Goal: Task Accomplishment & Management: Use online tool/utility

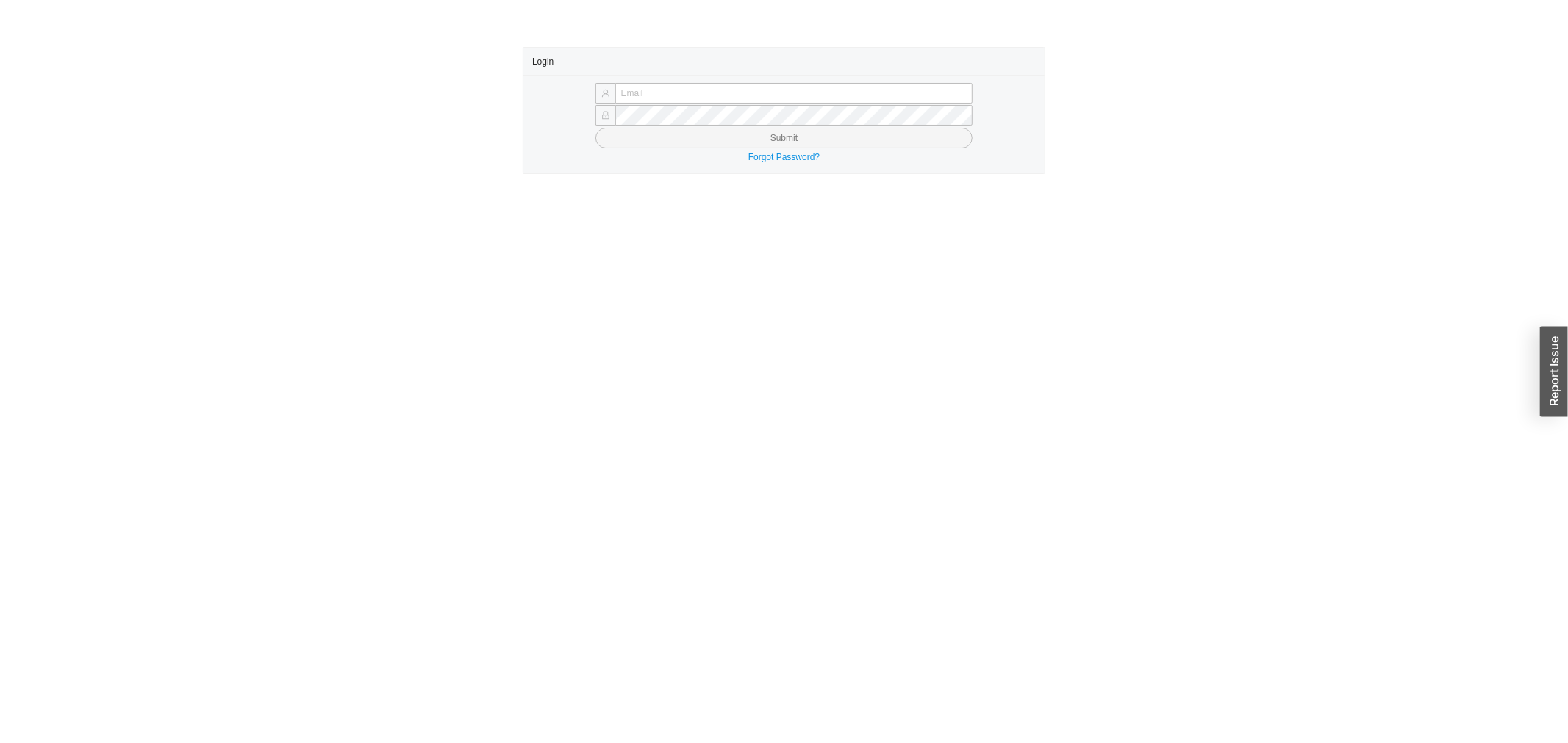
type input "yossi@asbathnj.com"
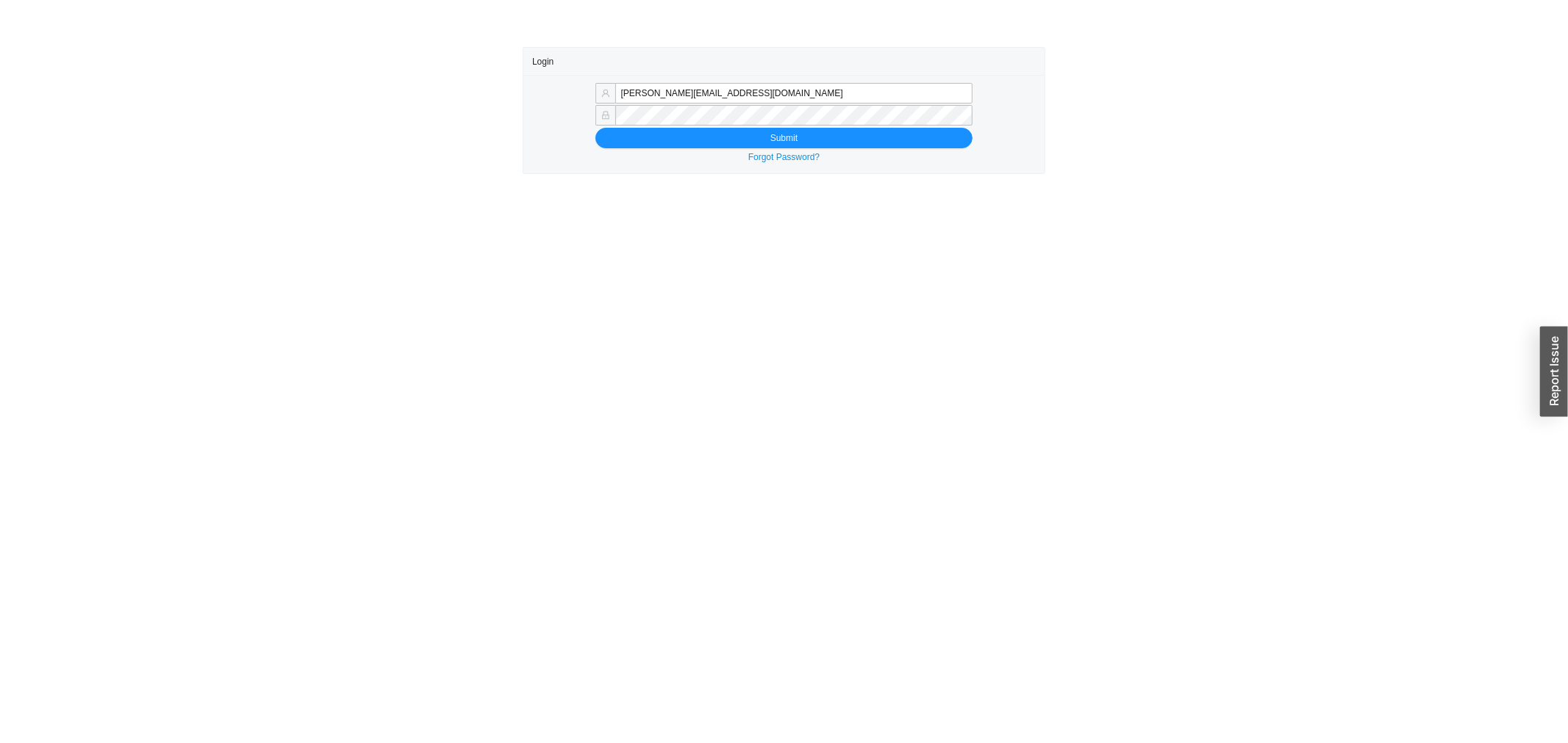
click at [724, 151] on div "Forgot Password?" at bounding box center [783, 157] width 503 height 15
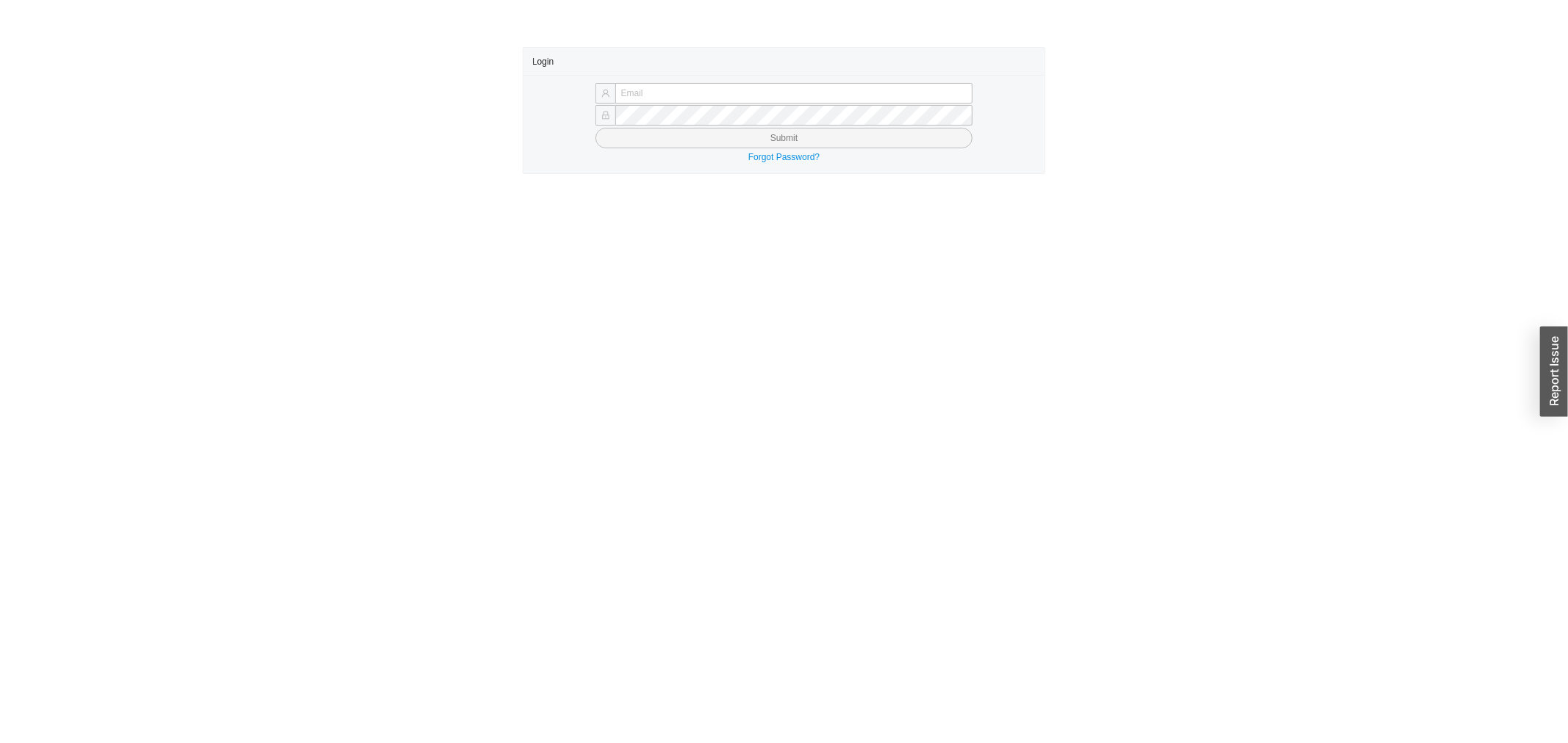
type input "[PERSON_NAME][EMAIL_ADDRESS][DOMAIN_NAME]"
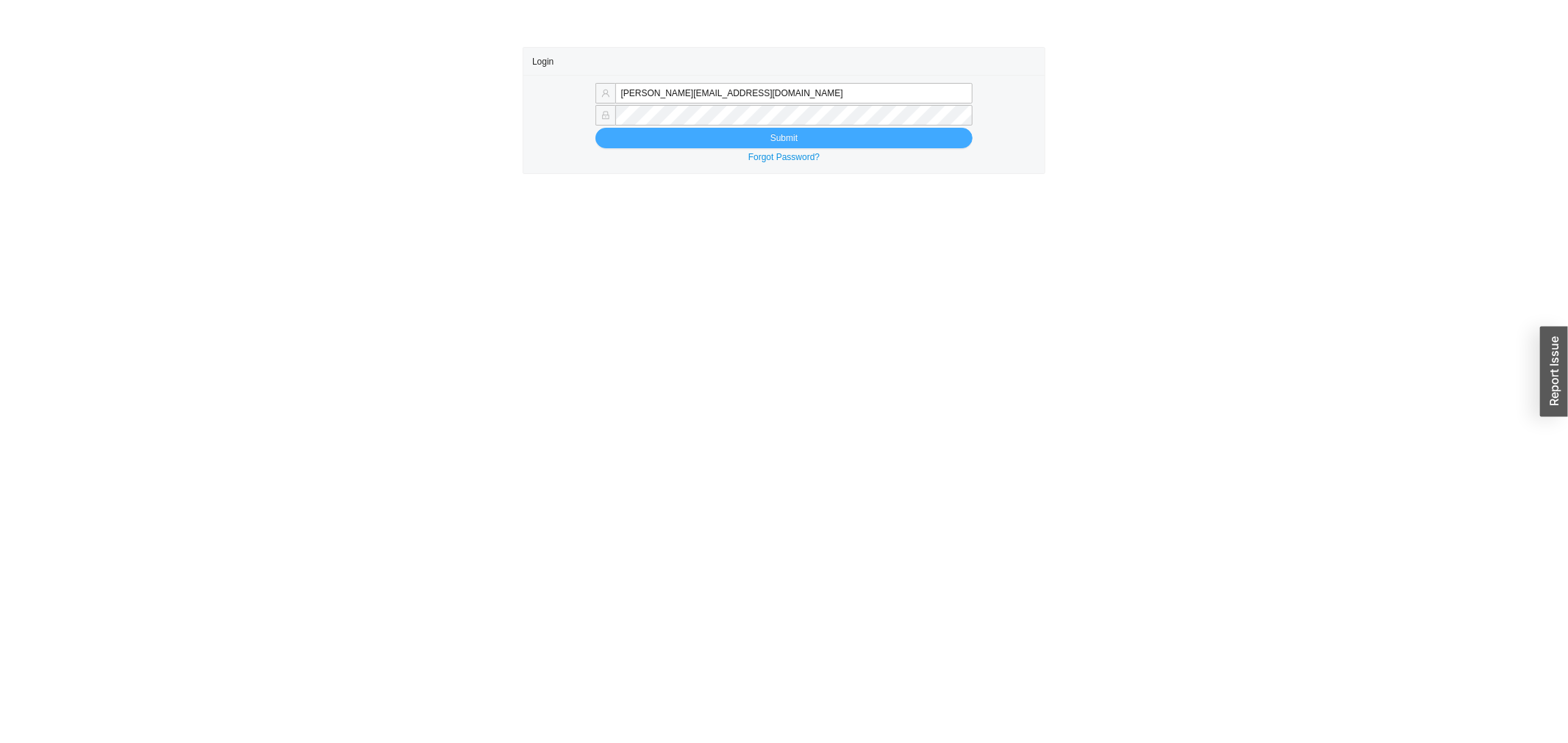
click at [623, 142] on button "Submit" at bounding box center [785, 137] width 378 height 20
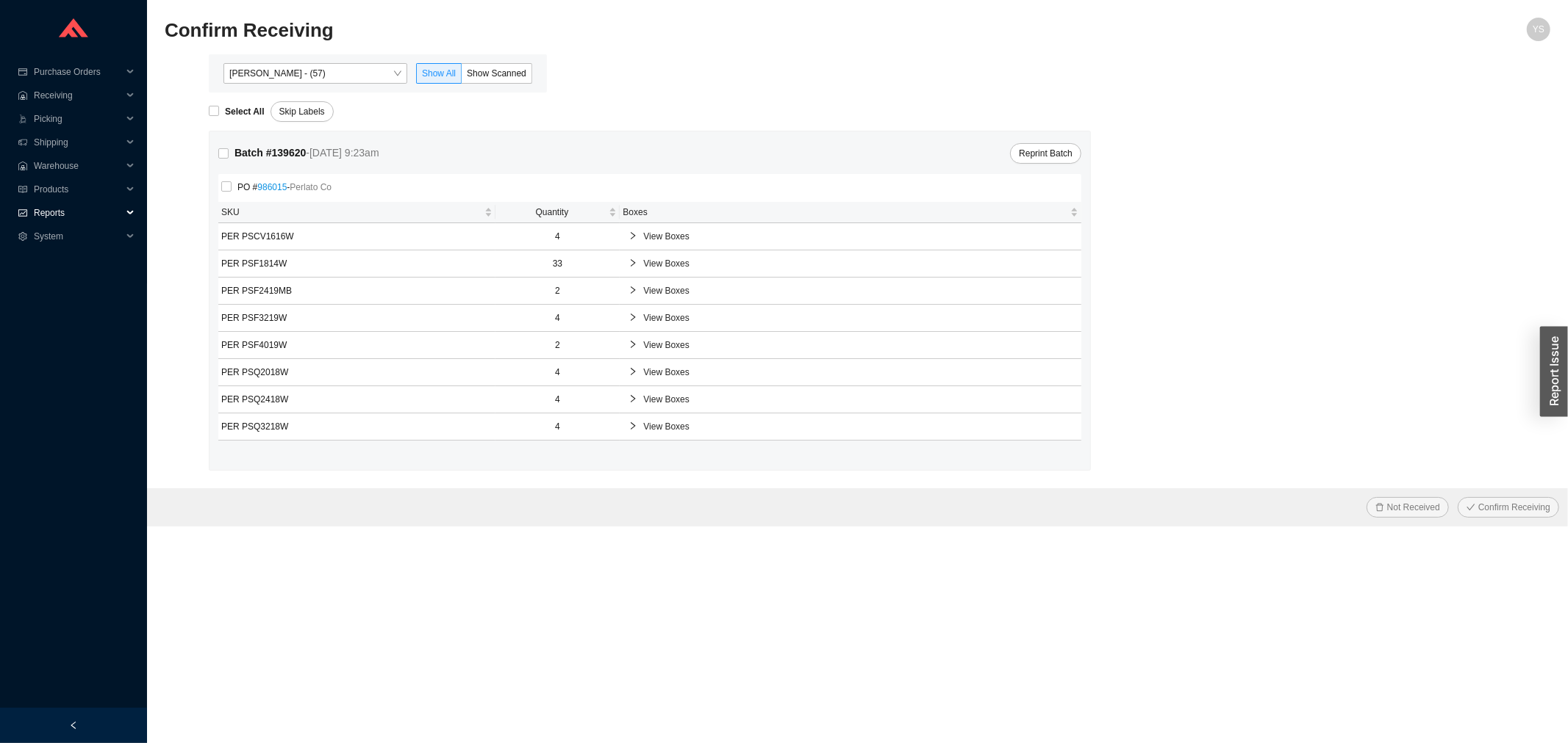
click at [60, 213] on span "Reports" at bounding box center [78, 212] width 89 height 23
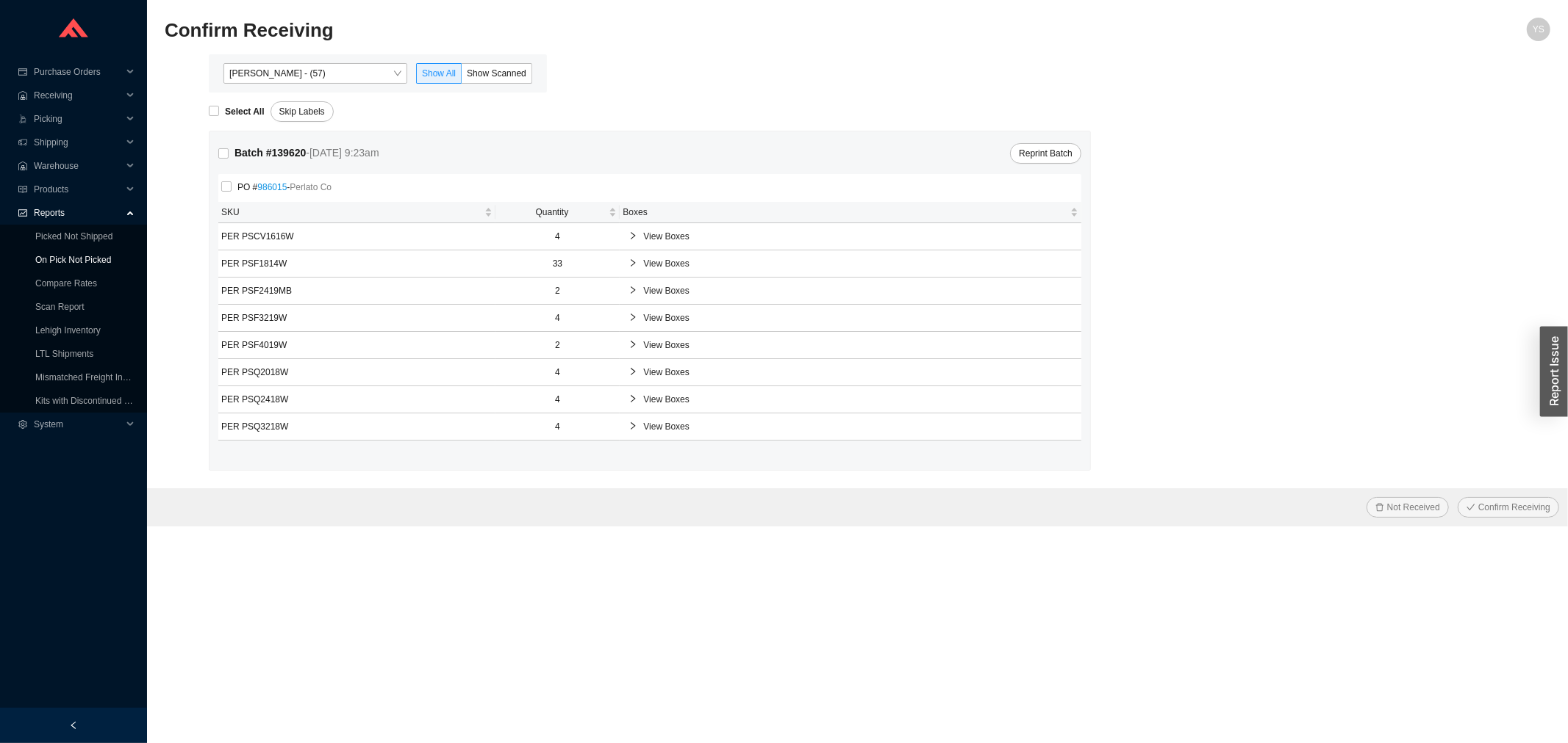
click at [62, 257] on link "On Pick Not Picked" at bounding box center [73, 260] width 76 height 10
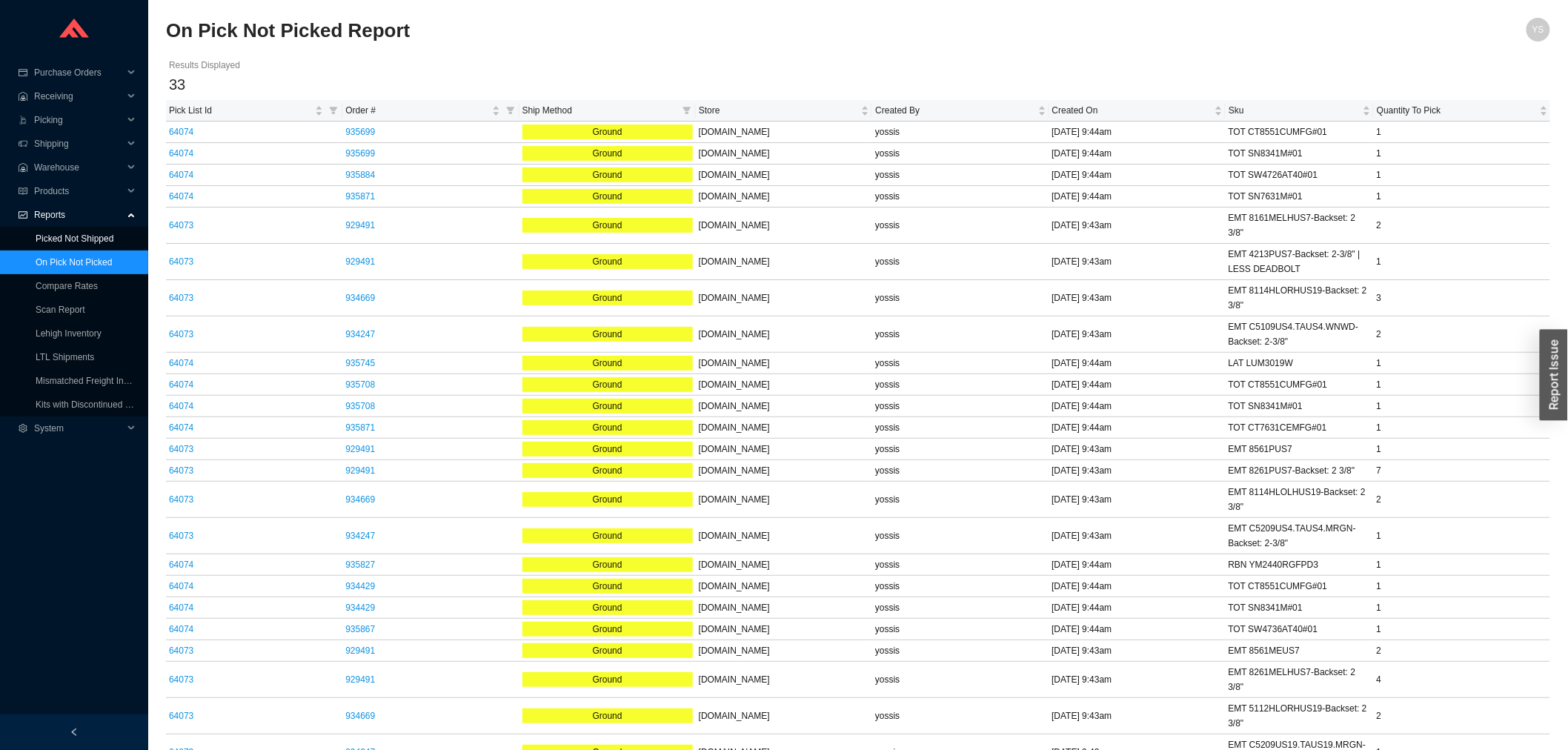
click at [113, 234] on link "Picked Not Shipped" at bounding box center [74, 239] width 78 height 11
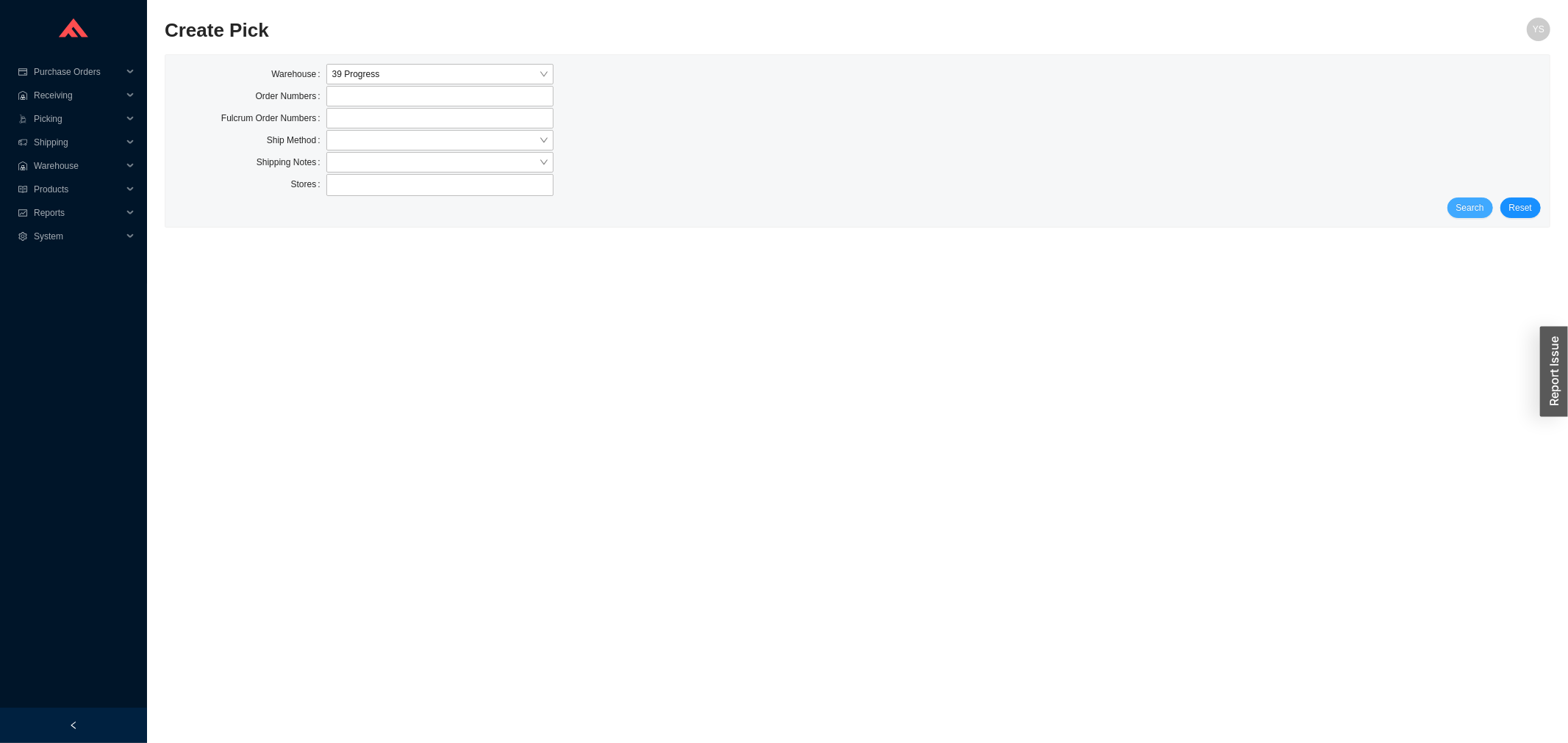
click at [1459, 199] on button "Search" at bounding box center [1470, 208] width 46 height 20
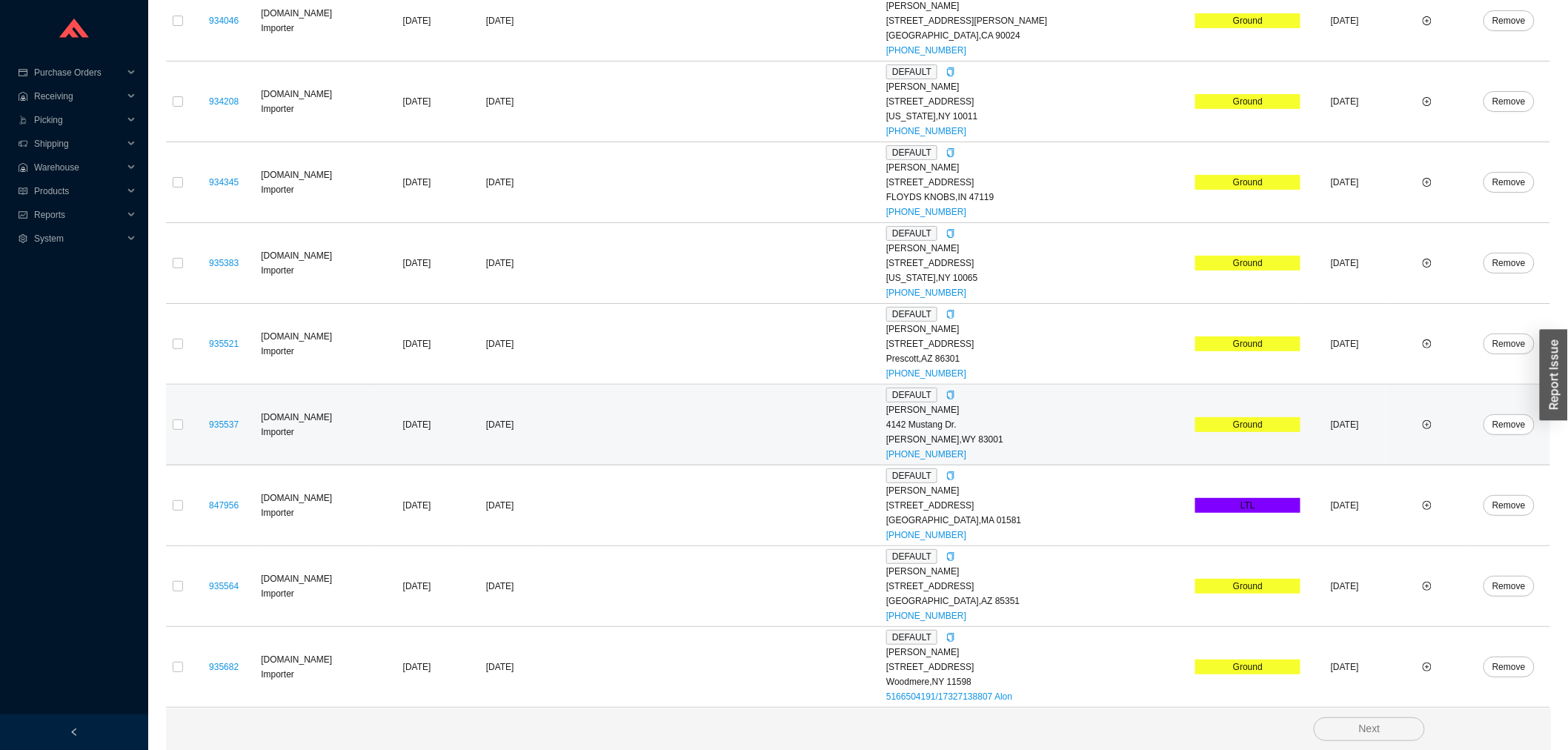
scroll to position [2334, 0]
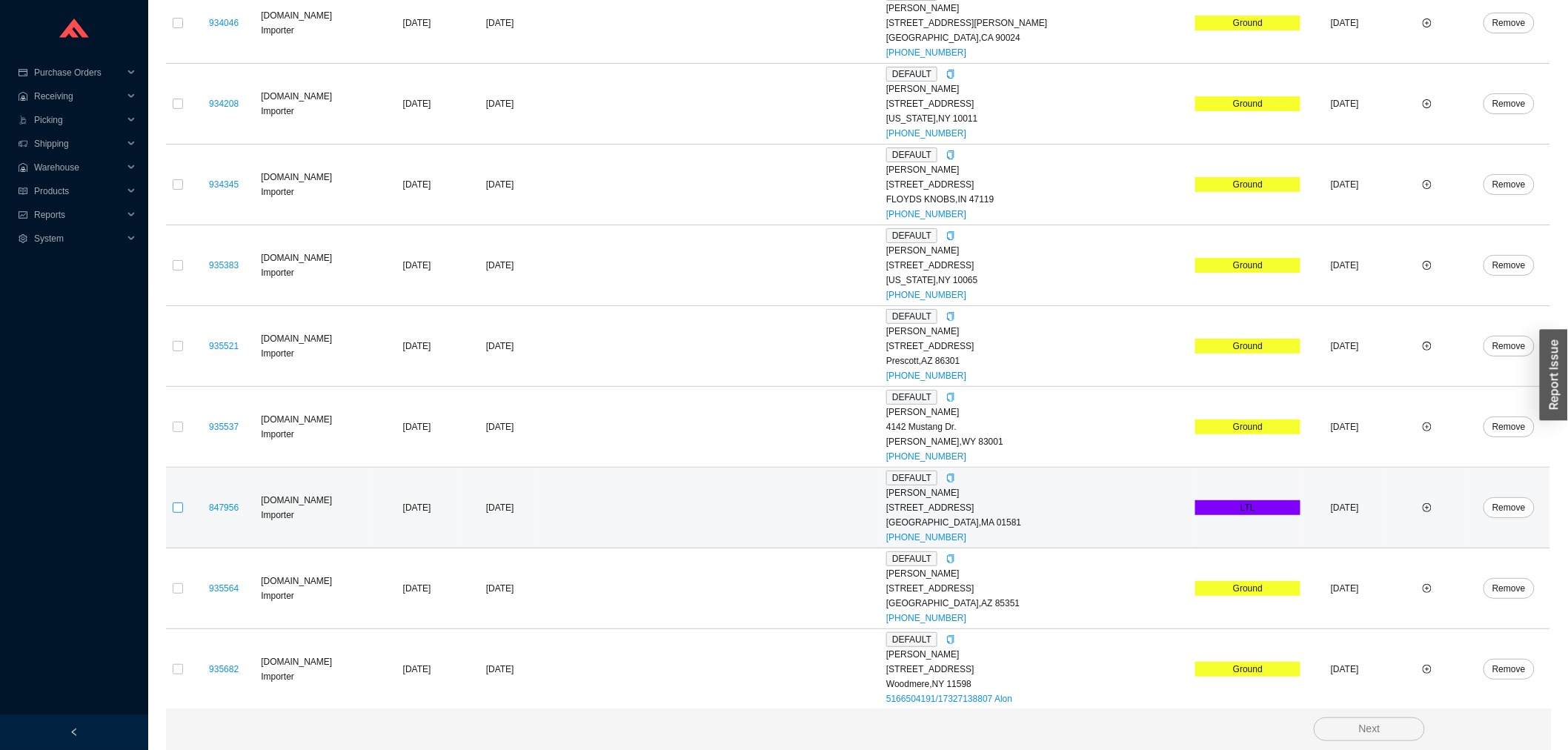
click at [173, 513] on input "checkbox" at bounding box center [178, 508] width 11 height 11
checkbox input "true"
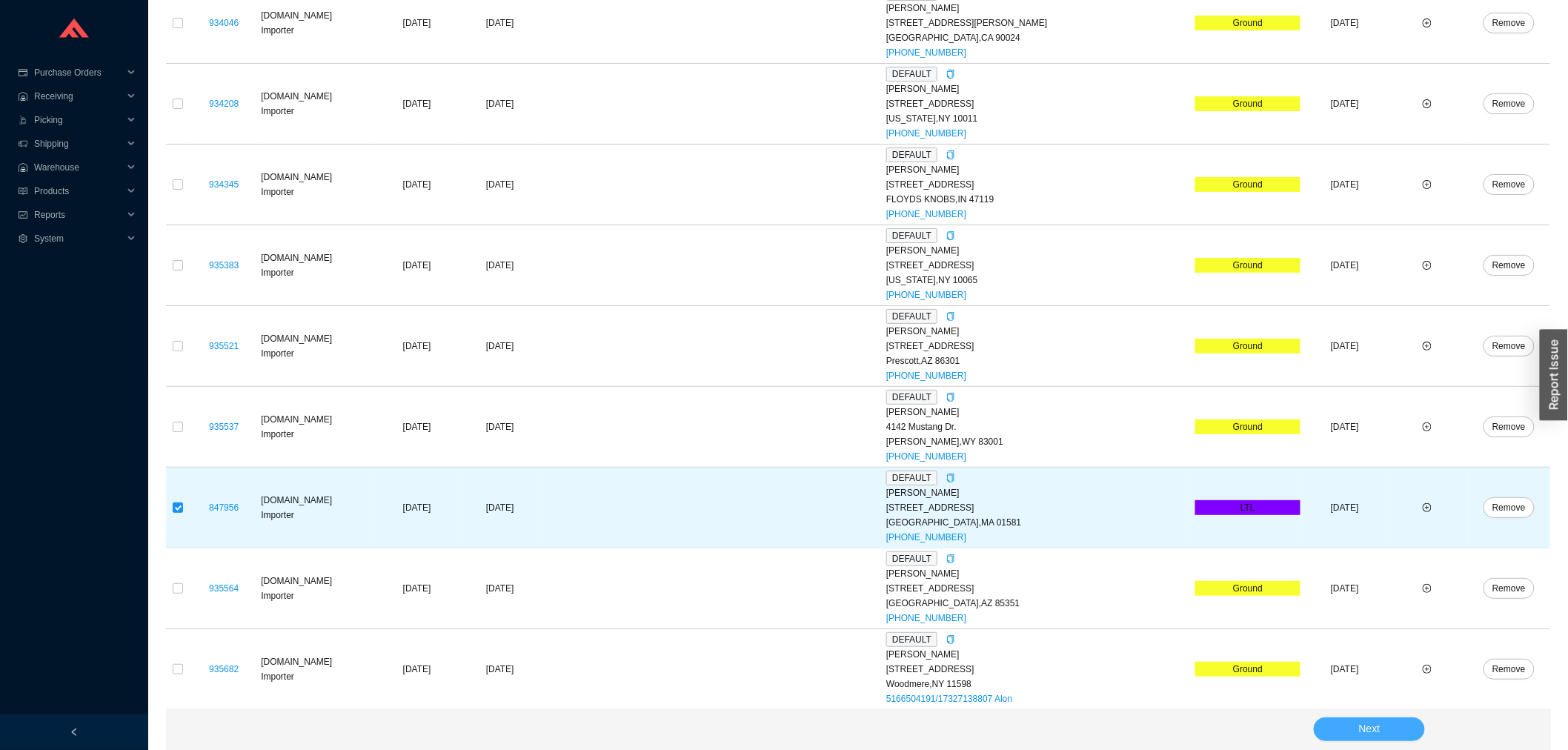
click at [1408, 725] on button "Next" at bounding box center [1369, 729] width 111 height 23
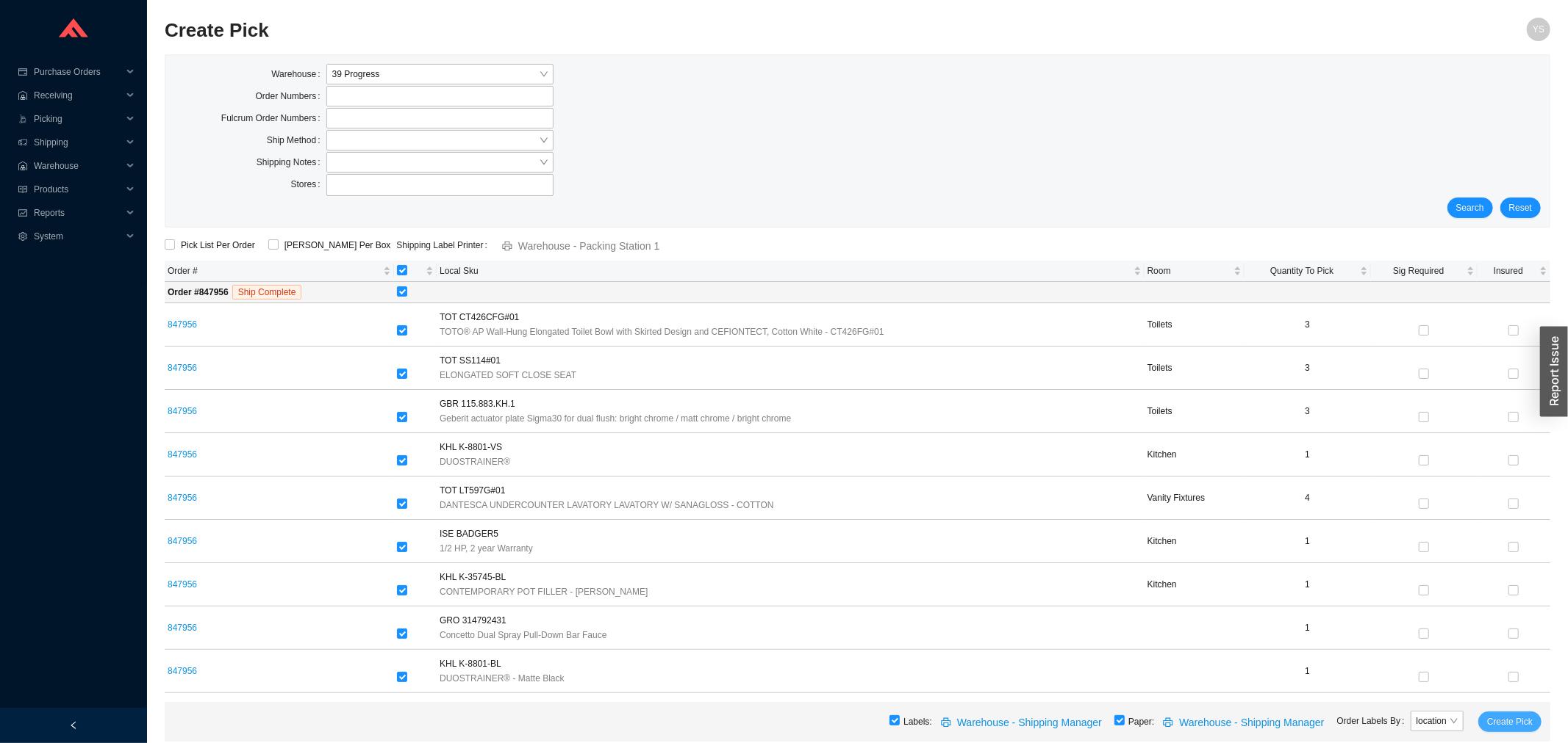
click at [1500, 715] on span "Create Pick" at bounding box center [1509, 722] width 46 height 15
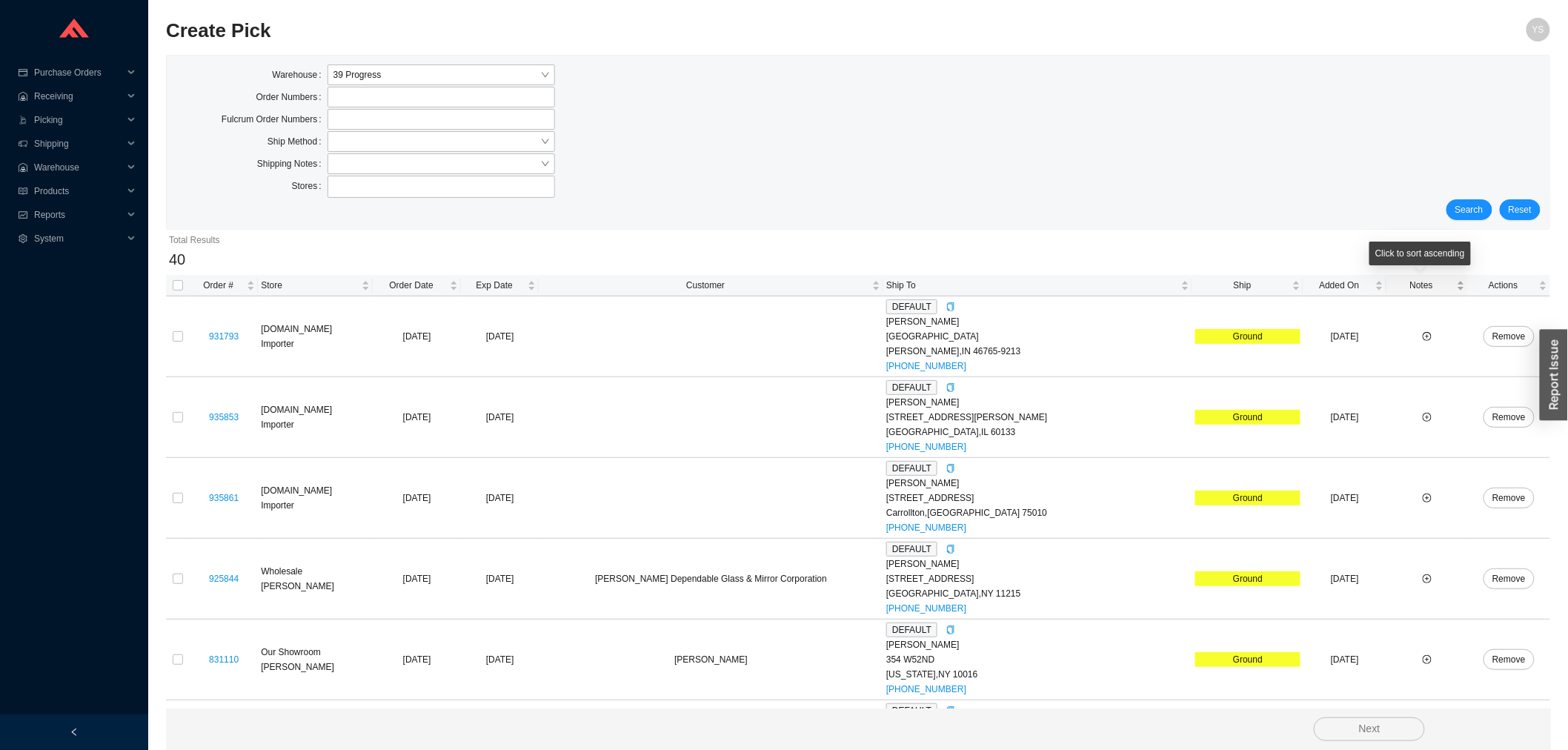
click at [1407, 289] on span "Notes" at bounding box center [1421, 285] width 64 height 15
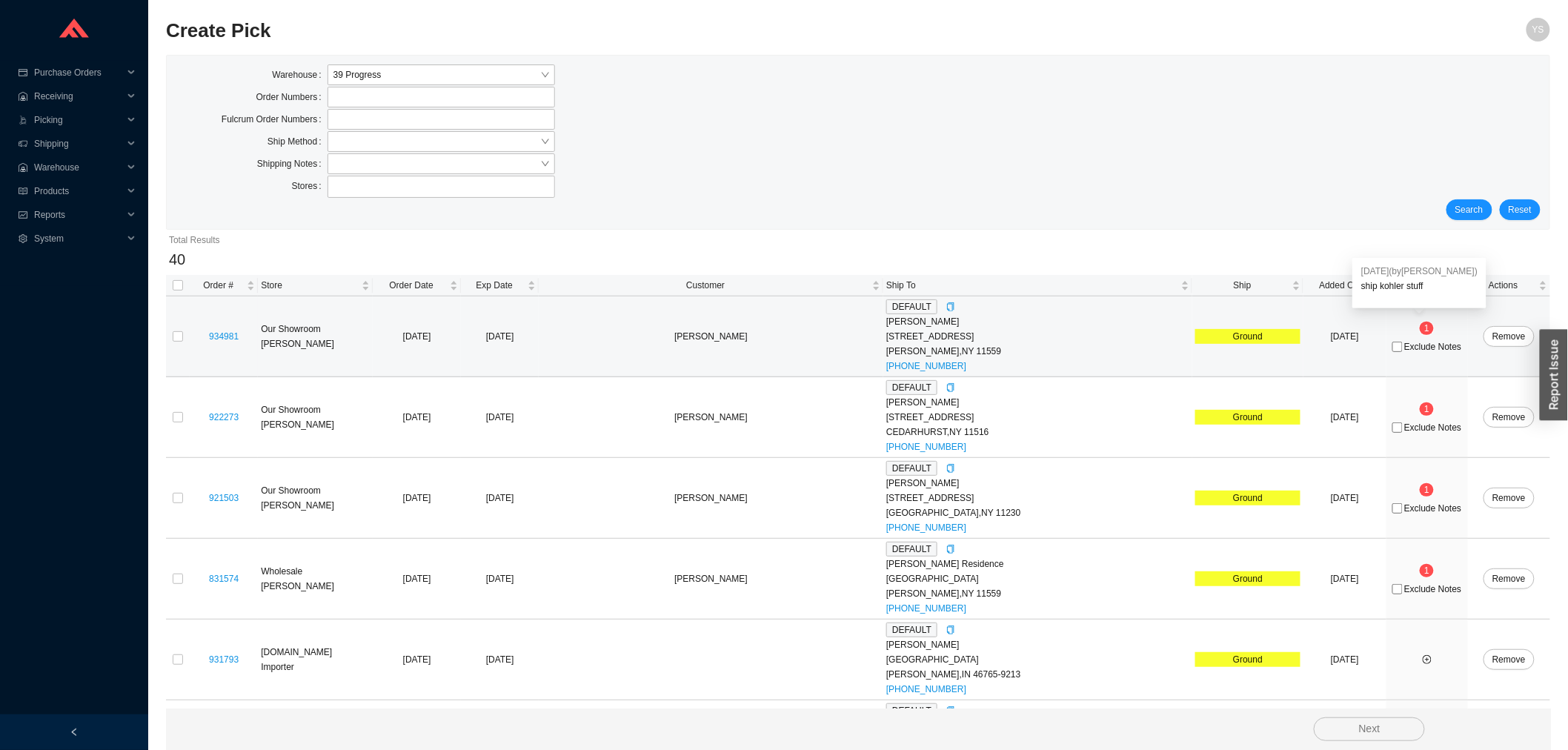
click at [1411, 343] on span "Exclude Notes" at bounding box center [1433, 347] width 57 height 9
click at [1403, 342] on input "Exclude Notes" at bounding box center [1398, 347] width 11 height 11
checkbox input "true"
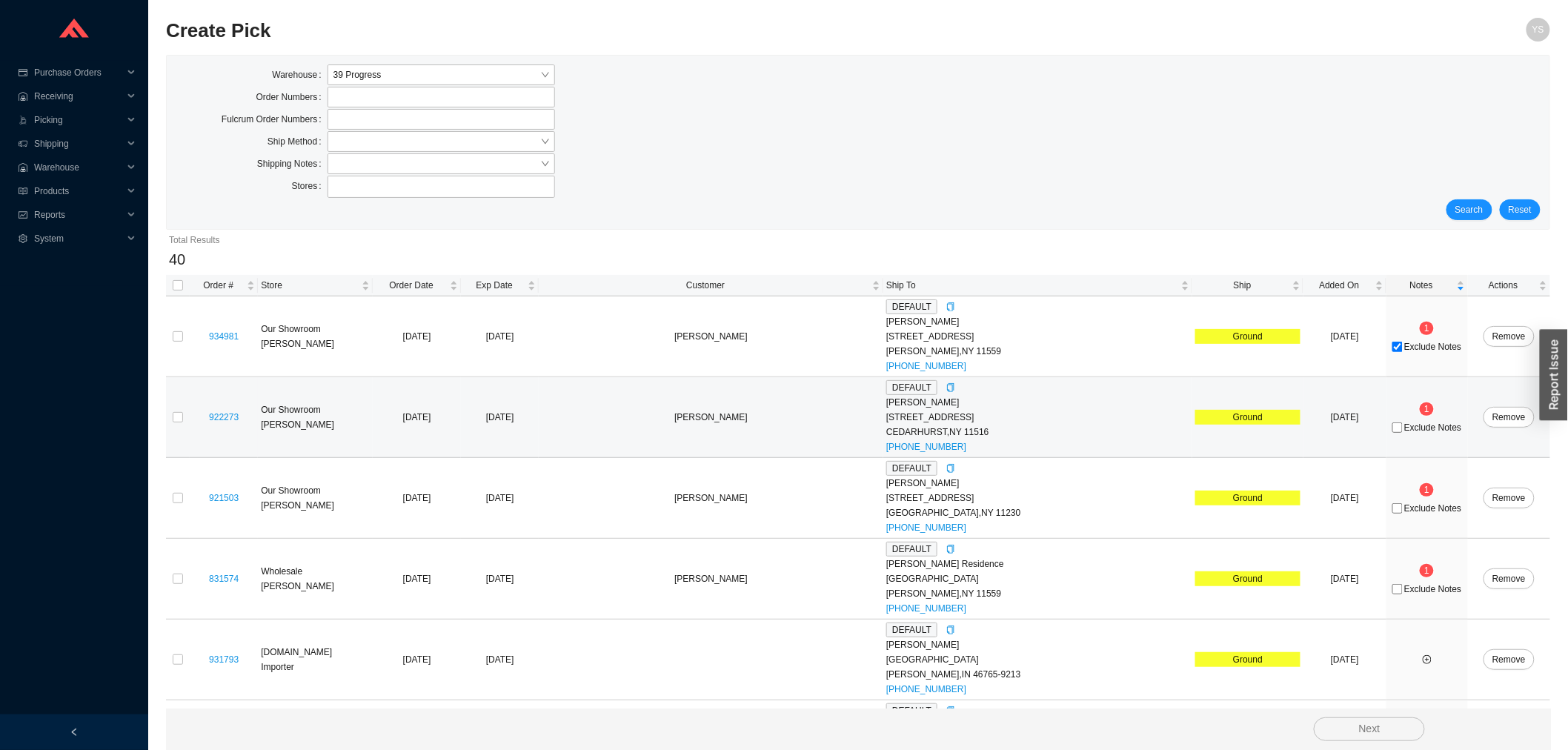
click at [1421, 430] on span "Exclude Notes" at bounding box center [1433, 428] width 57 height 9
click at [1403, 430] on input "Exclude Notes" at bounding box center [1398, 428] width 11 height 11
checkbox input "true"
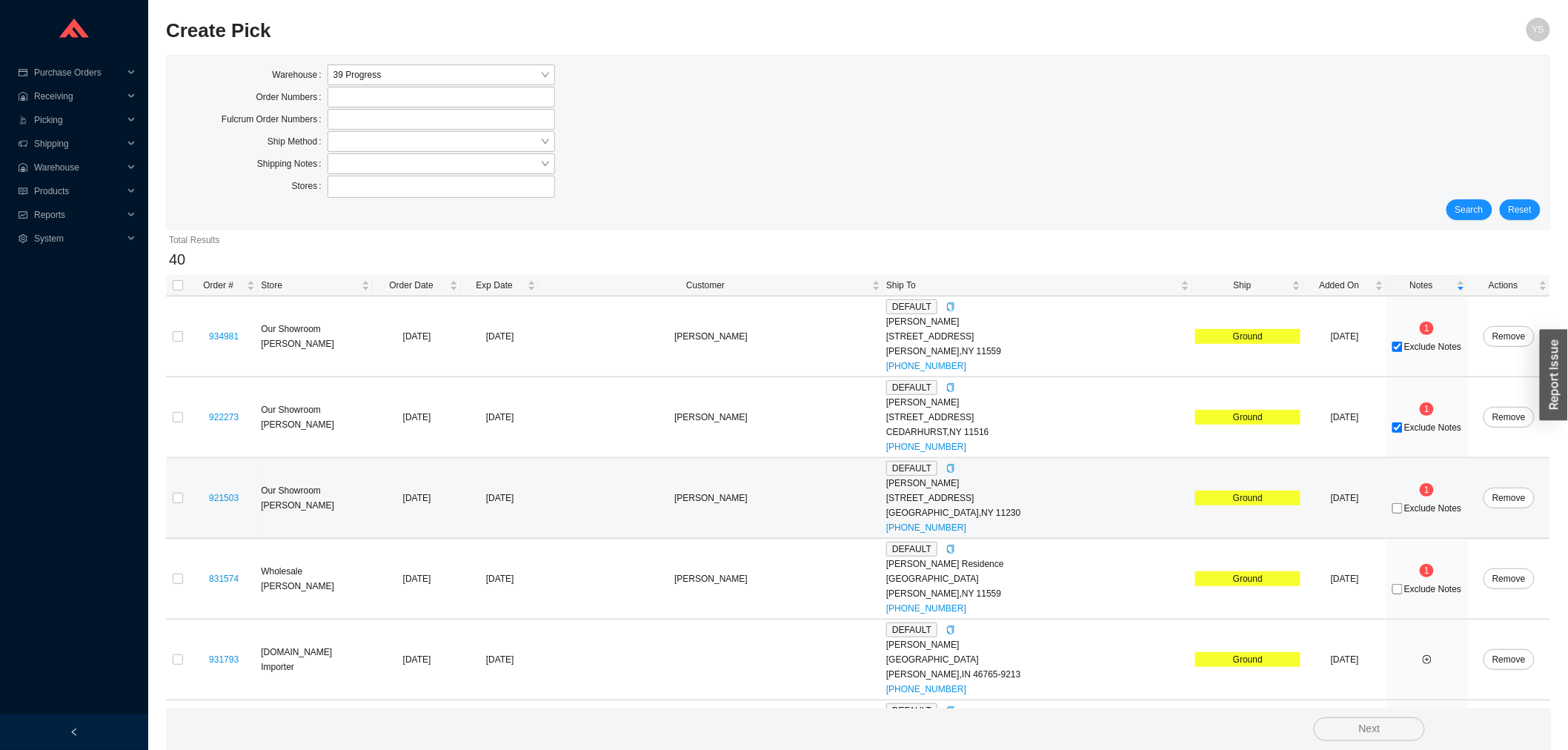
click at [1424, 509] on span "Exclude Notes" at bounding box center [1433, 509] width 57 height 9
click at [1403, 509] on input "Exclude Notes" at bounding box center [1398, 509] width 11 height 11
checkbox input "true"
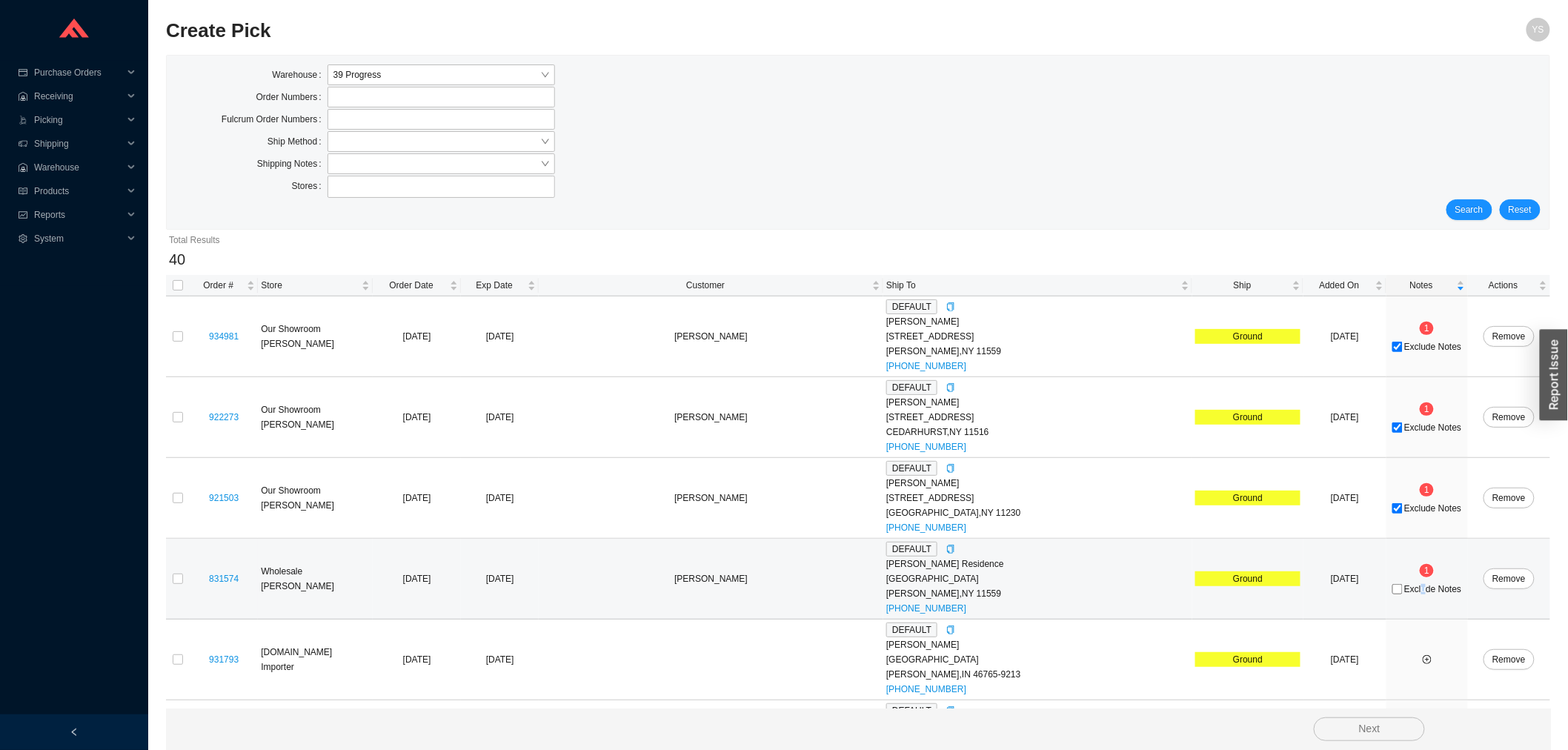
click at [1416, 589] on span "Exclude Notes" at bounding box center [1433, 590] width 57 height 9
click at [1416, 586] on span "Exclude Notes" at bounding box center [1433, 590] width 57 height 9
click at [1403, 586] on input "Exclude Notes" at bounding box center [1398, 590] width 11 height 11
checkbox input "true"
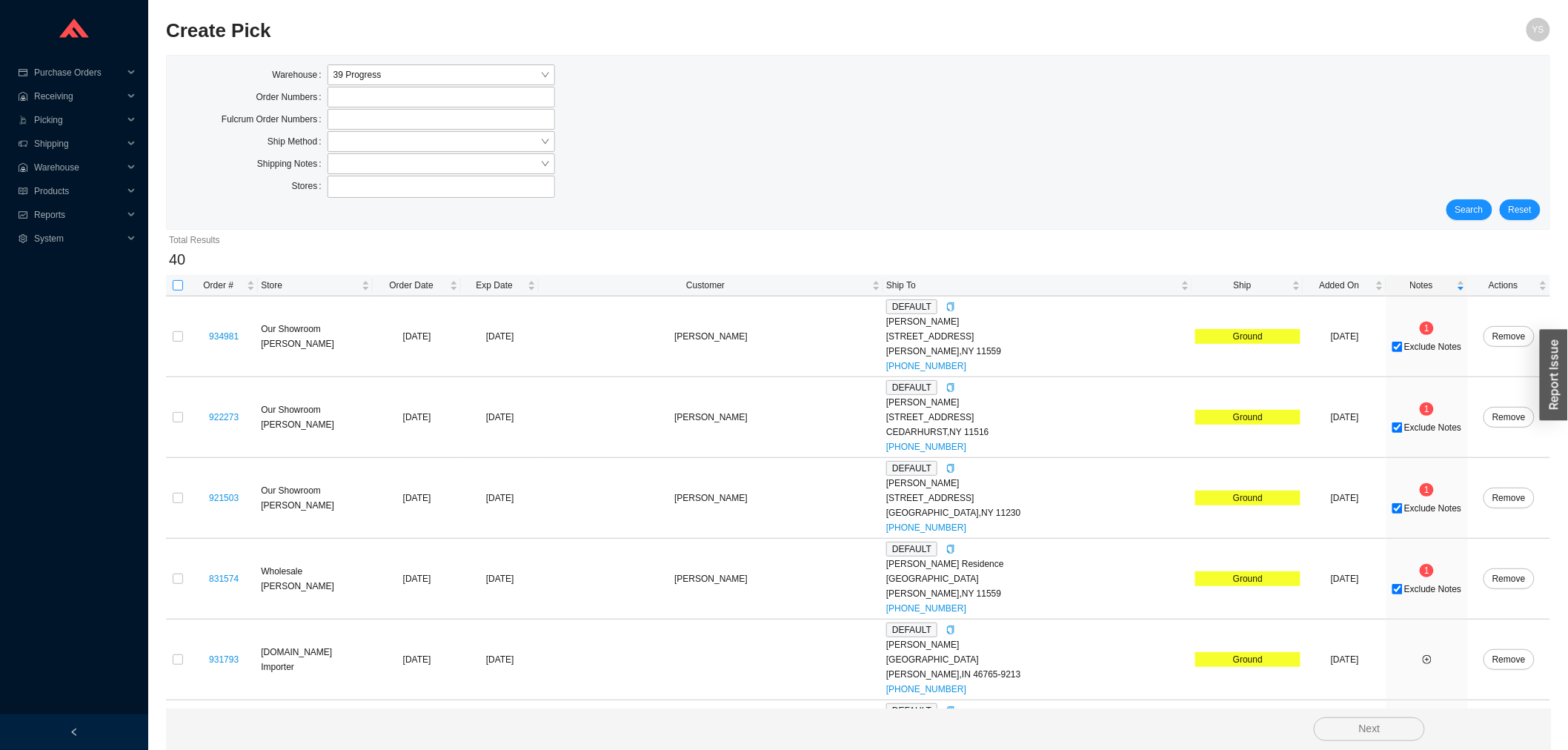
click at [179, 286] on input "checkbox" at bounding box center [178, 285] width 11 height 11
checkbox input "true"
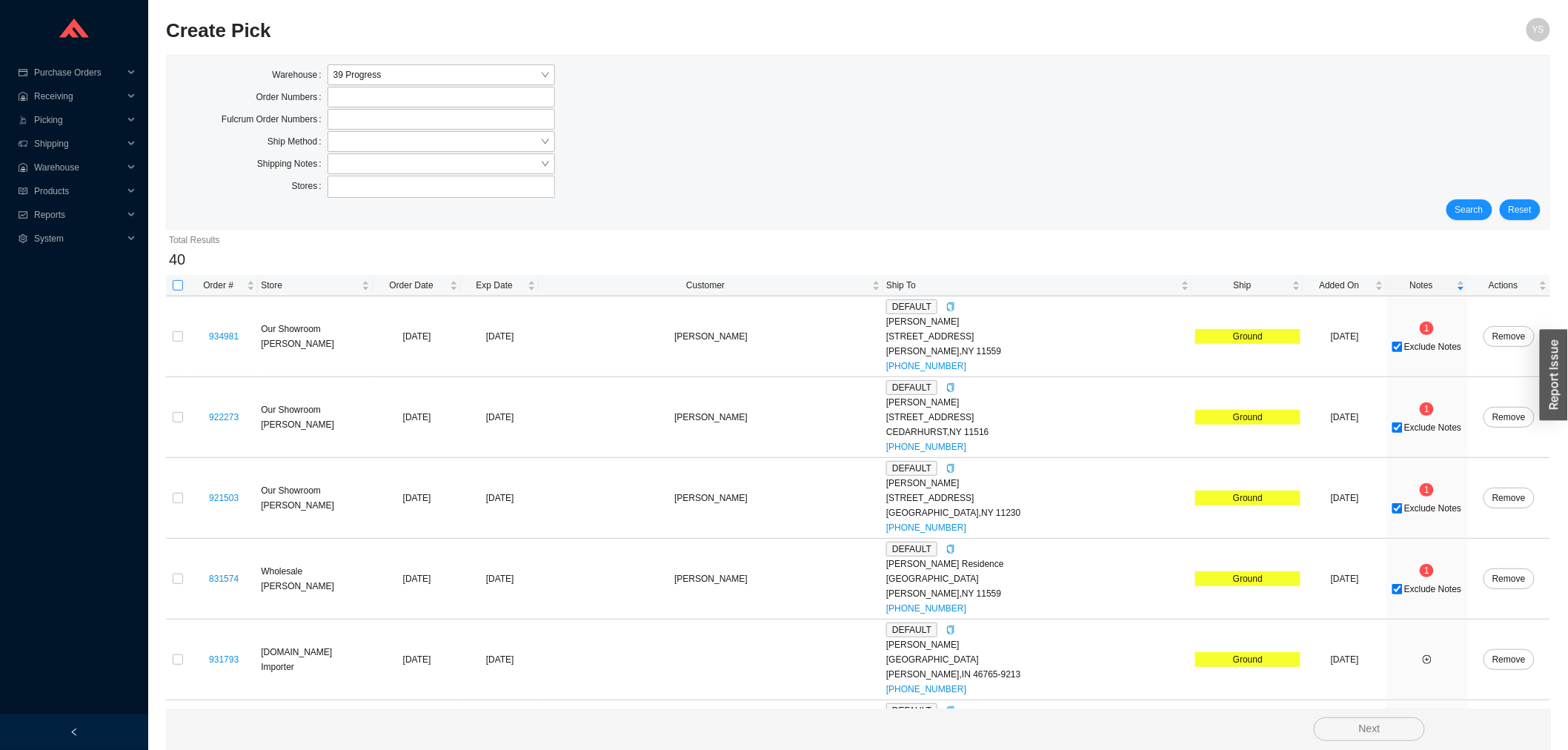
checkbox input "true"
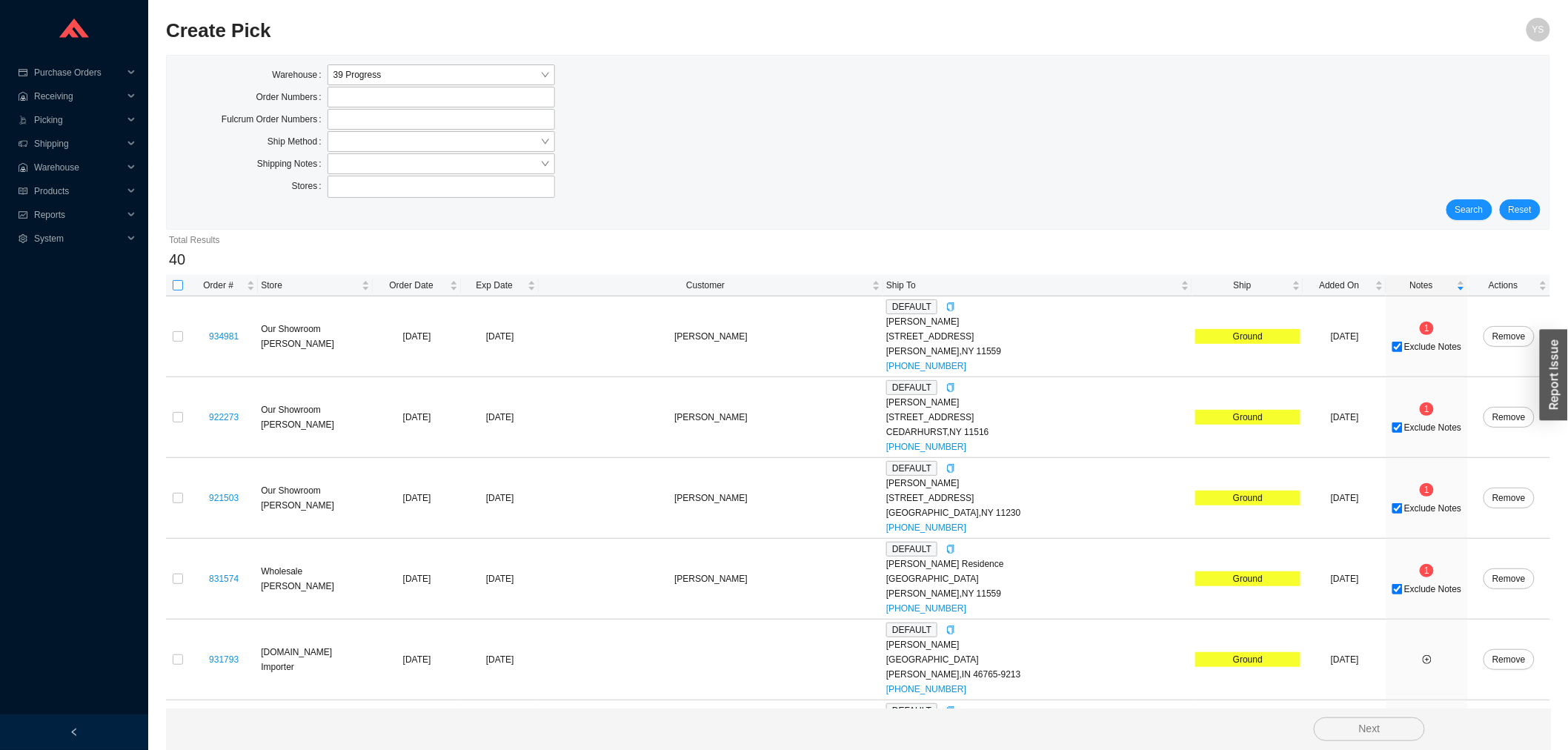
checkbox input "true"
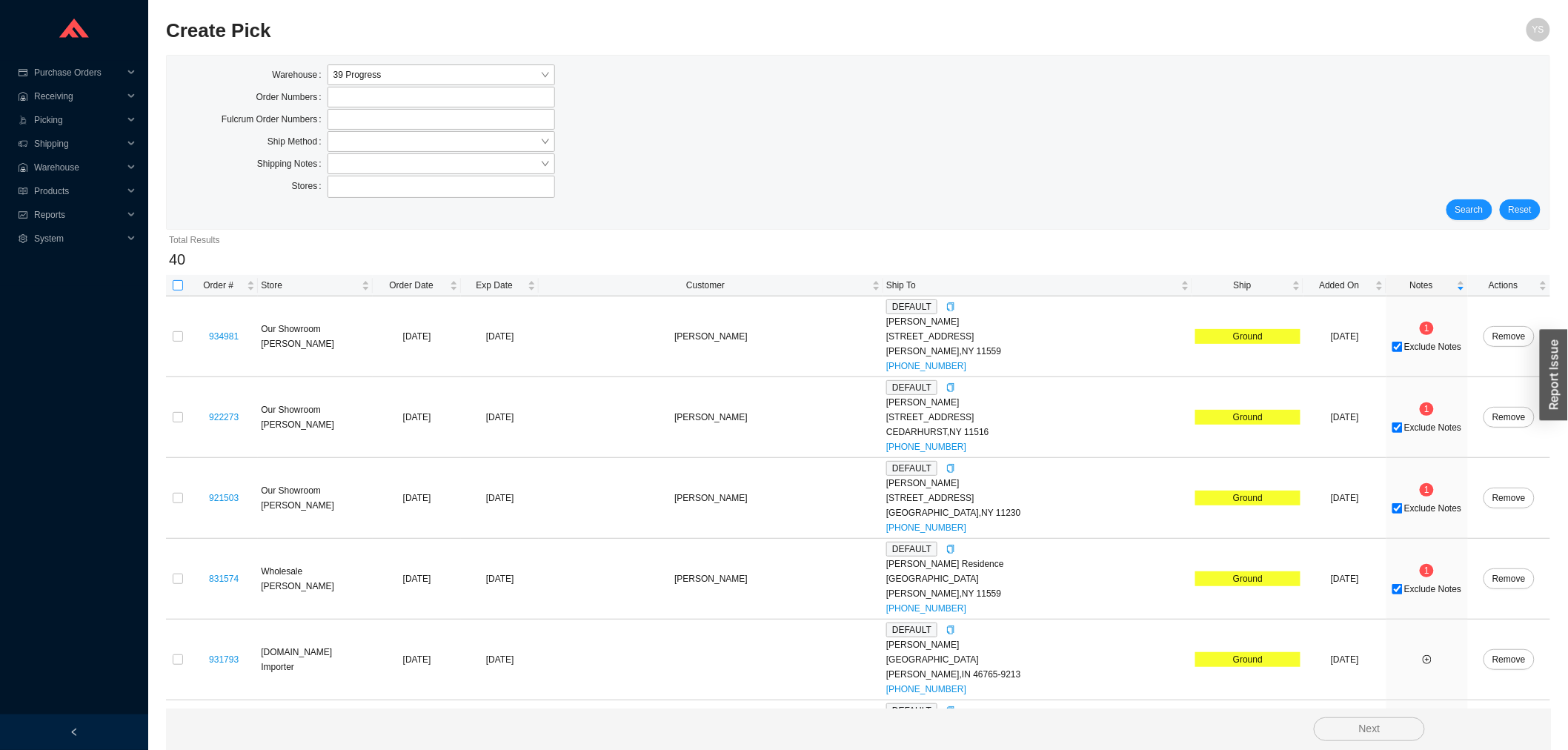
checkbox input "true"
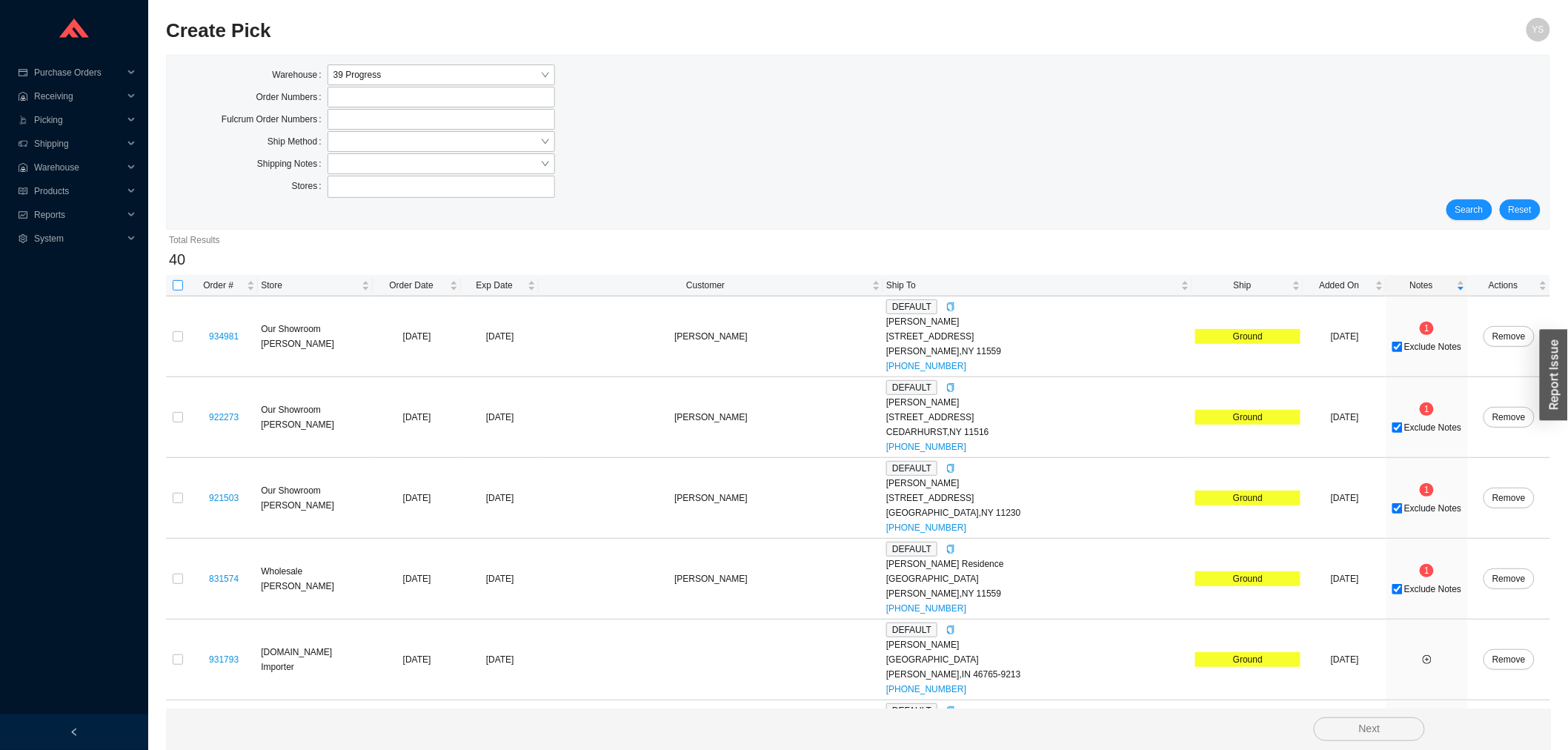
checkbox input "true"
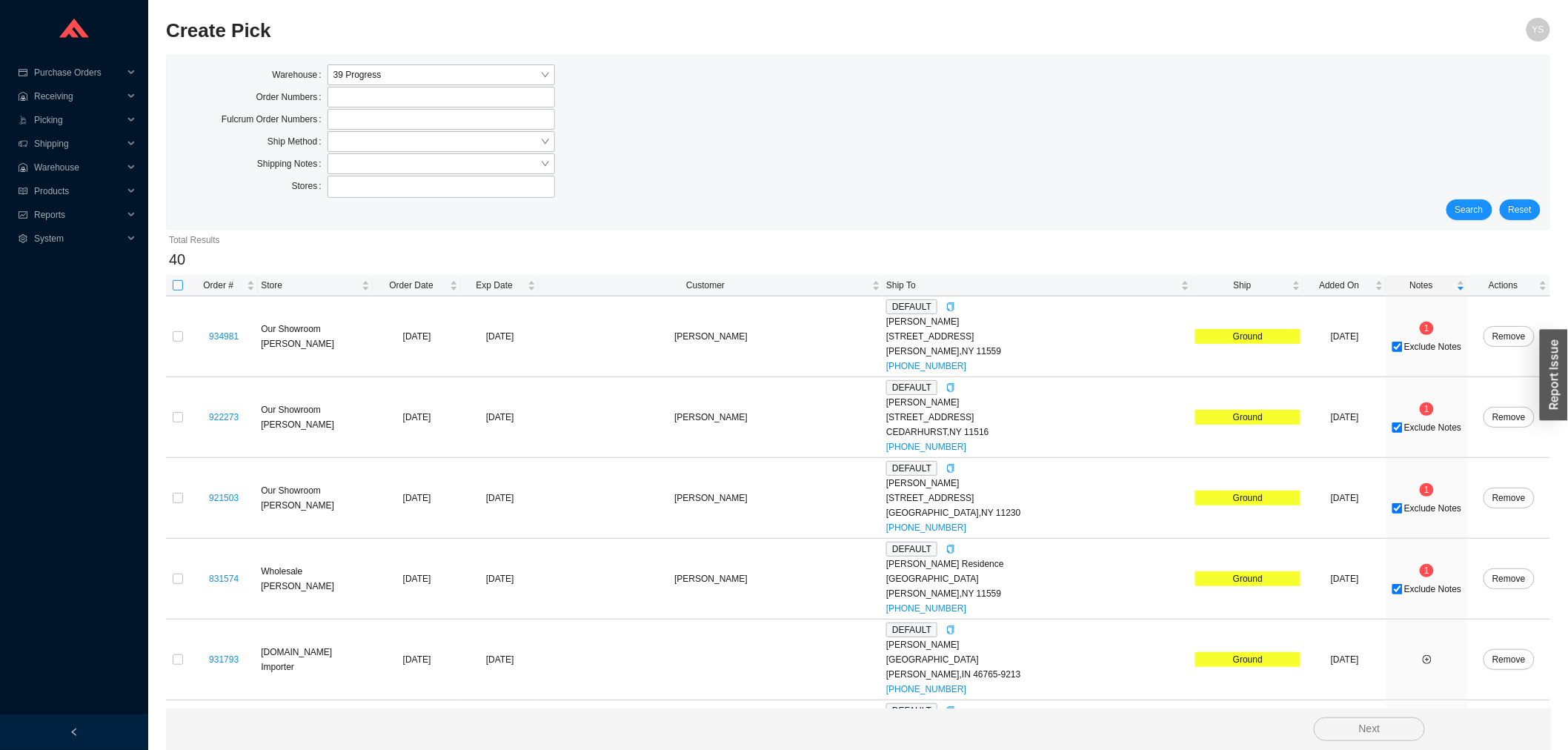
checkbox input "true"
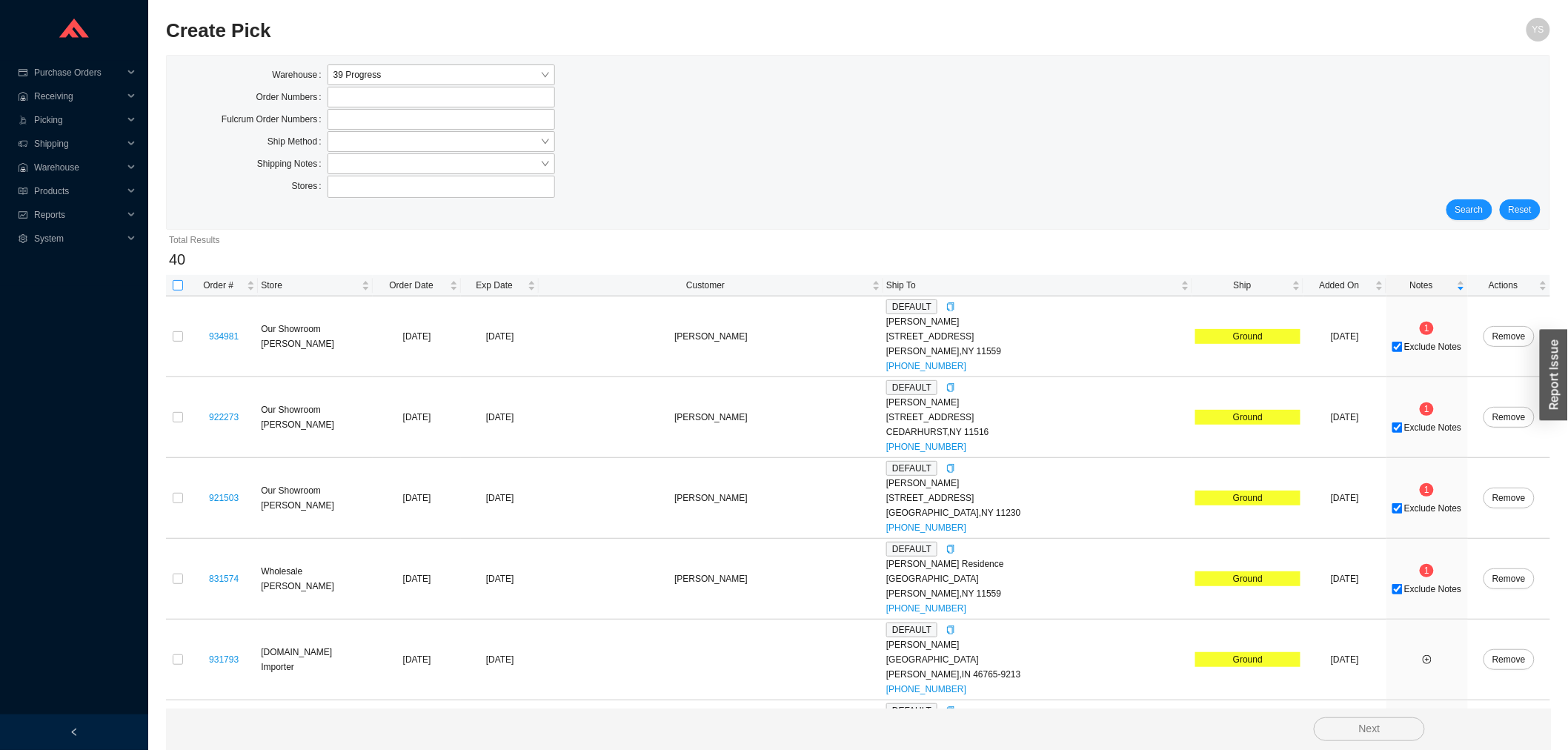
checkbox input "true"
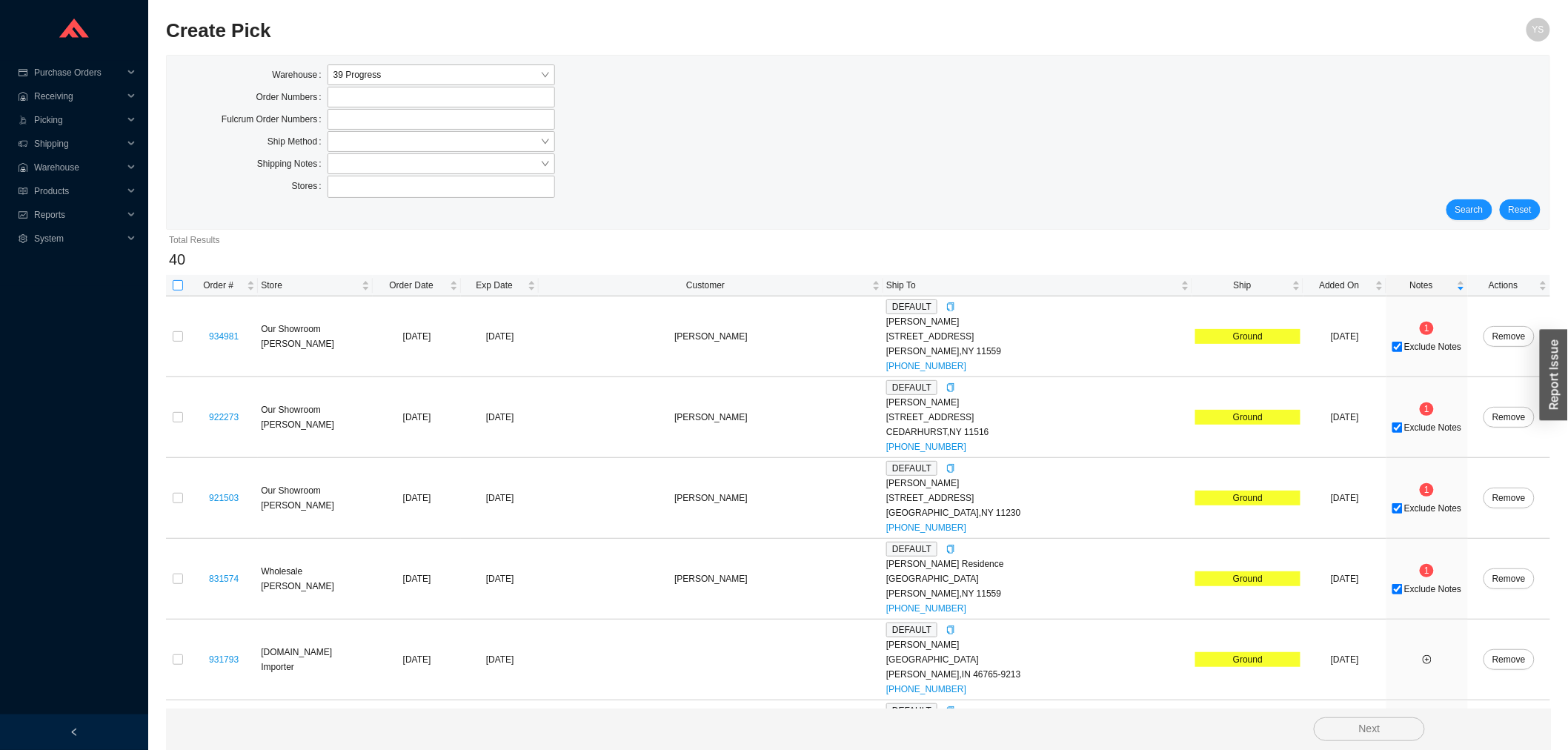
checkbox input "true"
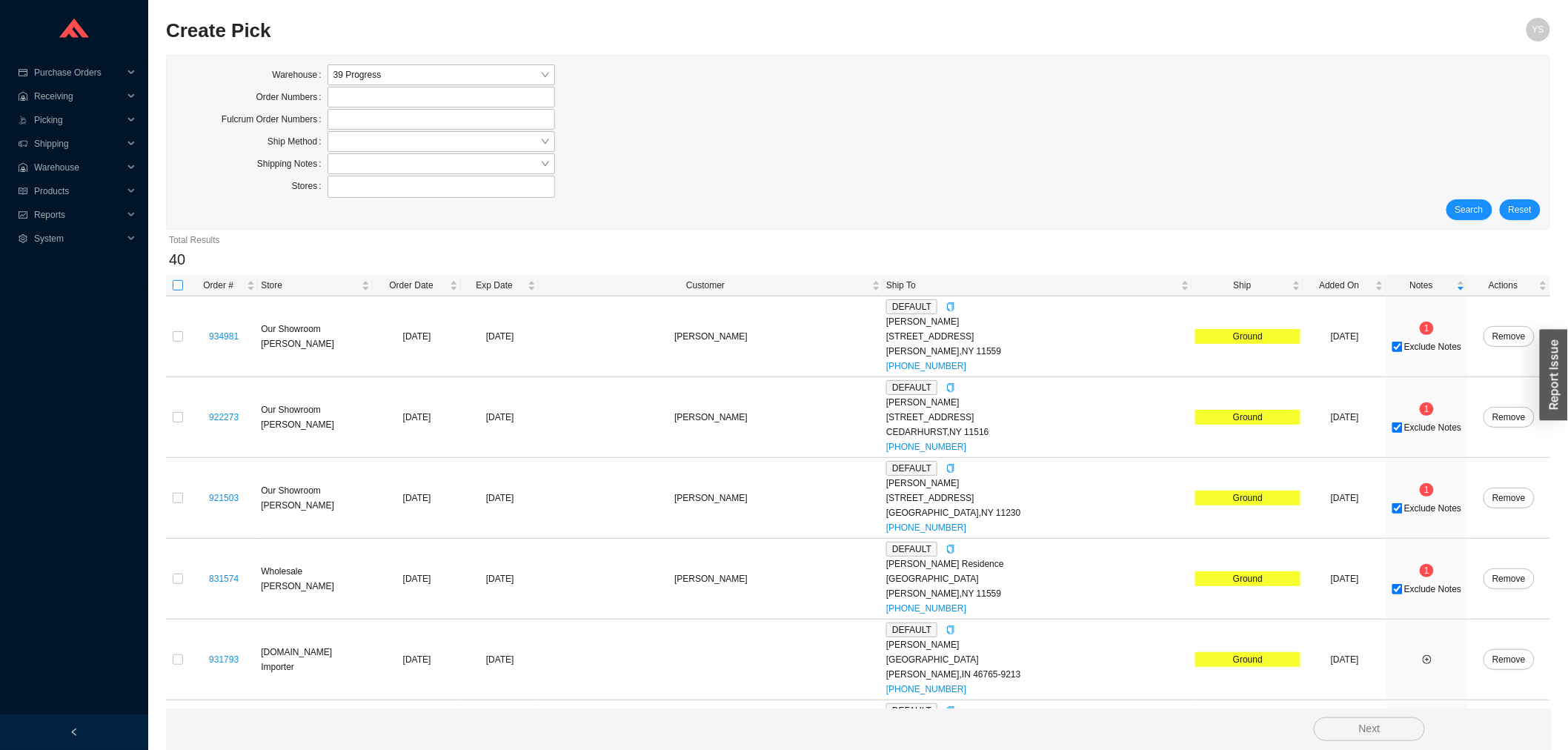
checkbox input "true"
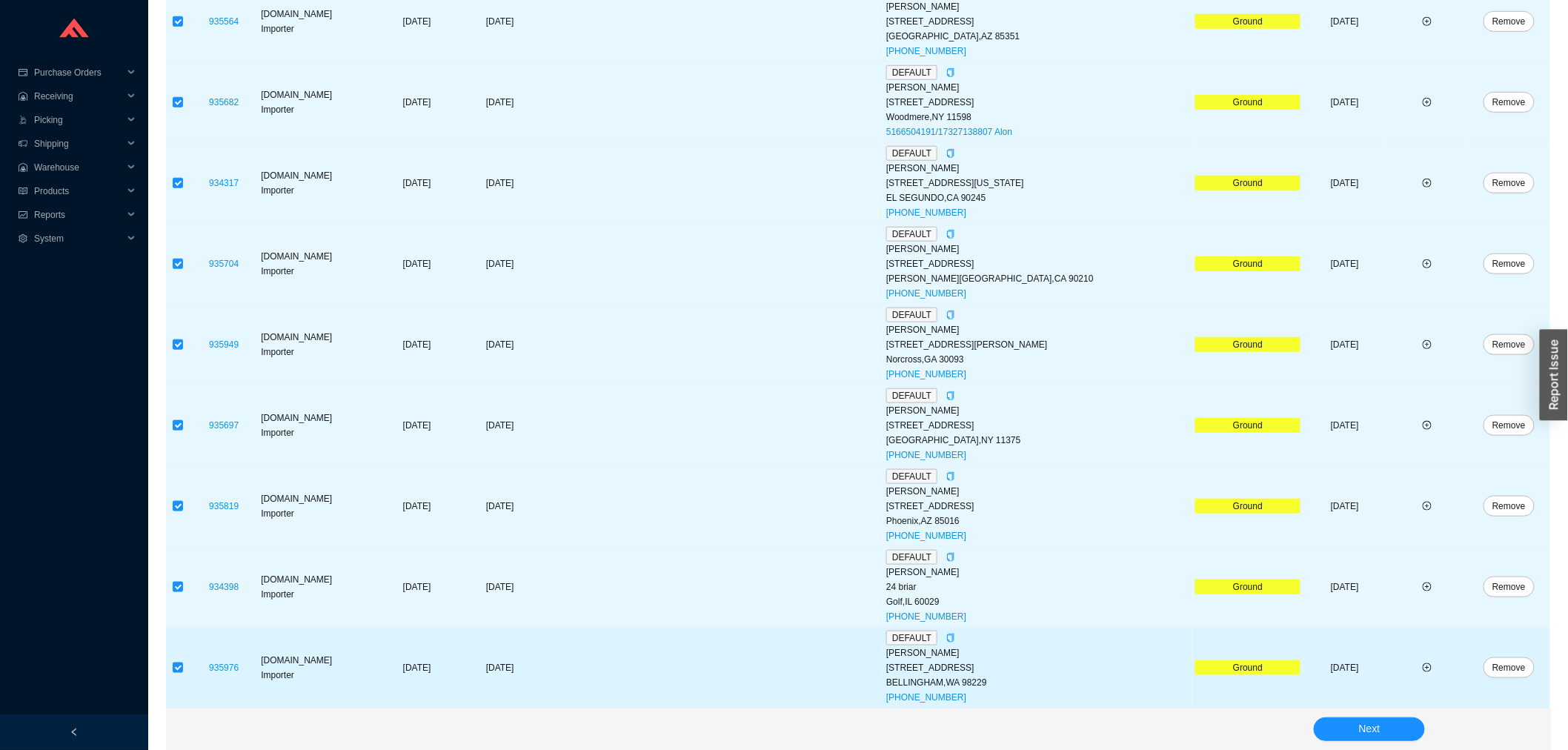
scroll to position [2829, 0]
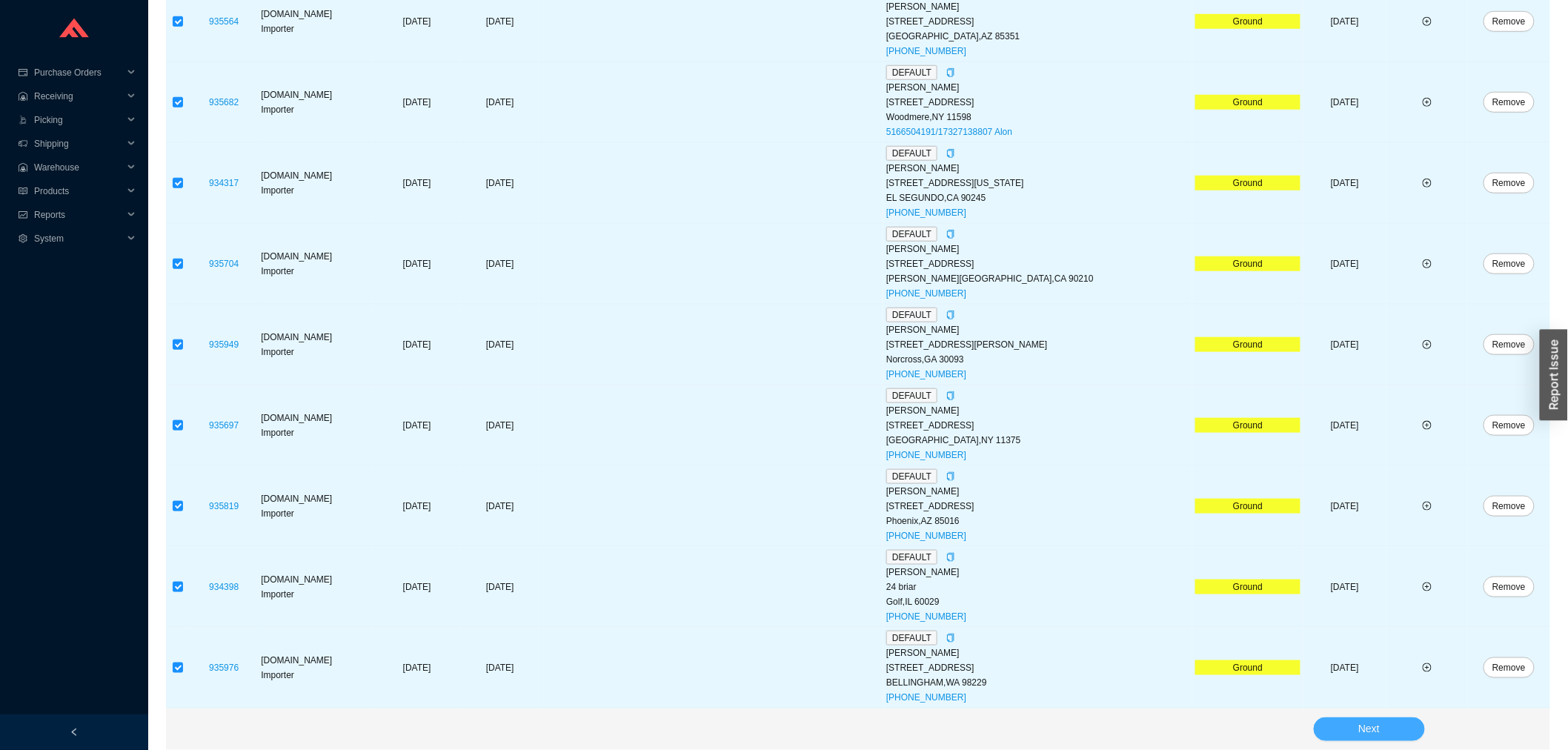
click at [1373, 735] on span "Next" at bounding box center [1369, 730] width 21 height 17
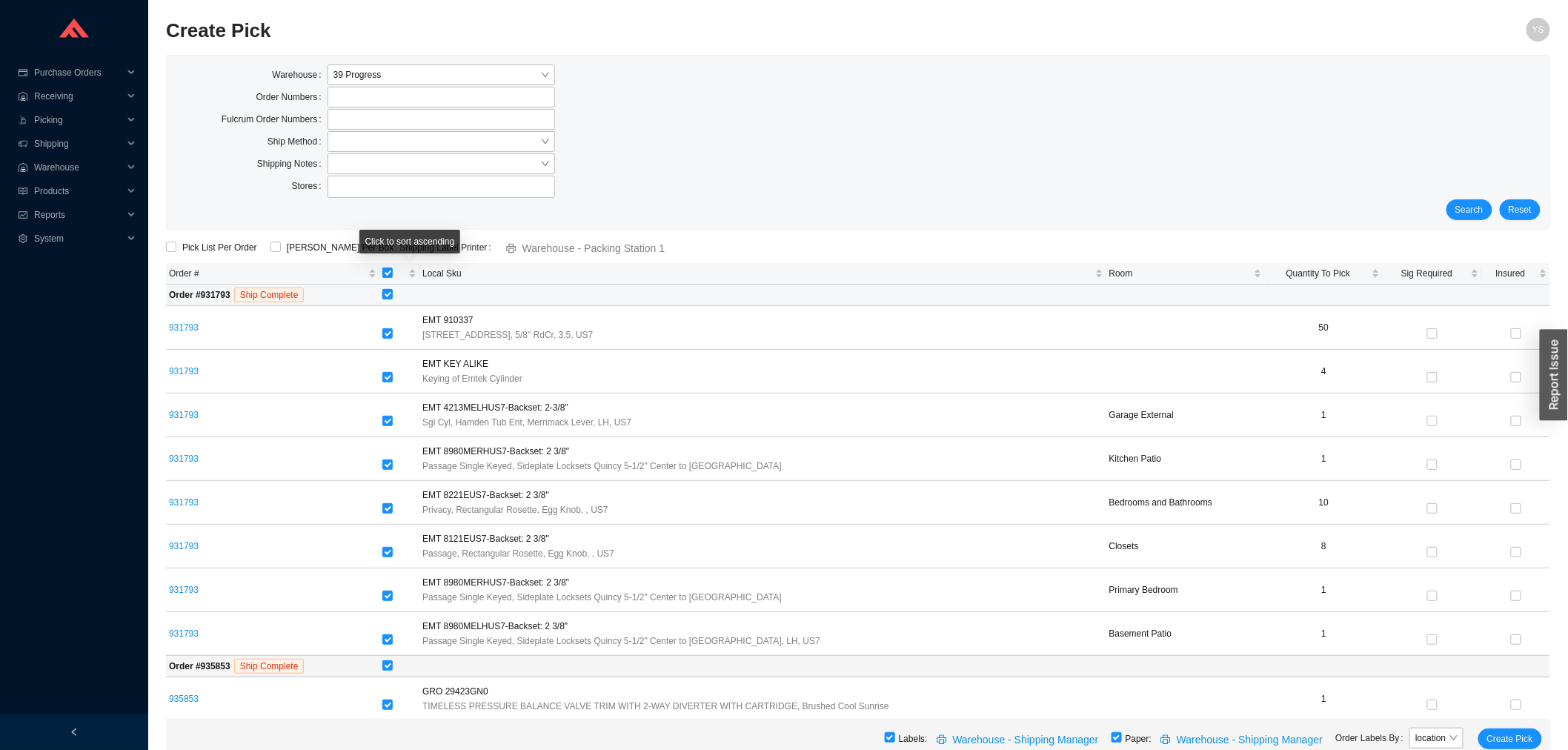
click at [393, 291] on input "checkbox" at bounding box center [388, 294] width 11 height 11
checkbox input "false"
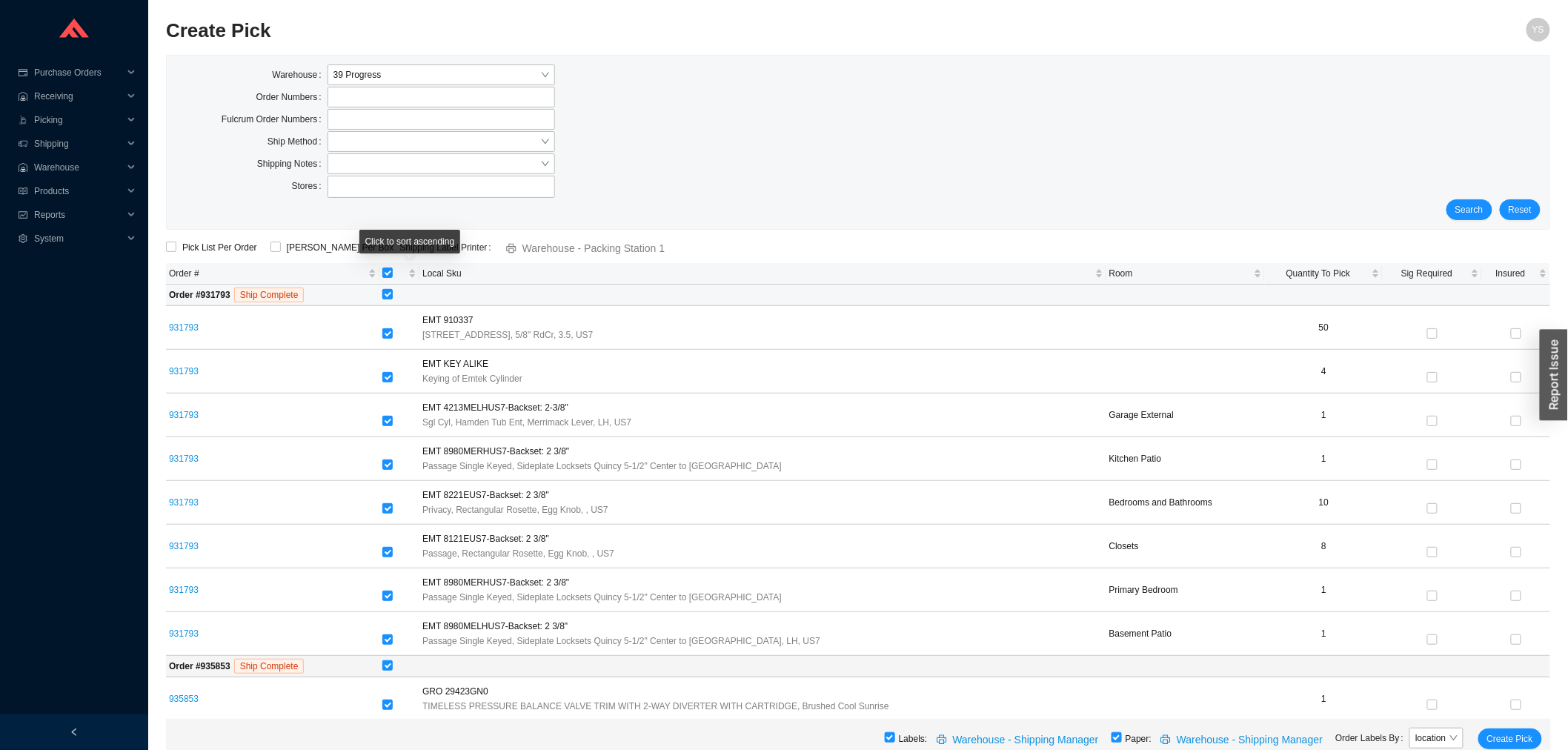
checkbox input "false"
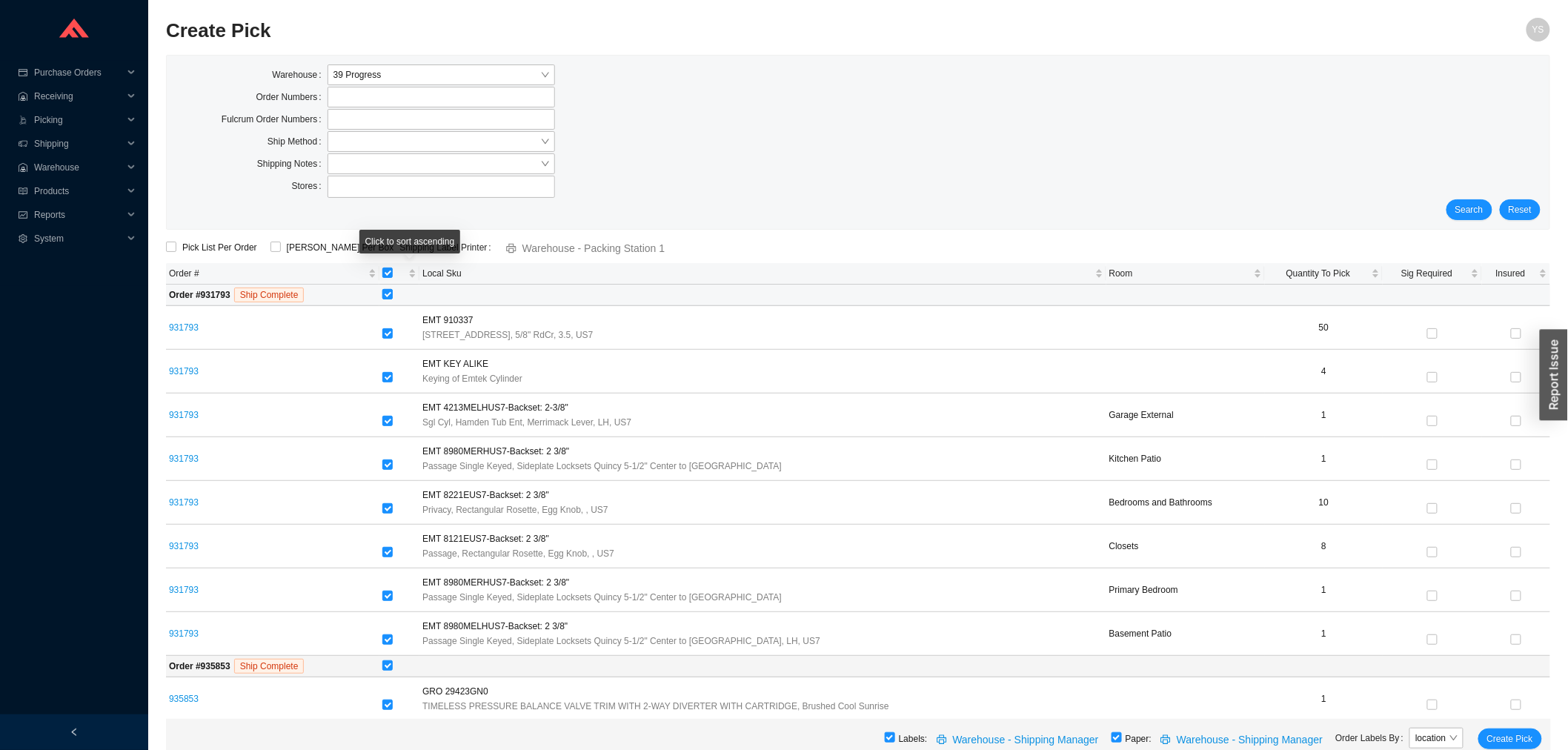
checkbox input "false"
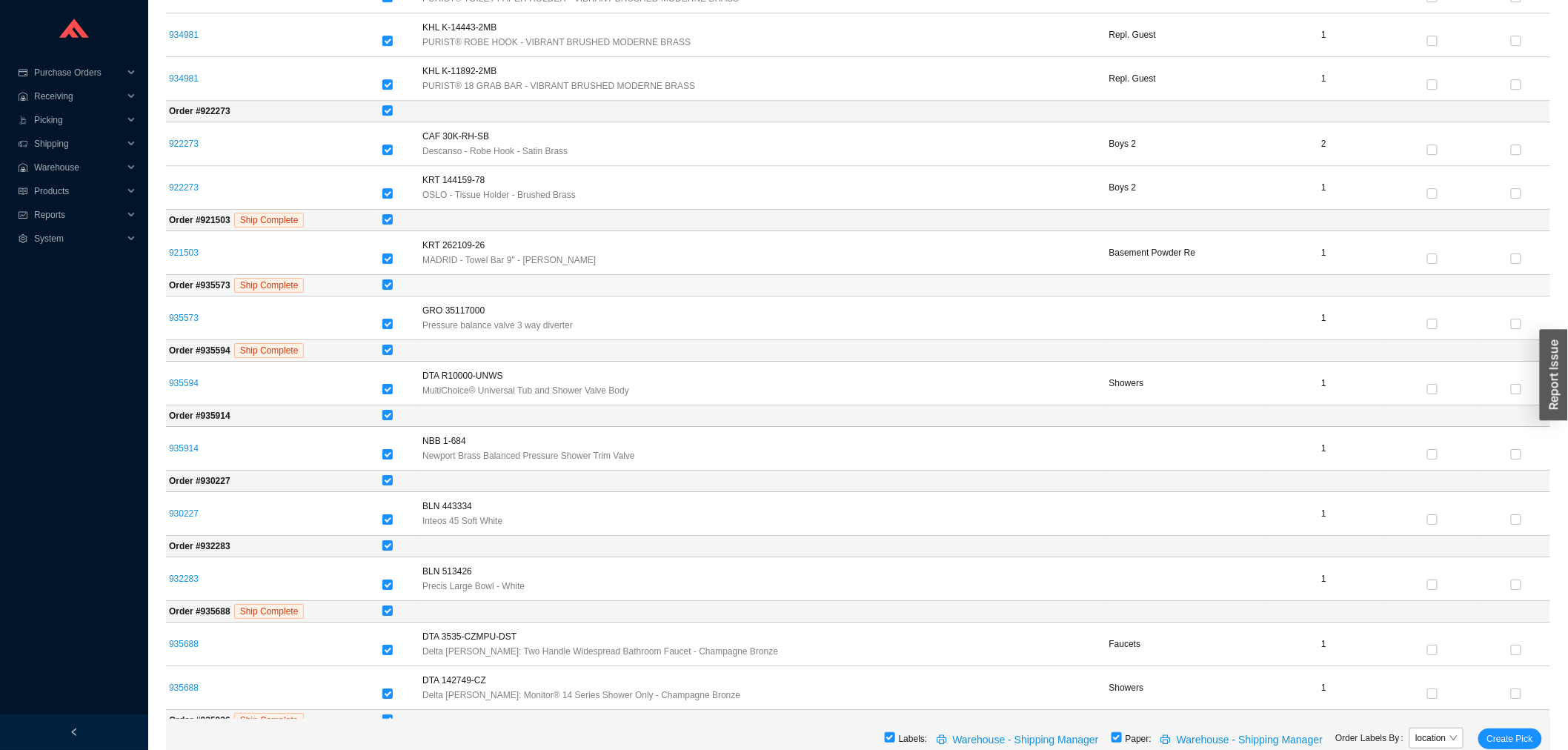
scroll to position [1894, 0]
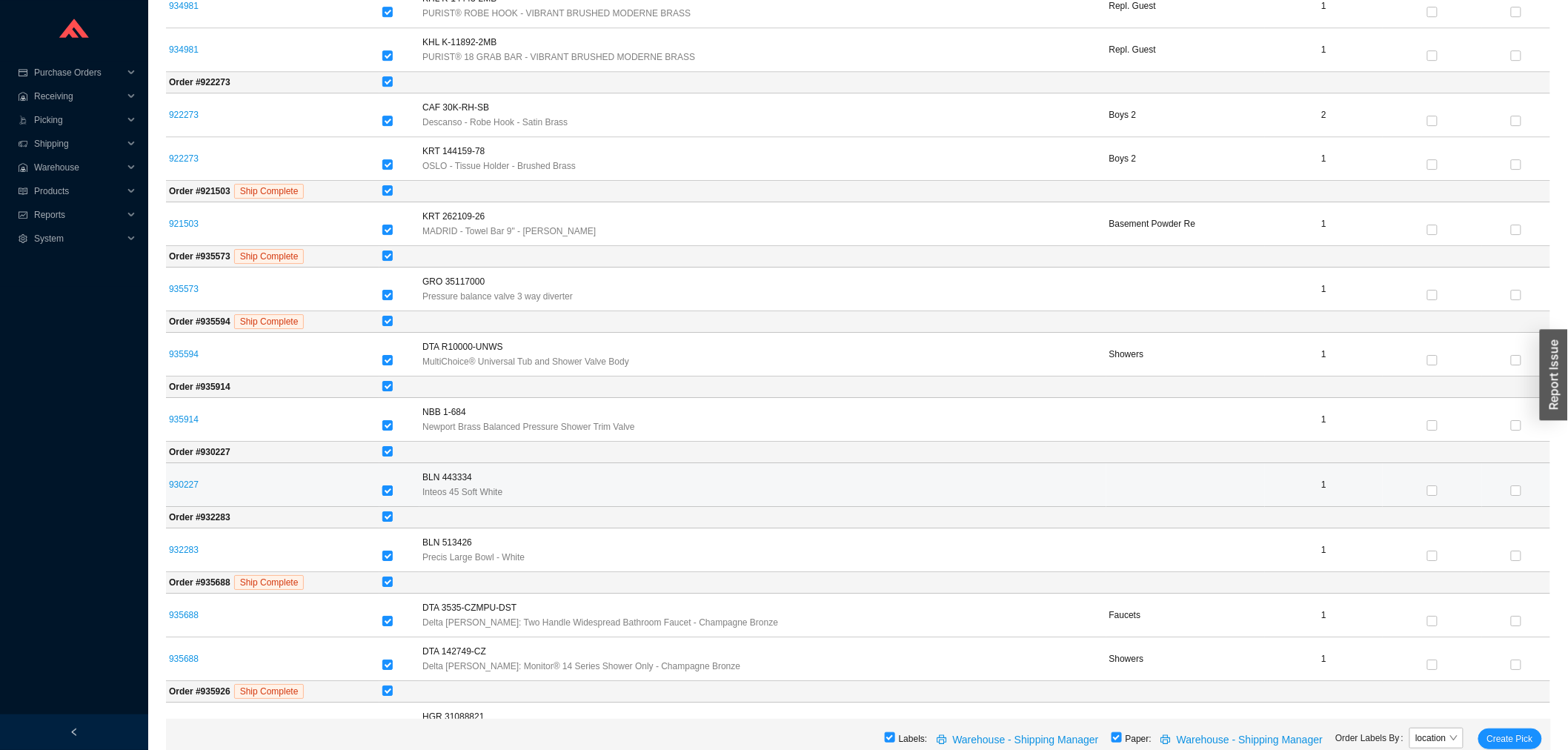
click at [393, 490] on label at bounding box center [388, 492] width 11 height 15
click at [393, 490] on input "checkbox" at bounding box center [388, 491] width 11 height 11
checkbox input "false"
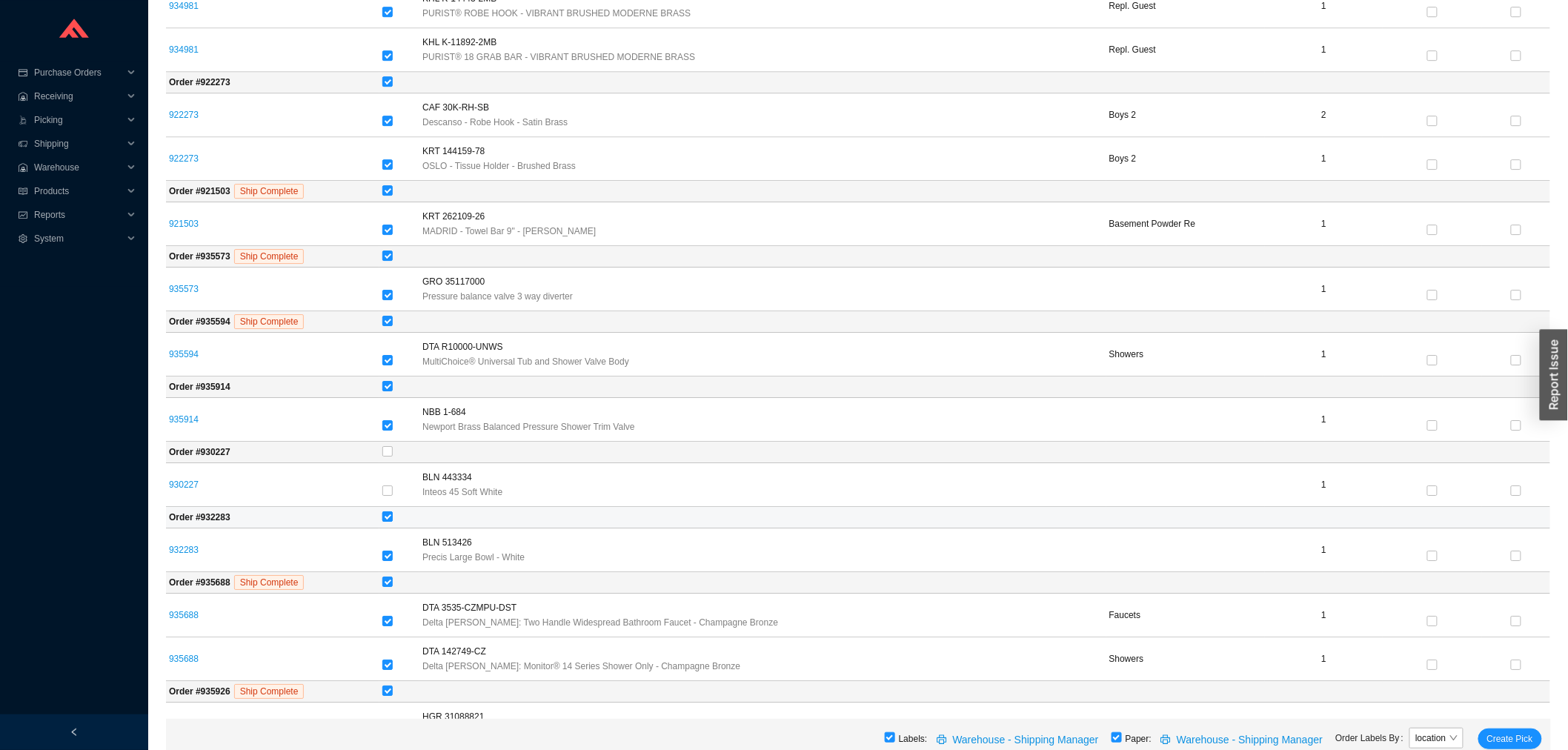
click at [396, 516] on td at bounding box center [965, 518] width 1171 height 21
click at [393, 518] on input "checkbox" at bounding box center [388, 517] width 11 height 11
checkbox input "false"
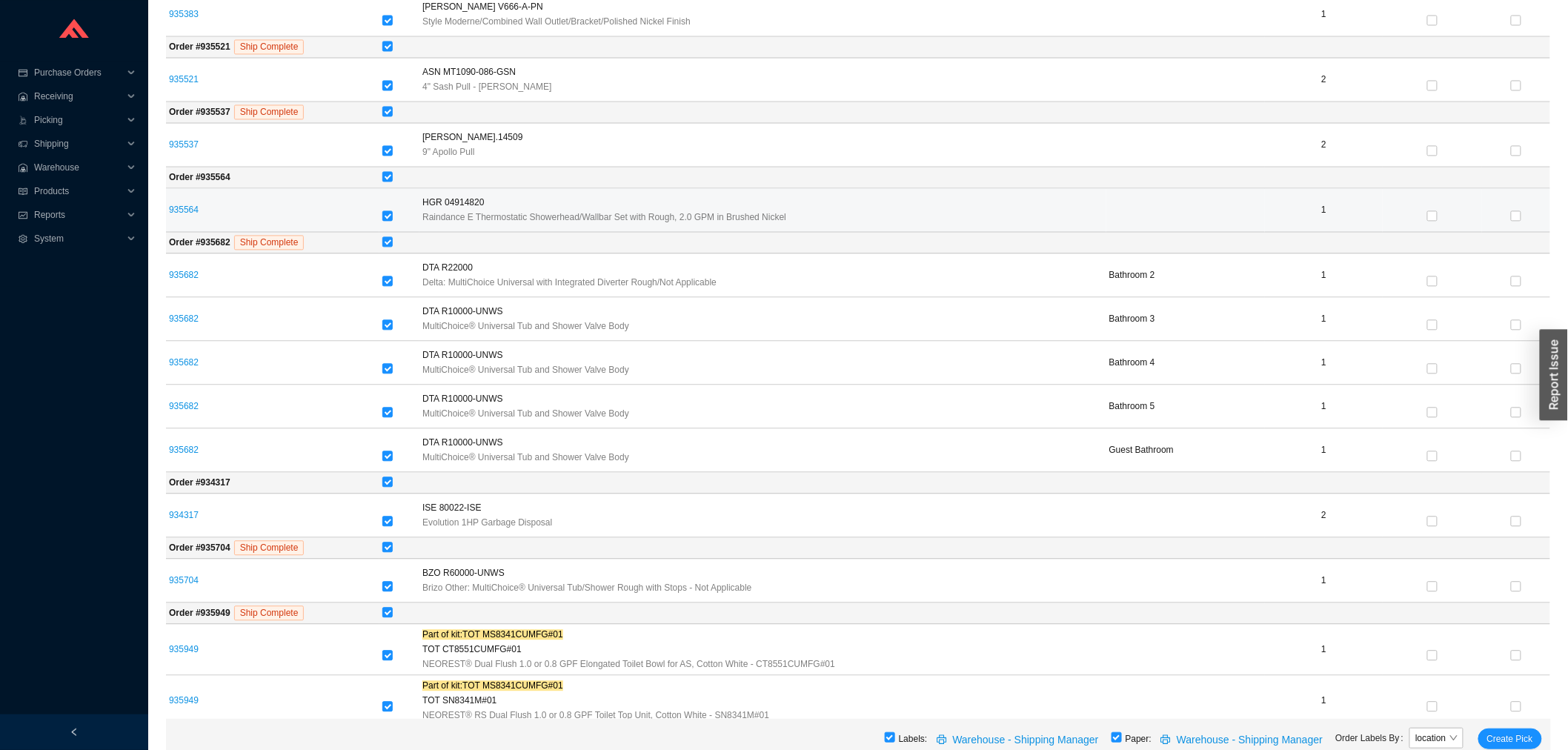
scroll to position [3624, 0]
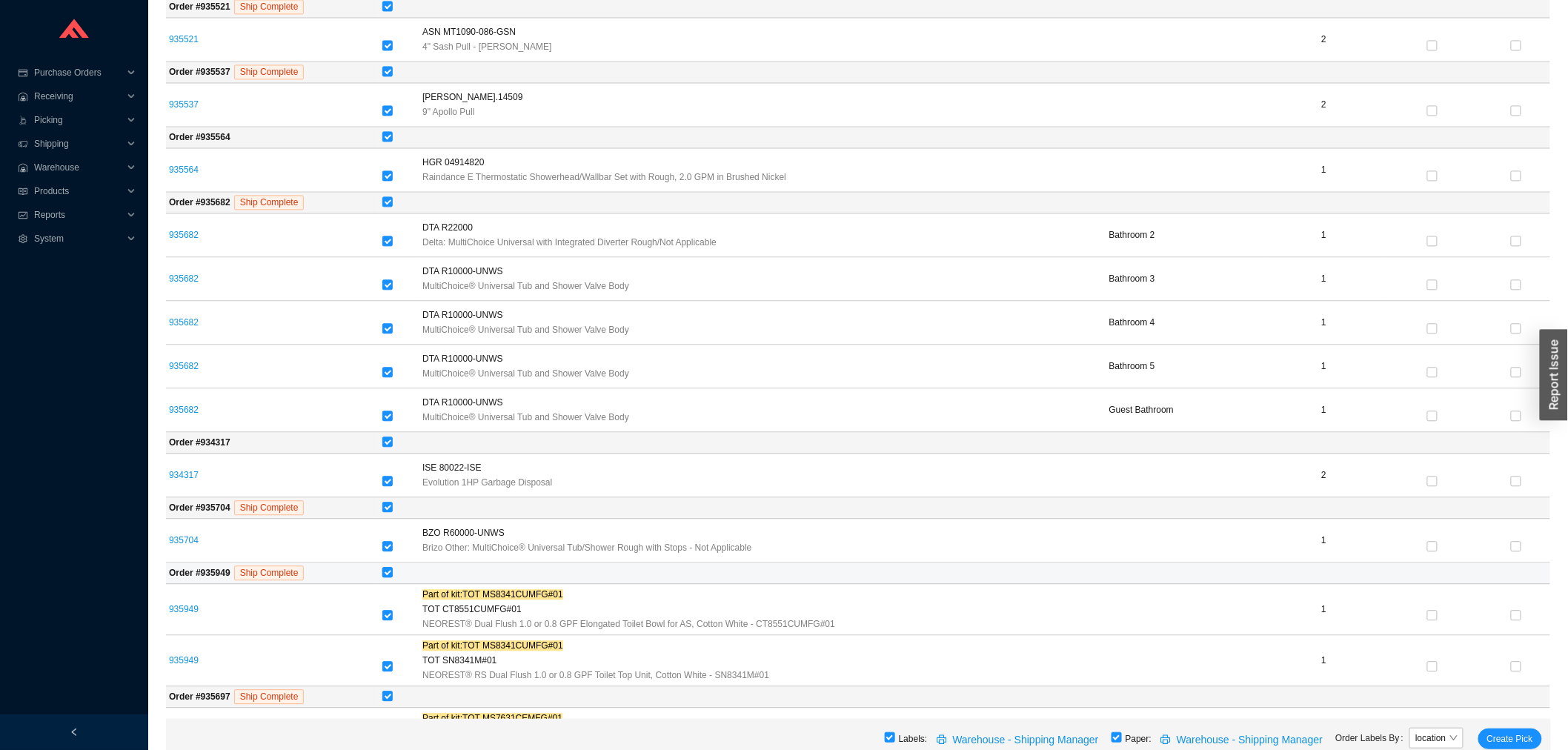
click at [393, 577] on input "checkbox" at bounding box center [388, 572] width 11 height 11
checkbox input "false"
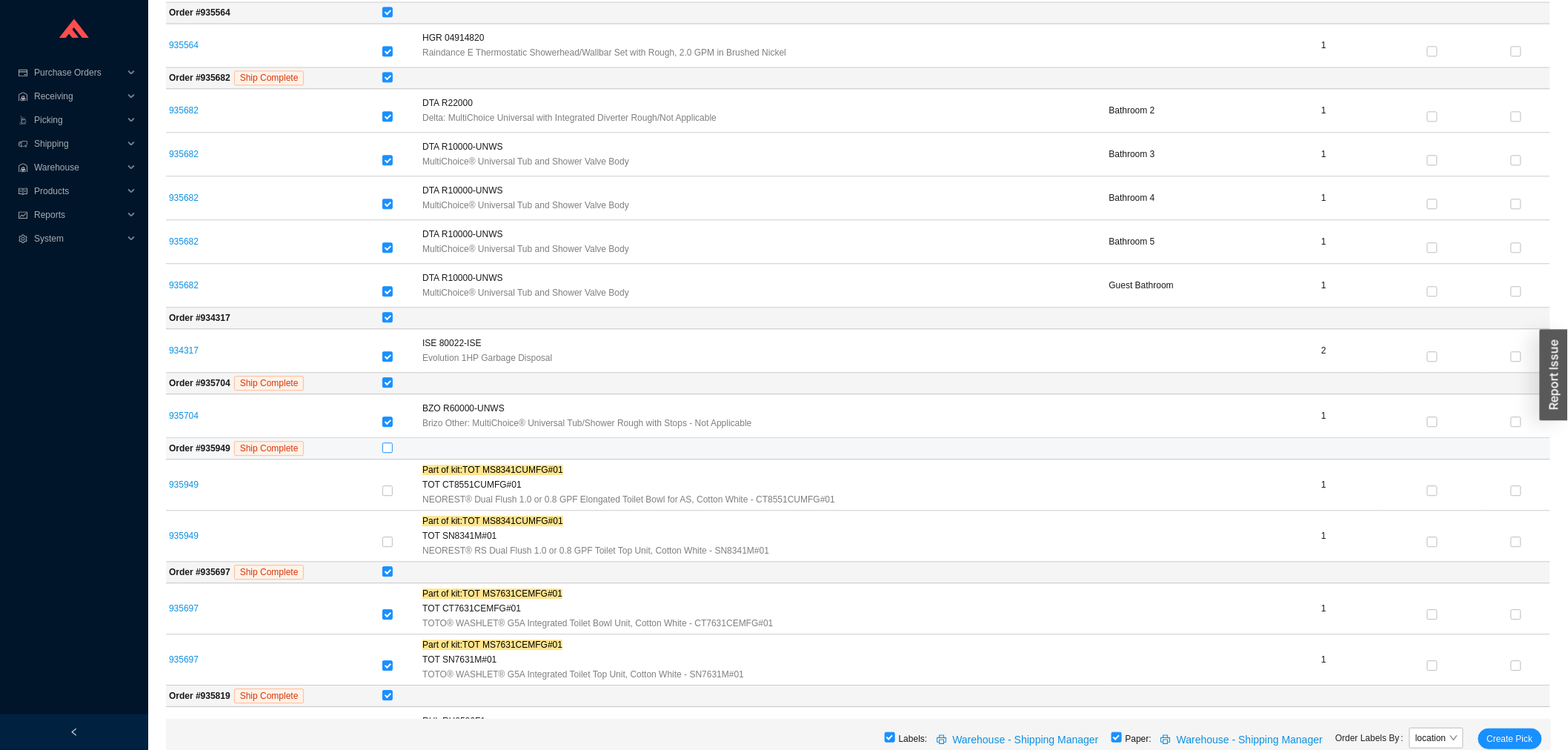
scroll to position [3789, 0]
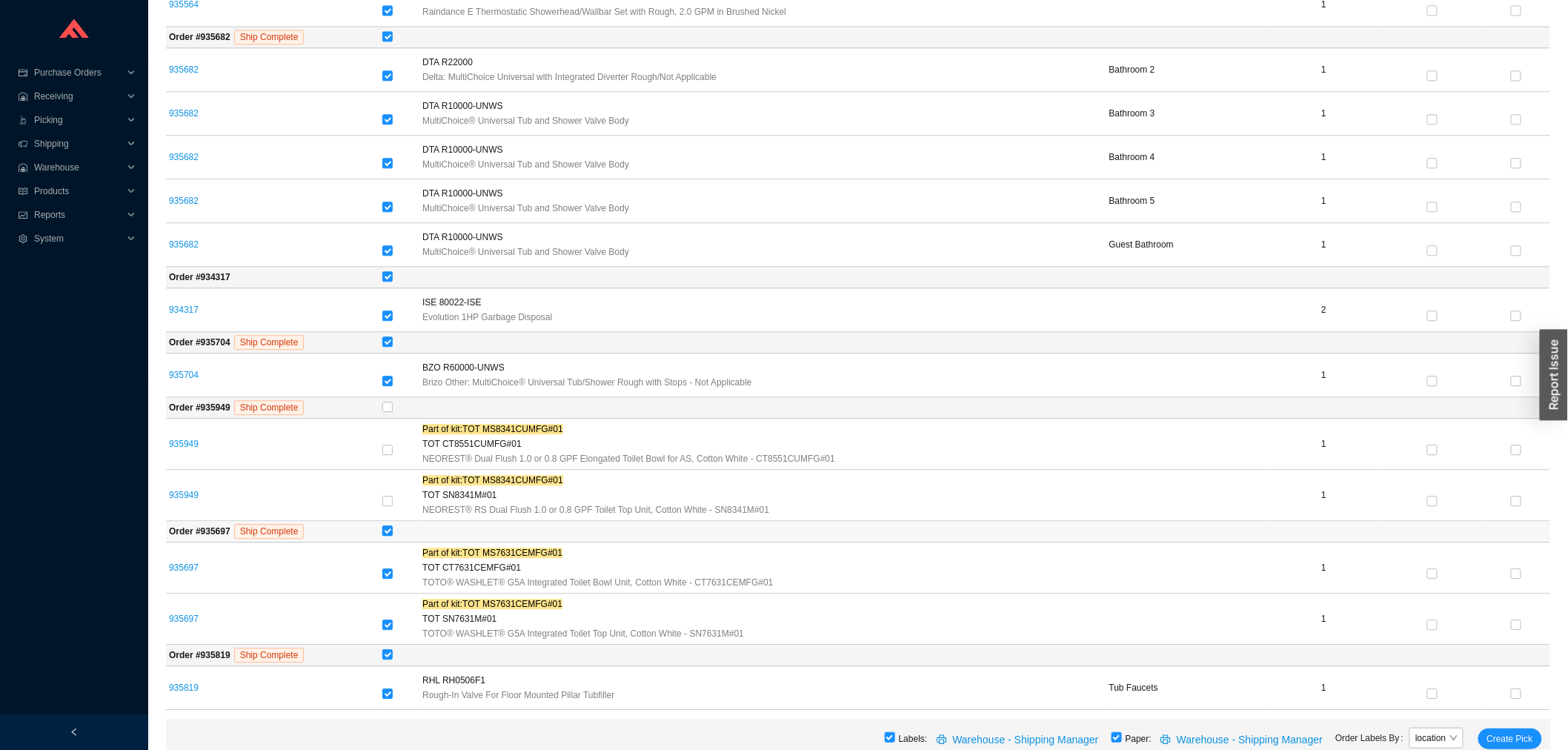
click at [393, 536] on input "checkbox" at bounding box center [388, 531] width 11 height 11
checkbox input "false"
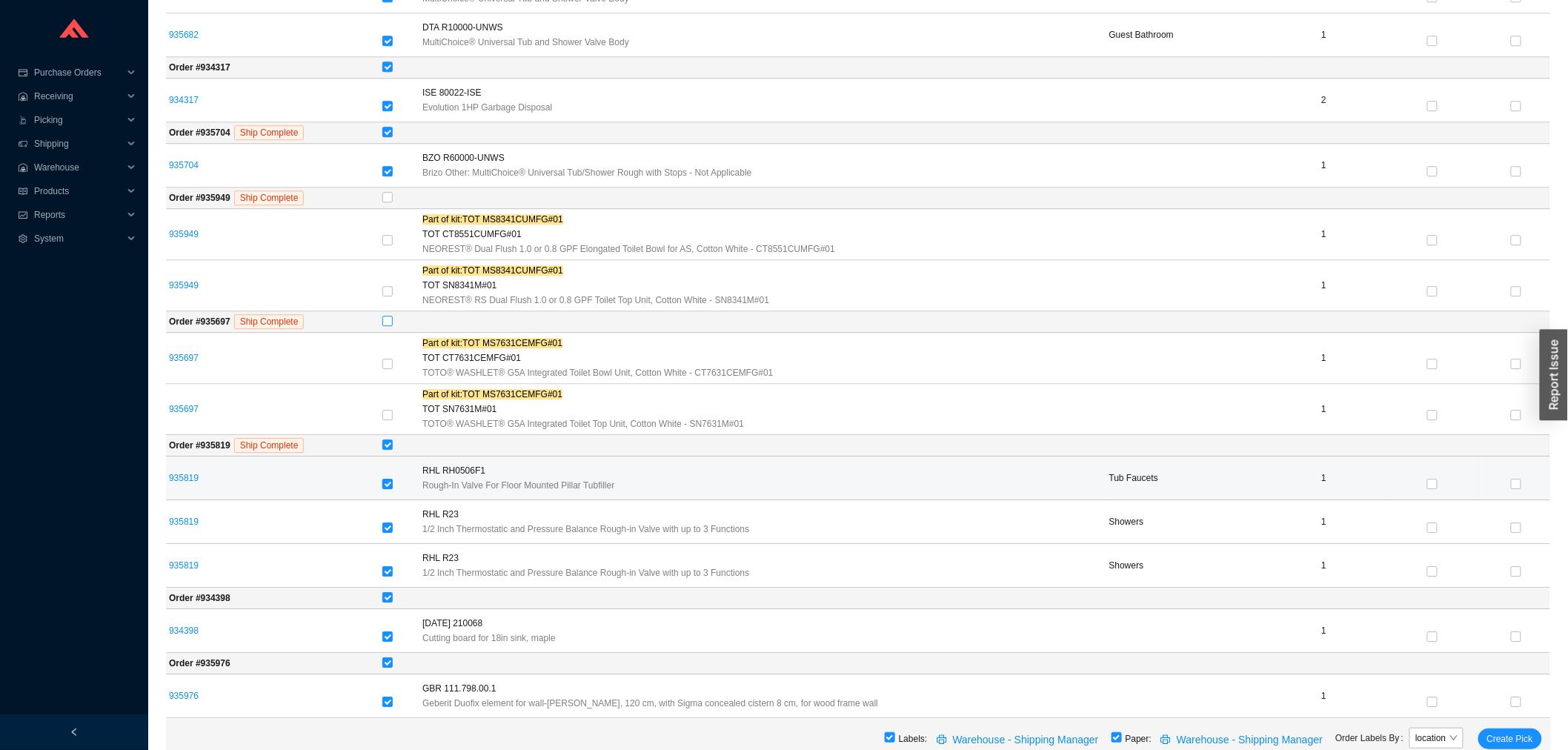
scroll to position [4019, 0]
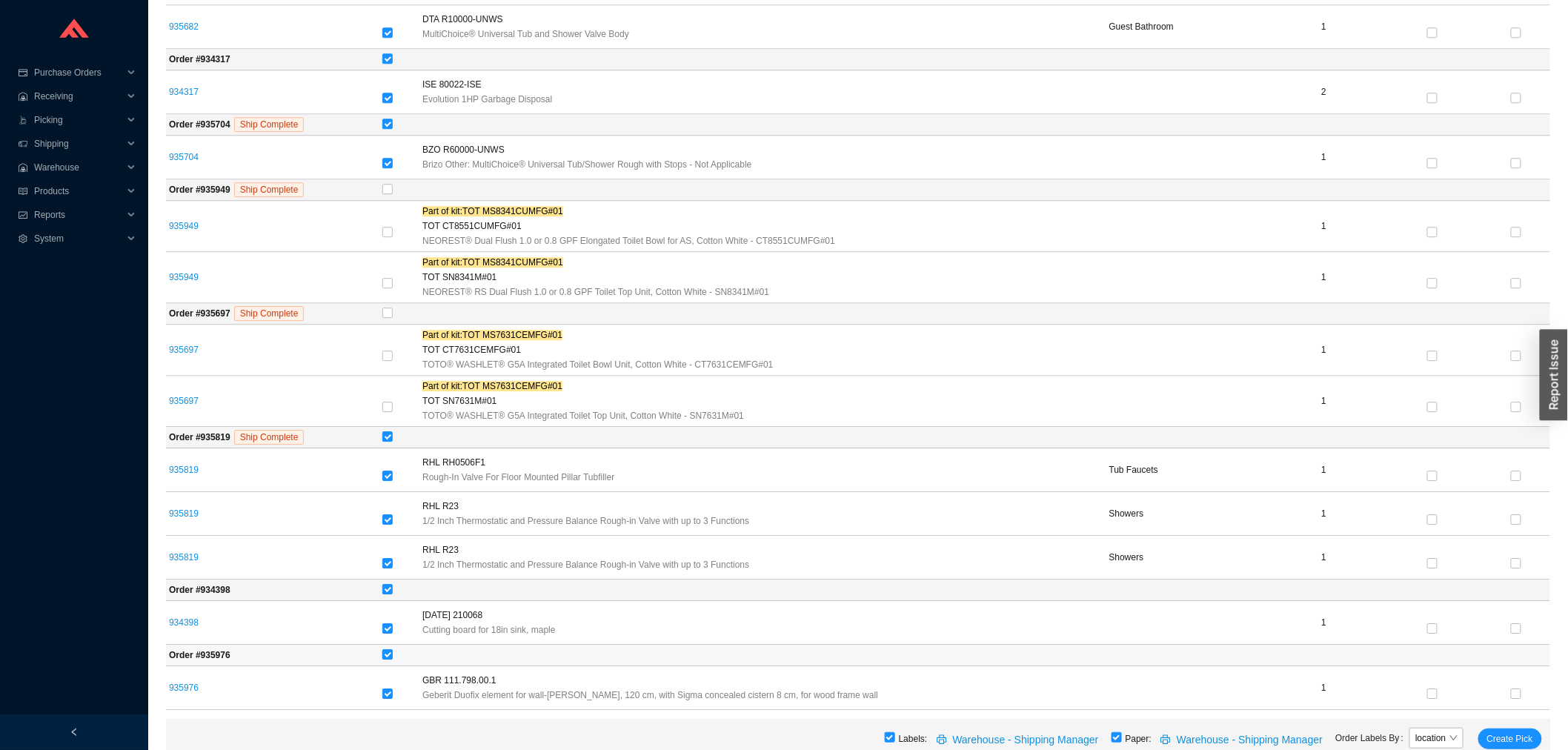
click at [393, 655] on input "checkbox" at bounding box center [388, 655] width 11 height 11
checkbox input "false"
click at [1516, 736] on span "Create Pick" at bounding box center [1510, 739] width 46 height 15
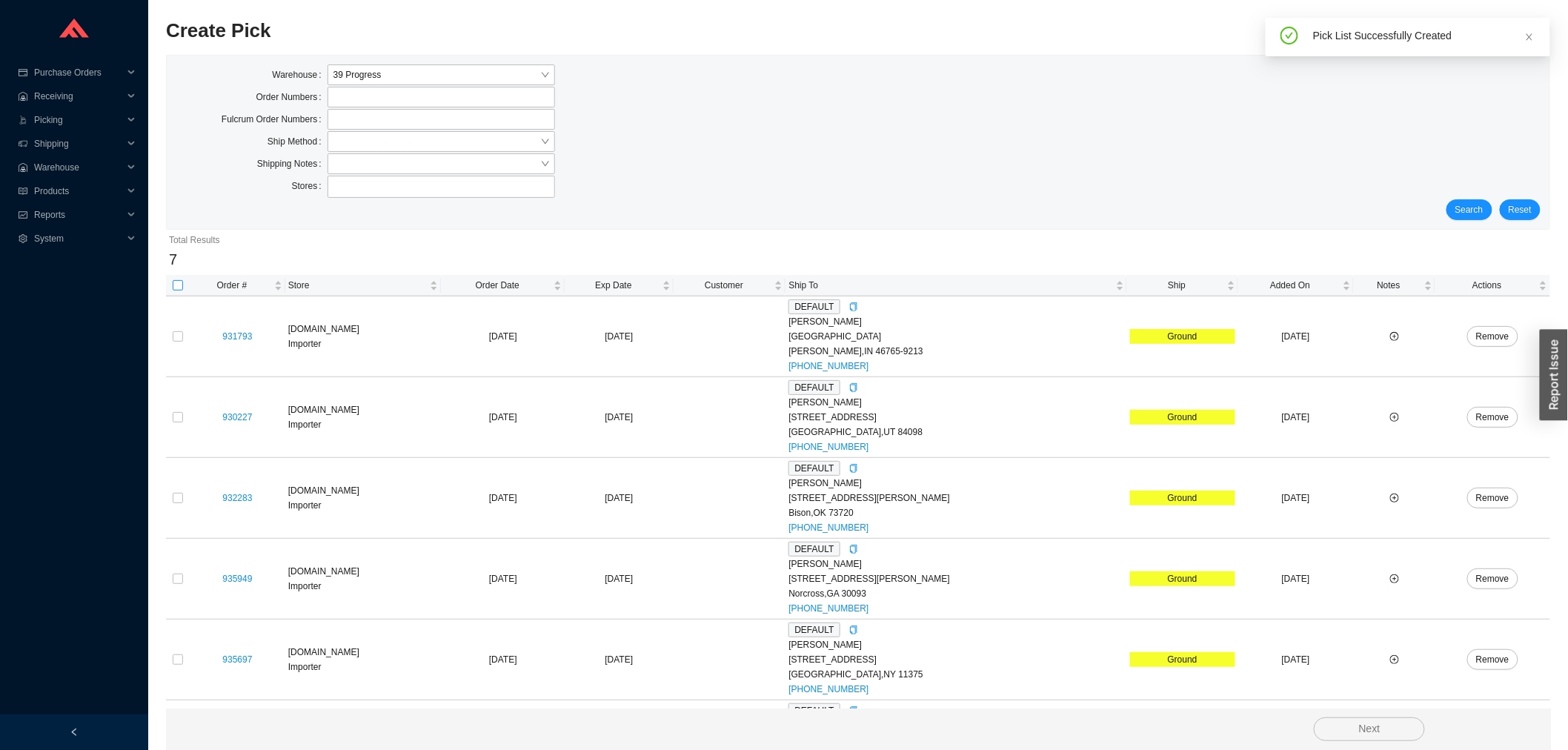
click at [178, 285] on input "checkbox" at bounding box center [178, 285] width 11 height 11
checkbox input "true"
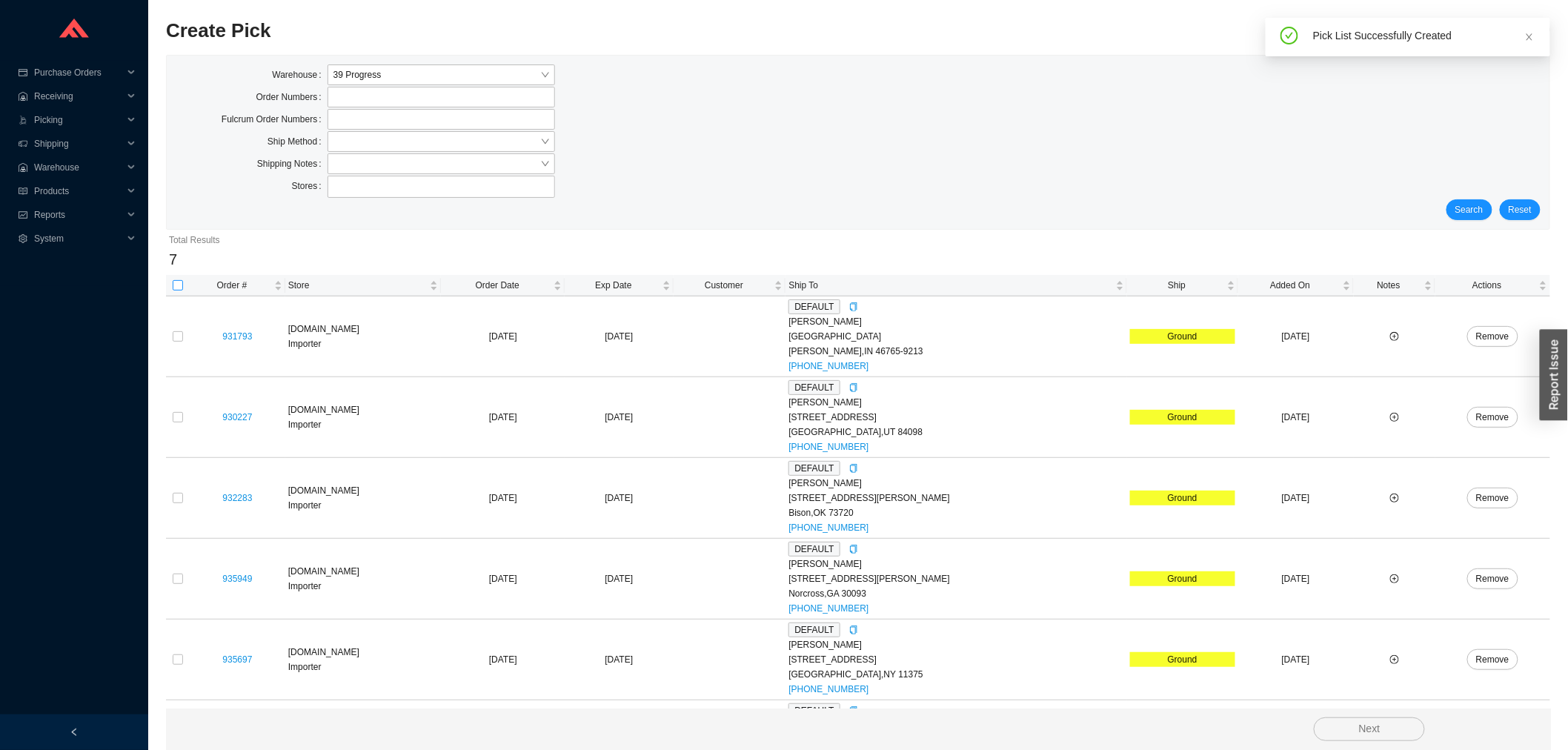
checkbox input "true"
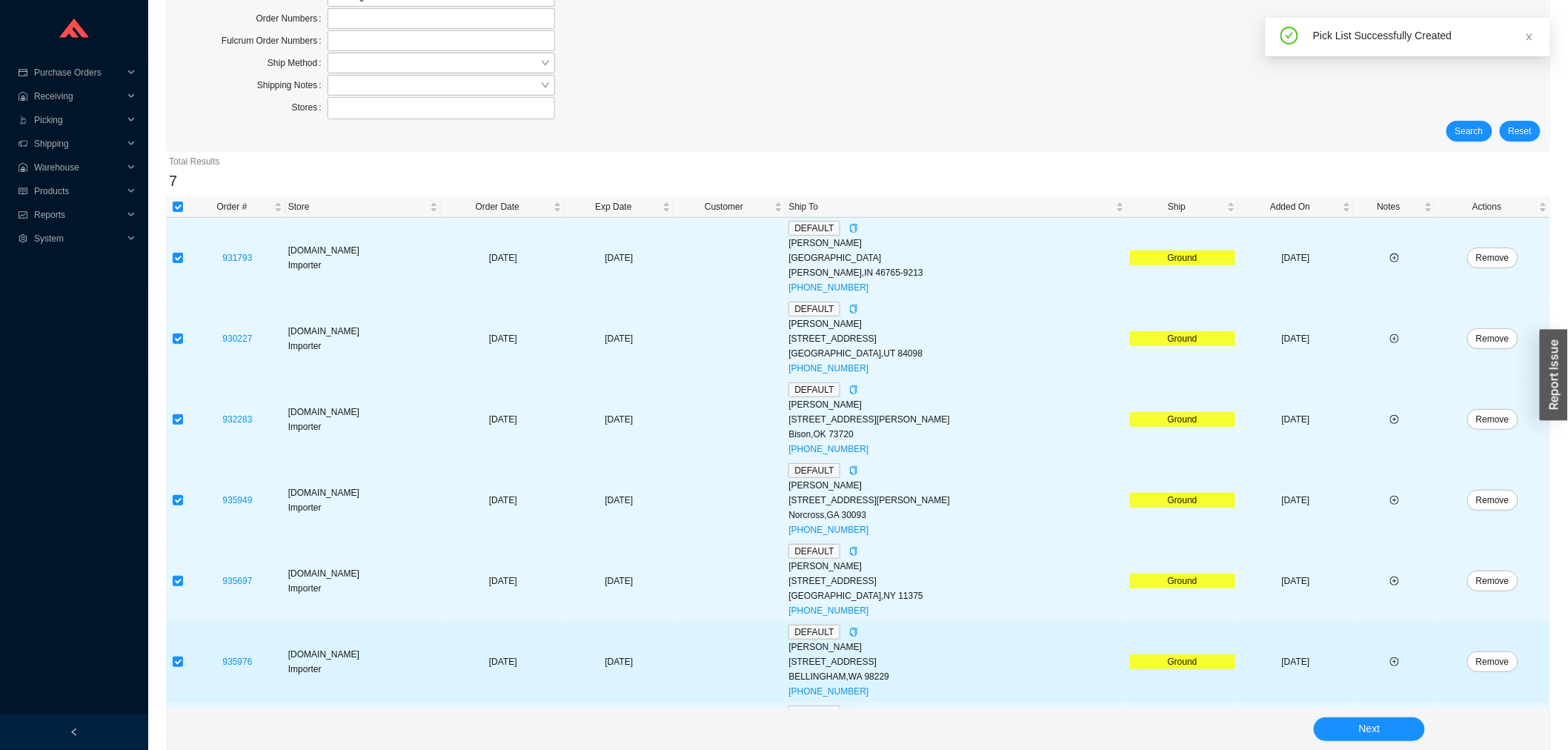
scroll to position [156, 0]
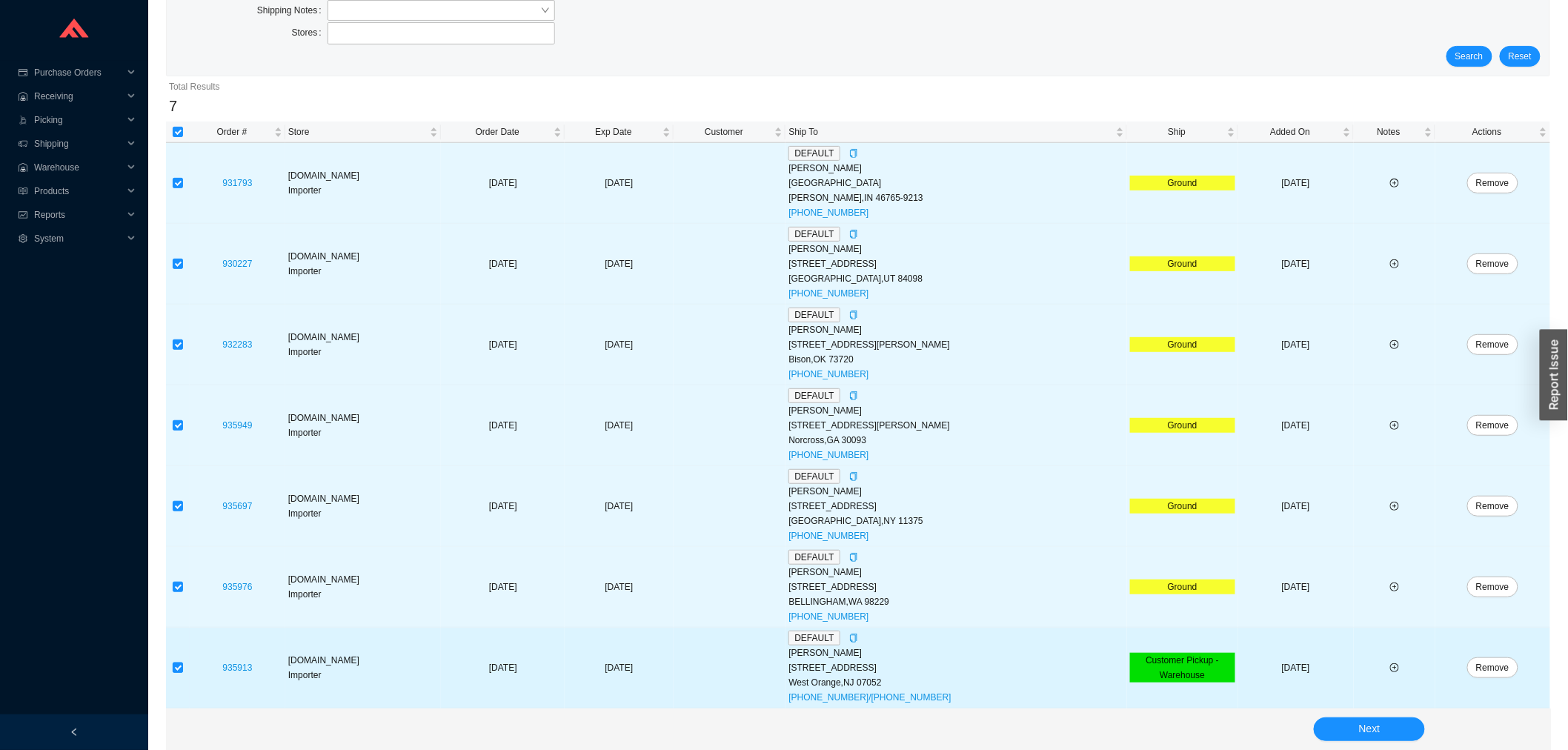
click at [184, 664] on td at bounding box center [177, 668] width 23 height 81
click at [181, 664] on input "checkbox" at bounding box center [178, 668] width 11 height 11
checkbox input "false"
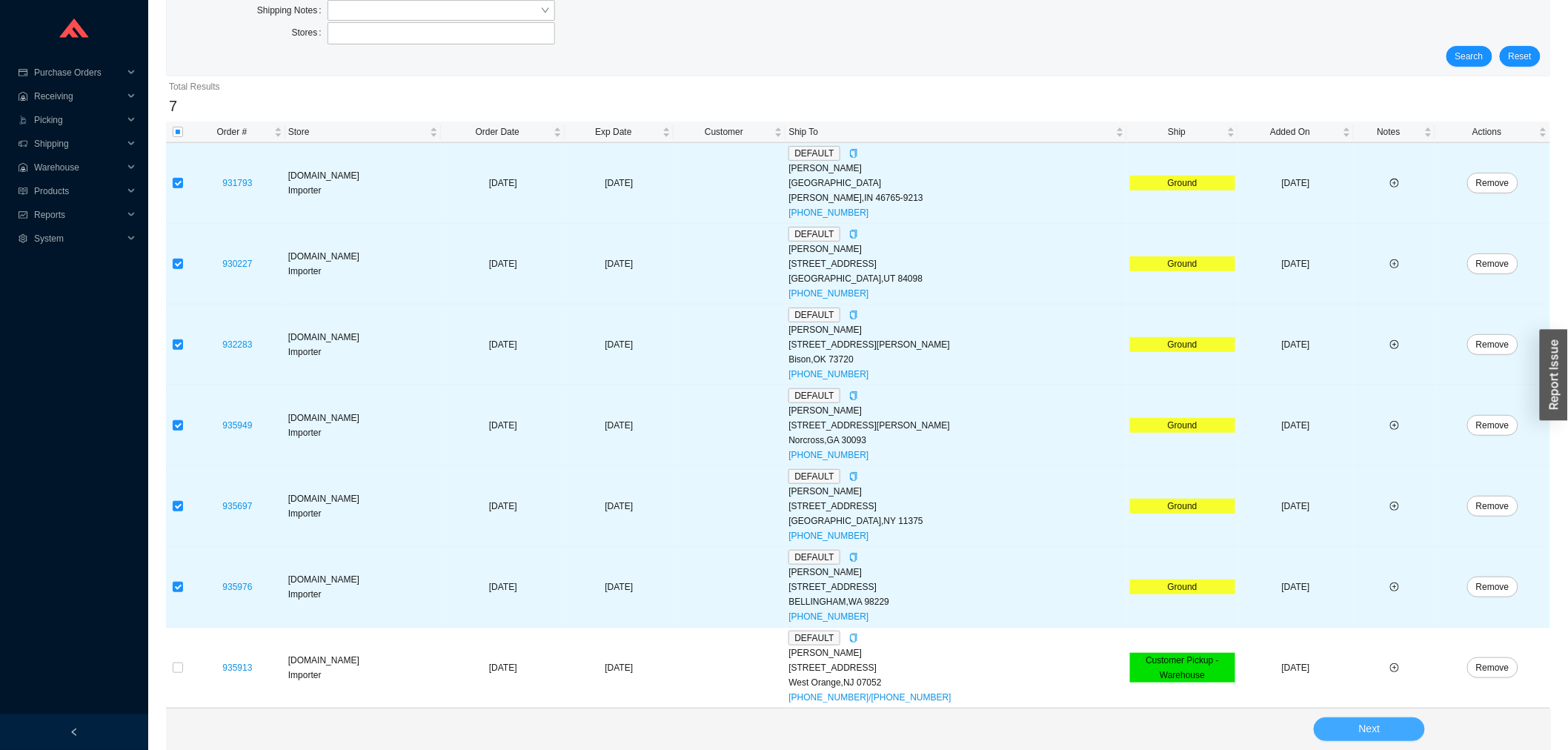
click at [1360, 731] on span "Next" at bounding box center [1370, 729] width 21 height 17
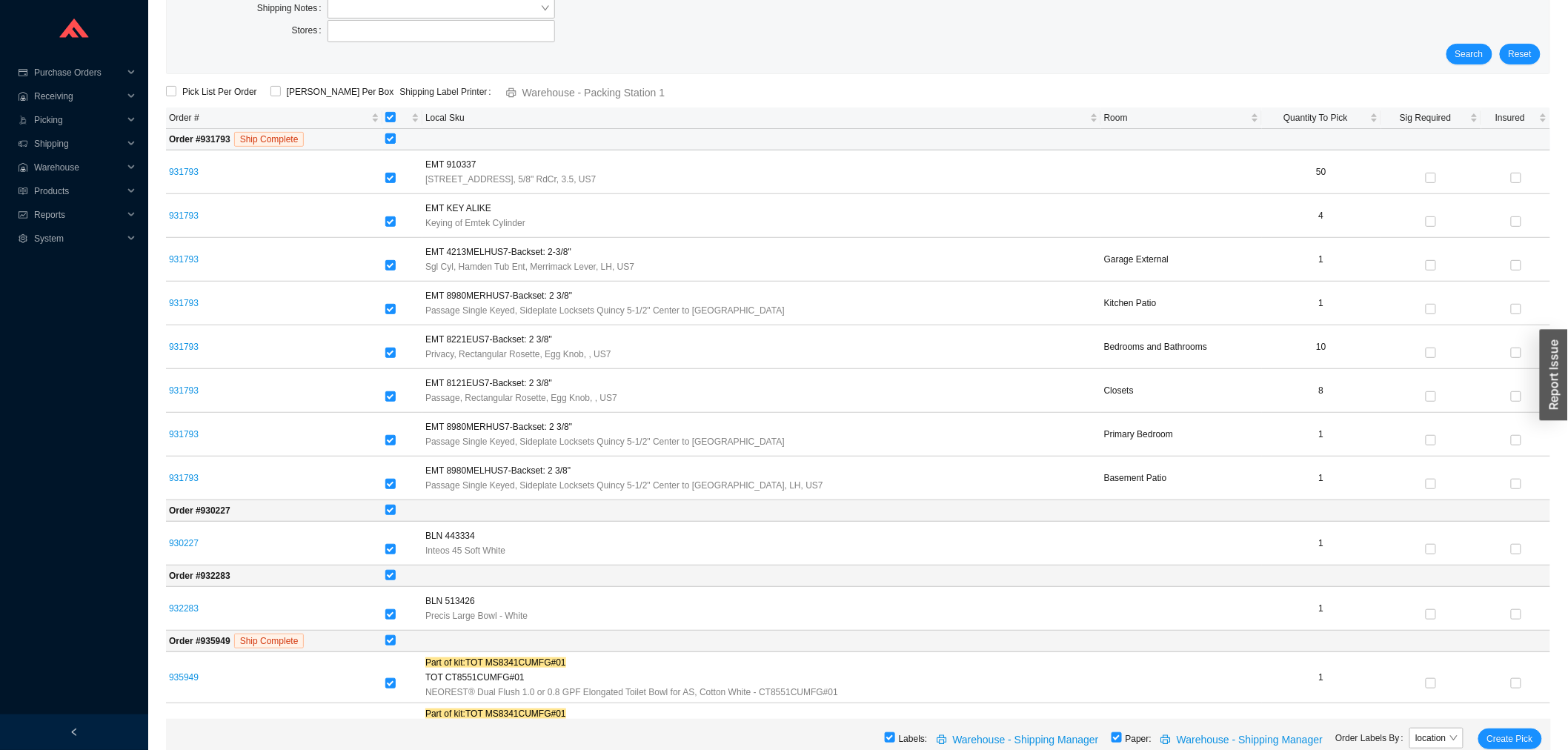
click at [395, 134] on input "checkbox" at bounding box center [390, 138] width 11 height 11
checkbox input "false"
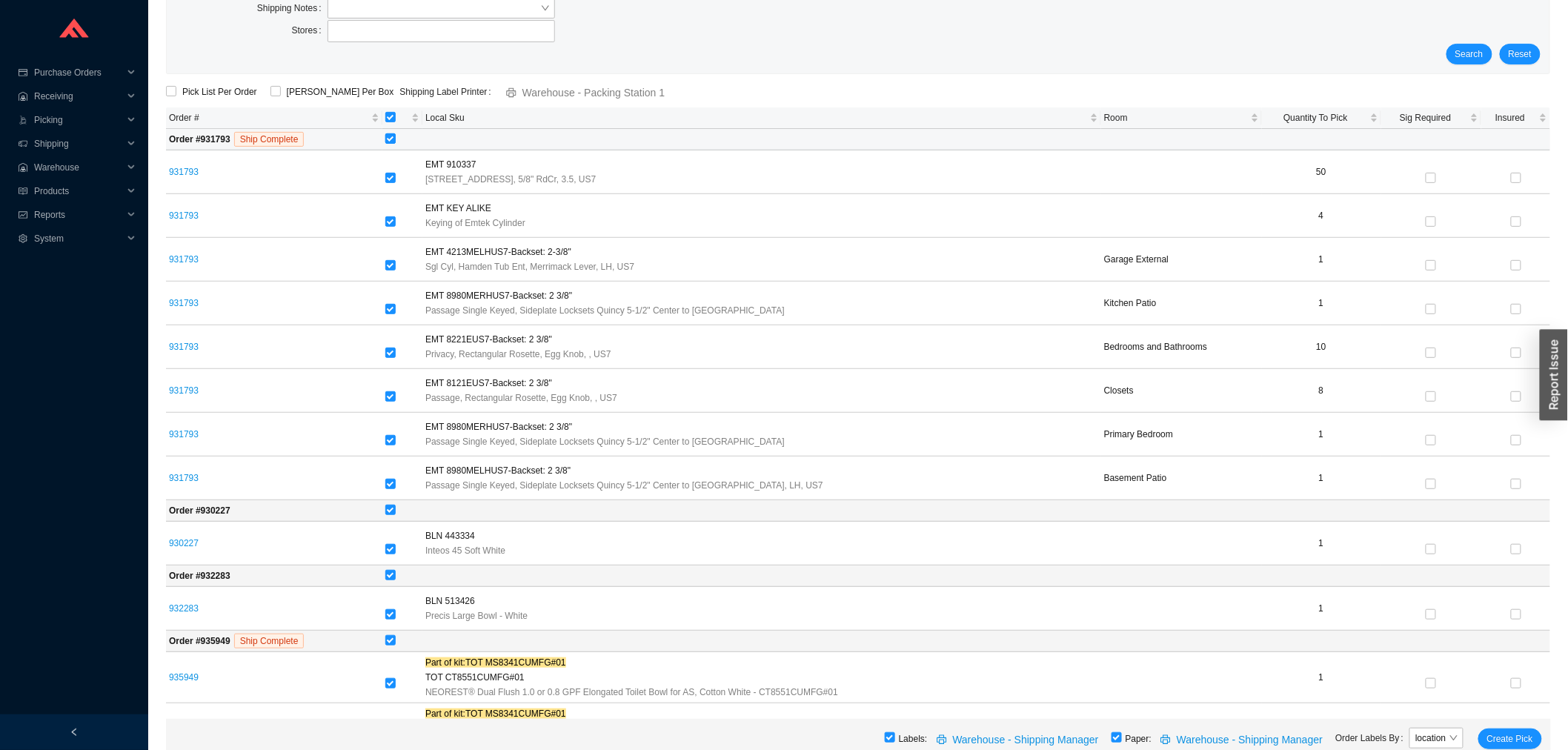
checkbox input "false"
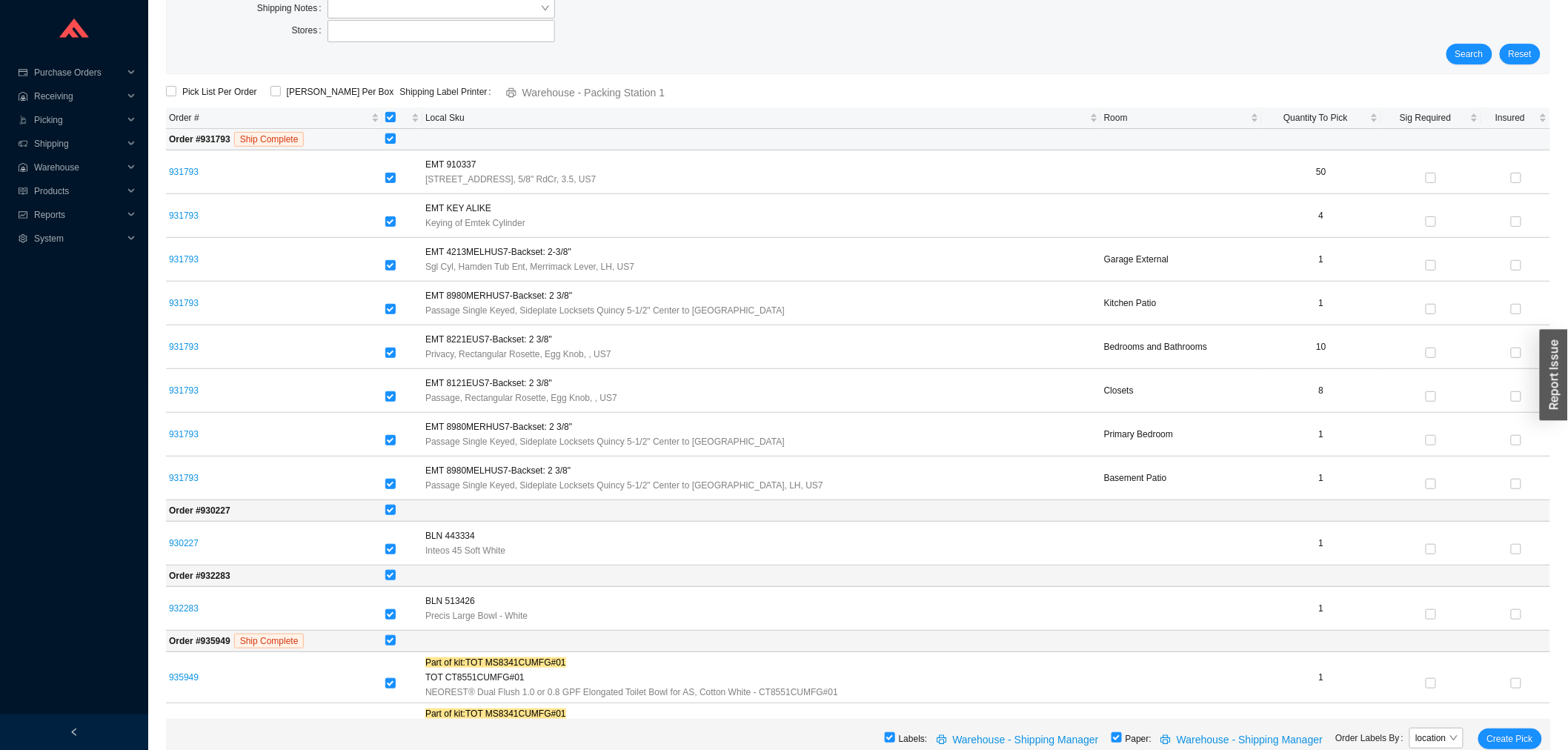
checkbox input "false"
click at [338, 91] on span "ShipKey Per Box" at bounding box center [340, 92] width 120 height 15
click at [281, 91] on input "ShipKey Per Box" at bounding box center [276, 92] width 11 height 11
checkbox input "true"
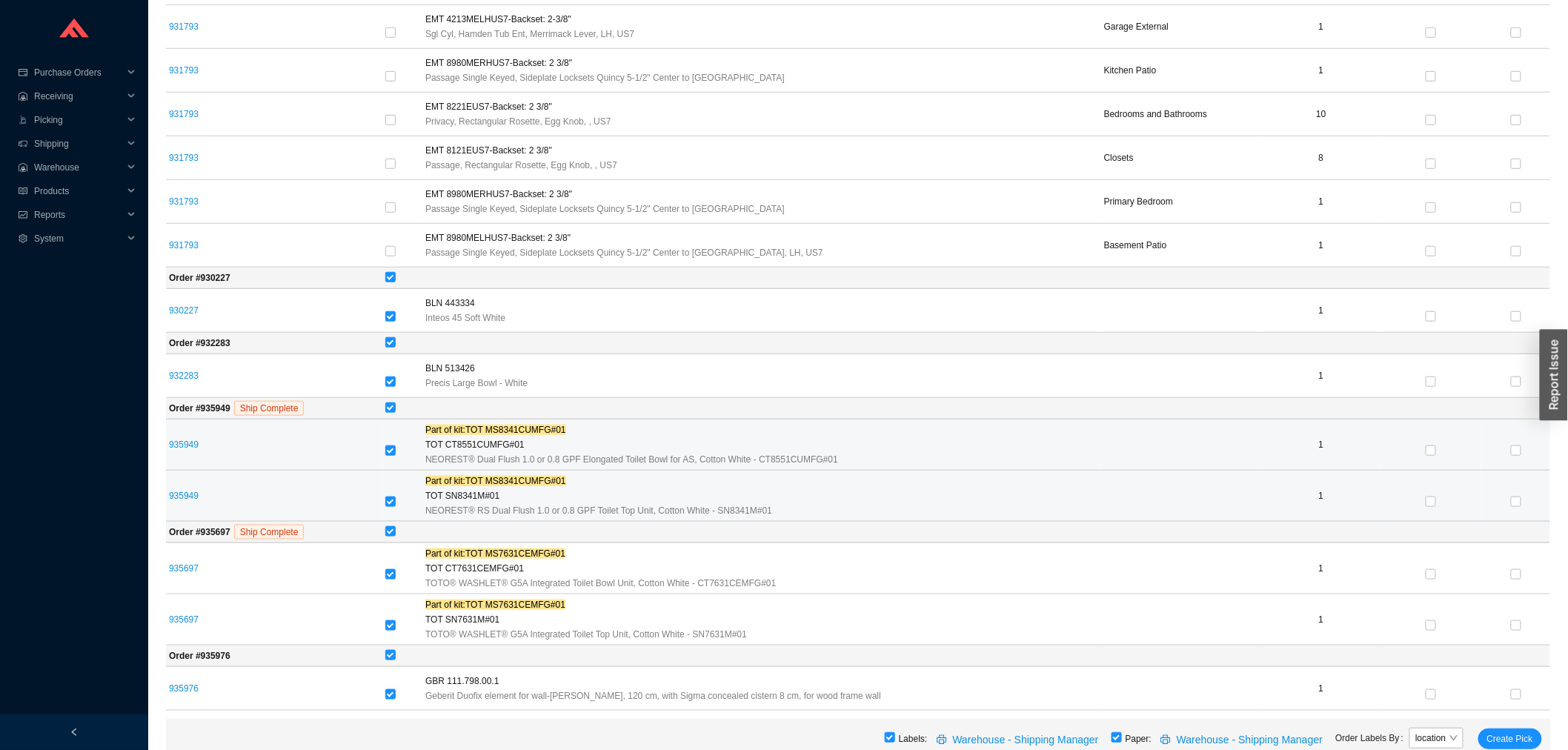
scroll to position [391, 0]
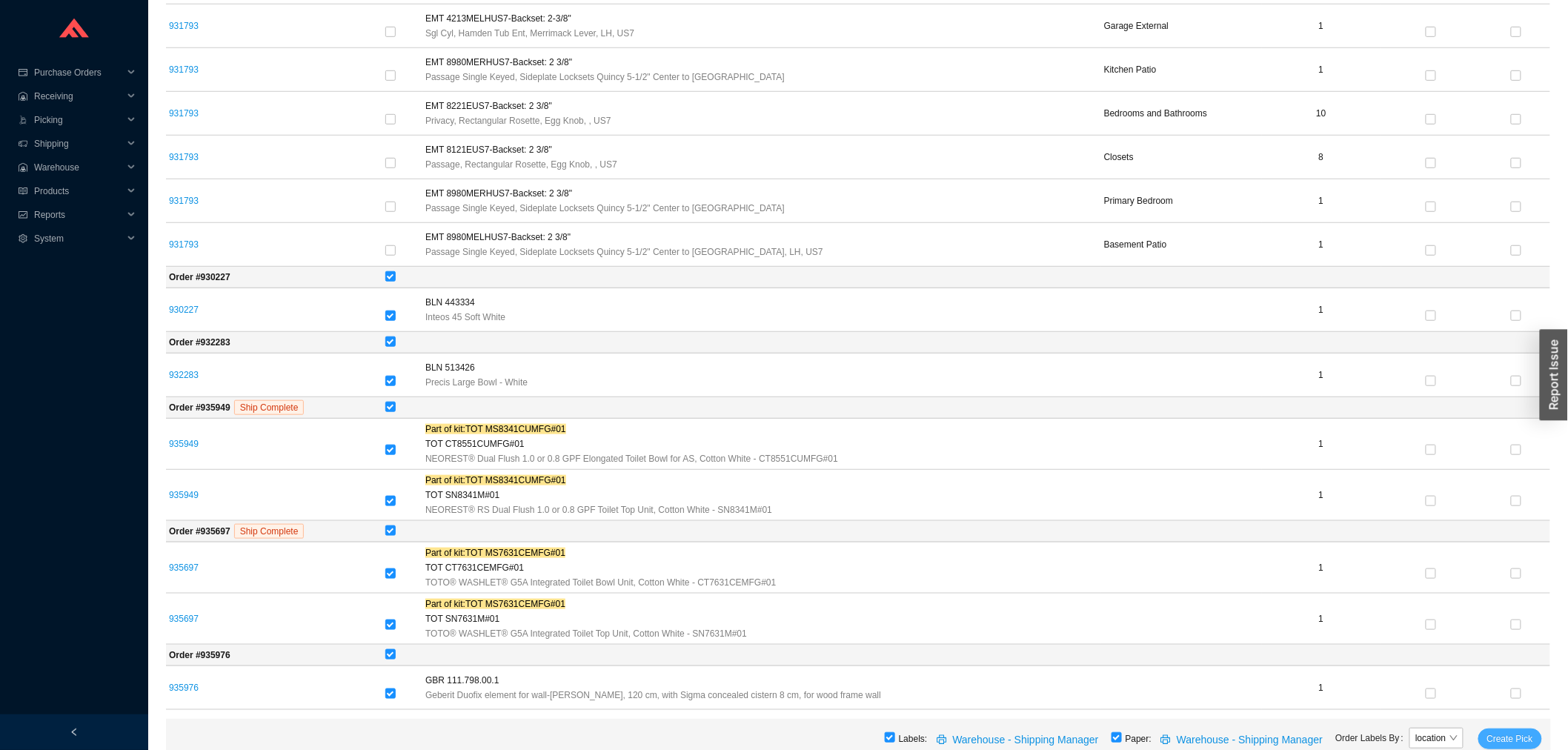
click at [1532, 740] on button "Create Pick" at bounding box center [1511, 739] width 64 height 20
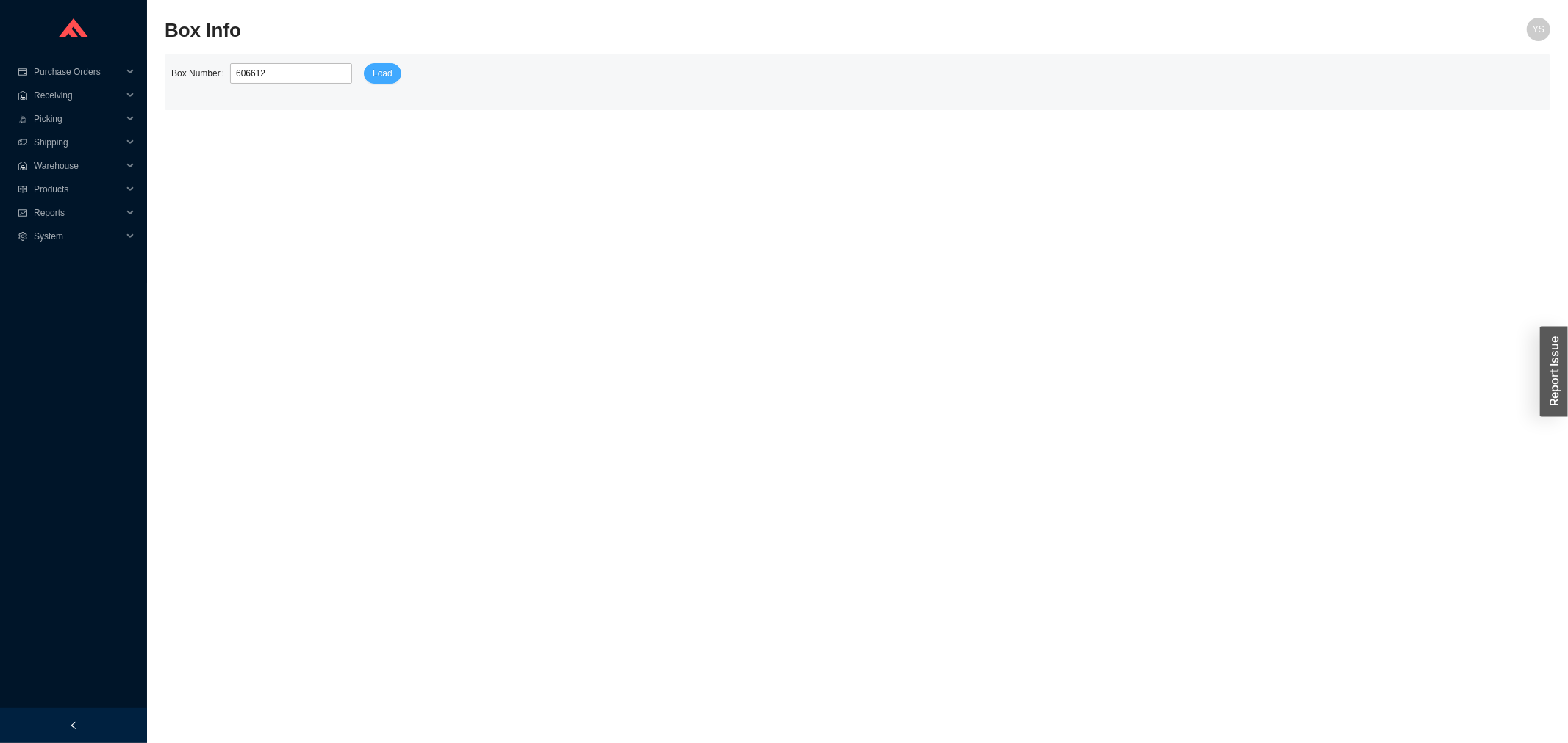
type input "606612"
click at [386, 82] on button "Load" at bounding box center [383, 73] width 38 height 20
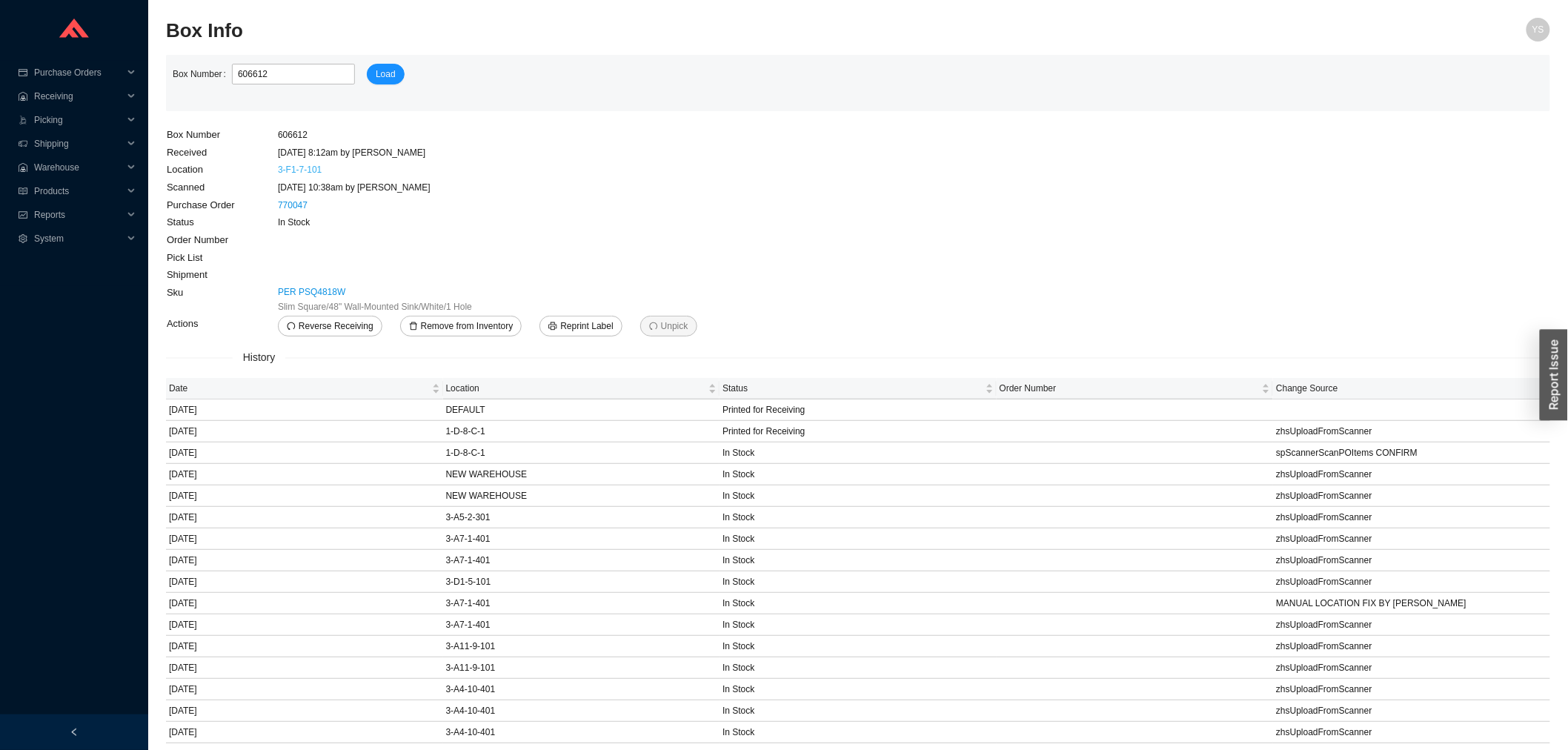
click at [300, 170] on link "3-F1-7-101" at bounding box center [300, 170] width 44 height 11
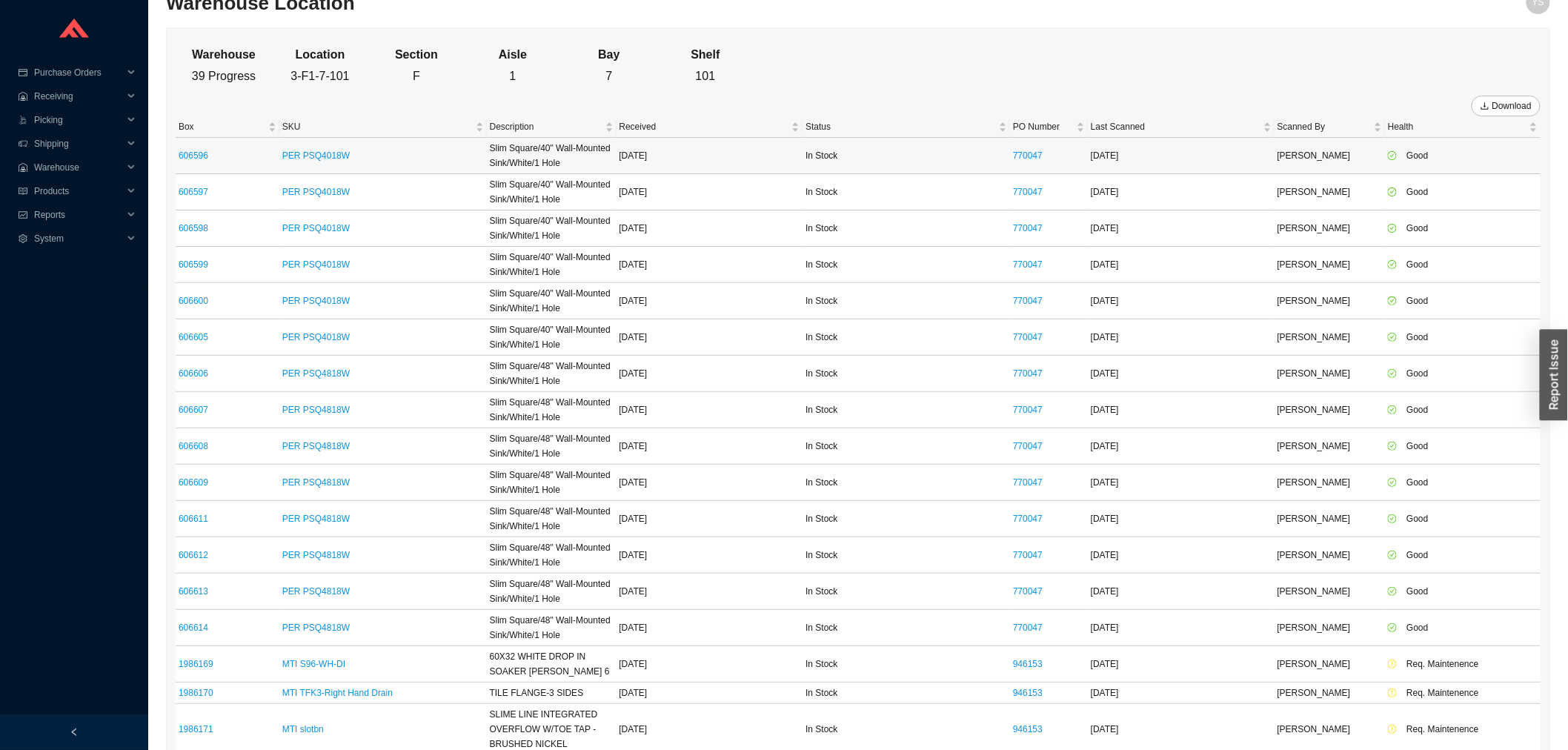
scroll to position [43, 0]
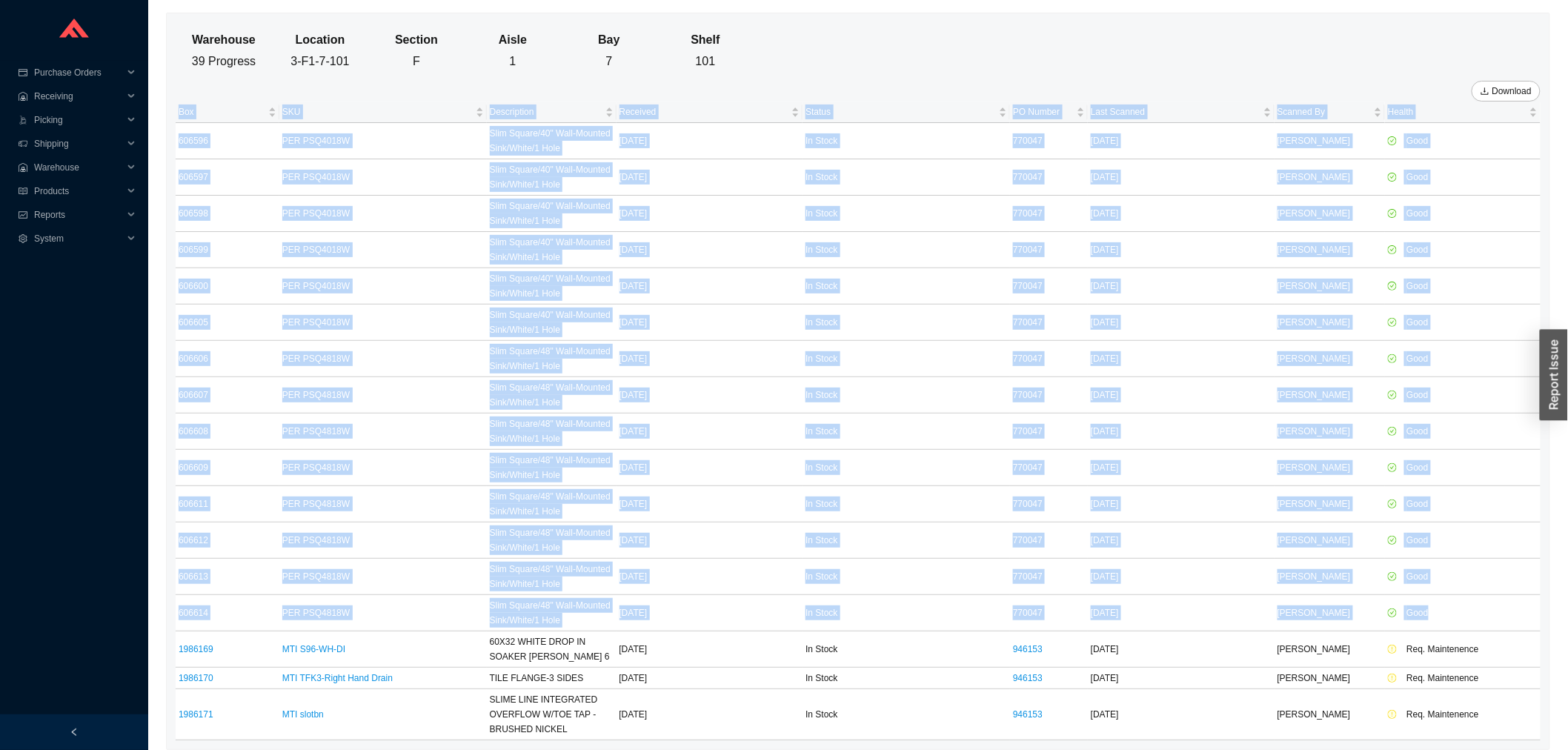
drag, startPoint x: 1452, startPoint y: 613, endPoint x: 169, endPoint y: 112, distance: 1377.3
click at [169, 112] on div "Warehouse Location Section Aisle Bay Shelf 39 Progress 3-F1-7-101 F 1 7 101 Dow…" at bounding box center [858, 381] width 1383 height 736
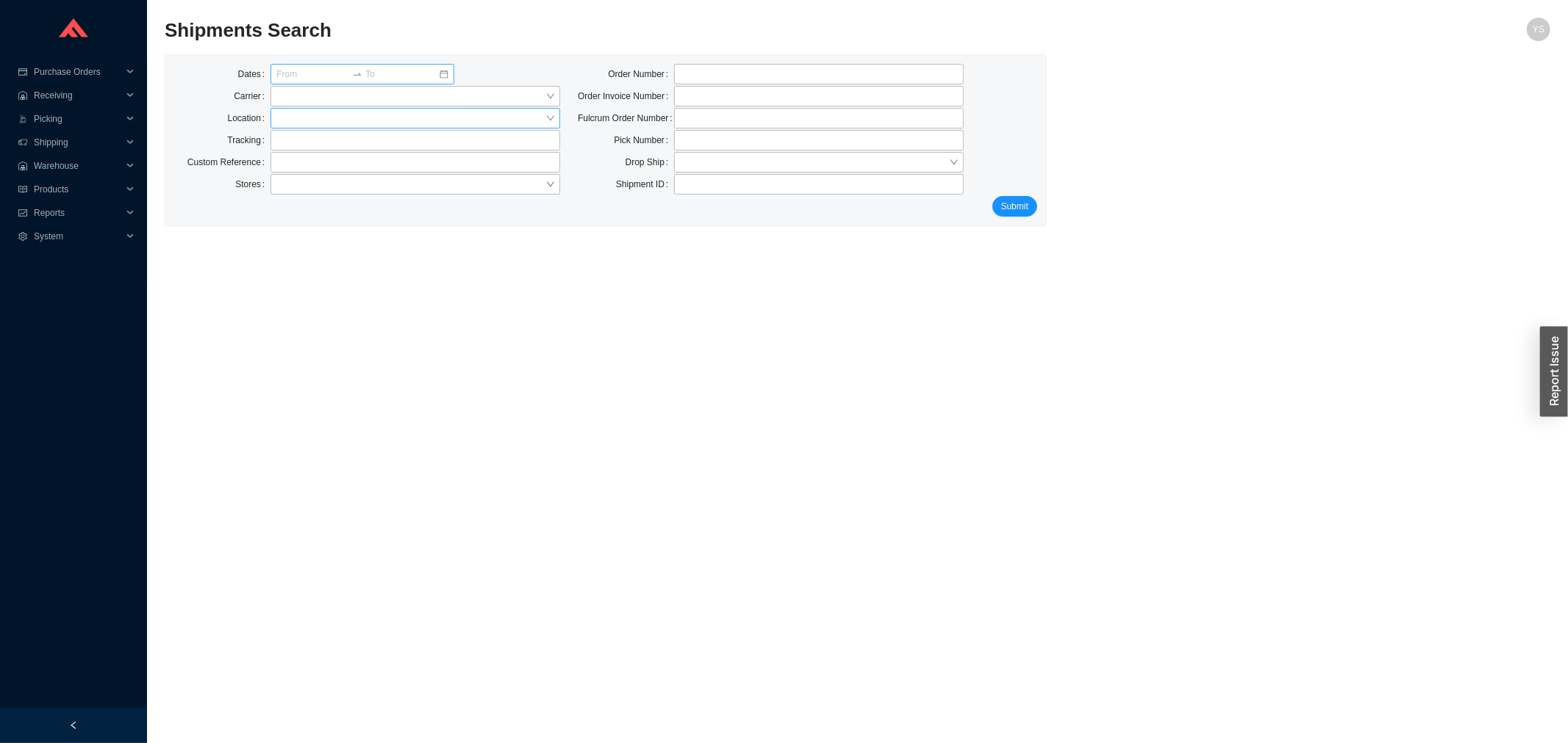
click at [377, 118] on input "search" at bounding box center [410, 118] width 269 height 19
drag, startPoint x: 227, startPoint y: 153, endPoint x: 302, endPoint y: 148, distance: 75.2
click at [241, 152] on label "Custom Reference" at bounding box center [229, 162] width 83 height 20
click at [306, 148] on input "text" at bounding box center [416, 139] width 290 height 20
paste input "352326230"
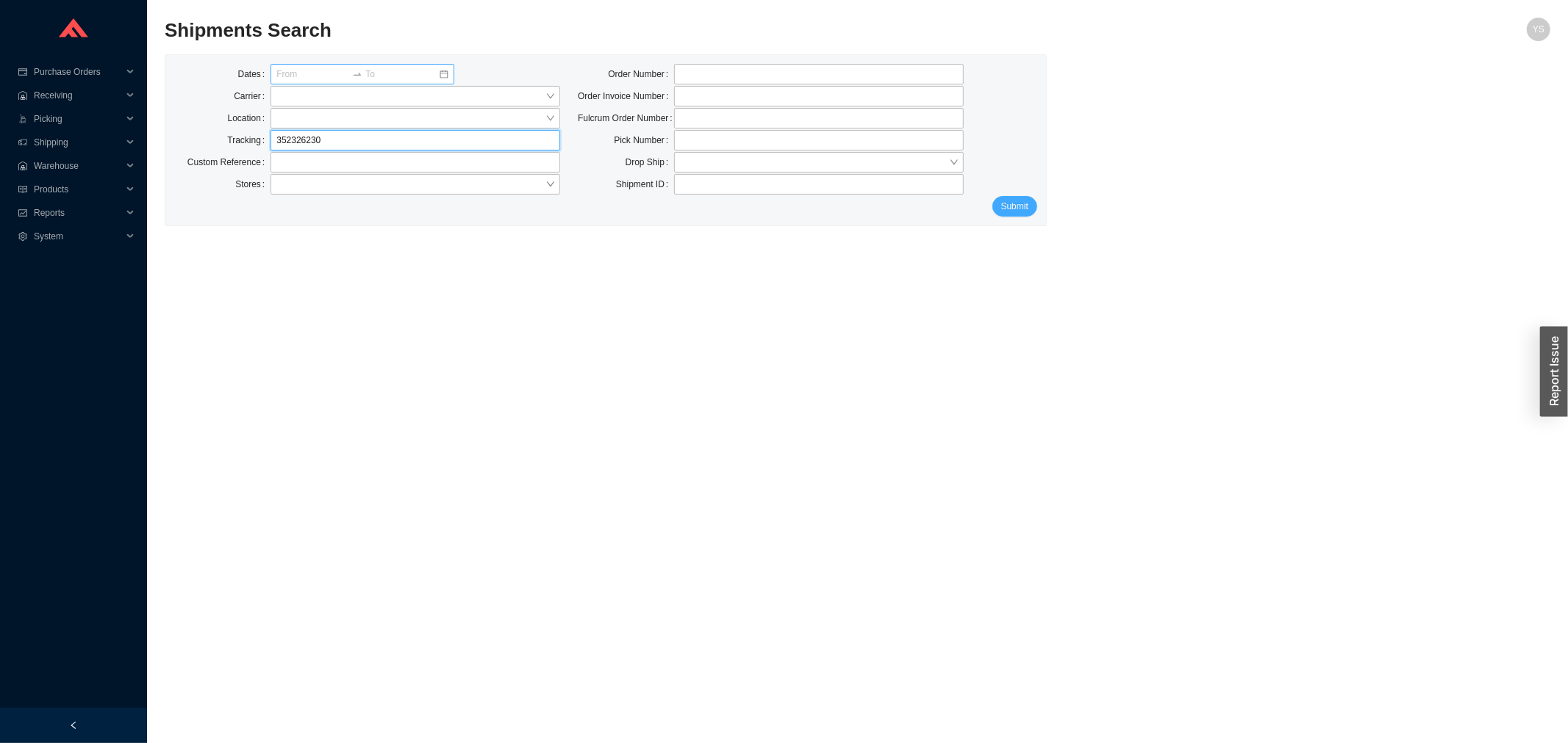
type input "352326230"
click at [1017, 211] on span "Submit" at bounding box center [1014, 207] width 27 height 15
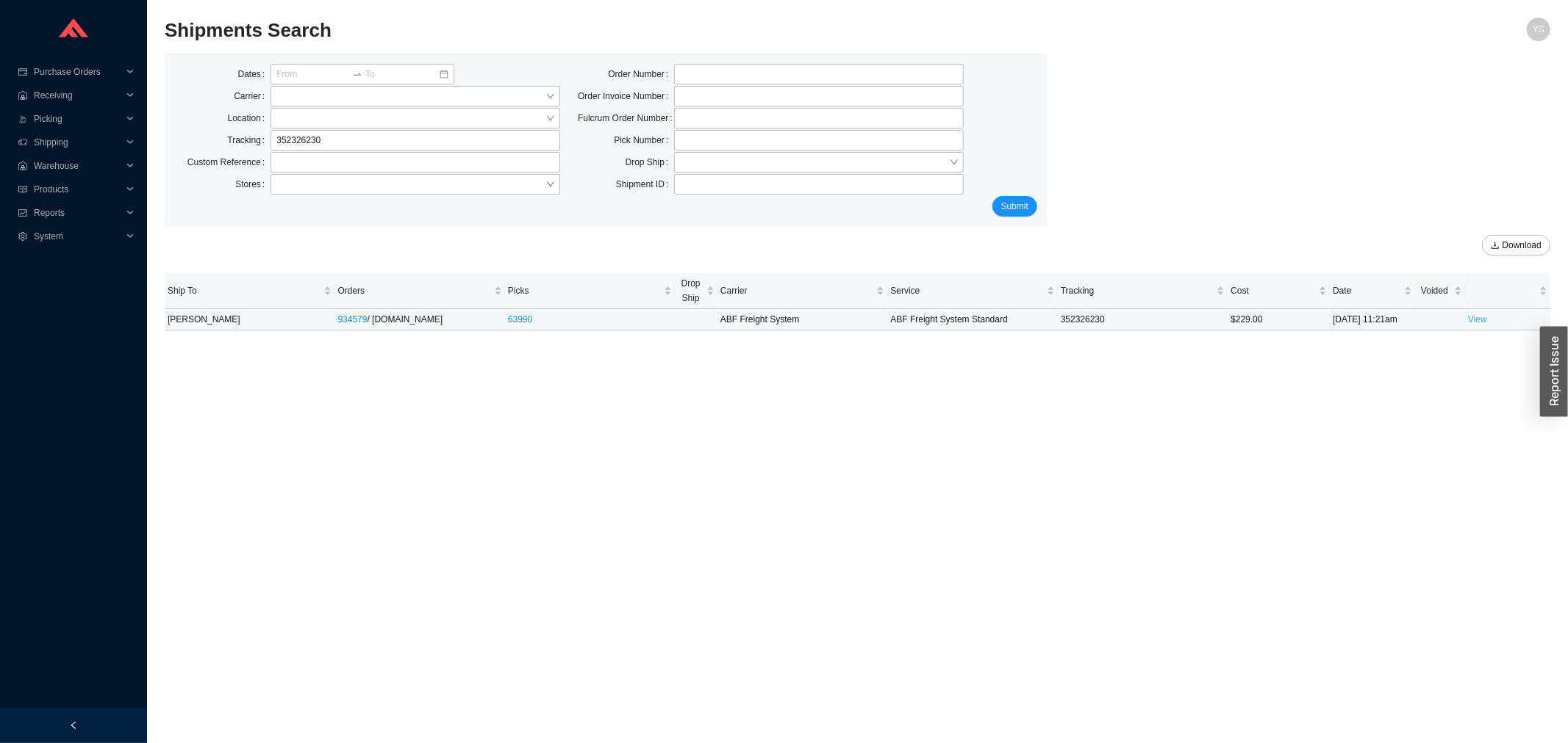
click at [1478, 317] on link "View" at bounding box center [1477, 319] width 19 height 10
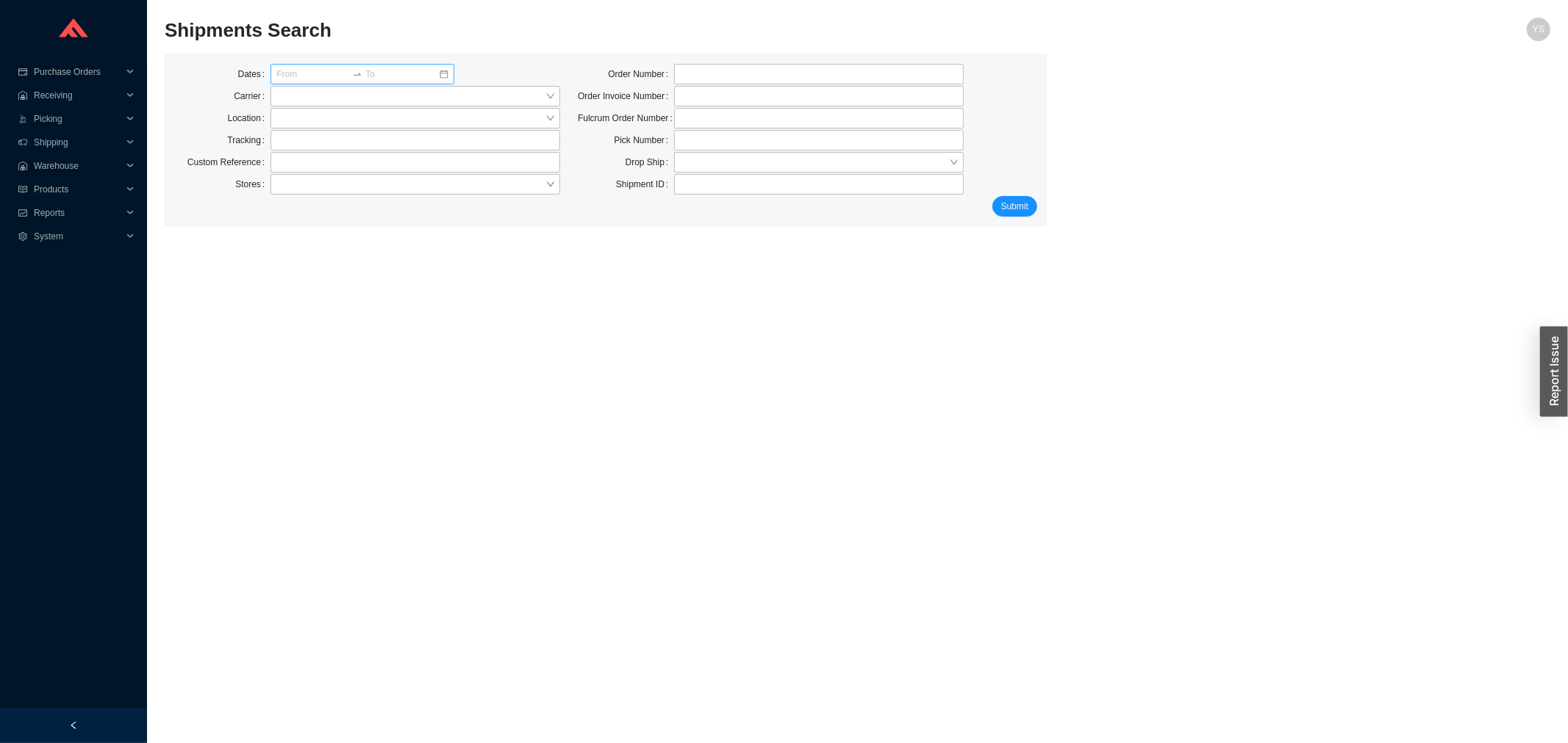
click at [331, 128] on div "Dates Carrier Location Tracking Custom Reference Stores" at bounding box center [367, 130] width 404 height 132
click at [311, 145] on input "text" at bounding box center [416, 139] width 290 height 20
paste input "519140867"
type input "519140867"
click button "Submit" at bounding box center [1015, 206] width 45 height 20
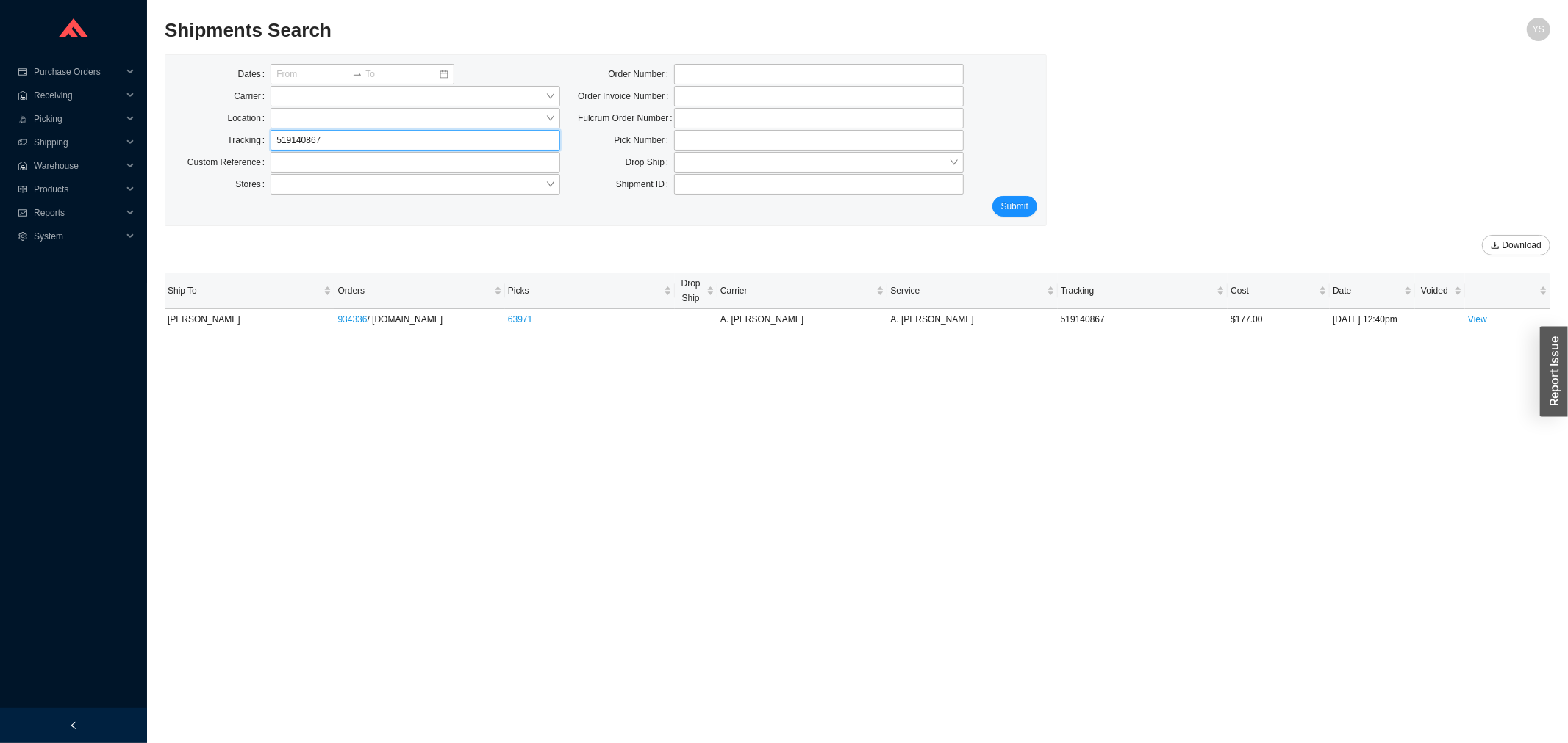
click at [375, 145] on input "519140867" at bounding box center [416, 139] width 290 height 20
click at [371, 143] on input "519140867" at bounding box center [416, 139] width 290 height 20
paste input "42"
type input "519140842"
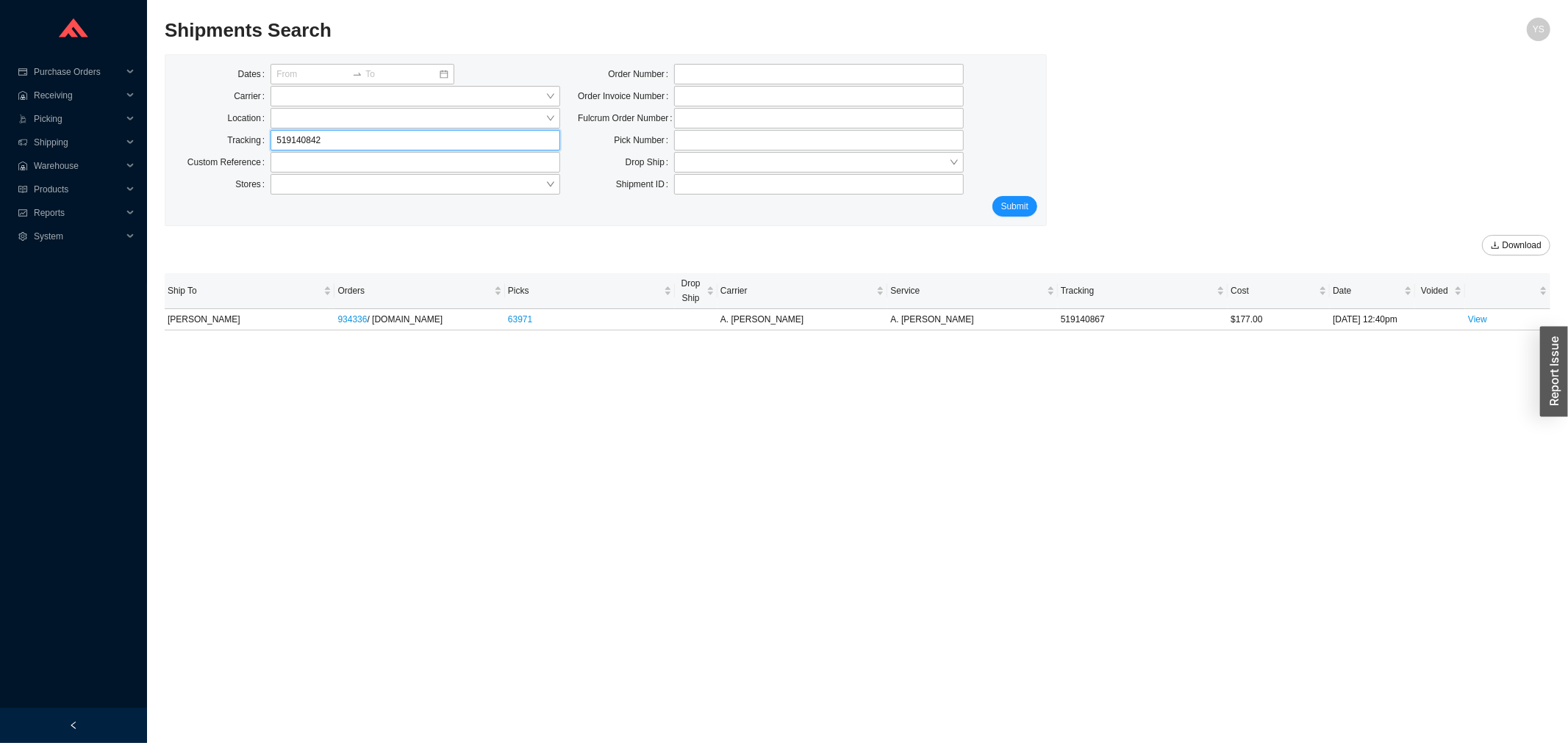
click button "Submit" at bounding box center [1015, 206] width 45 height 20
click at [373, 130] on input "519140842" at bounding box center [416, 139] width 290 height 20
click at [372, 130] on input "519140842" at bounding box center [416, 139] width 290 height 20
paste input "352326229"
type input "352326229"
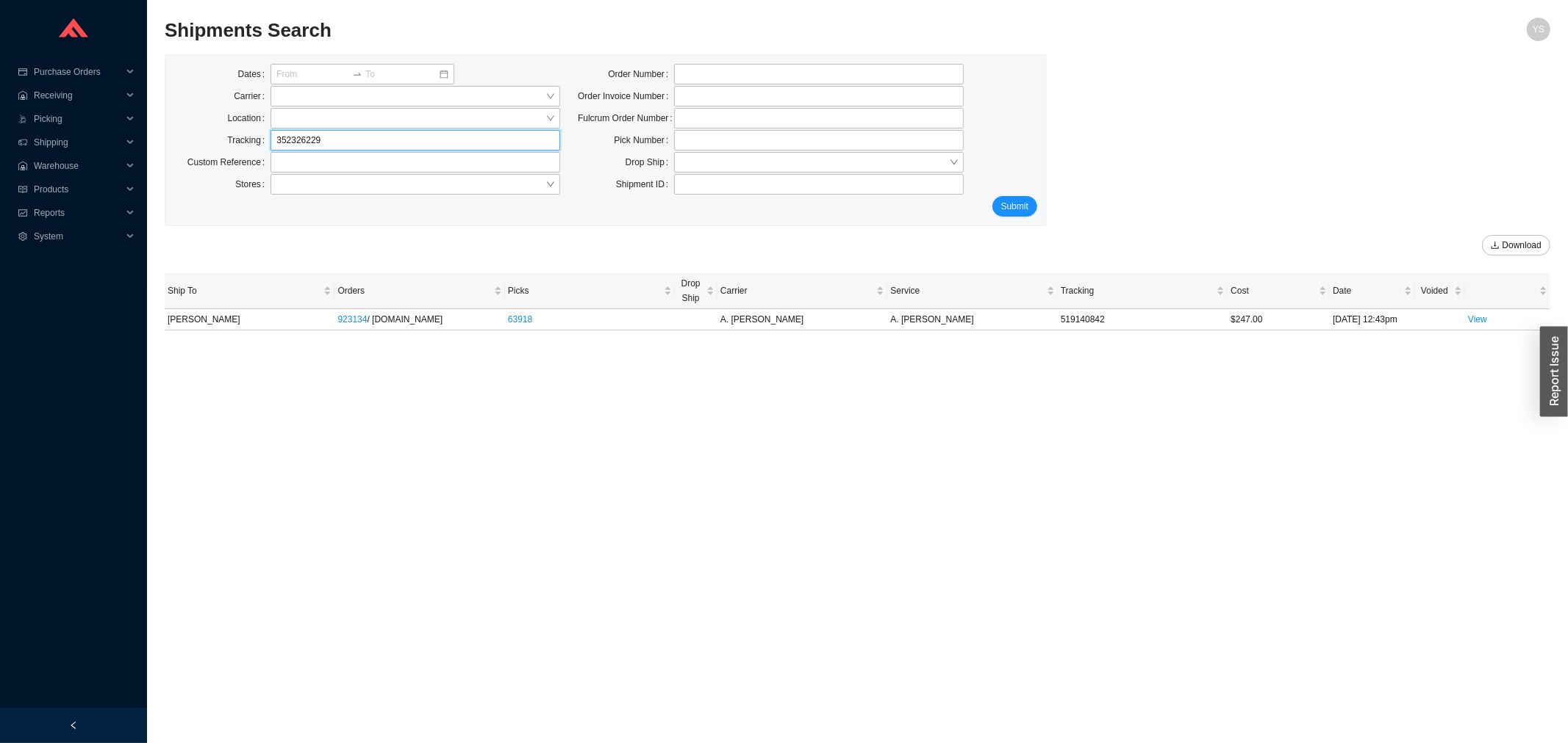
click button "Submit" at bounding box center [1015, 206] width 45 height 20
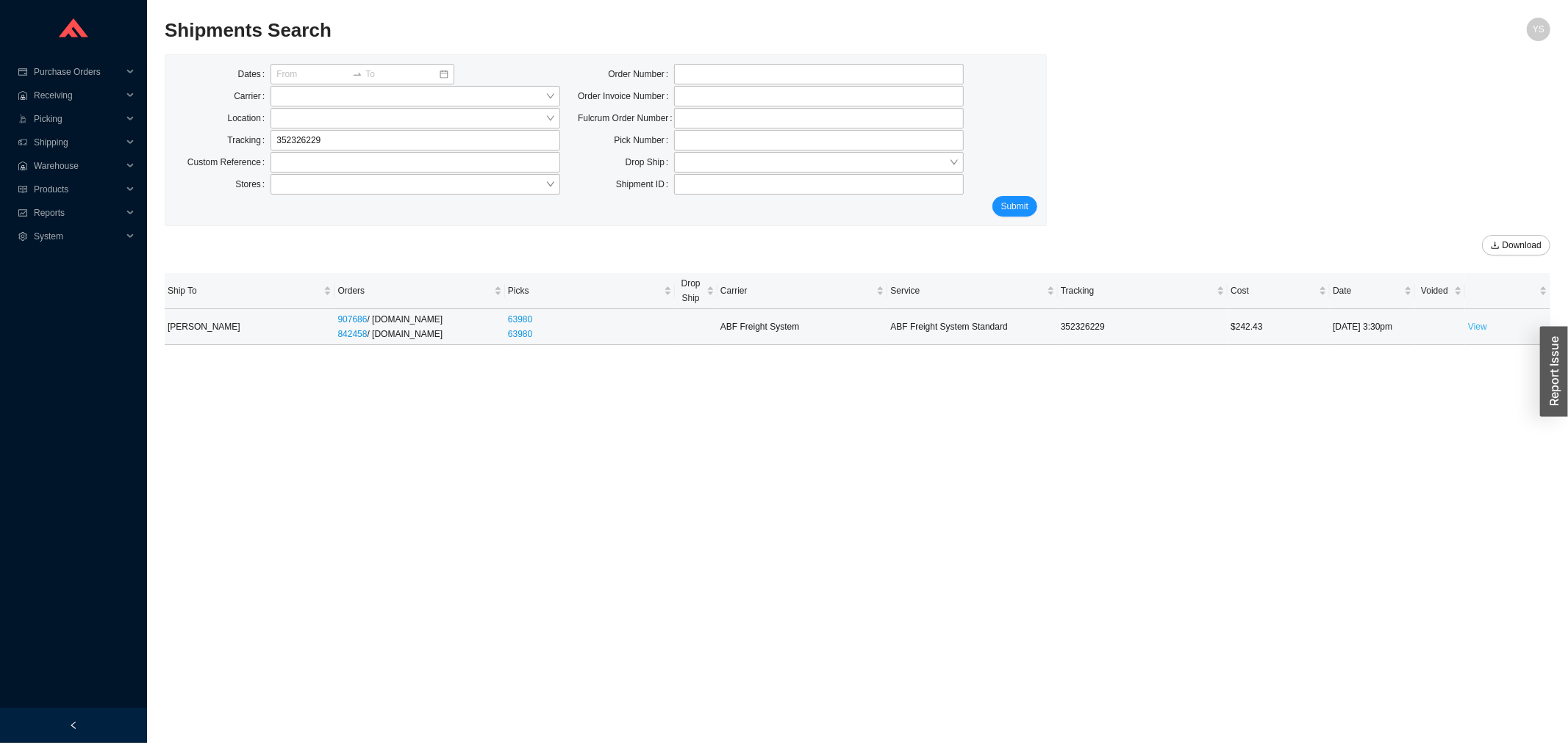
click at [1476, 332] on link "View" at bounding box center [1477, 327] width 19 height 10
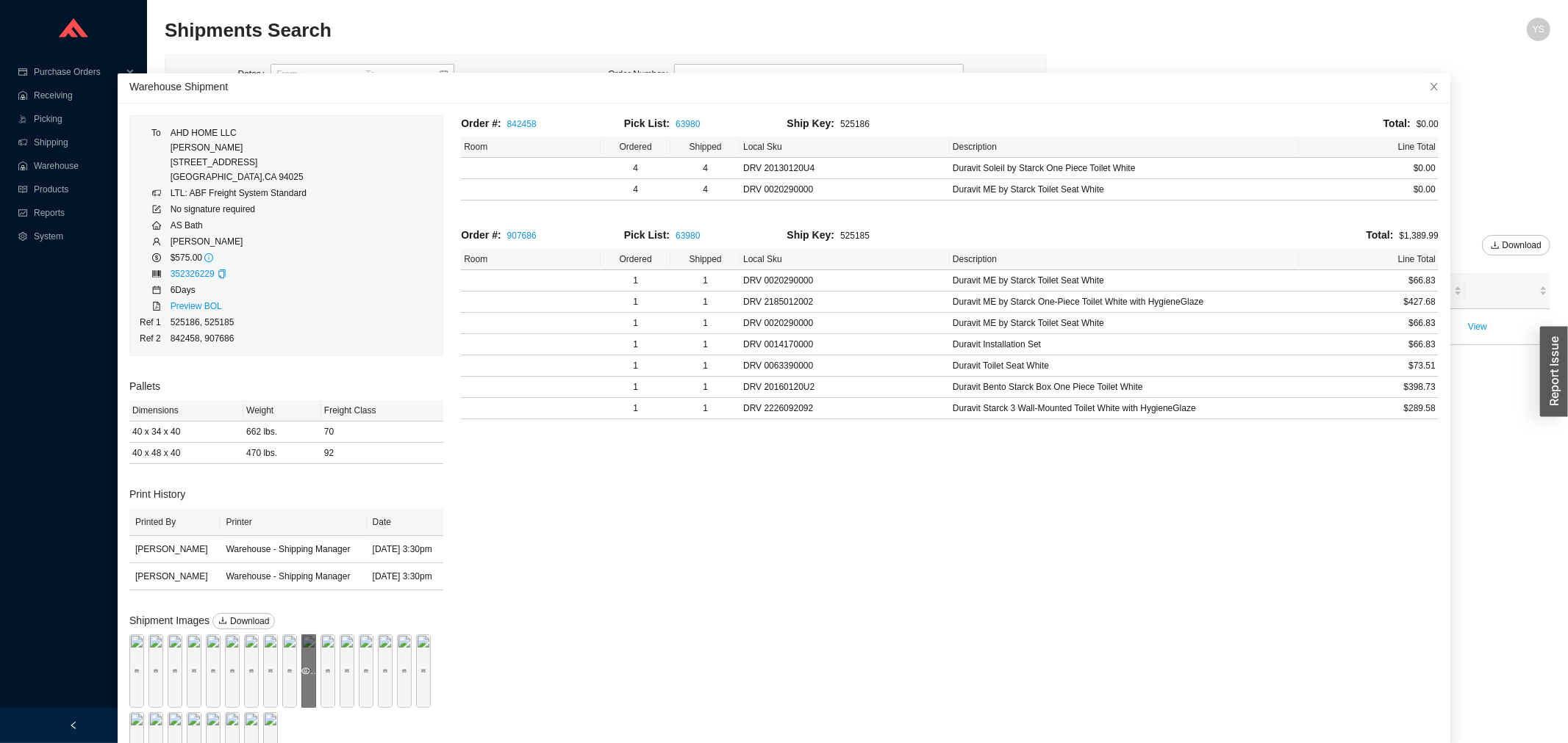
scroll to position [74, 0]
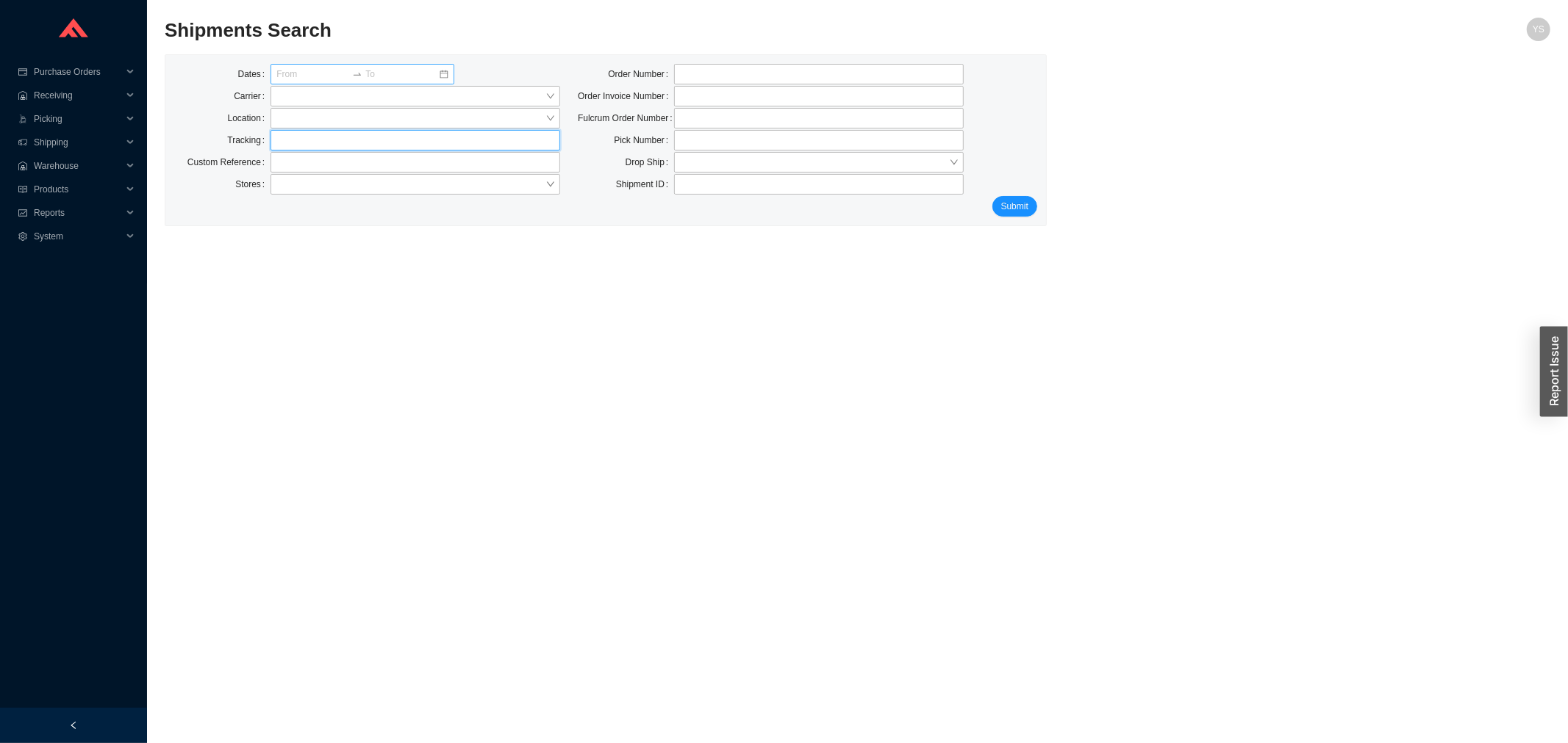
click at [302, 140] on input "text" at bounding box center [416, 139] width 290 height 20
paste input "77113176060"
type input "77113176060"
click button "Submit" at bounding box center [1015, 206] width 45 height 20
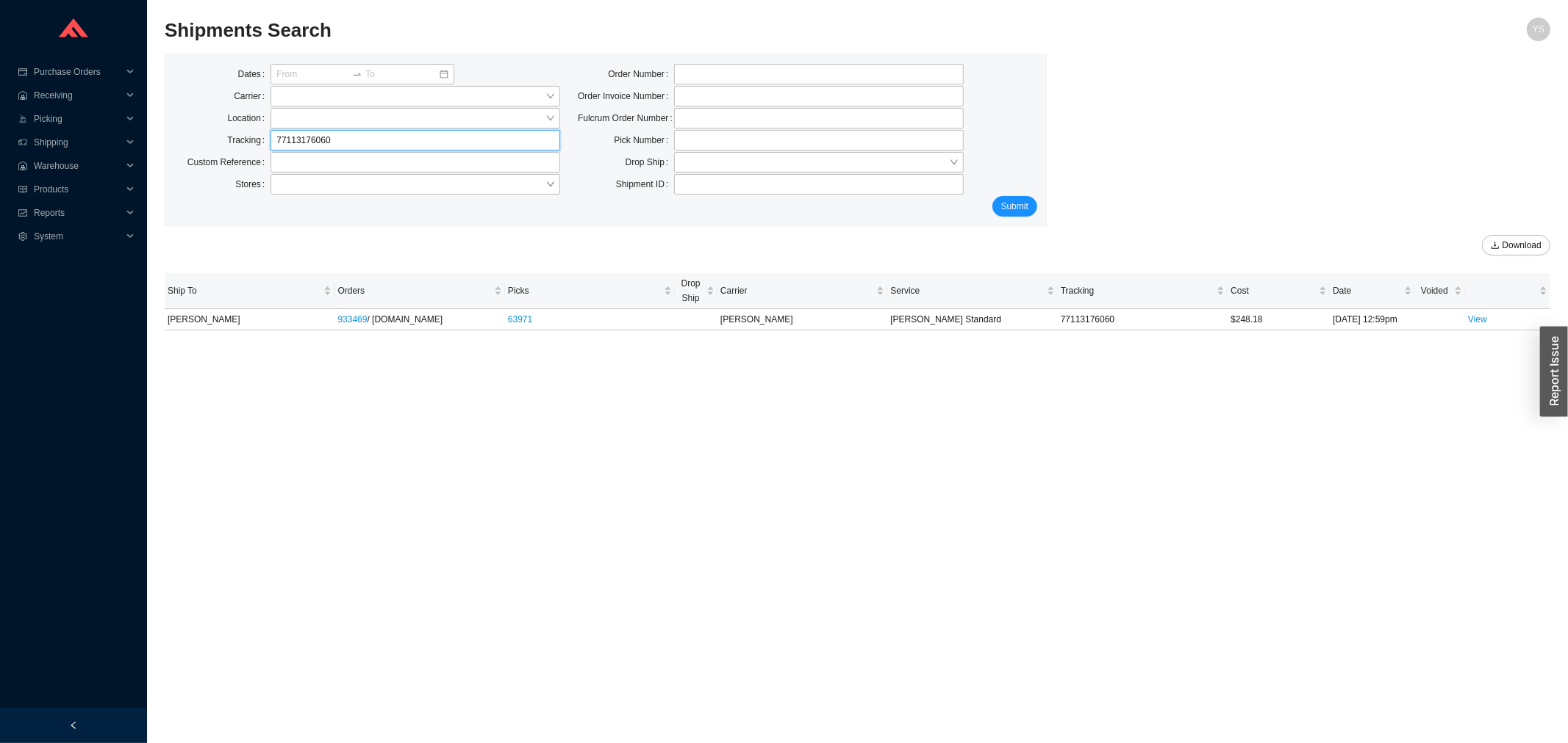
click at [305, 141] on input "77113176060" at bounding box center [416, 139] width 290 height 20
paste input "519140552"
type input "519140552"
click button "Submit" at bounding box center [1015, 206] width 45 height 20
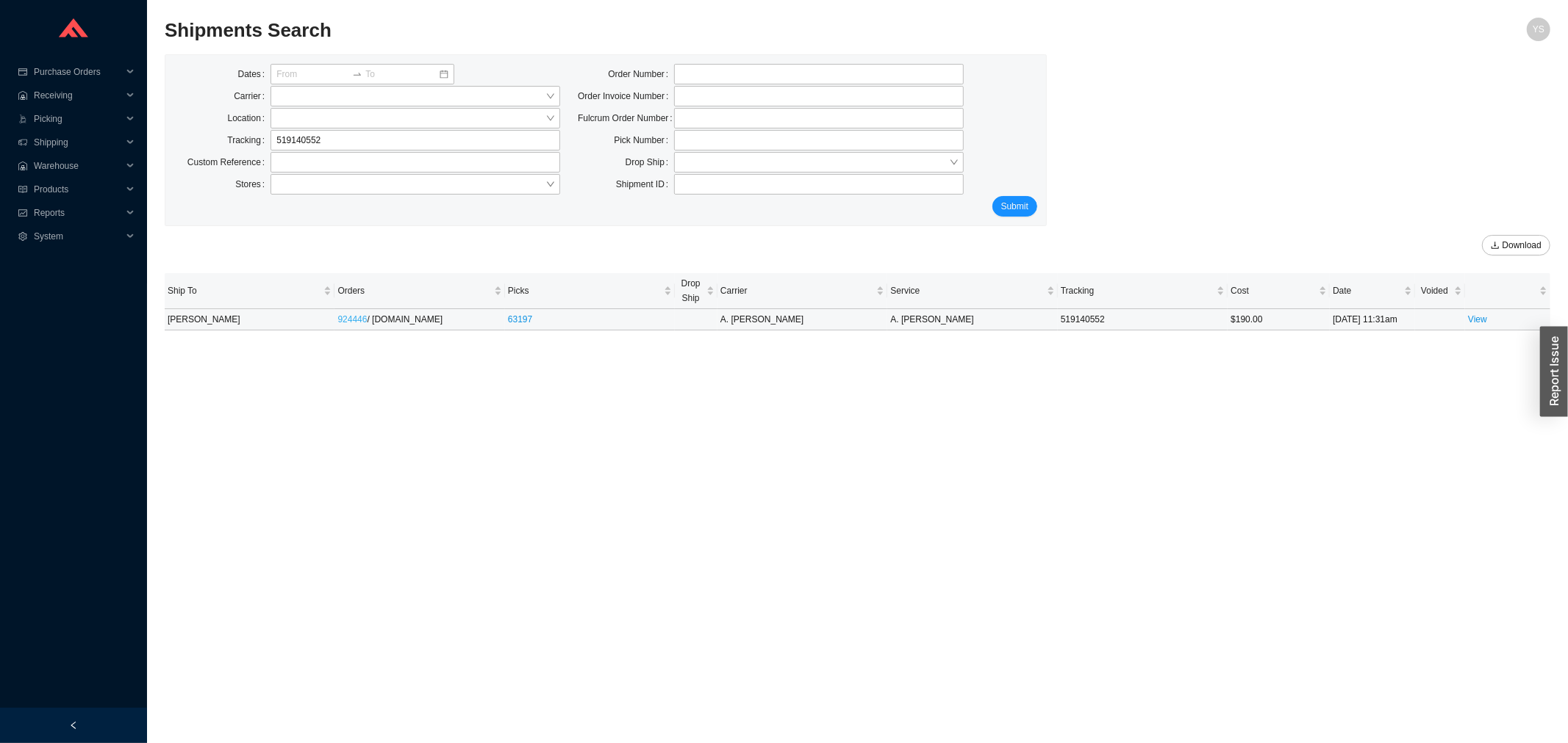
click at [350, 322] on link "924446" at bounding box center [352, 319] width 29 height 10
click at [365, 314] on link "924446" at bounding box center [352, 319] width 29 height 10
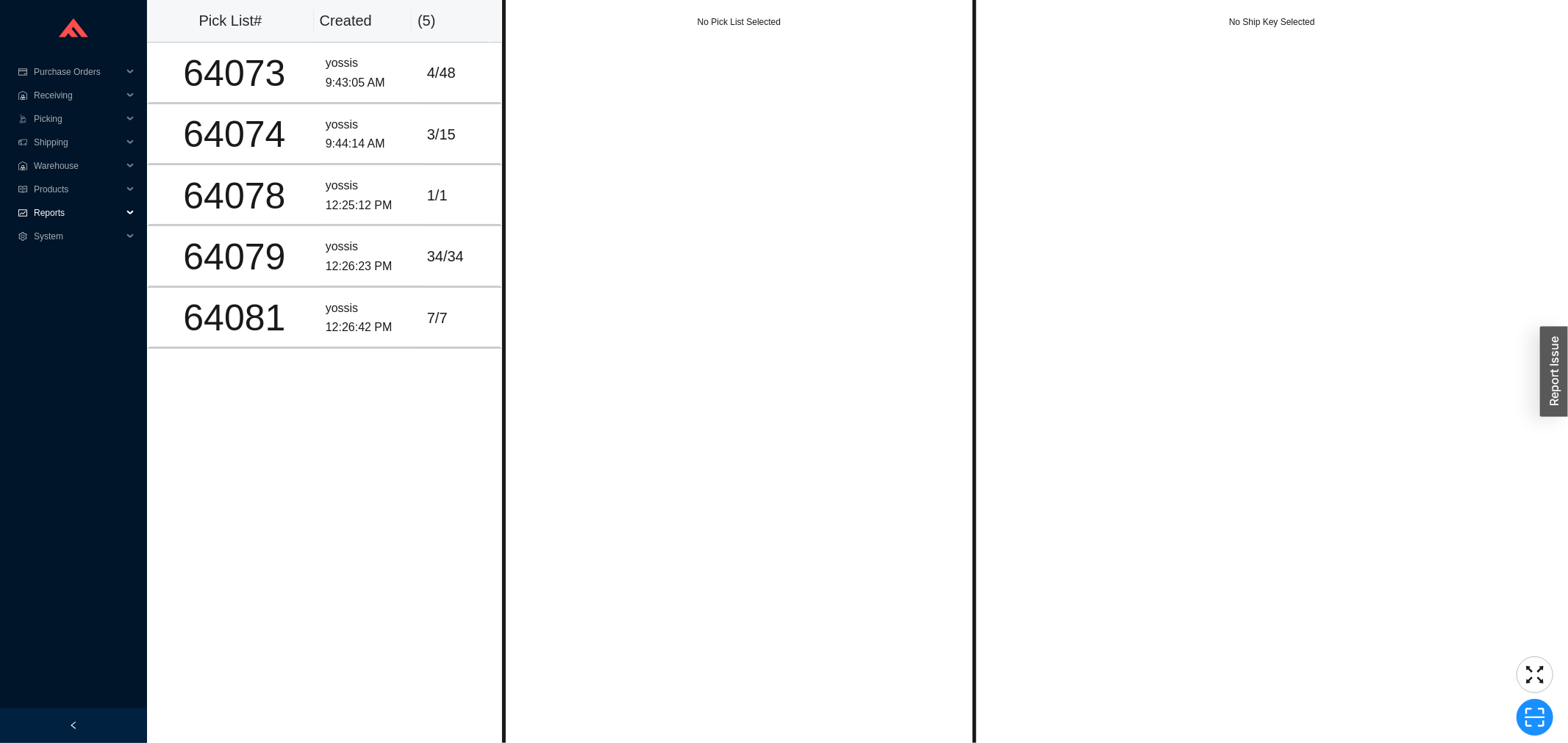
click at [87, 209] on span "Reports" at bounding box center [78, 212] width 89 height 23
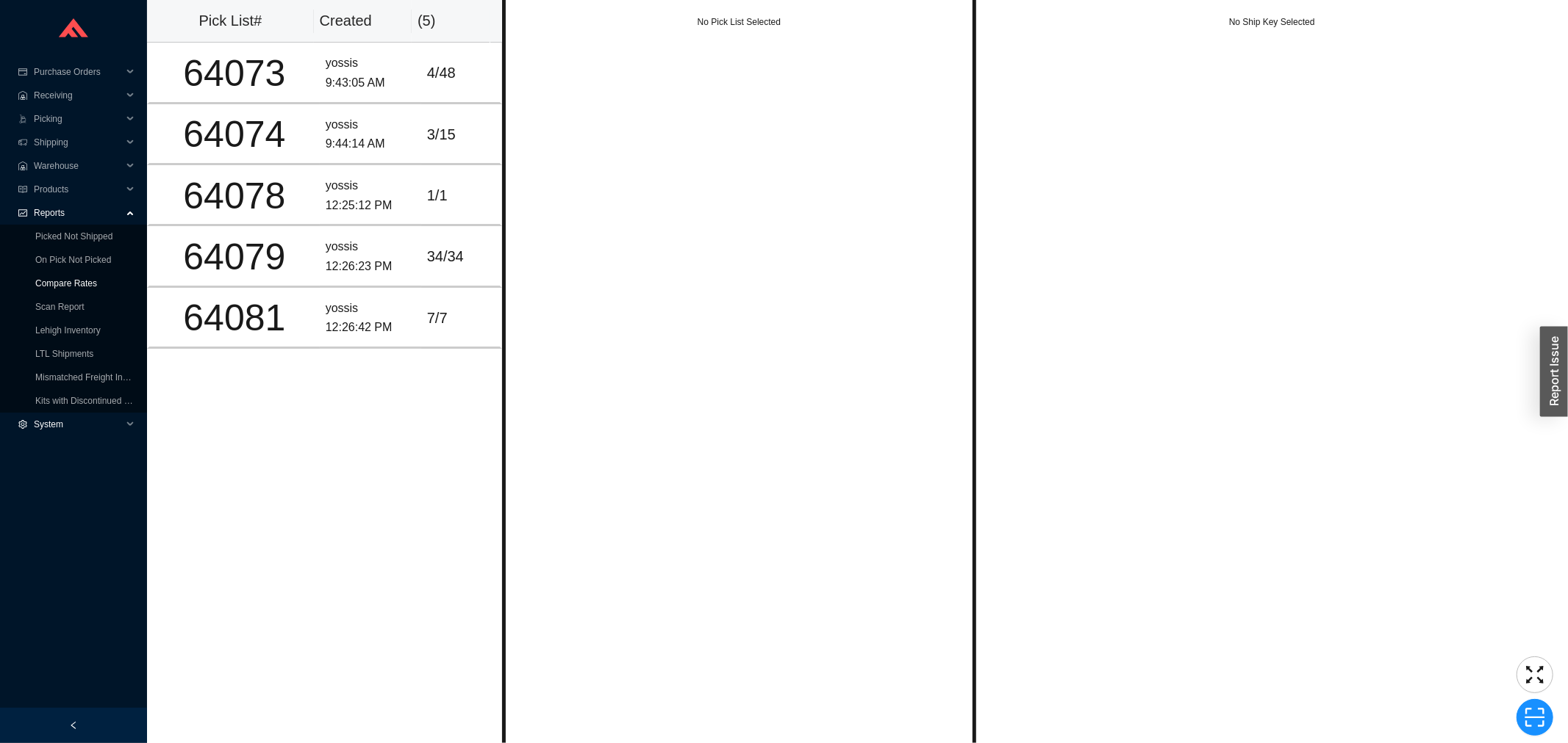
click at [89, 281] on link "Compare Rates" at bounding box center [66, 283] width 62 height 10
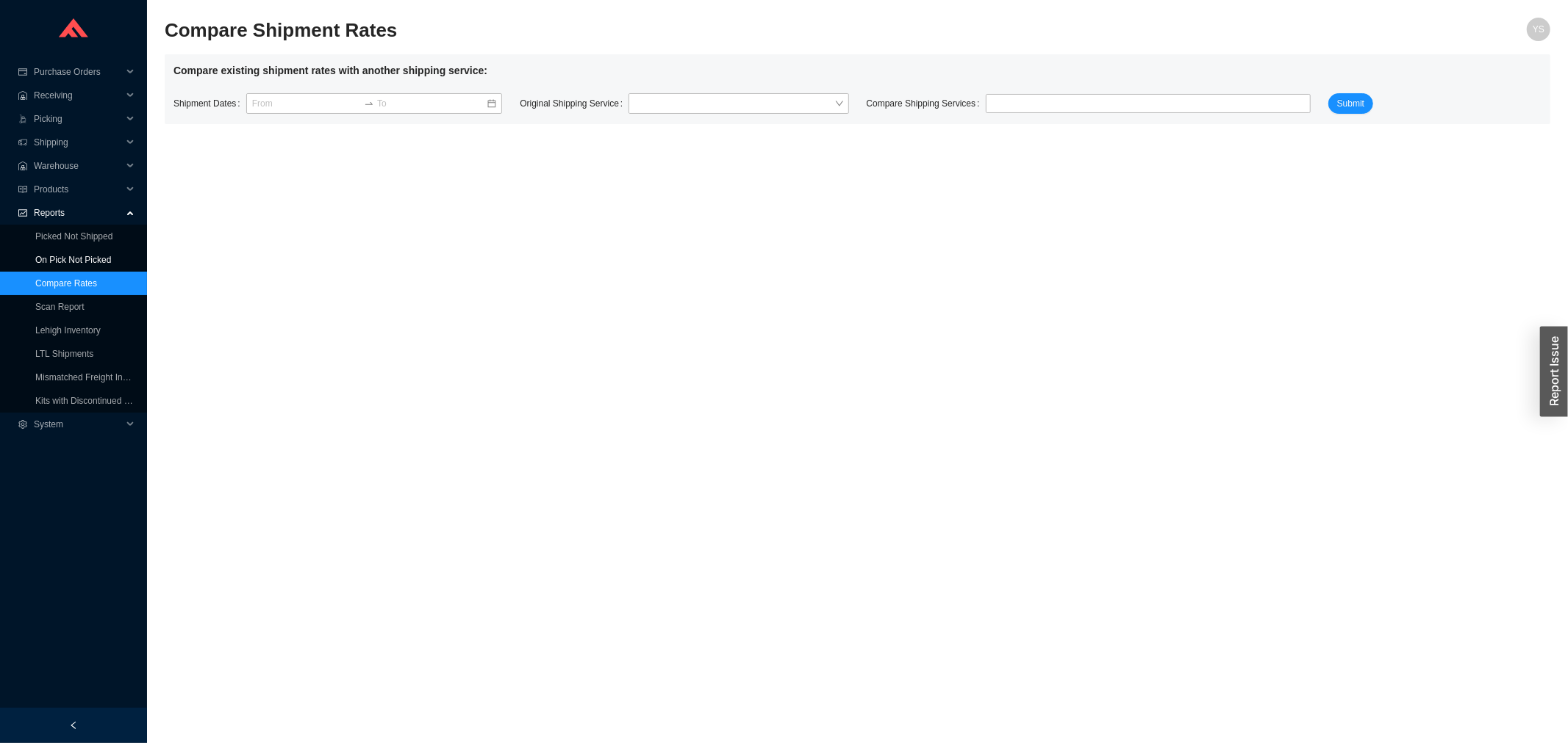
click at [83, 262] on link "On Pick Not Picked" at bounding box center [73, 260] width 76 height 10
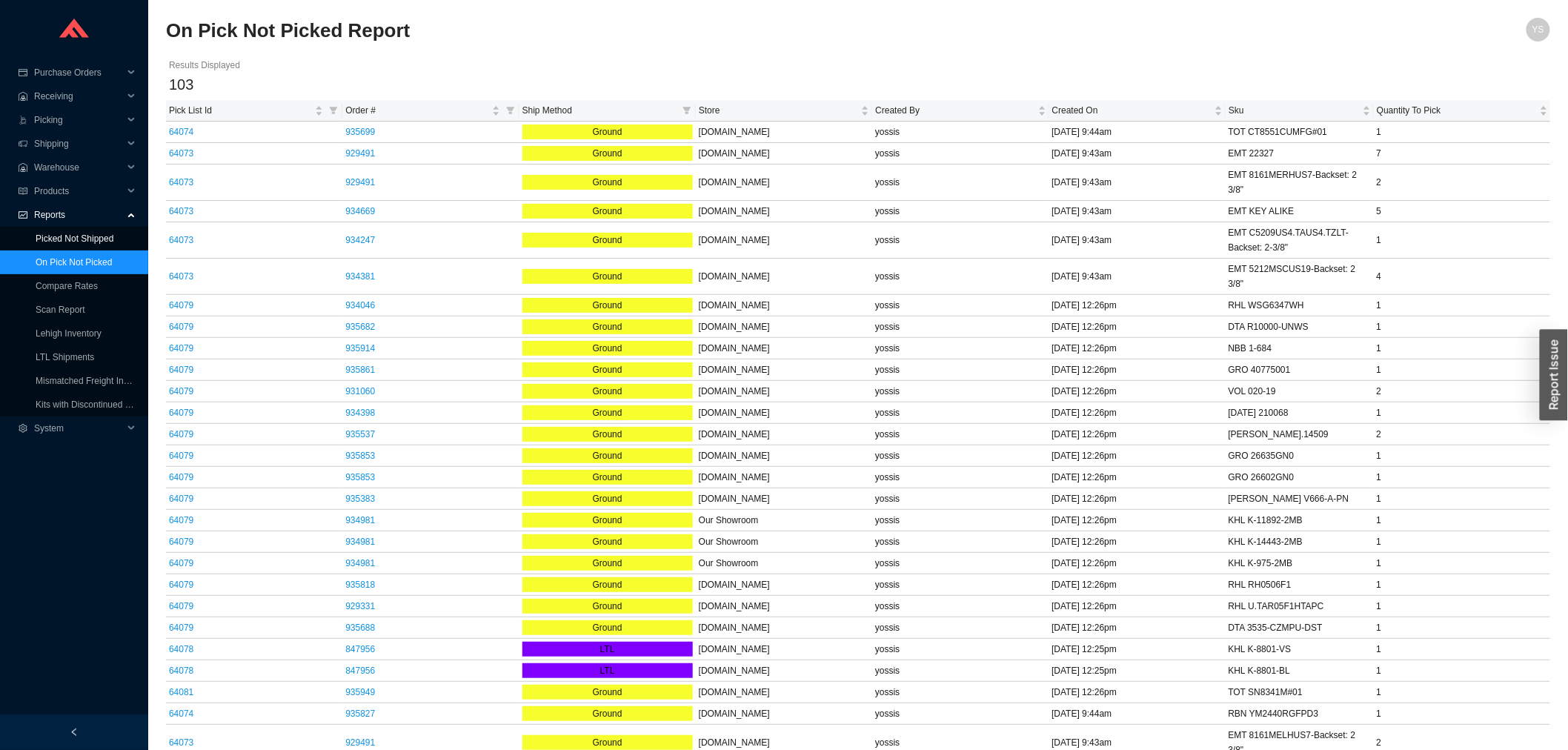
click at [108, 241] on link "Picked Not Shipped" at bounding box center [74, 239] width 78 height 11
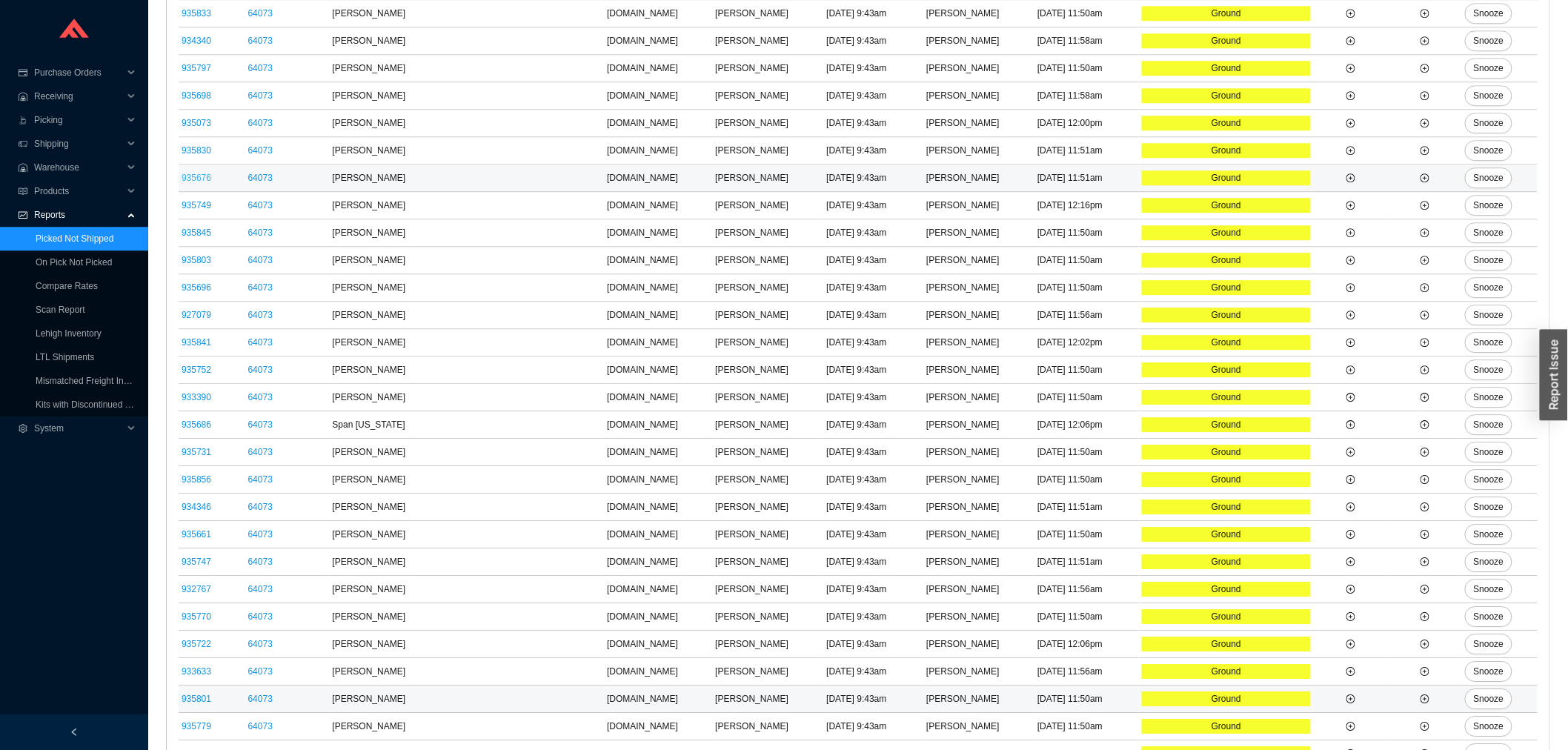
scroll to position [1349, 0]
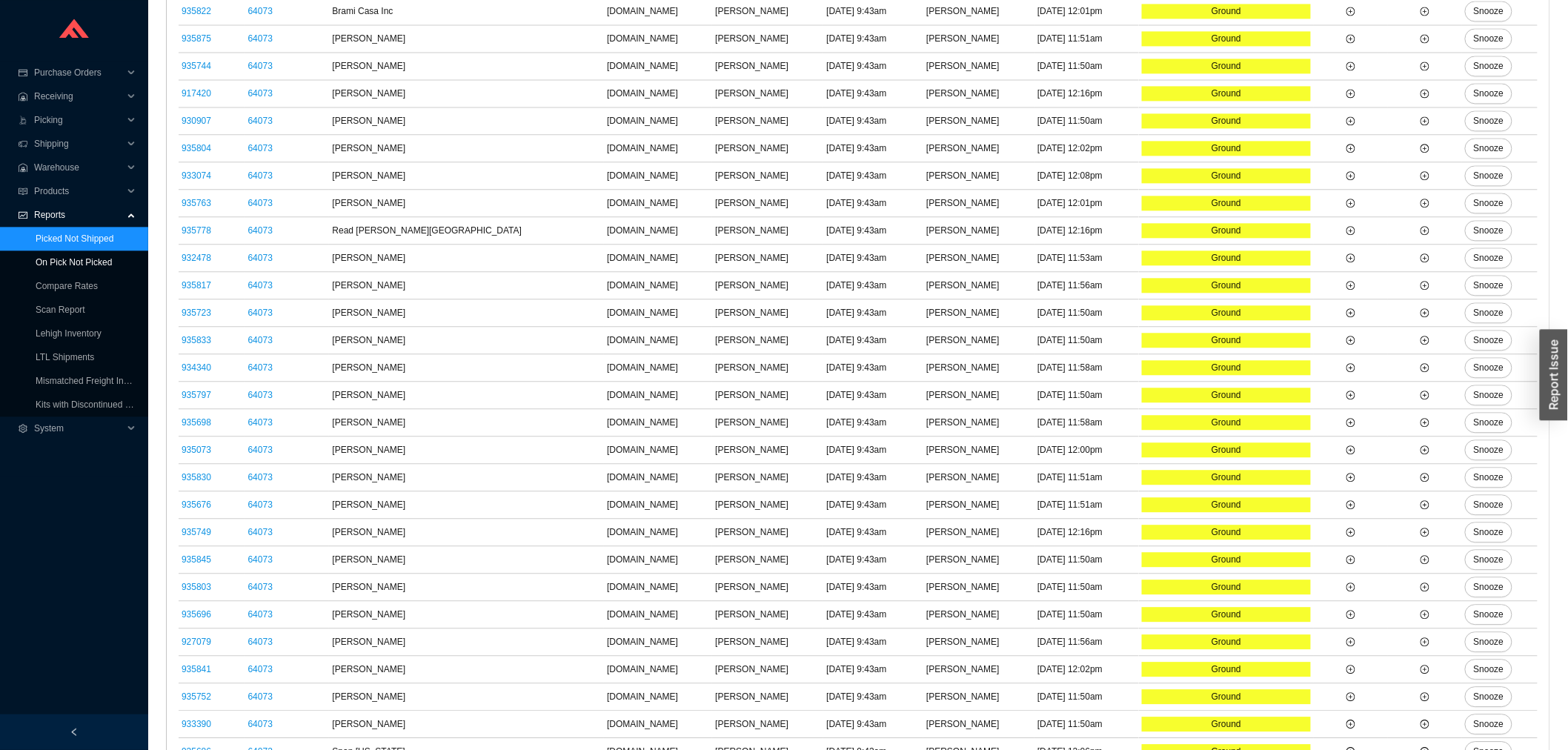
click at [89, 257] on link "On Pick Not Picked" at bounding box center [73, 263] width 76 height 11
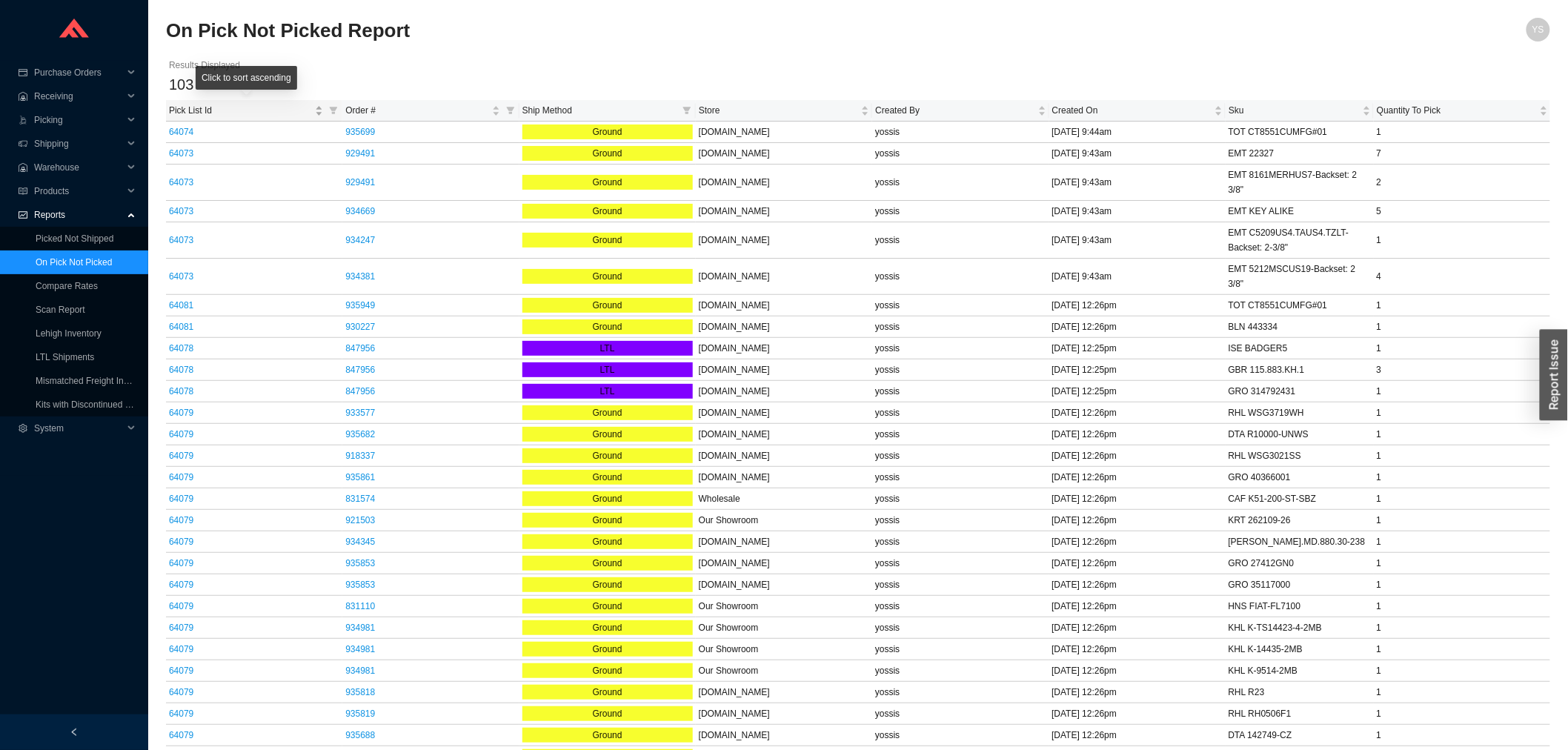
click at [201, 112] on span "Pick List Id" at bounding box center [240, 110] width 143 height 15
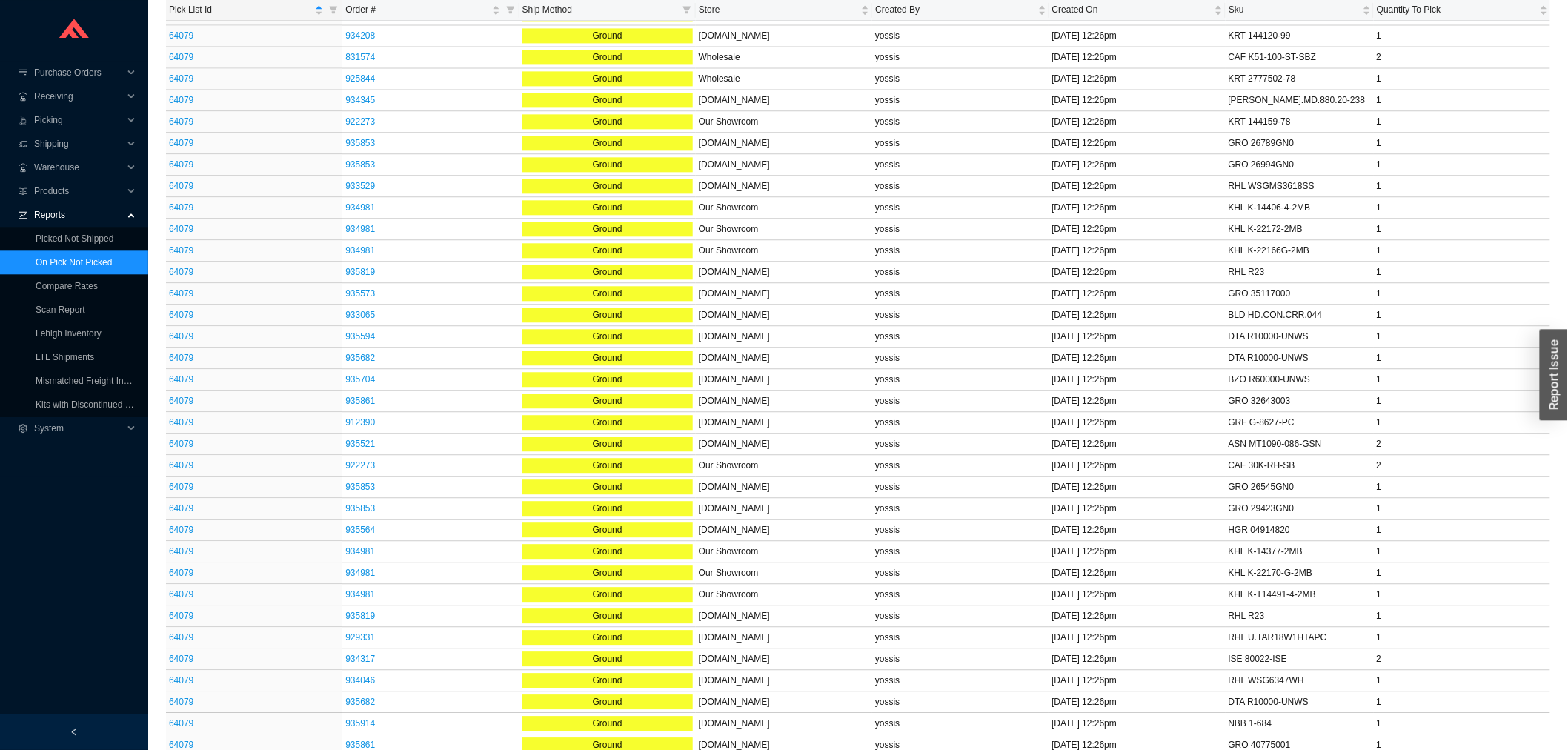
scroll to position [1710, 0]
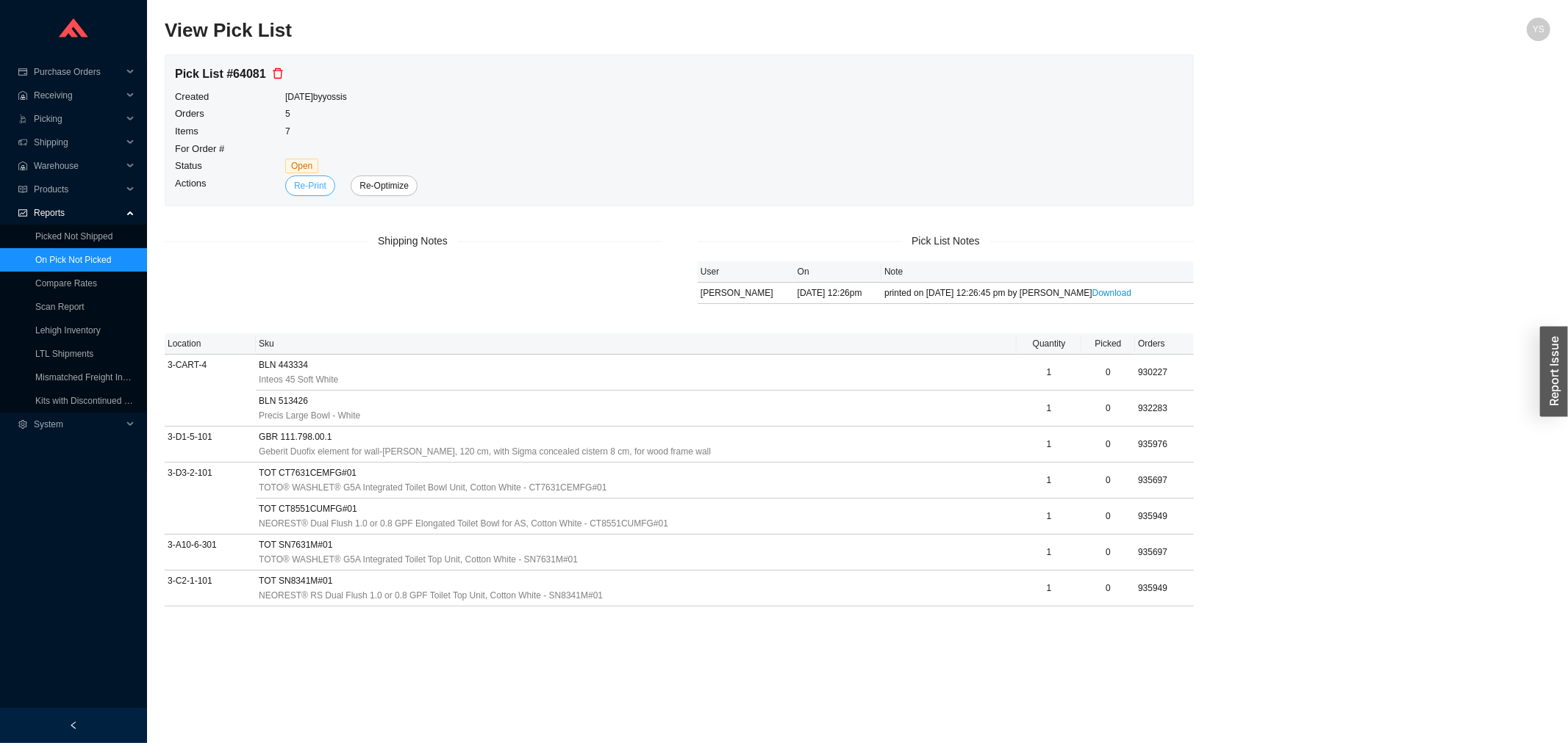
click at [327, 184] on button "Re-Print" at bounding box center [310, 185] width 50 height 20
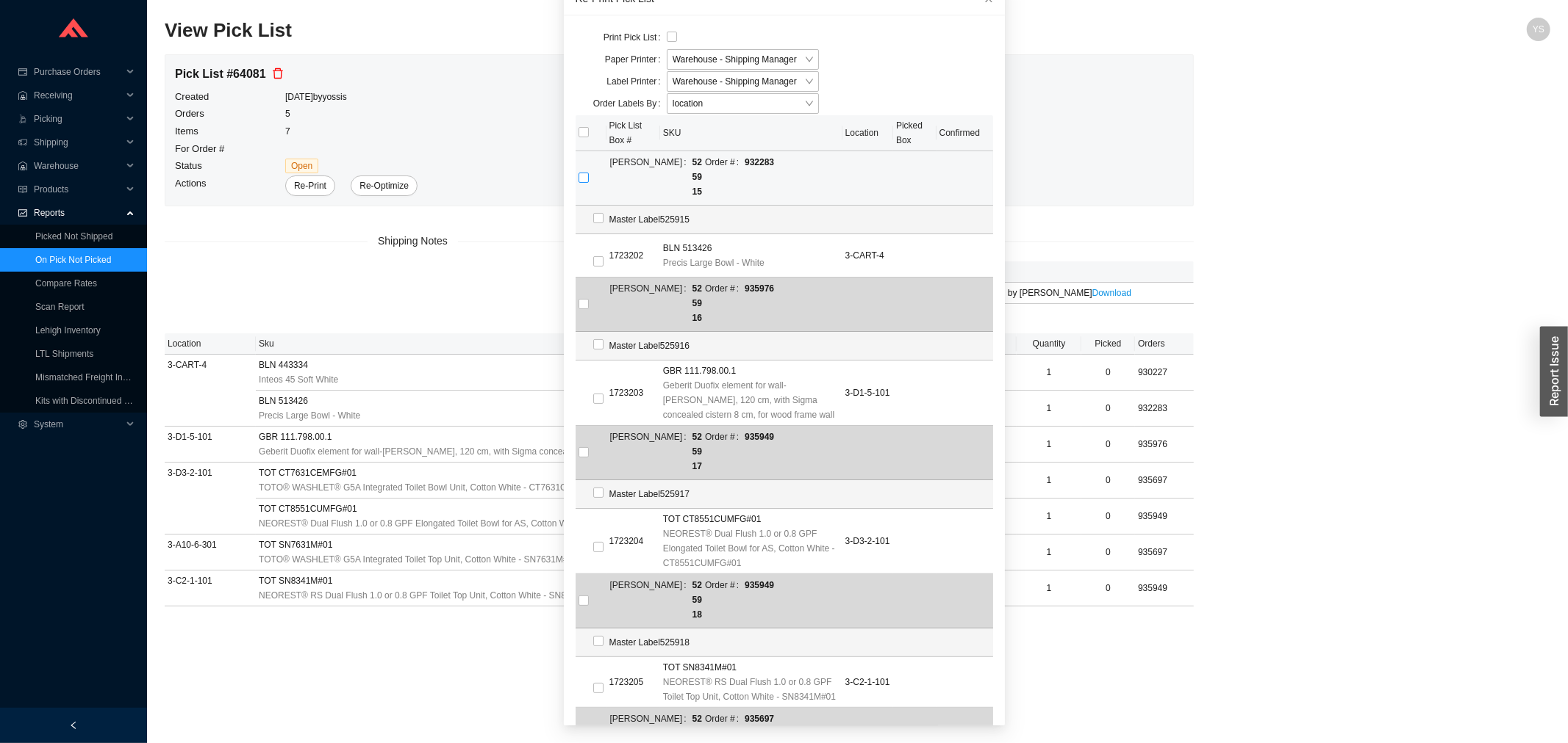
click at [578, 172] on input "checkbox" at bounding box center [584, 178] width 11 height 10
checkbox input "true"
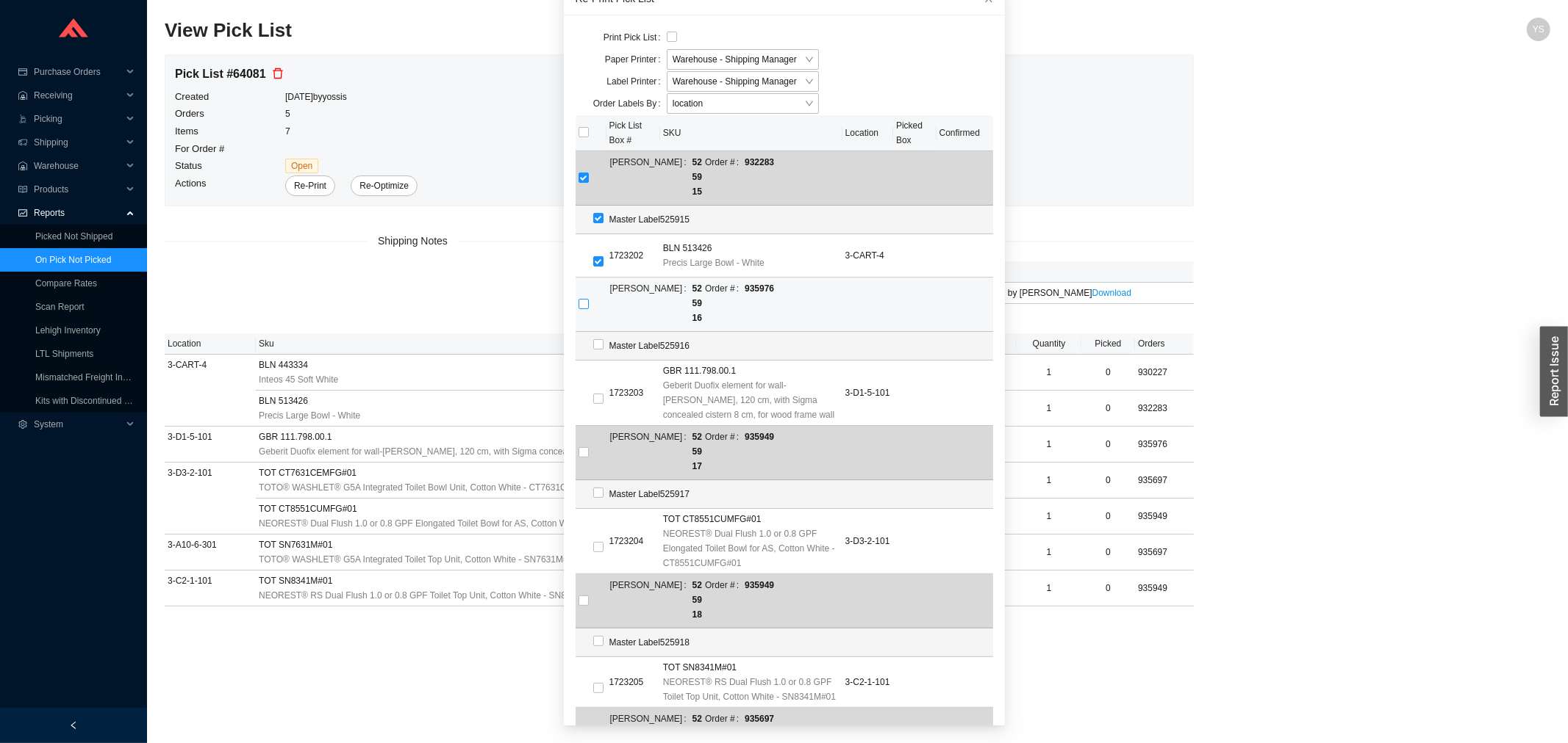
click at [578, 299] on input "checkbox" at bounding box center [584, 304] width 11 height 10
checkbox input "true"
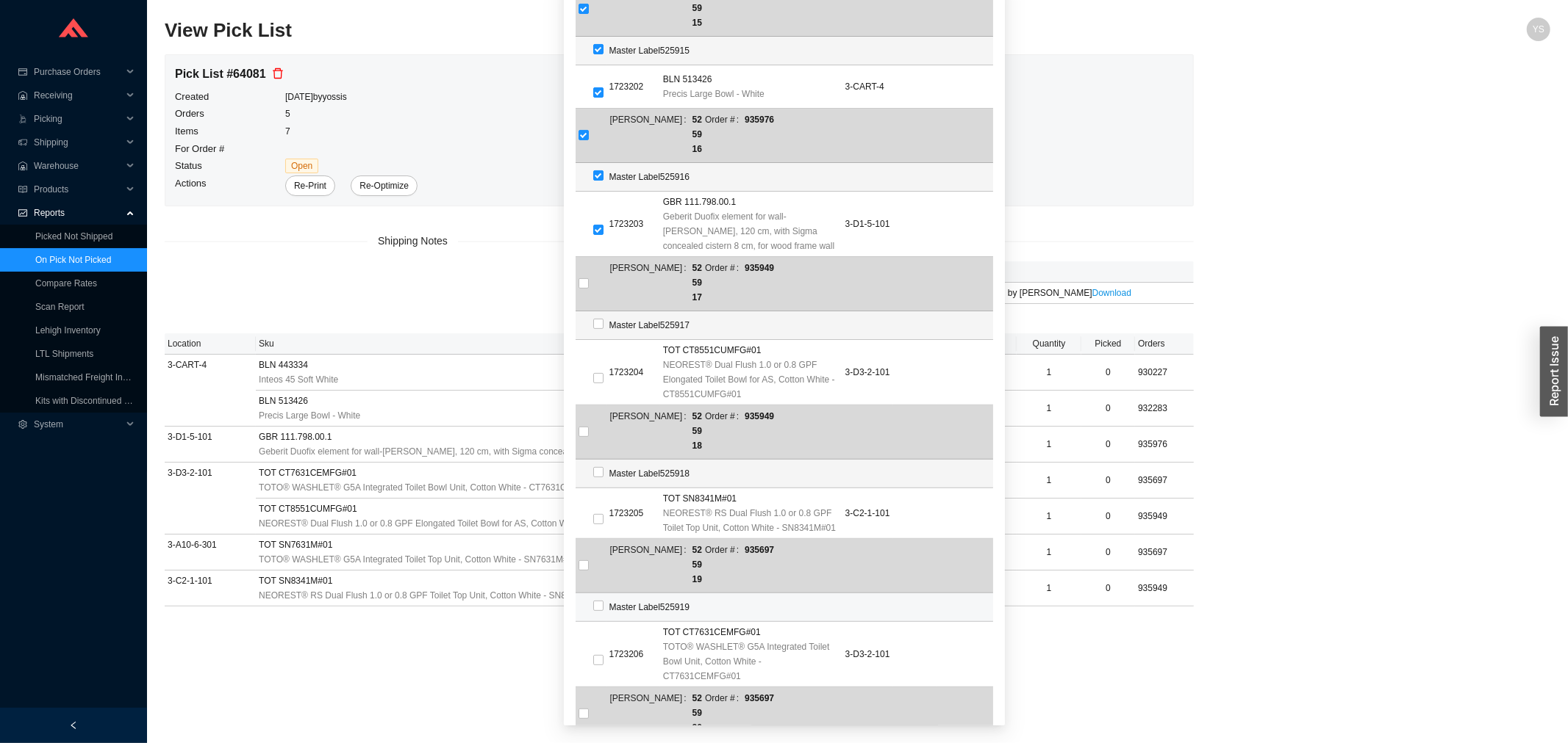
scroll to position [247, 0]
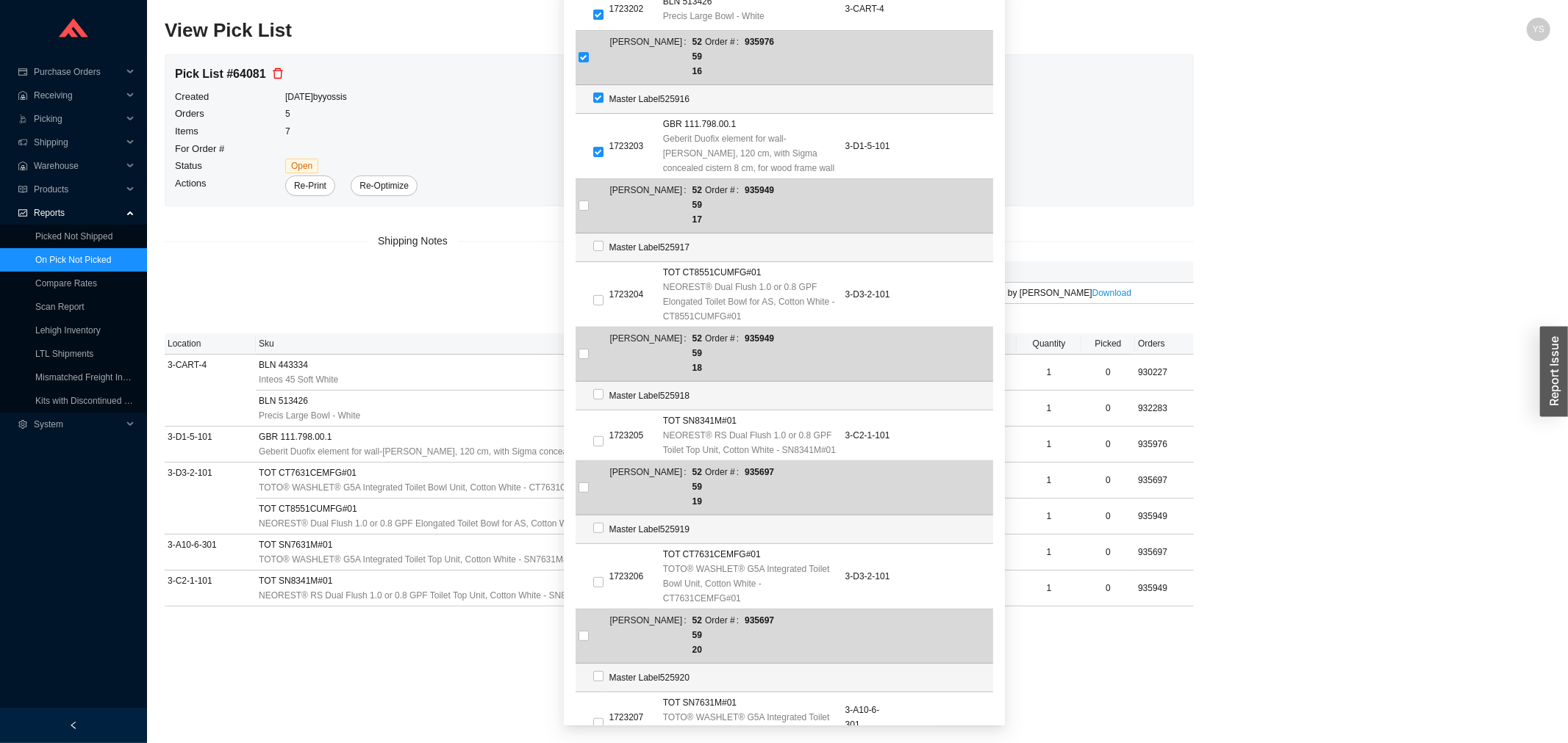
click at [956, 696] on form "Print Pick List Paper Printer Warehouse - Shipping Manager Label Printer Wareho…" at bounding box center [784, 343] width 417 height 1125
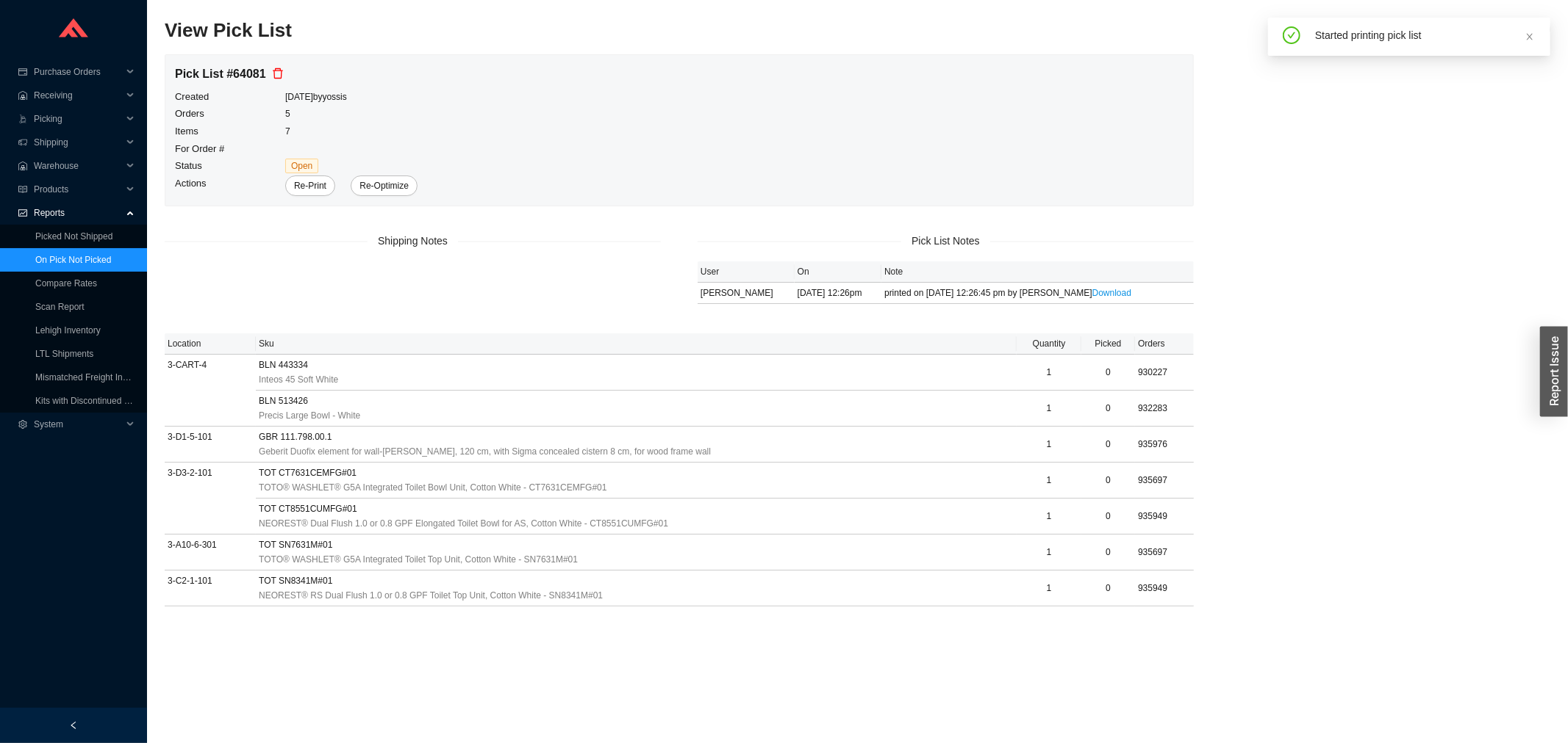
click at [76, 255] on link "On Pick Not Picked" at bounding box center [73, 260] width 76 height 10
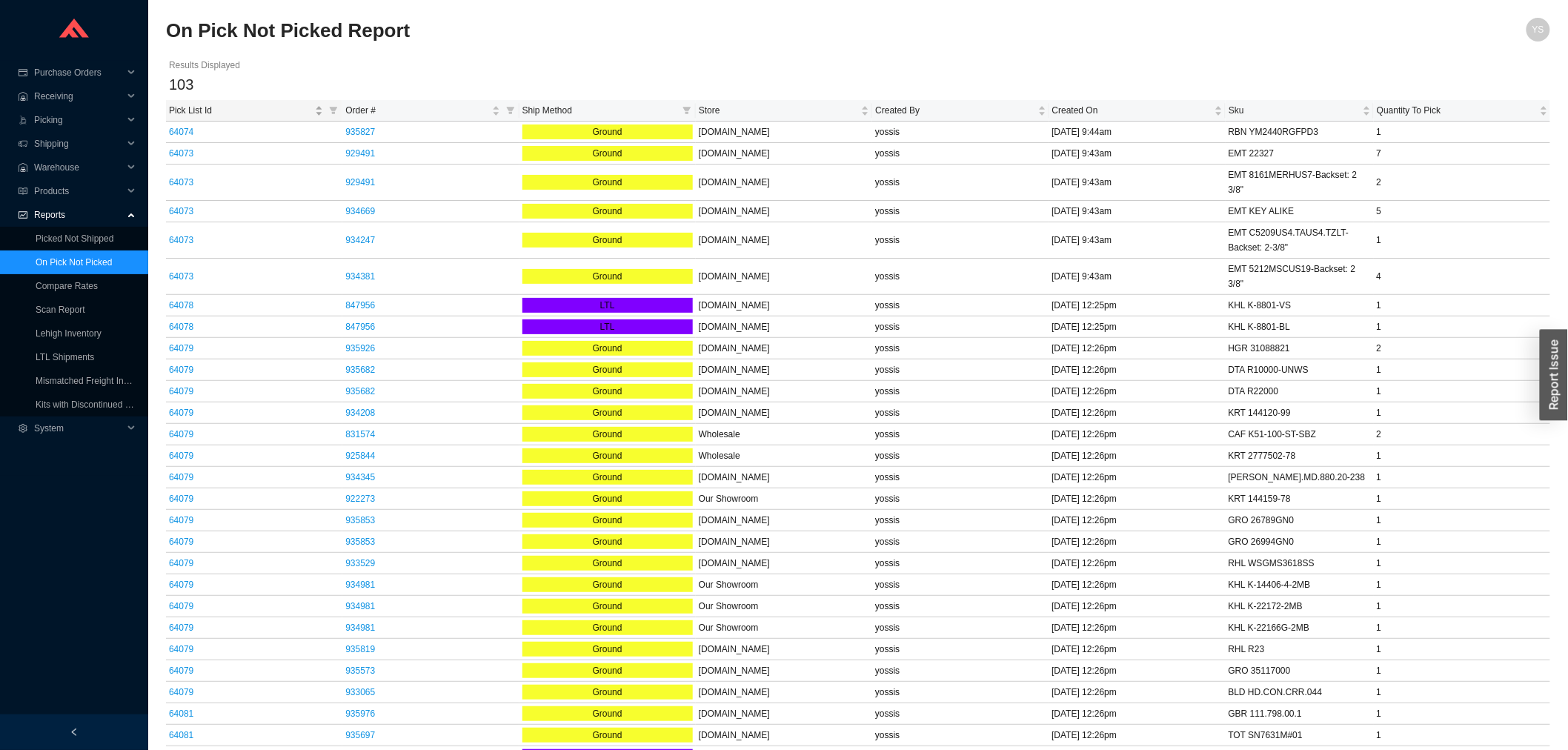
click at [193, 104] on span "Pick List Id" at bounding box center [240, 110] width 143 height 15
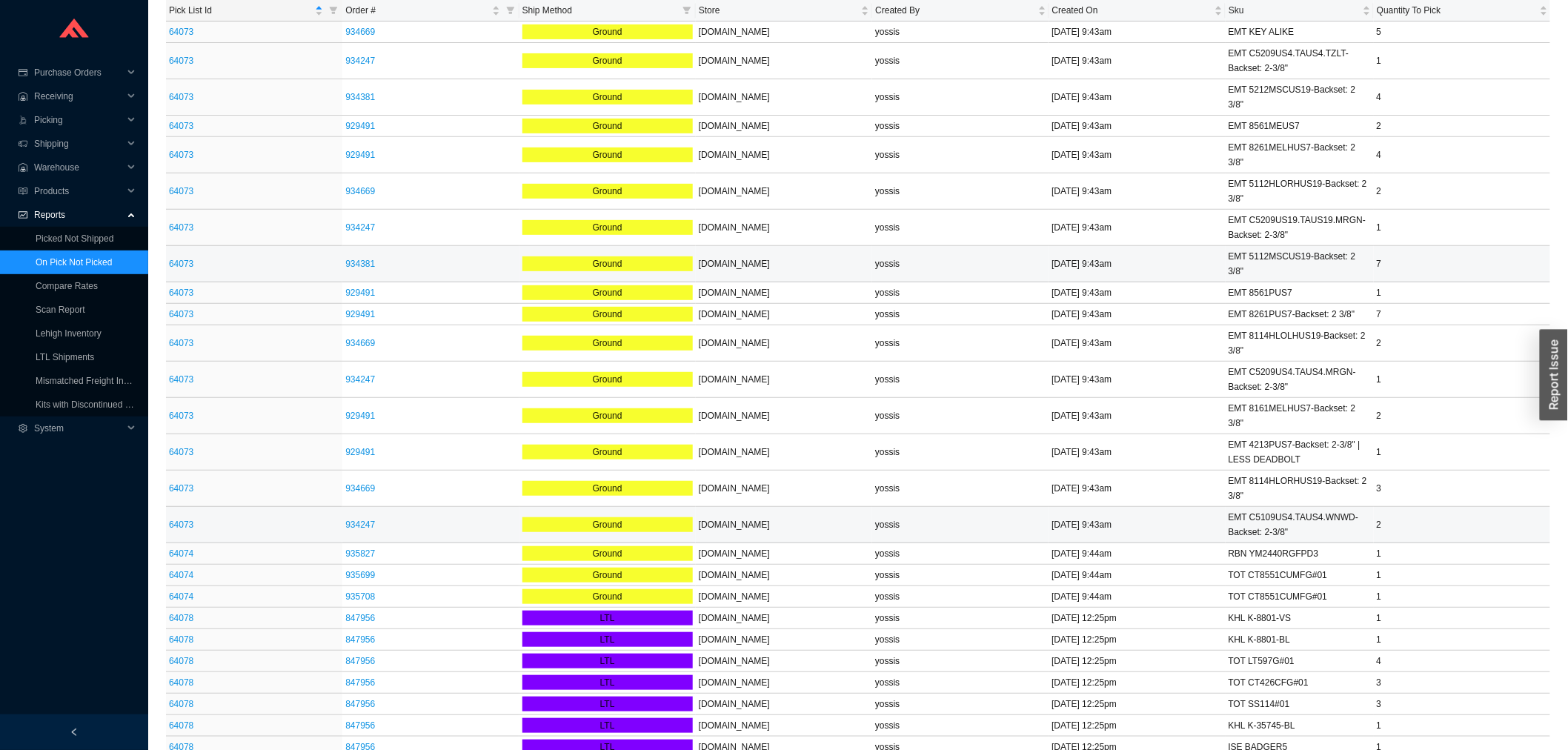
scroll to position [164, 0]
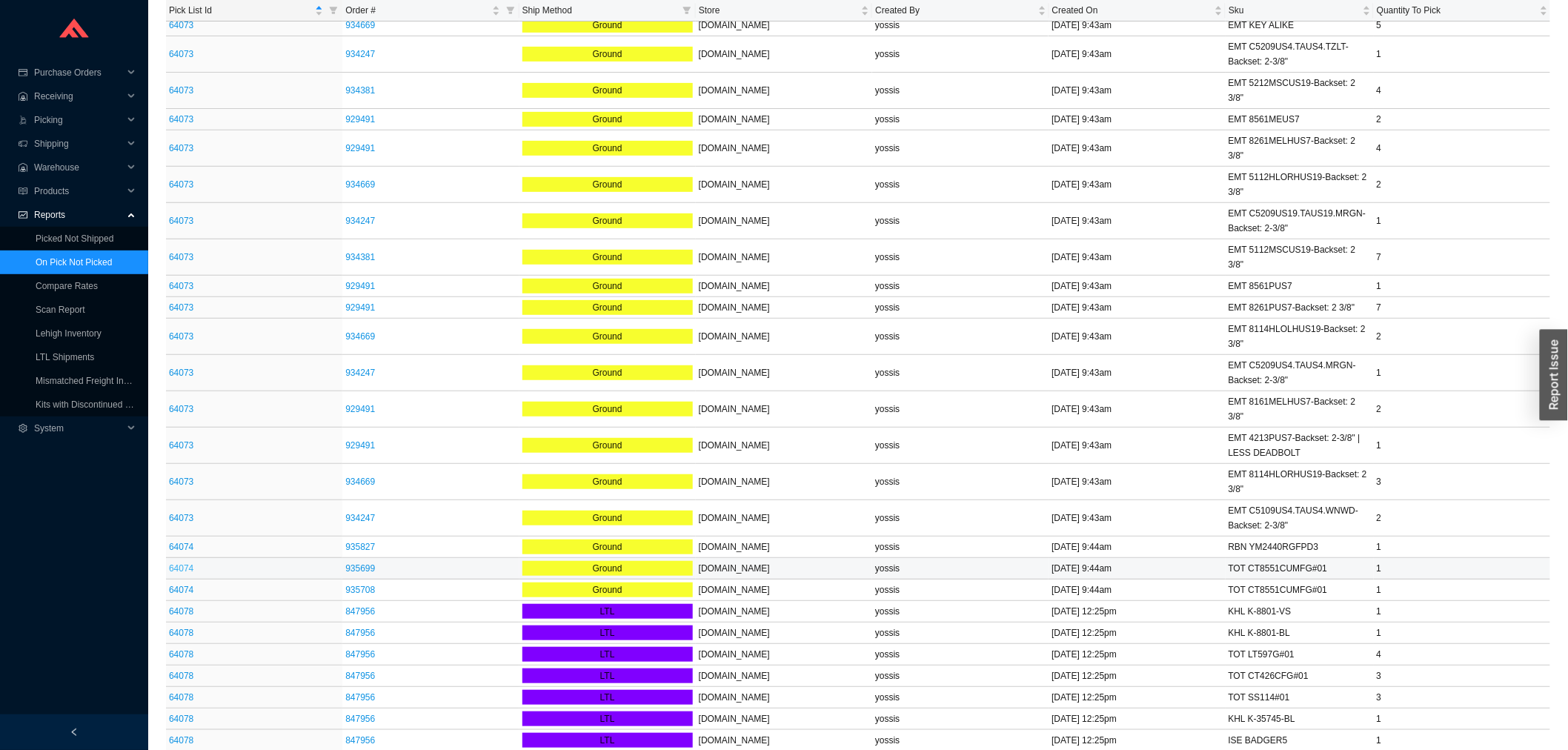
click at [181, 564] on link "64074" at bounding box center [181, 569] width 24 height 11
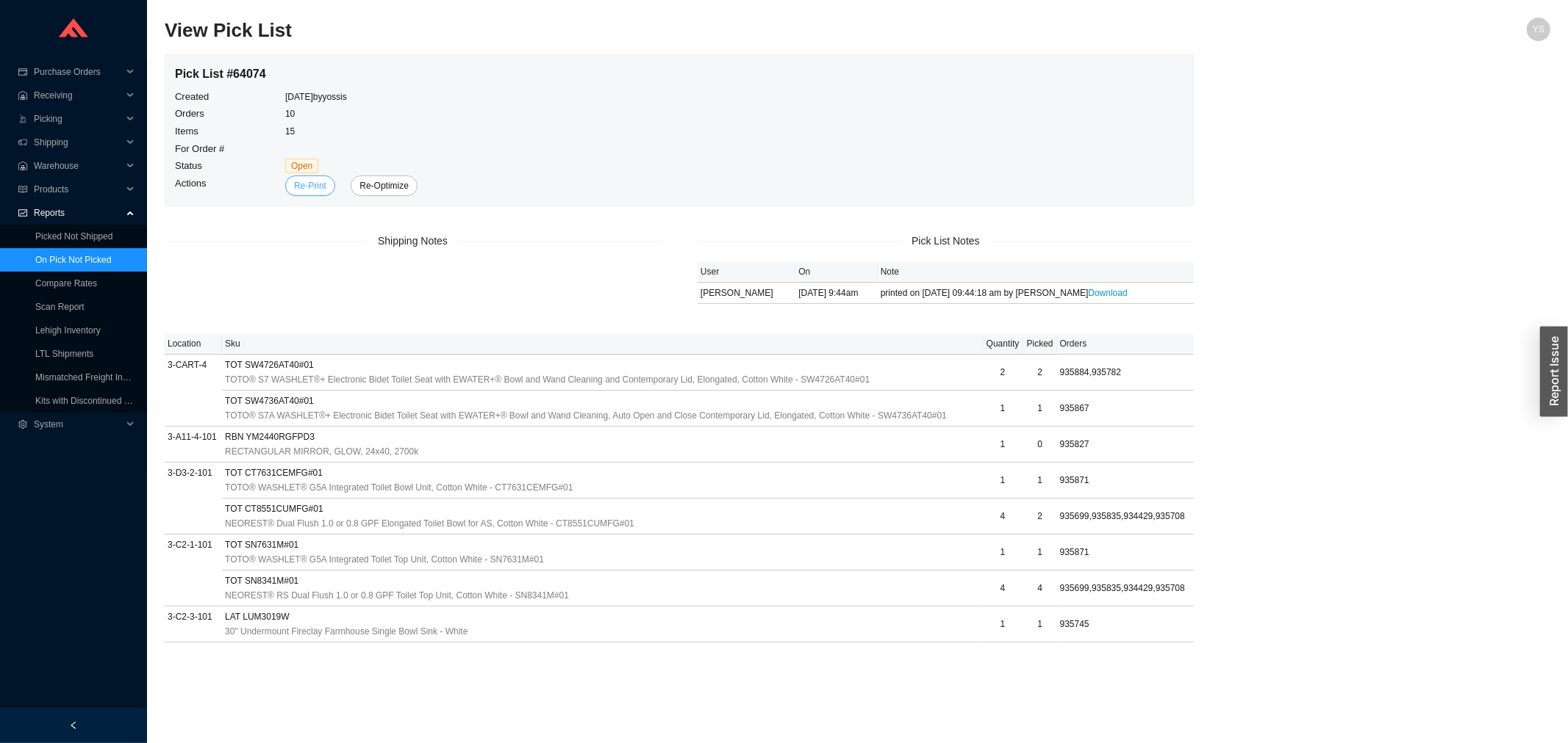
click at [308, 186] on span "Re-Print" at bounding box center [310, 186] width 32 height 15
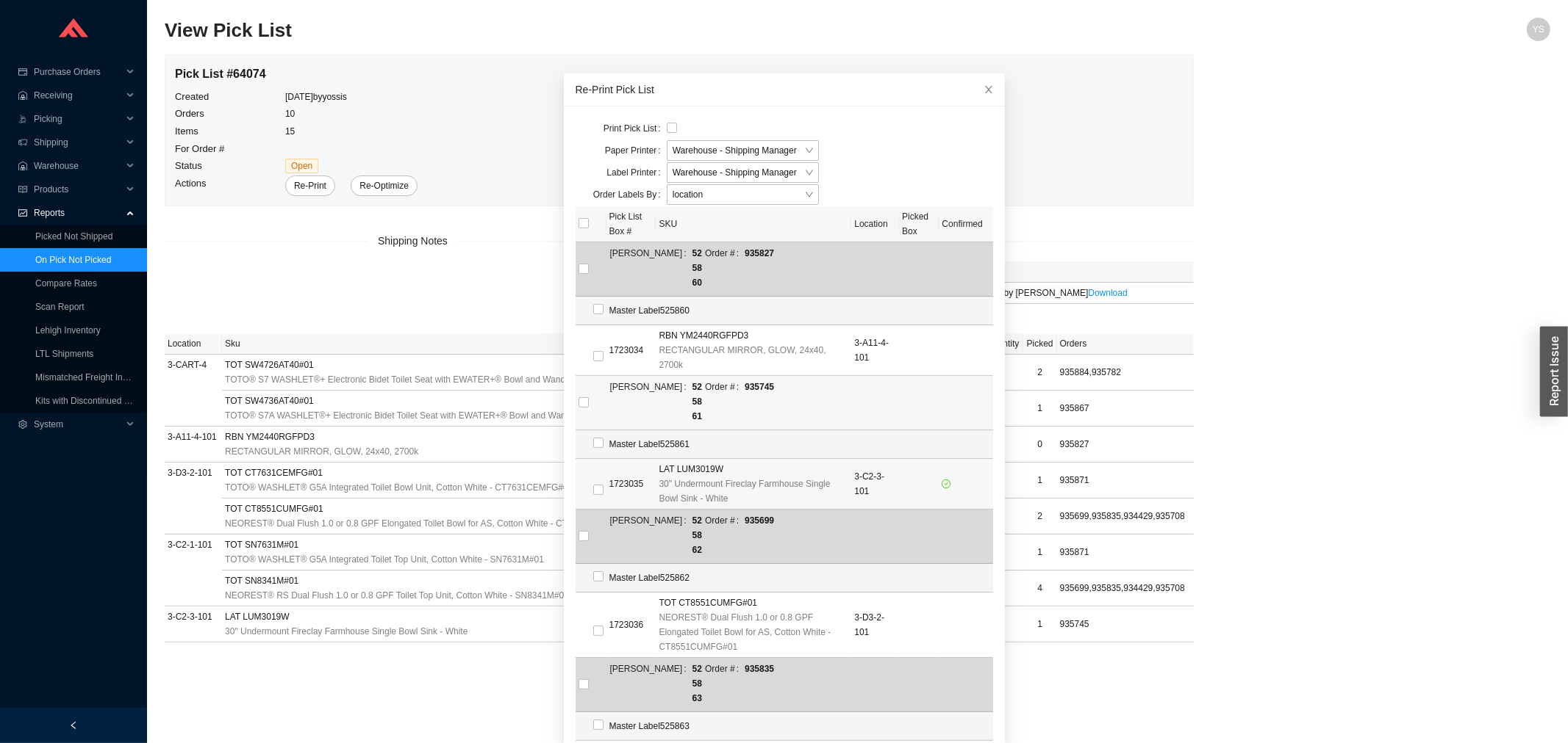
scroll to position [82, 0]
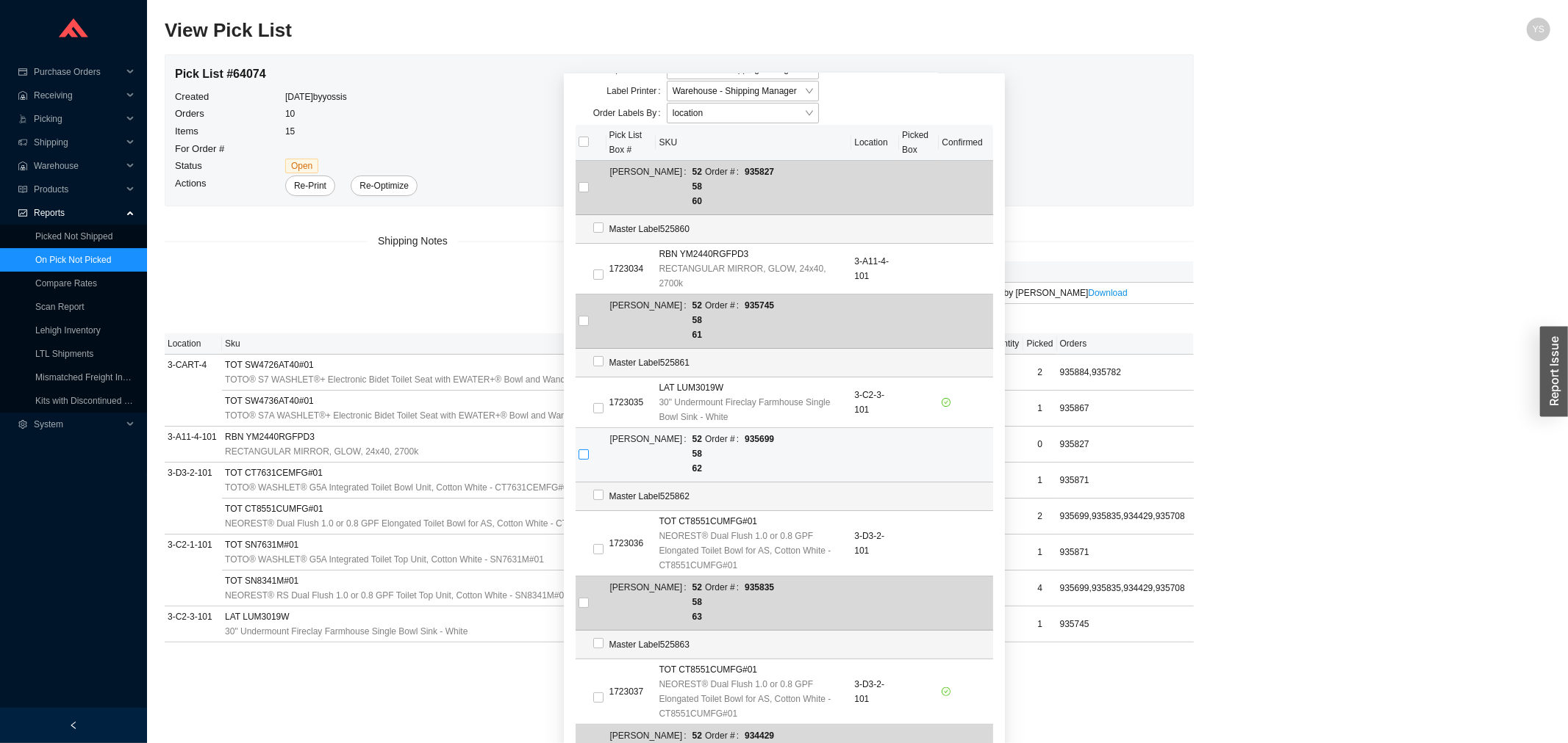
click at [578, 450] on input "checkbox" at bounding box center [584, 455] width 11 height 10
checkbox input "true"
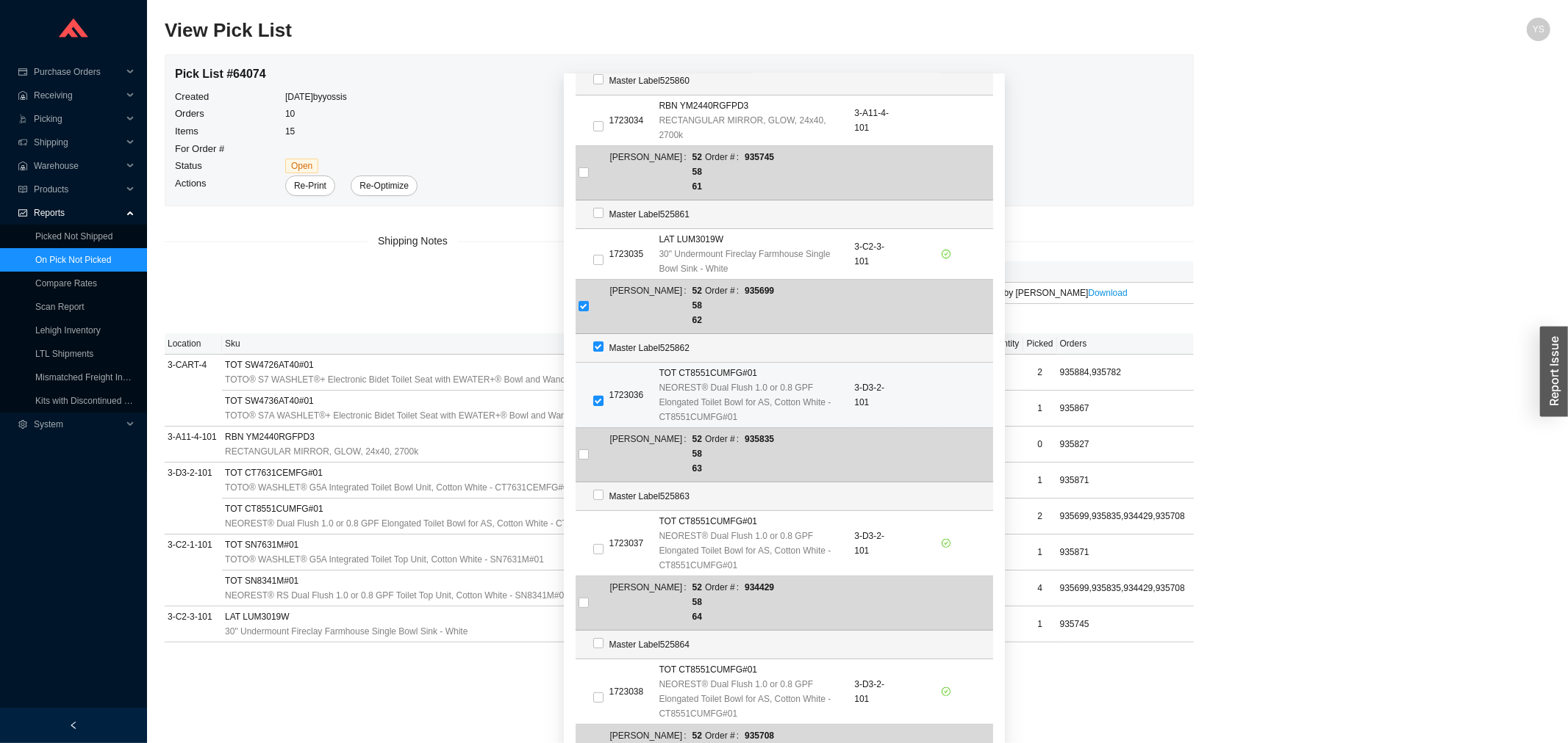
scroll to position [244, 0]
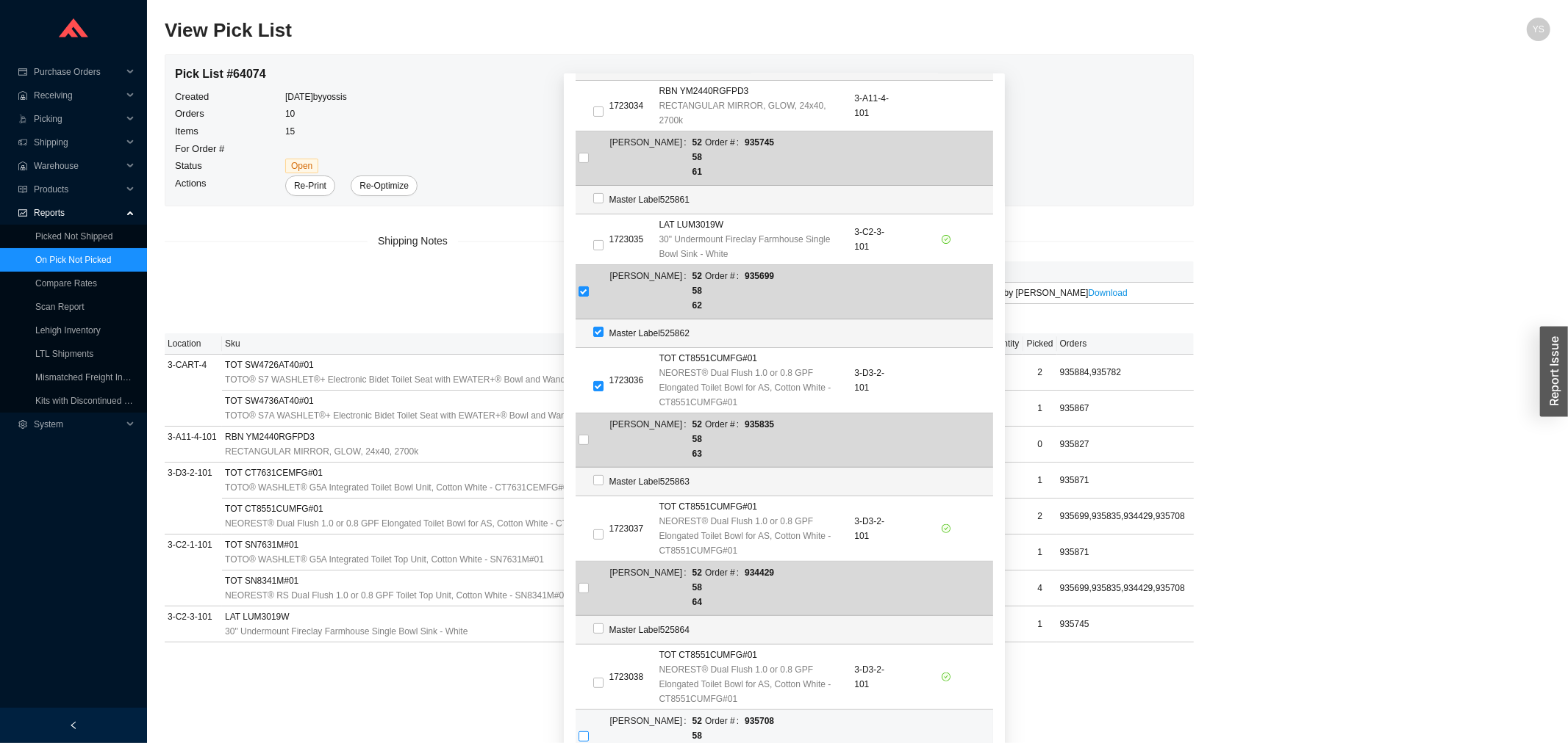
click at [578, 732] on input "checkbox" at bounding box center [584, 737] width 11 height 10
checkbox input "true"
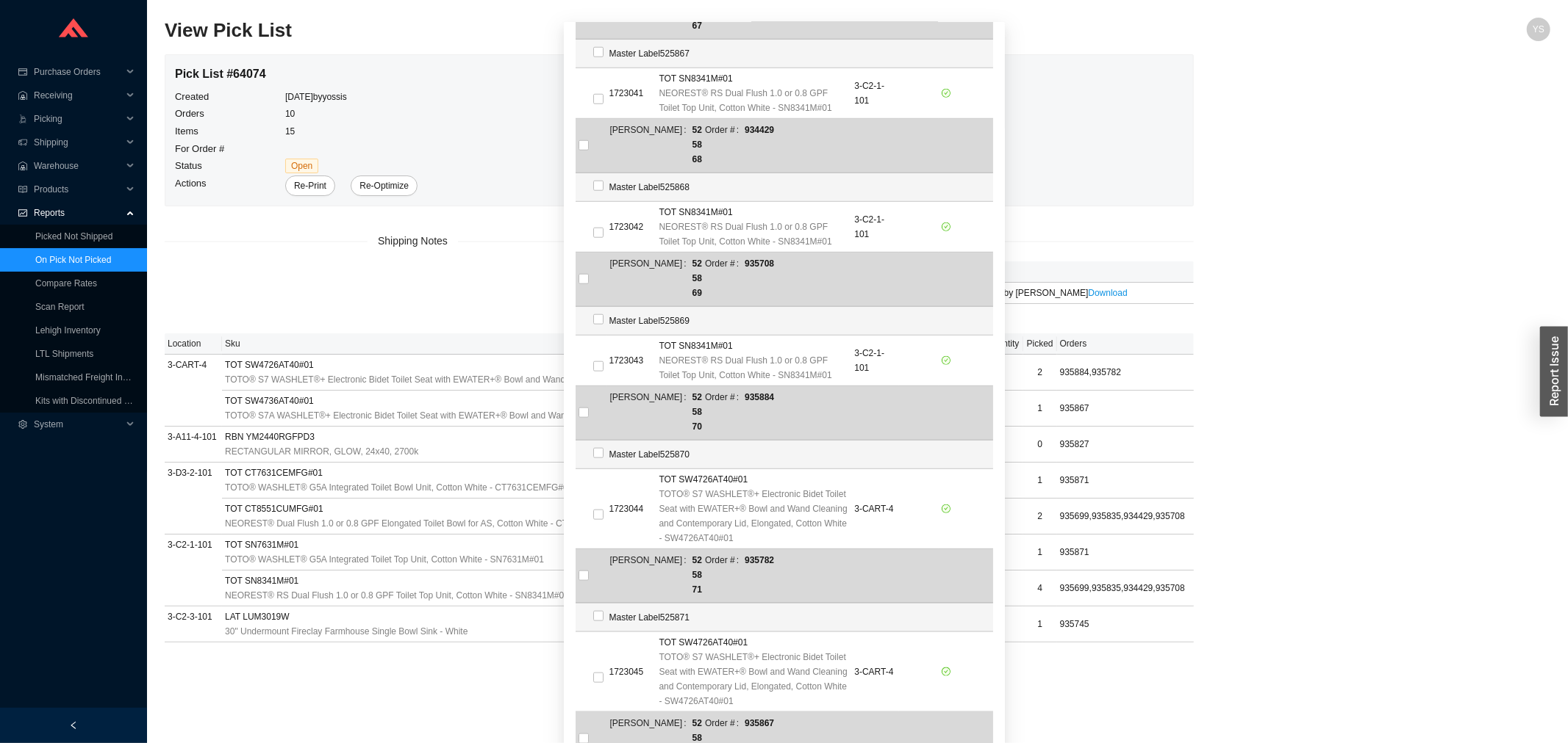
scroll to position [91, 0]
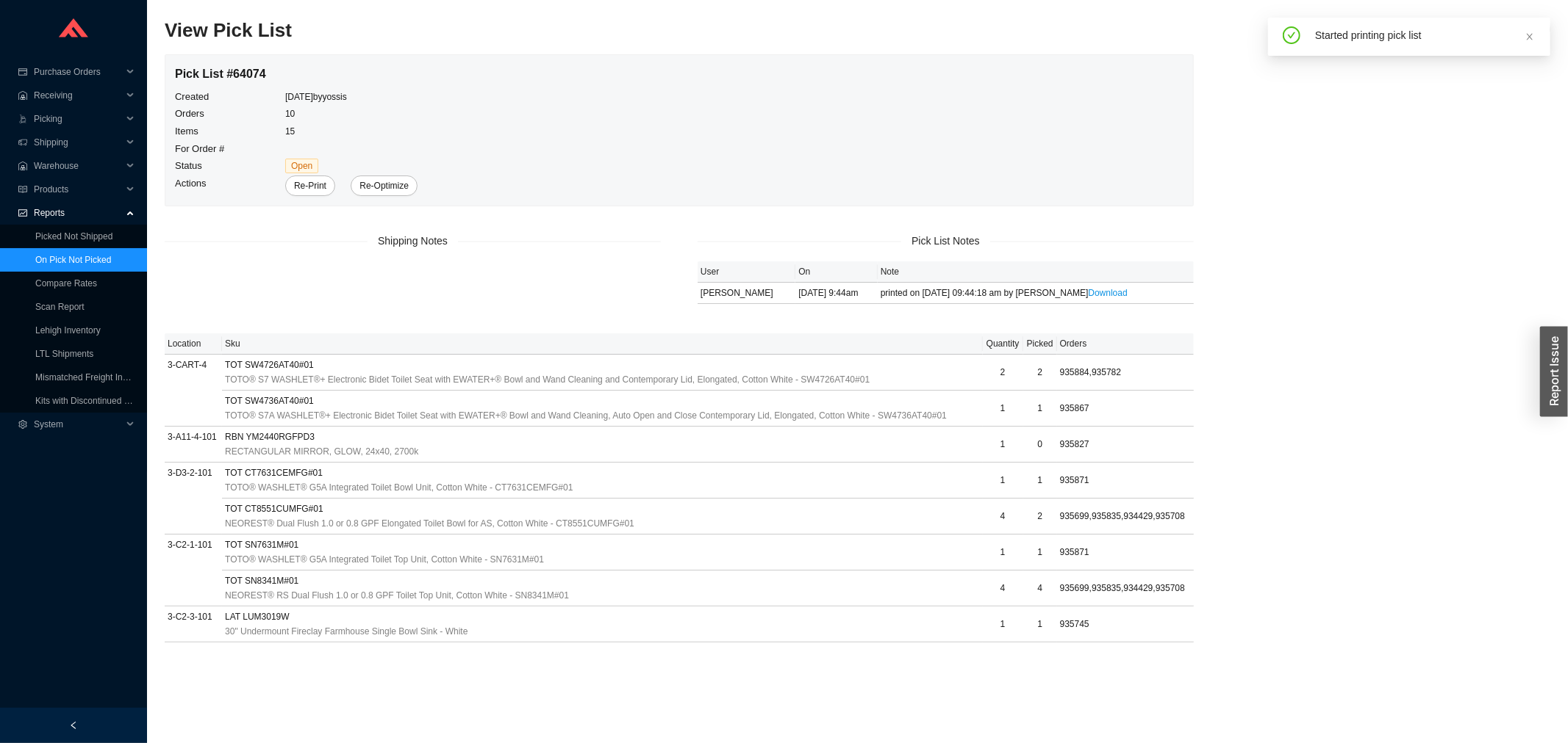
scroll to position [18, 0]
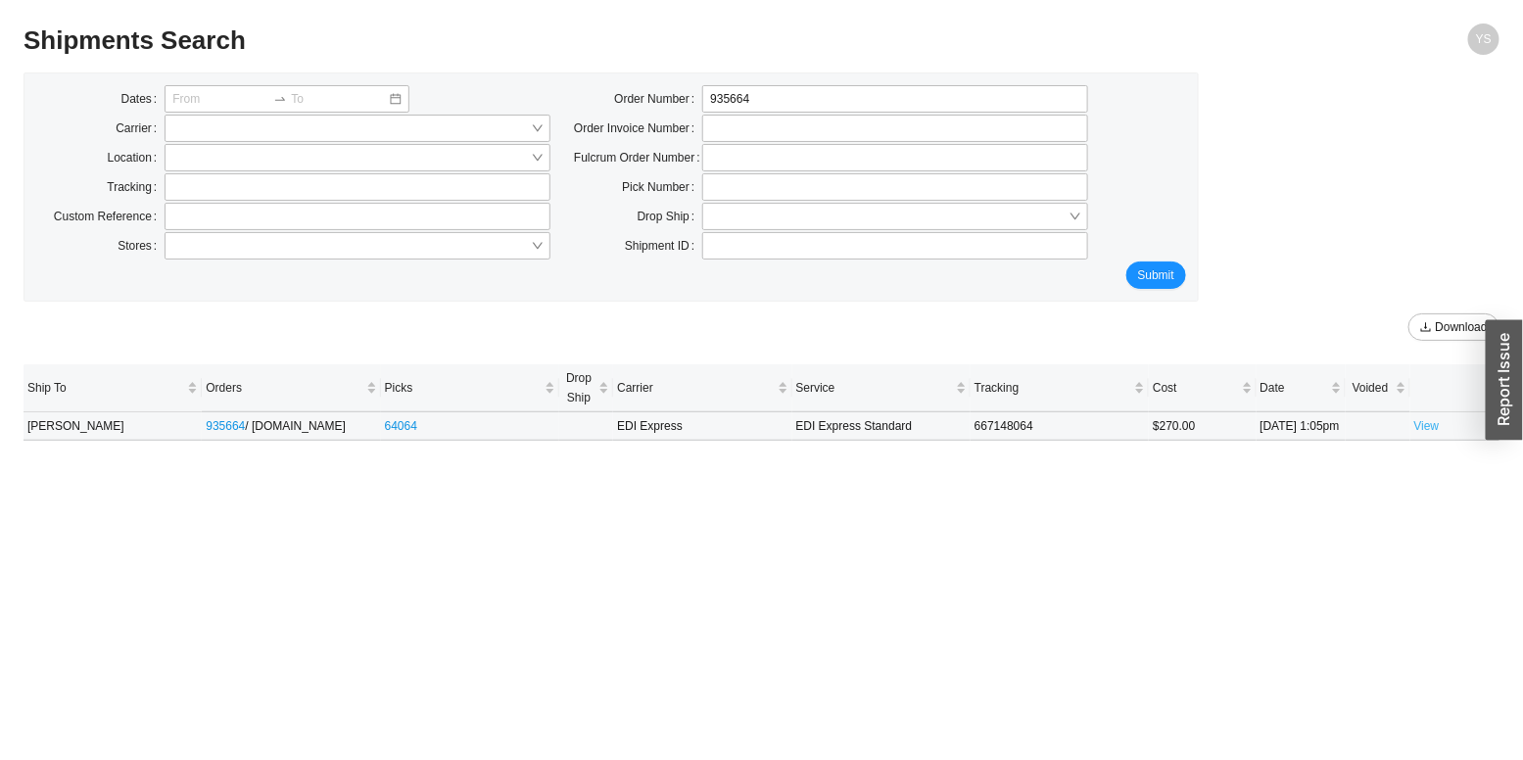
click at [1435, 433] on link "View" at bounding box center [1427, 426] width 25 height 14
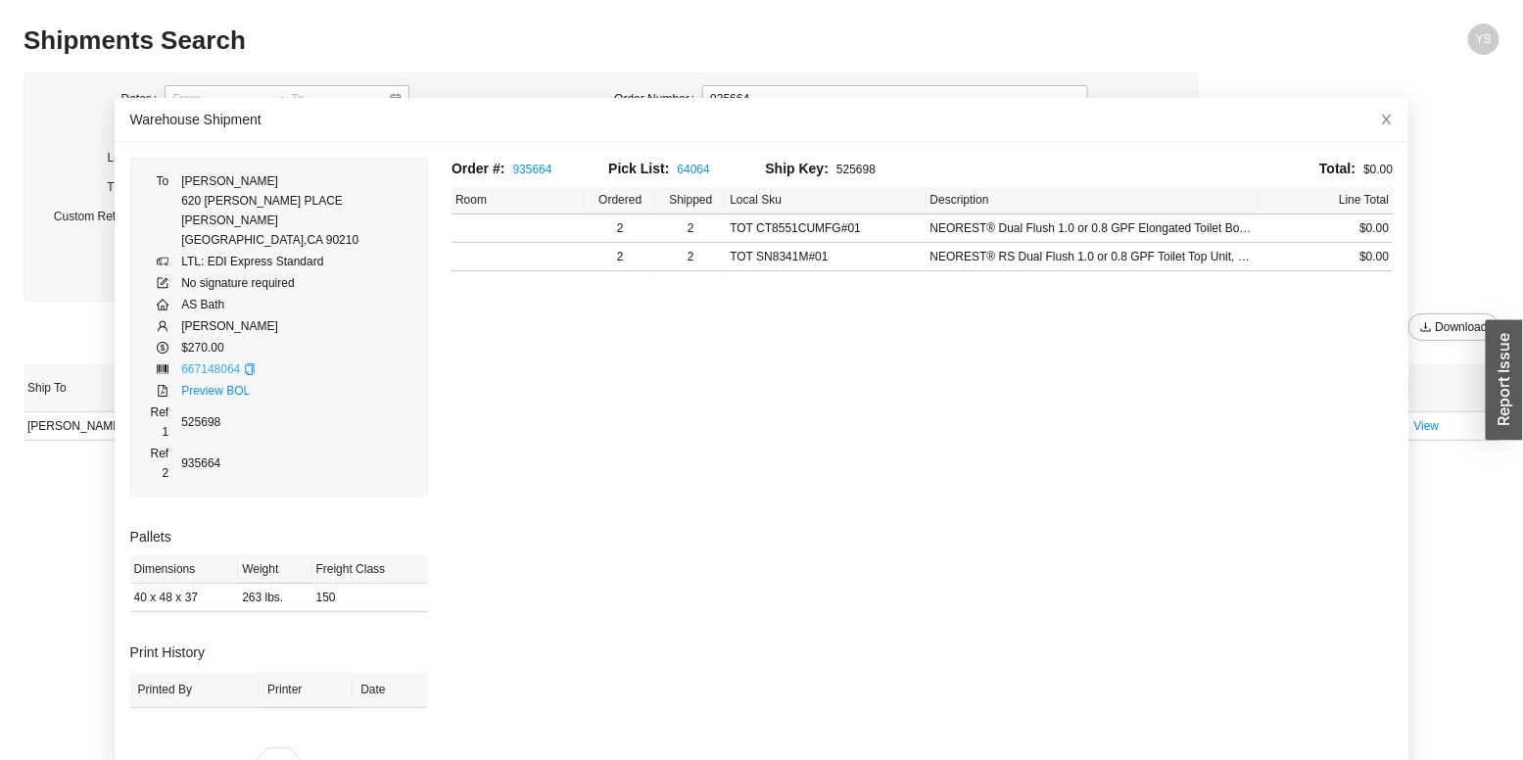
click at [230, 362] on link "667148064" at bounding box center [210, 369] width 59 height 14
click at [244, 363] on icon "copy" at bounding box center [250, 369] width 12 height 12
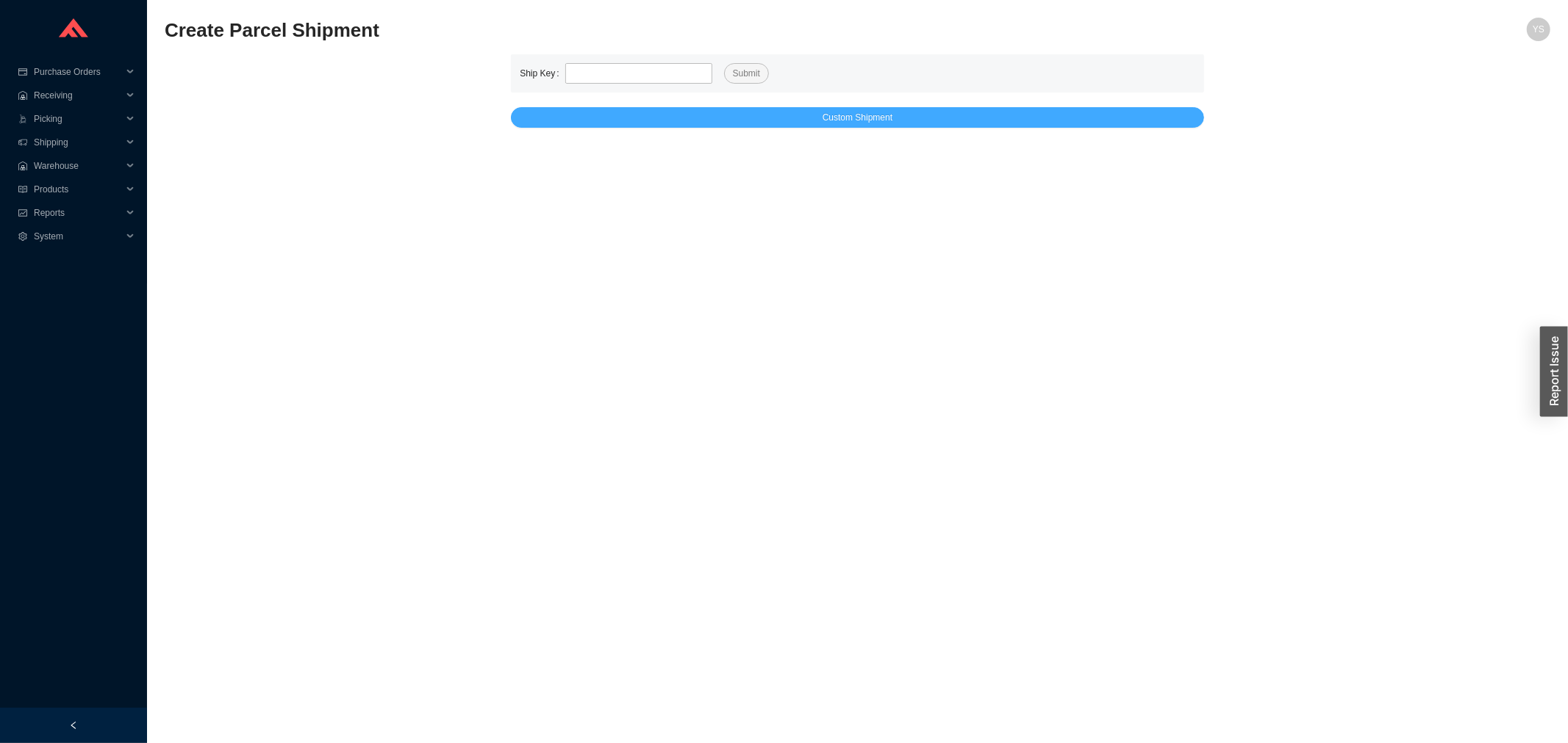
click at [666, 121] on button "Custom Shipment" at bounding box center [858, 117] width 693 height 20
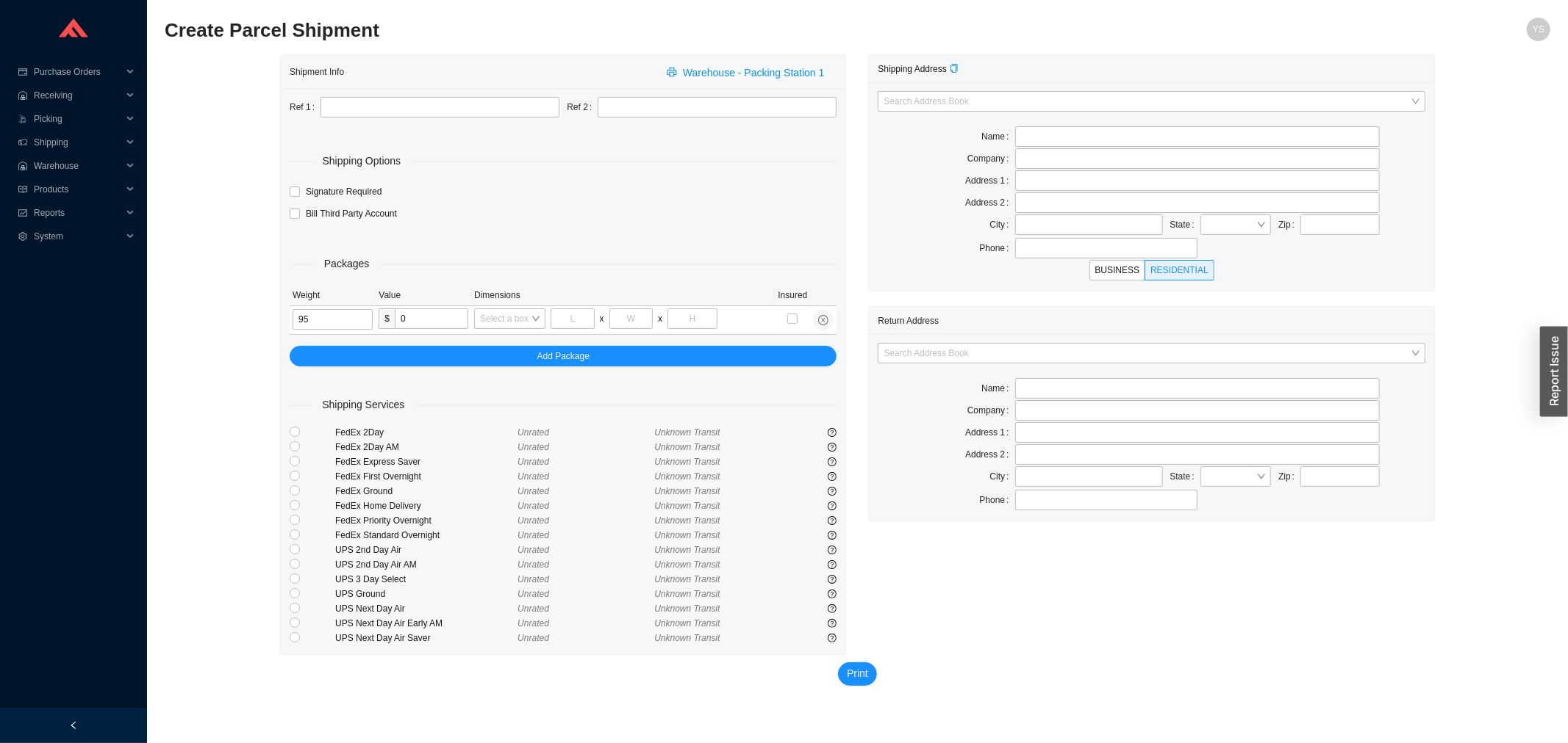
type input "95"
click at [488, 341] on div "Packages Weight Value Dimensions Insured 95 $ 0 Select a box x x Add Package" at bounding box center [563, 295] width 547 height 140
click at [488, 353] on button "Add Package" at bounding box center [563, 355] width 547 height 20
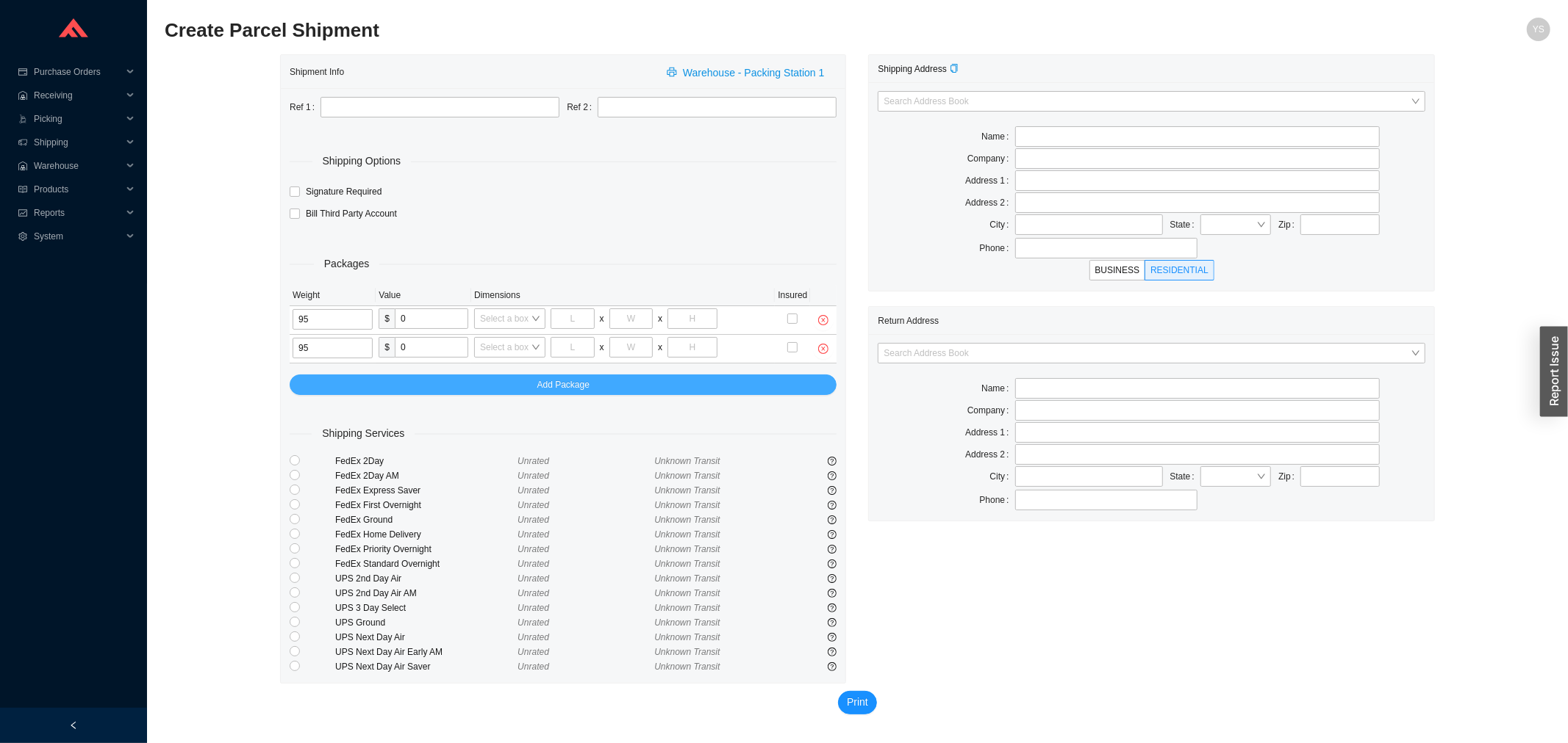
type input "95"
click at [463, 391] on button "Add Package" at bounding box center [563, 385] width 547 height 20
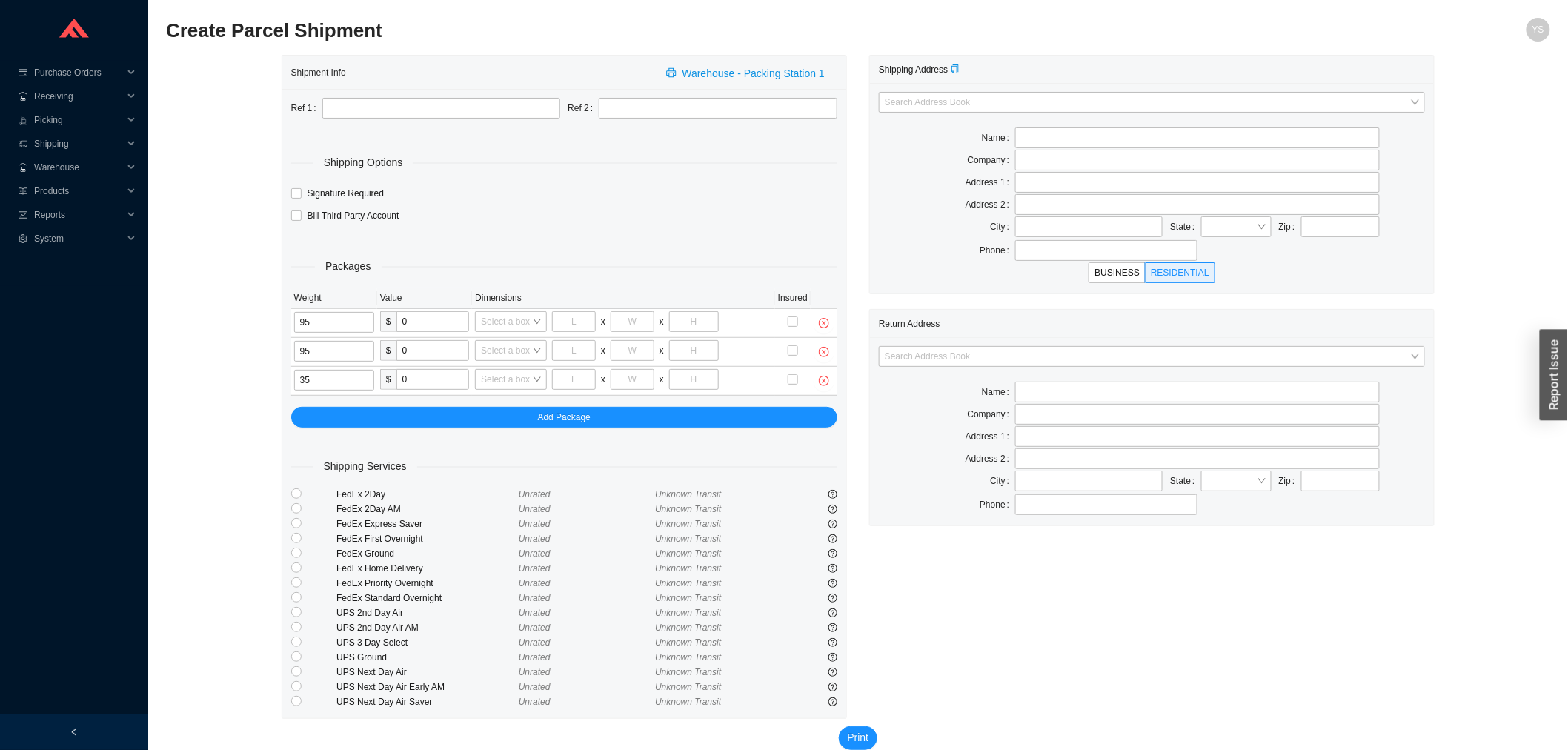
type input "35"
click at [468, 406] on div "Packages Weight Value Dimensions Insured 95 $ 0 Select a box x x 95 $ 0 Select …" at bounding box center [564, 328] width 546 height 200
click at [468, 414] on button "Add Package" at bounding box center [564, 417] width 546 height 20
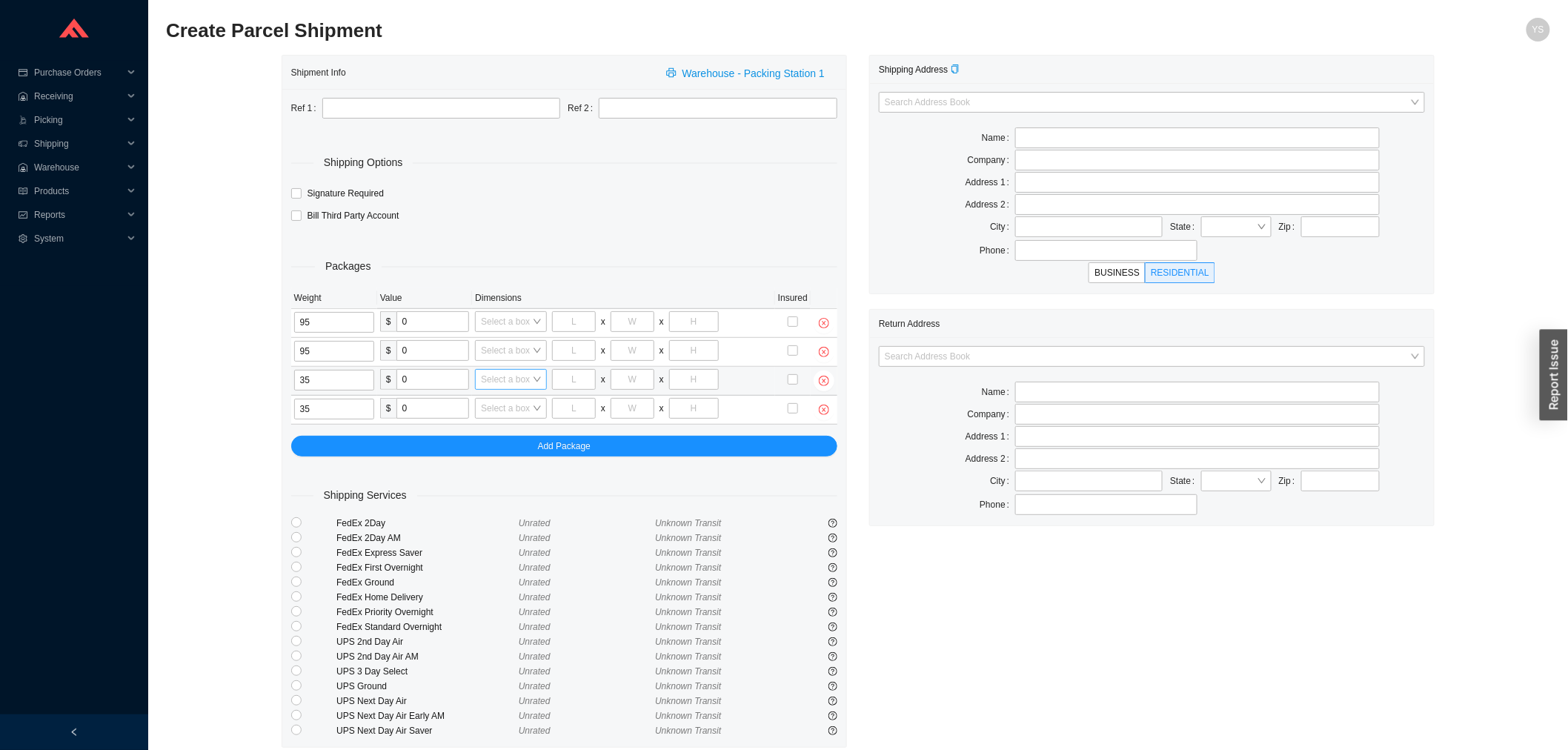
type input "35"
click at [523, 387] on input "search" at bounding box center [507, 379] width 51 height 19
type input "as"
click at [501, 424] on div "C-ASB2" at bounding box center [509, 428] width 58 height 14
type input "34"
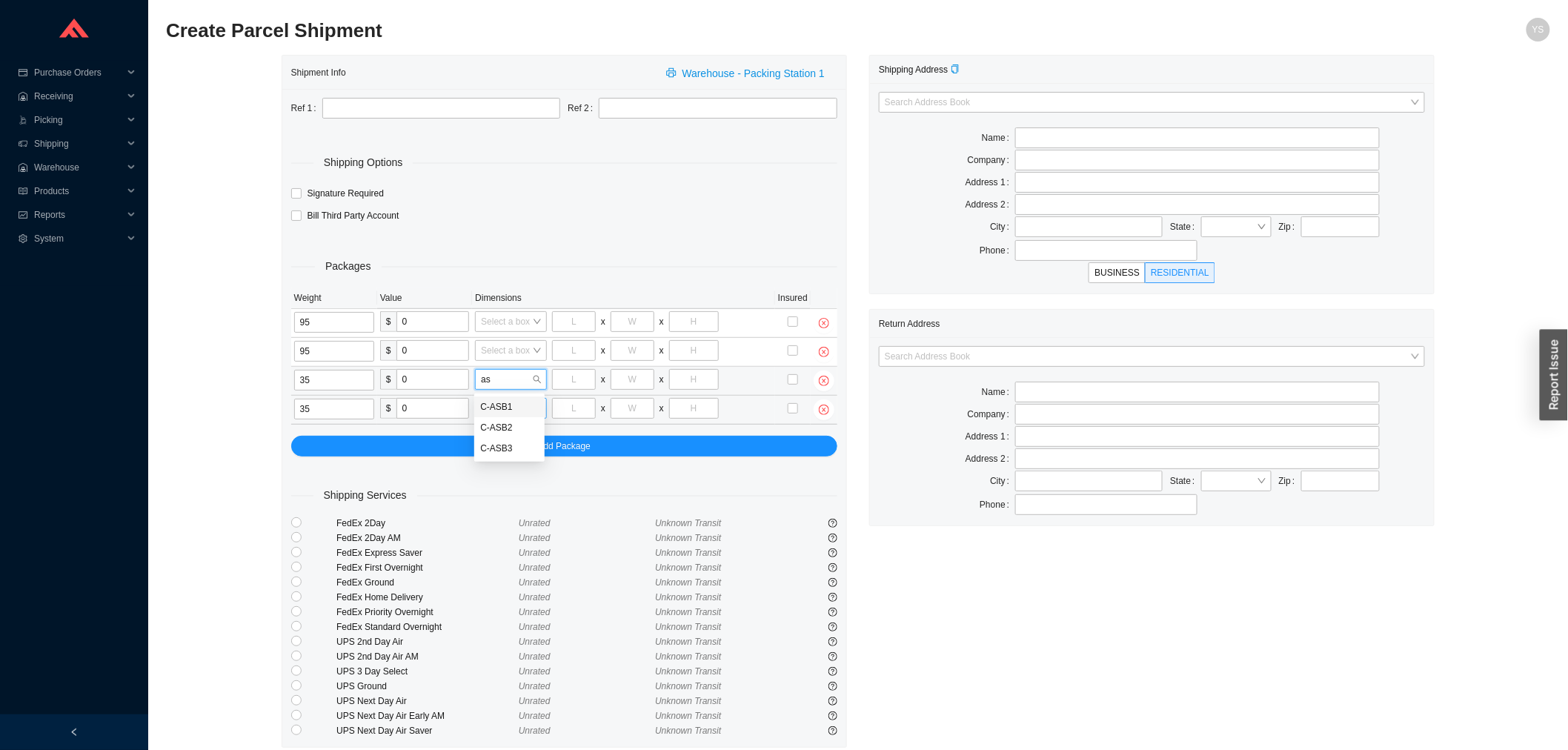
type input "24"
type input "15"
click at [501, 415] on input "search" at bounding box center [507, 408] width 51 height 19
type input "as"
click at [506, 450] on div "C-ASB2" at bounding box center [509, 457] width 58 height 14
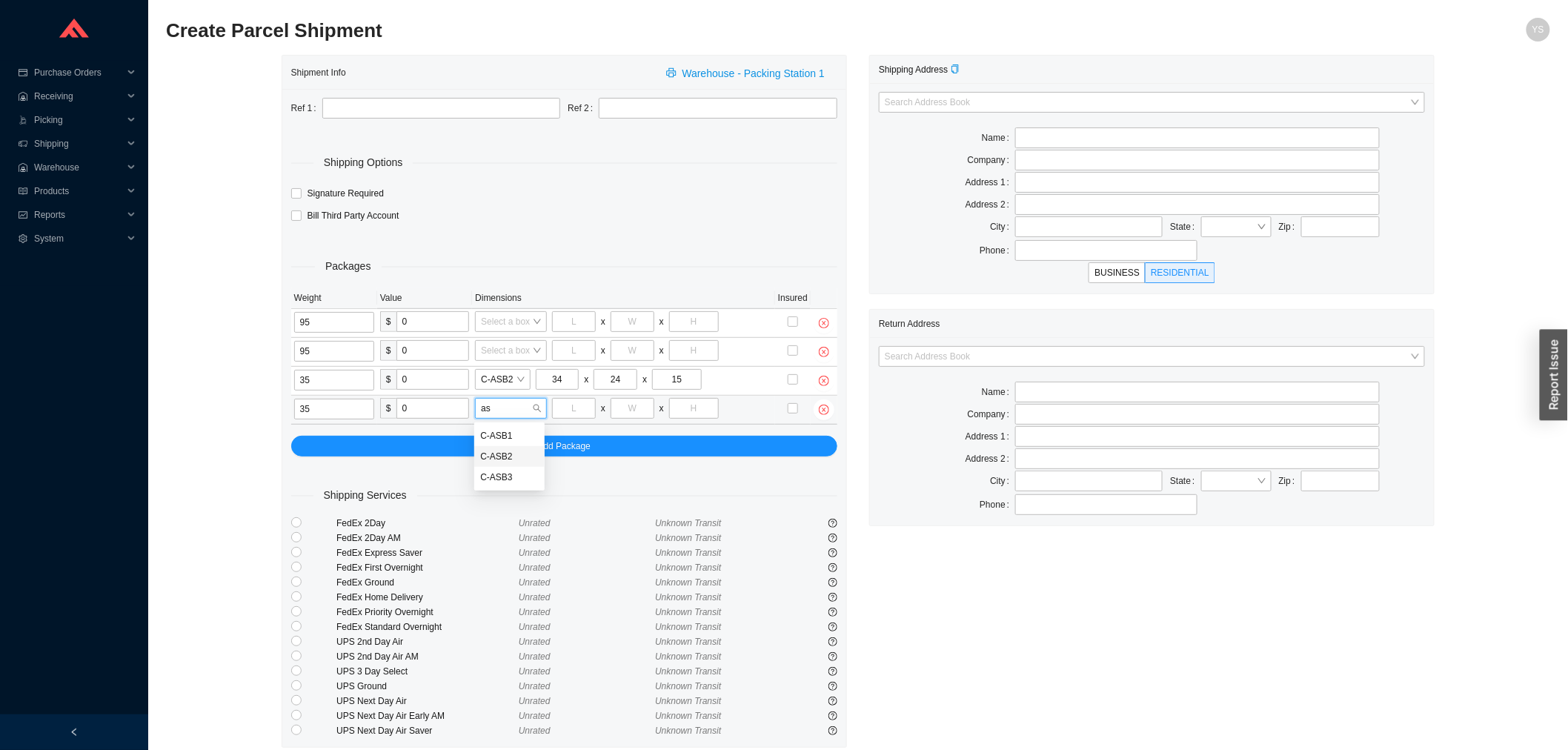
type input "34"
type input "24"
type input "15"
click at [494, 359] on input "search" at bounding box center [507, 350] width 51 height 19
type input "x"
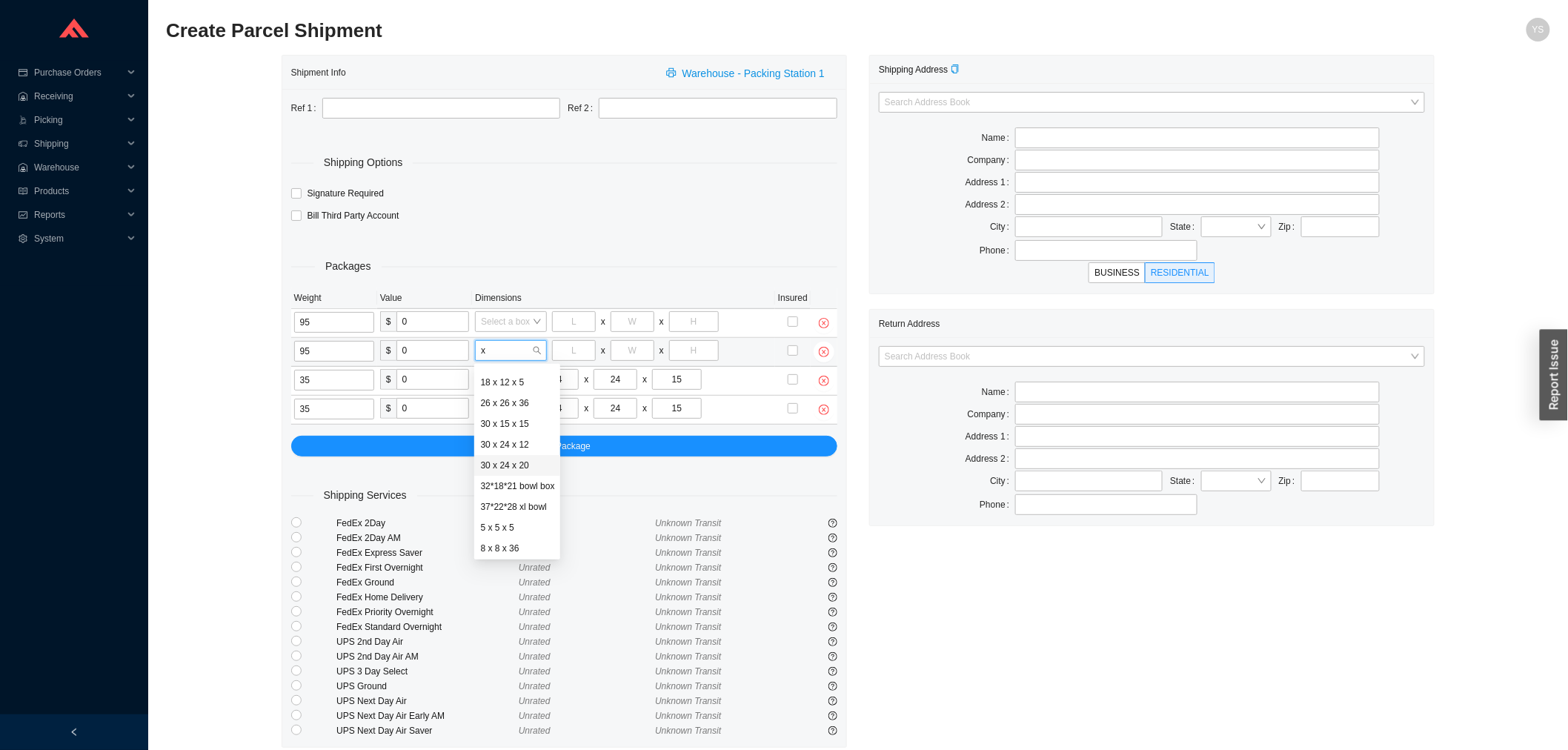
scroll to position [79, 0]
click at [515, 490] on div "37*22*28 xl bowl" at bounding box center [517, 485] width 74 height 14
type input "37"
type input "22"
type input "28"
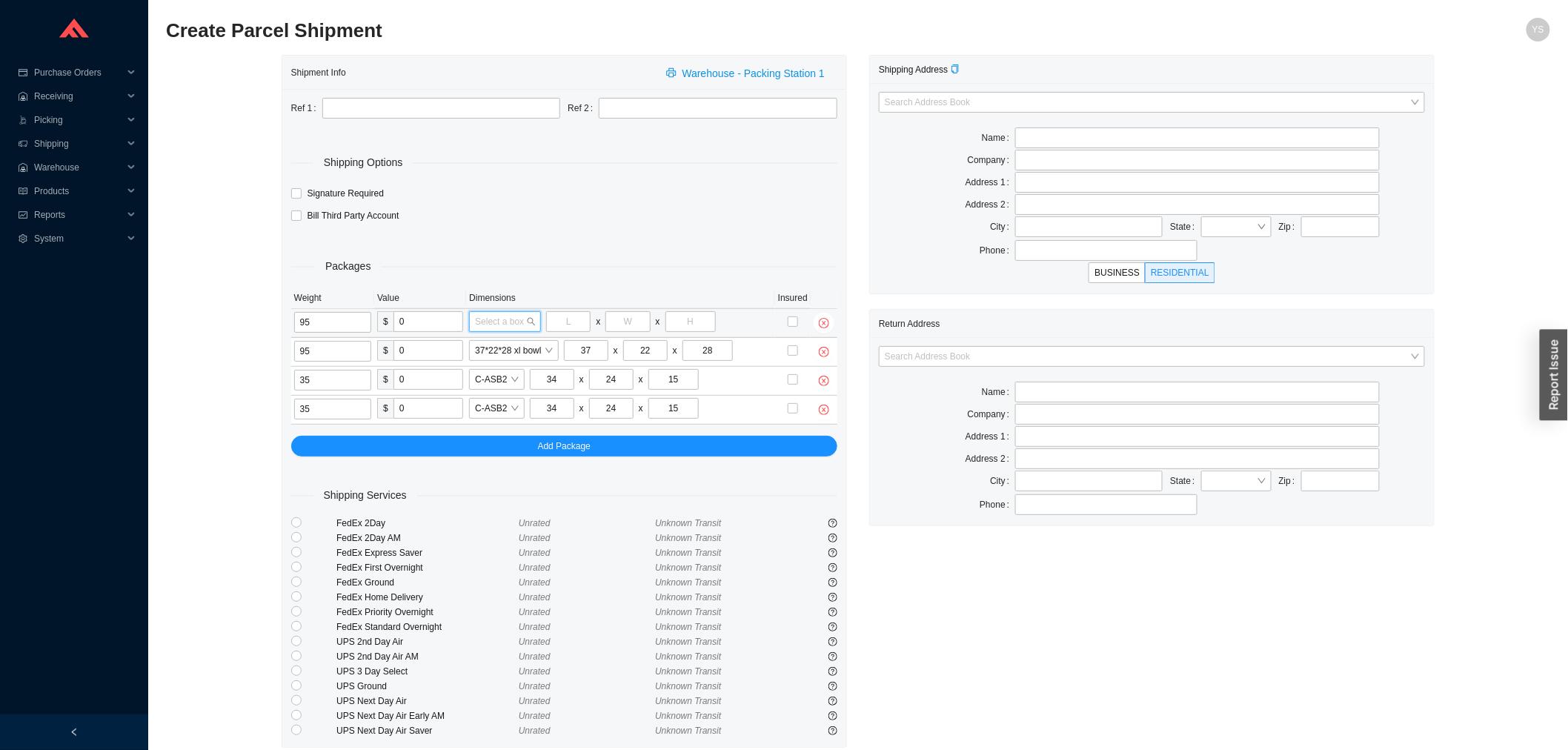
click at [480, 322] on input "search" at bounding box center [501, 321] width 51 height 19
type input "xl"
click at [508, 350] on div "37*22*28 xl bowl" at bounding box center [506, 349] width 66 height 14
type input "37"
type input "22"
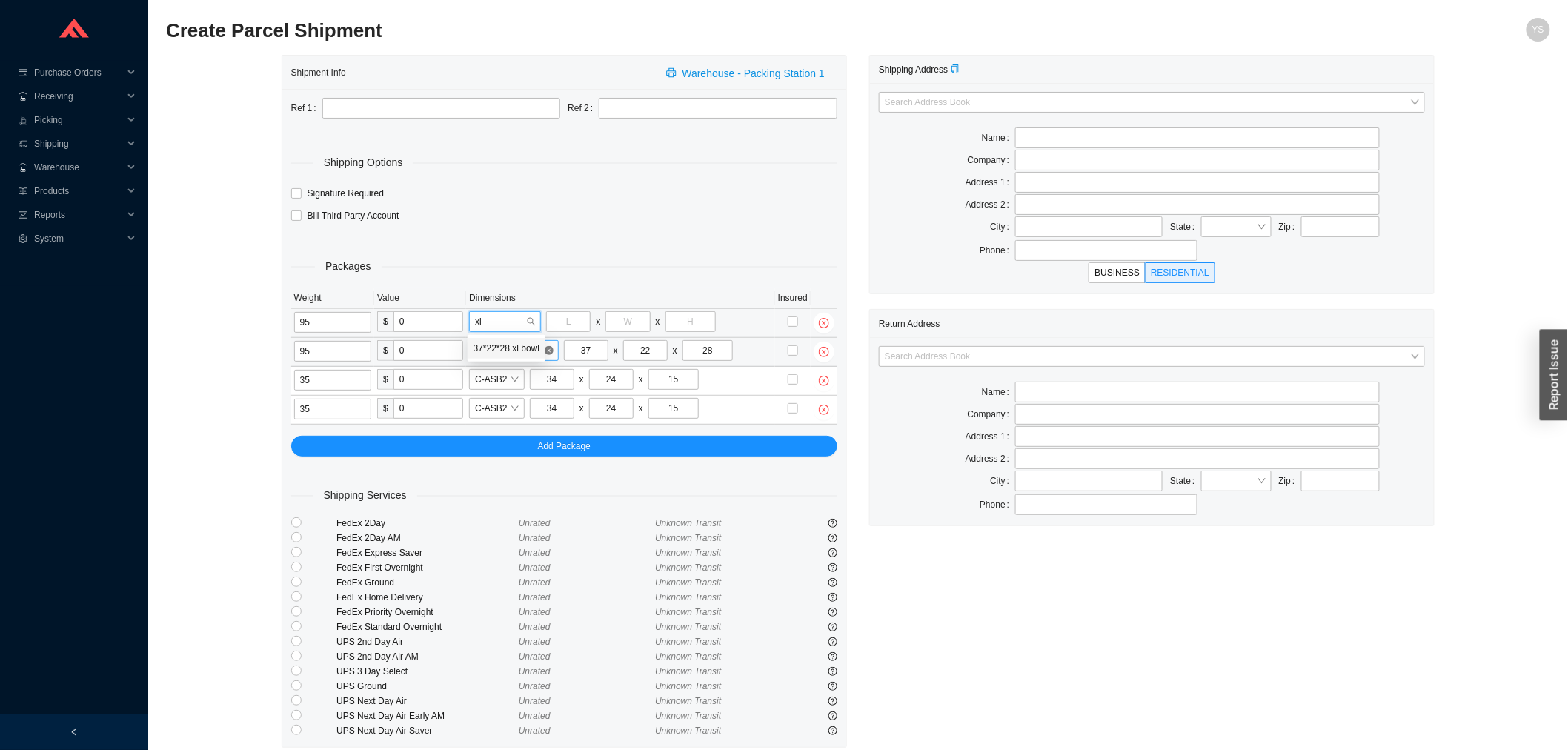
type input "28"
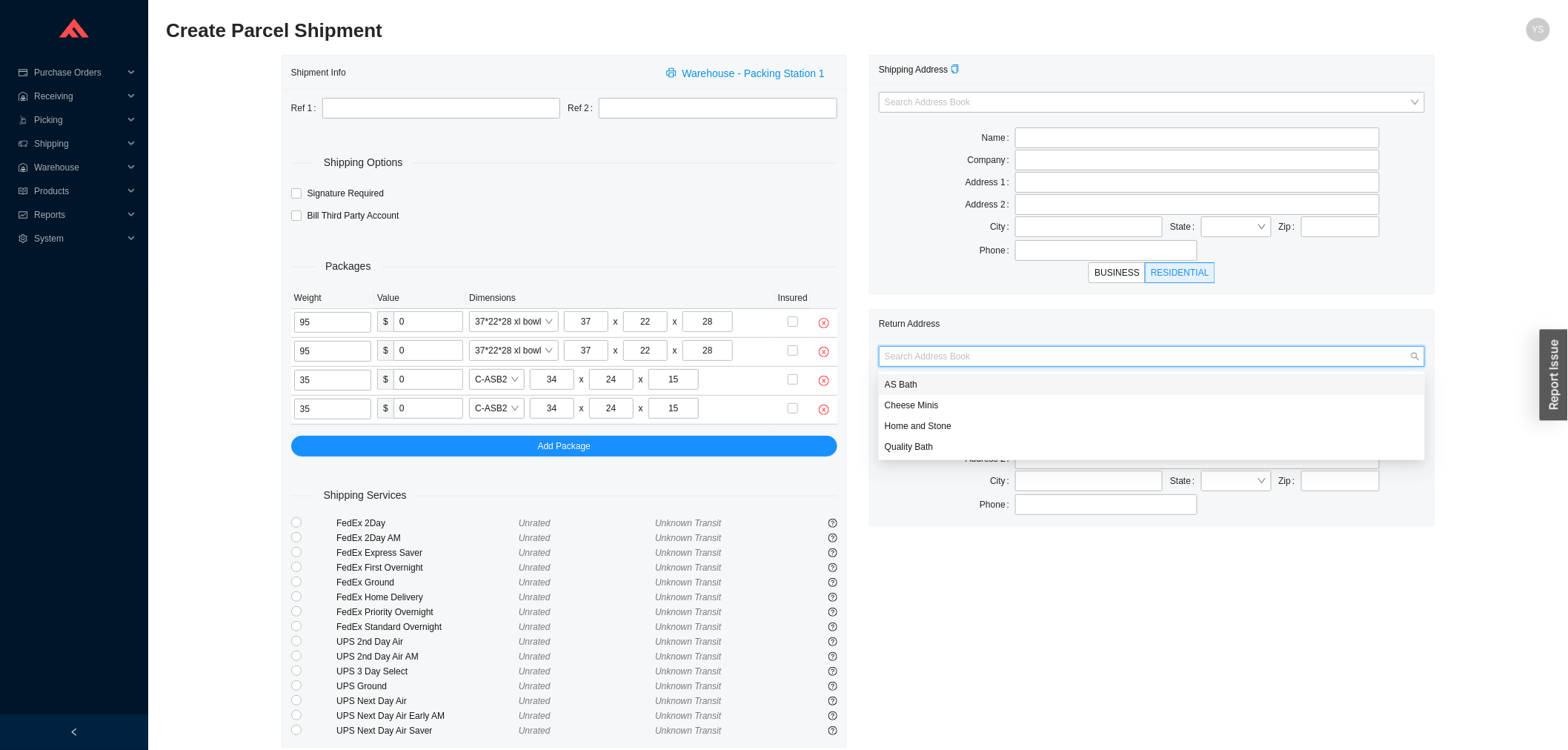
click at [943, 352] on input "search" at bounding box center [1147, 356] width 526 height 19
click at [945, 384] on div "AS Bath" at bounding box center [1152, 385] width 534 height 14
type input "AS Bath"
type input "39 Progress St"
type input "Edison"
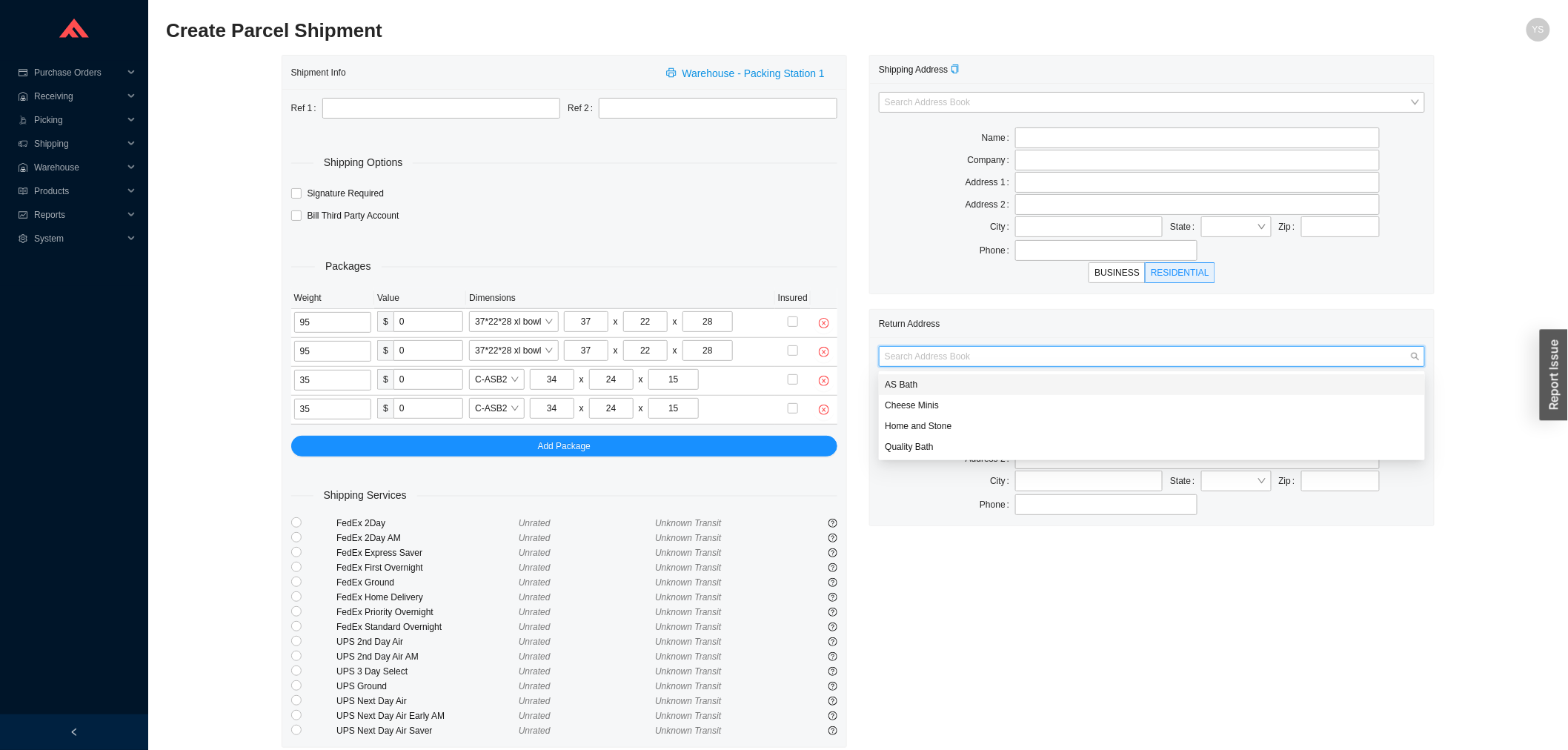
type input "08820"
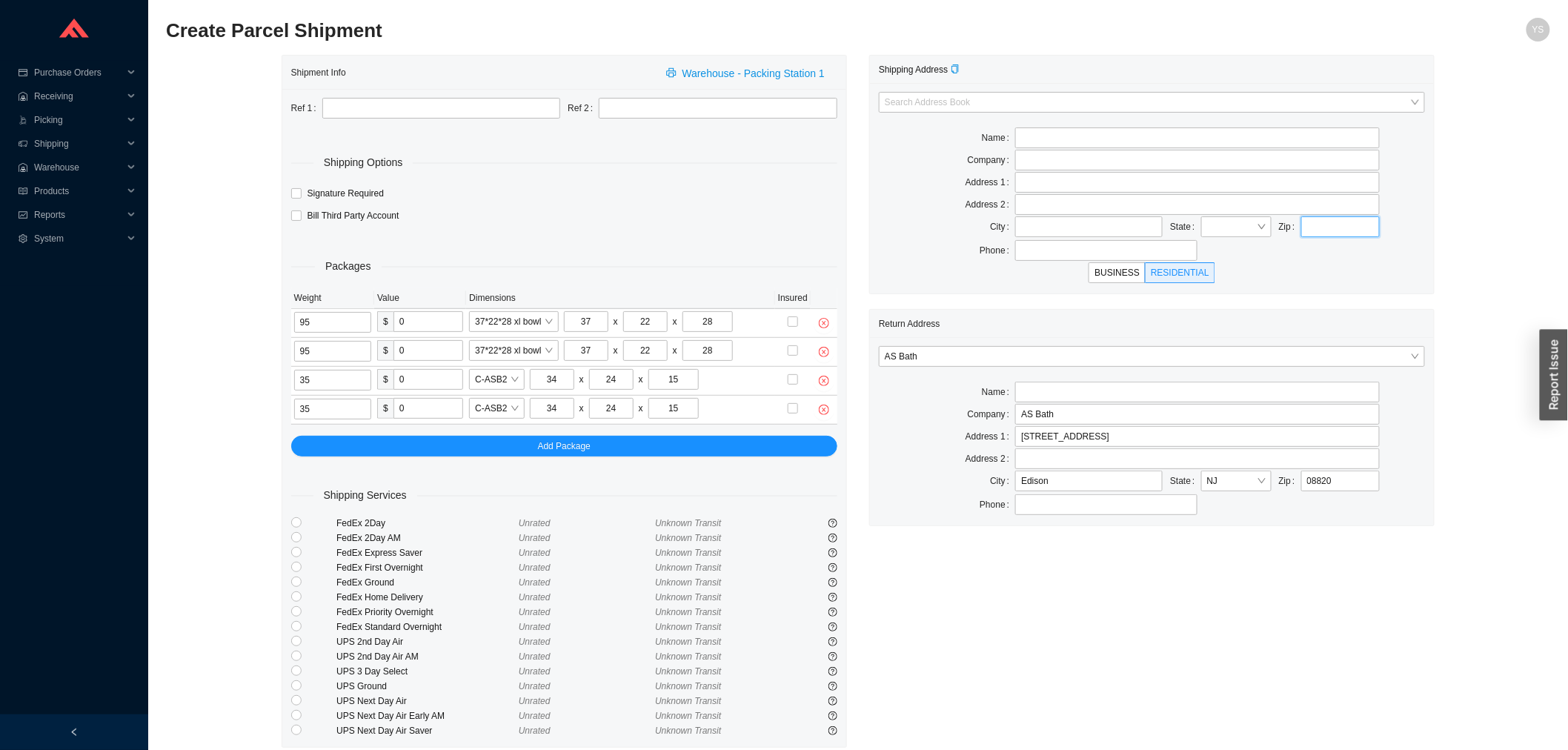
click at [1320, 234] on input "text" at bounding box center [1340, 226] width 79 height 20
type input "90210"
type input "BEVERLY HILLS"
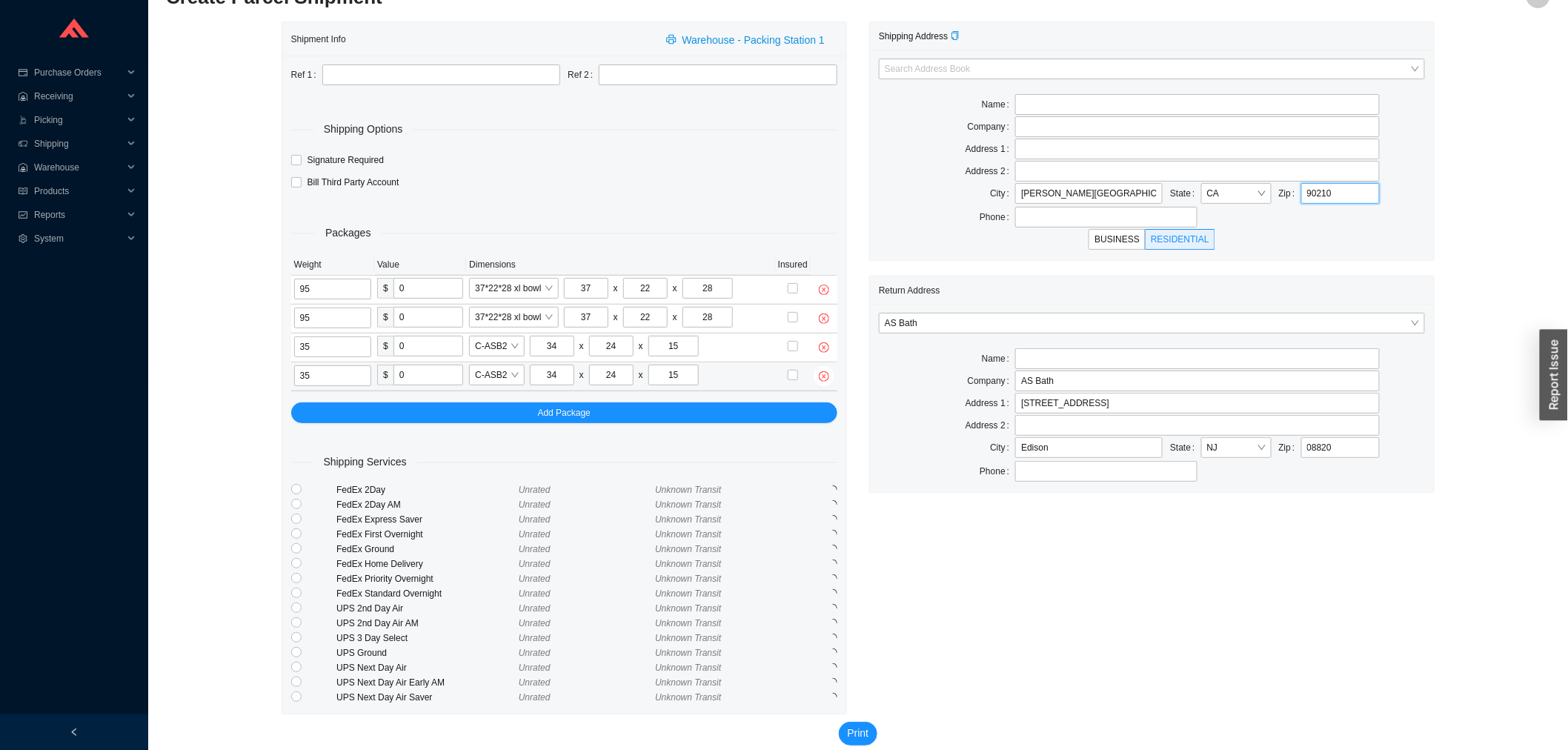
scroll to position [52, 0]
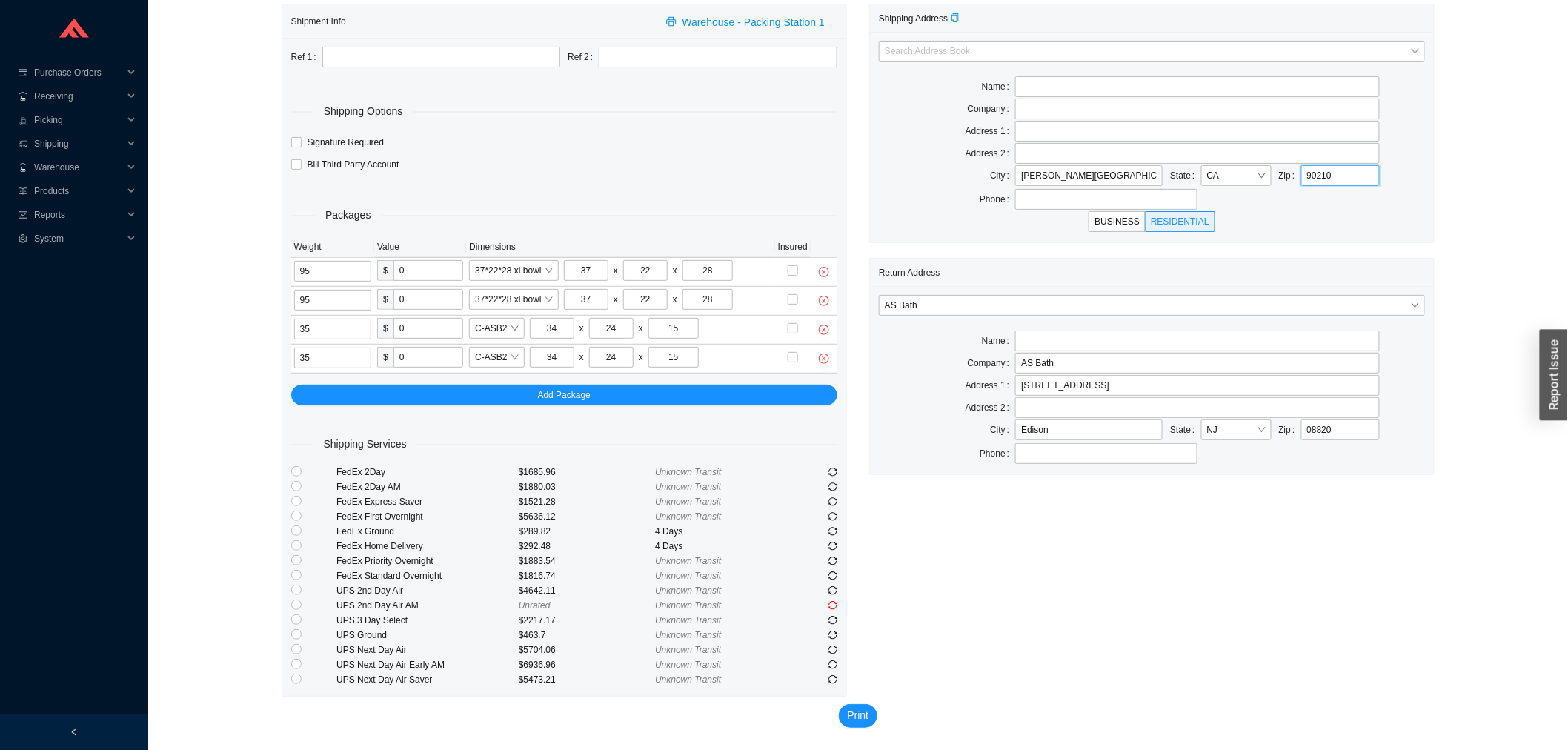
type input "90210"
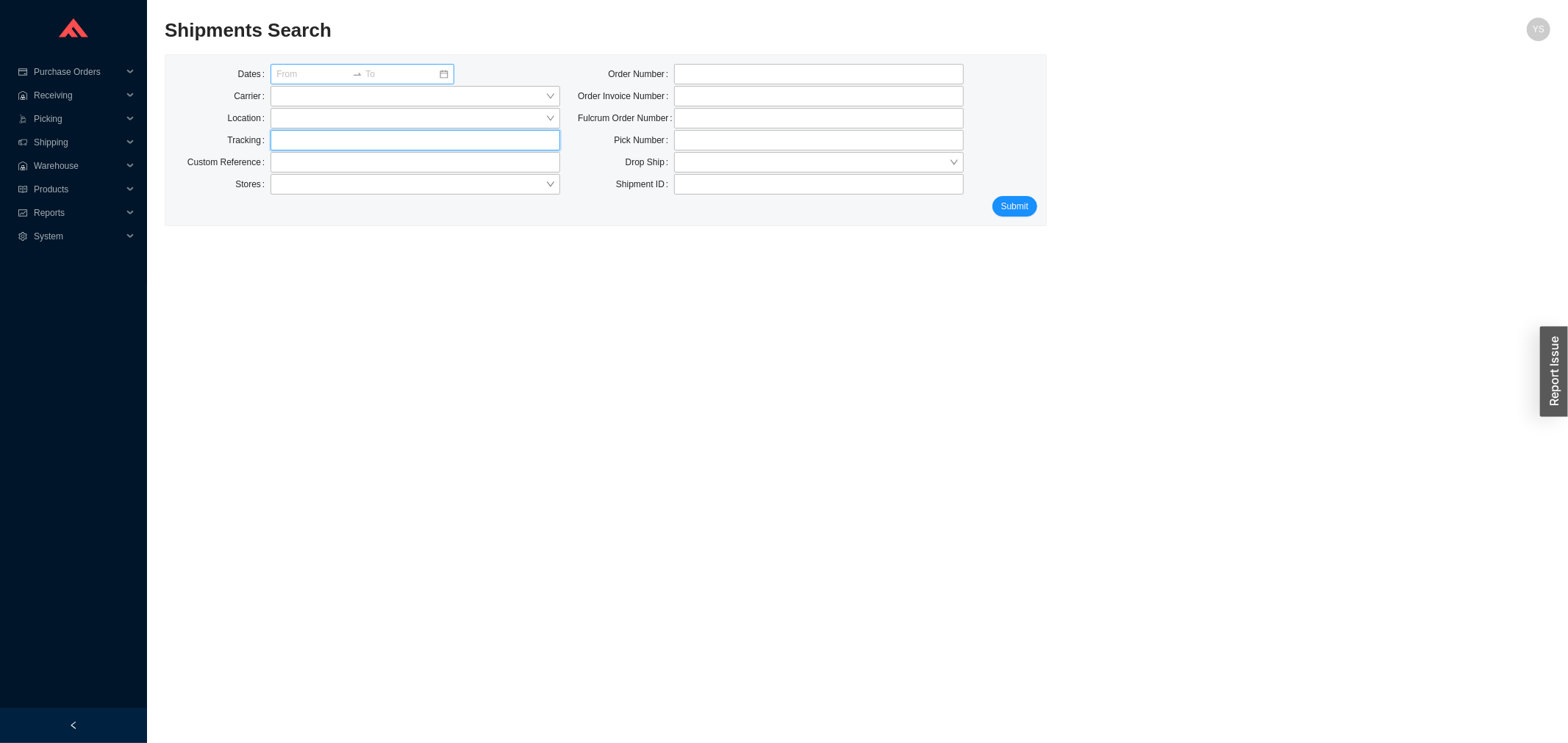
click at [333, 142] on input "text" at bounding box center [416, 139] width 290 height 20
paste input "77112836650"
type input "77112836650"
click at [327, 127] on input "search" at bounding box center [410, 118] width 269 height 19
click at [1022, 204] on span "Submit" at bounding box center [1014, 207] width 27 height 15
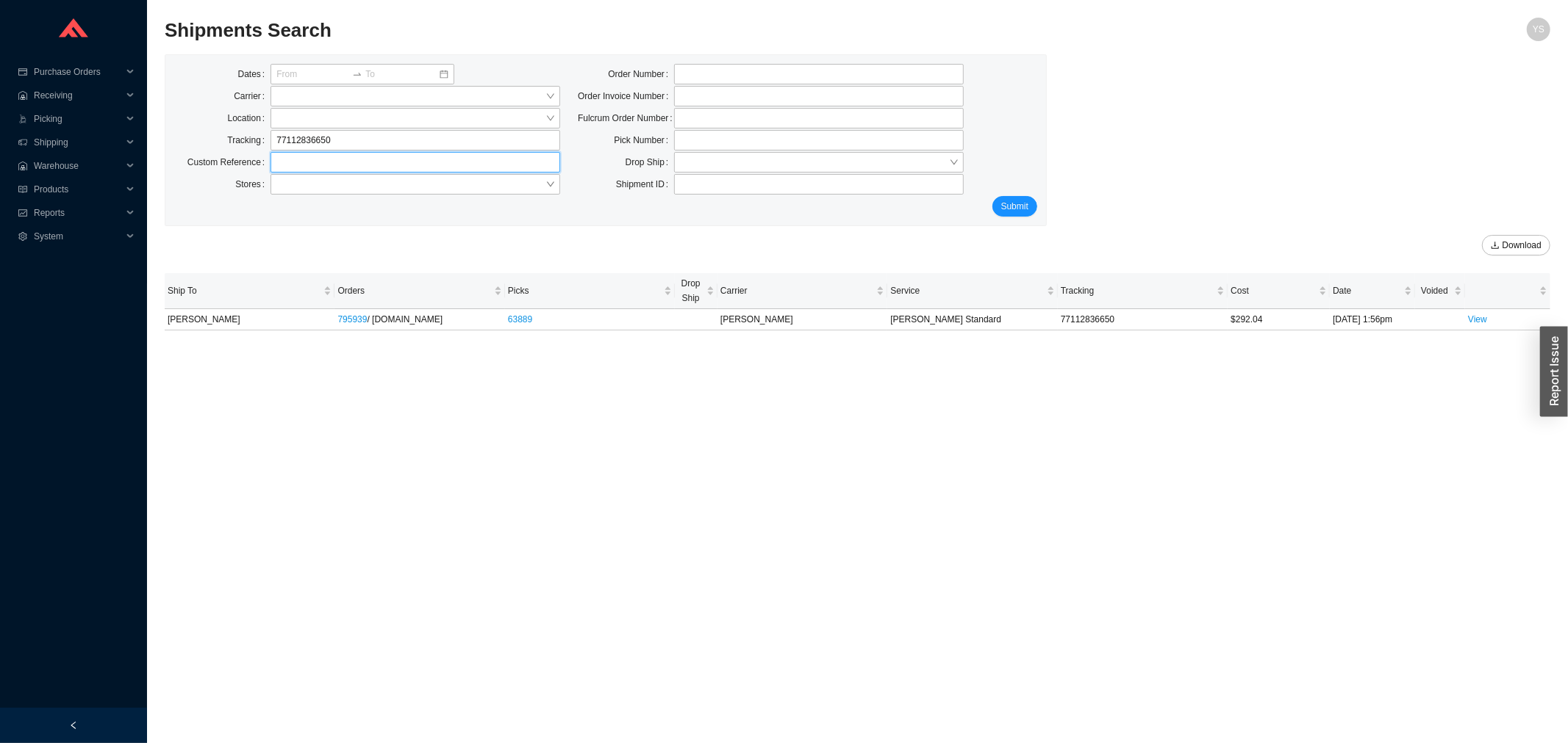
click at [389, 152] on input "text" at bounding box center [416, 162] width 290 height 20
click at [389, 151] on div "Dates Carrier Location Tracking 77112836650 Custom Reference Stores" at bounding box center [367, 130] width 404 height 132
click at [380, 141] on input "77112836650" at bounding box center [416, 139] width 290 height 20
paste input "31798"
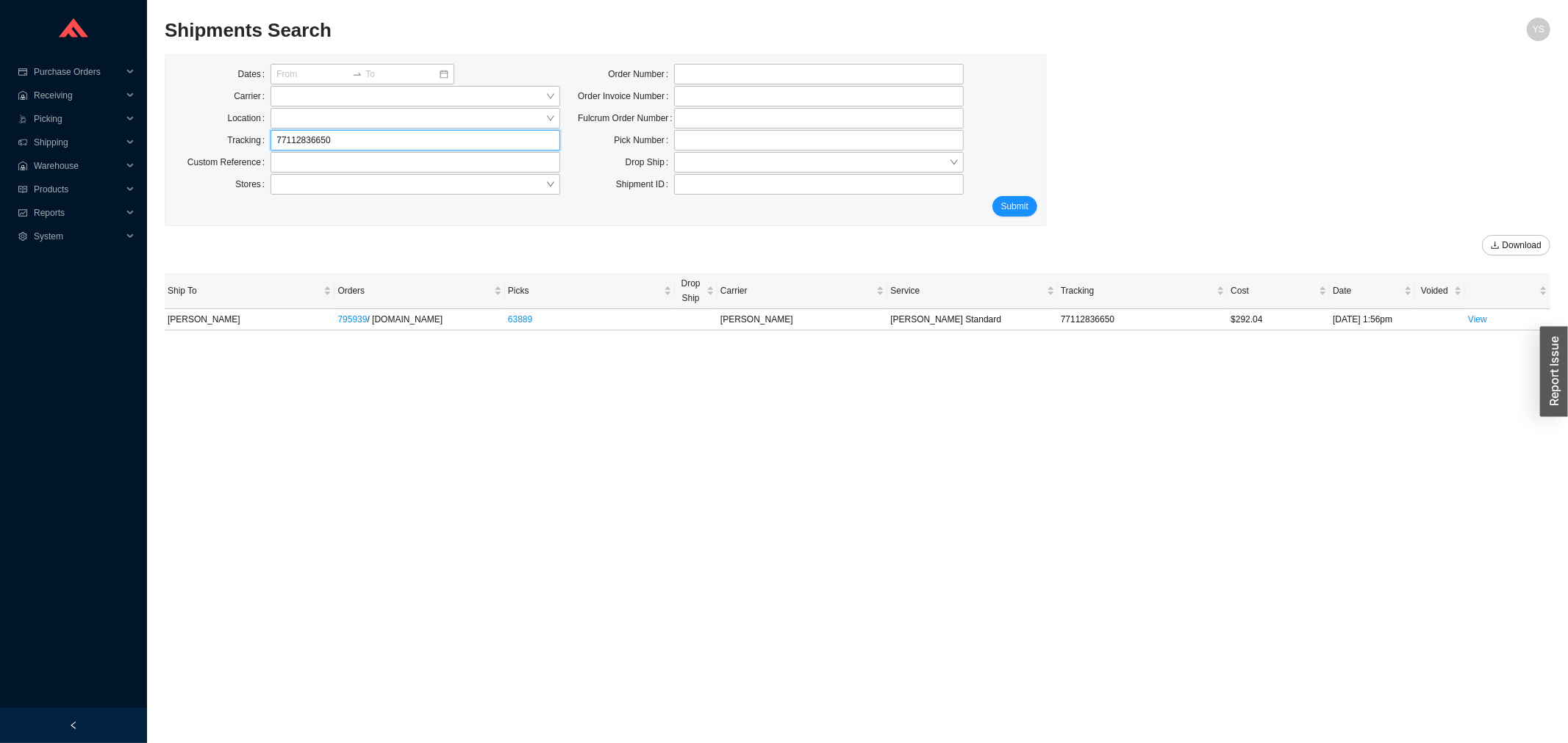
type input "77113179850"
click button "Submit" at bounding box center [1015, 206] width 45 height 20
click at [1485, 317] on link "View" at bounding box center [1477, 319] width 19 height 10
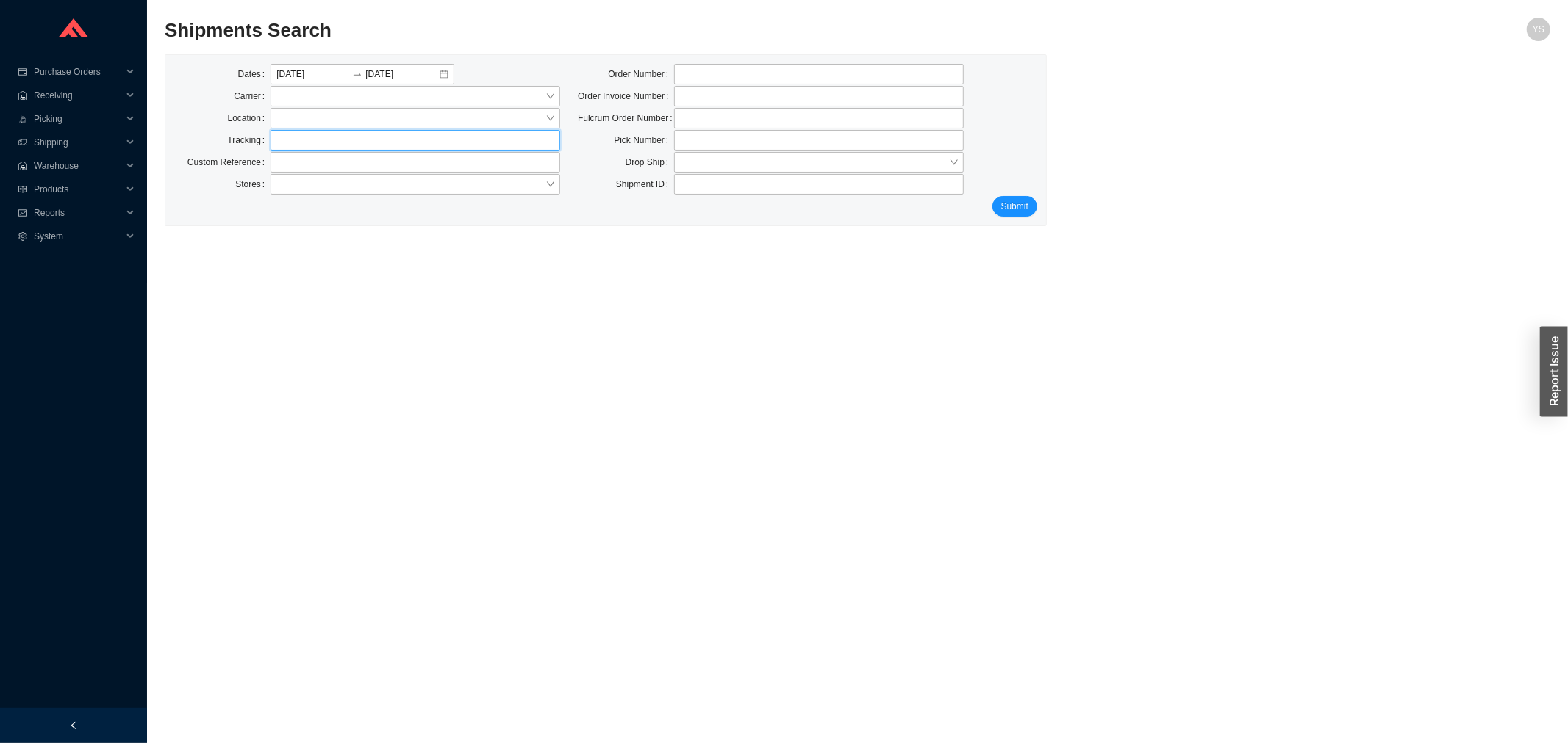
click at [288, 149] on input "text" at bounding box center [416, 139] width 290 height 20
paste input "77112836650"
type input "77112836650"
click at [442, 74] on div at bounding box center [362, 73] width 184 height 20
click at [1019, 214] on span "Submit" at bounding box center [1014, 207] width 27 height 15
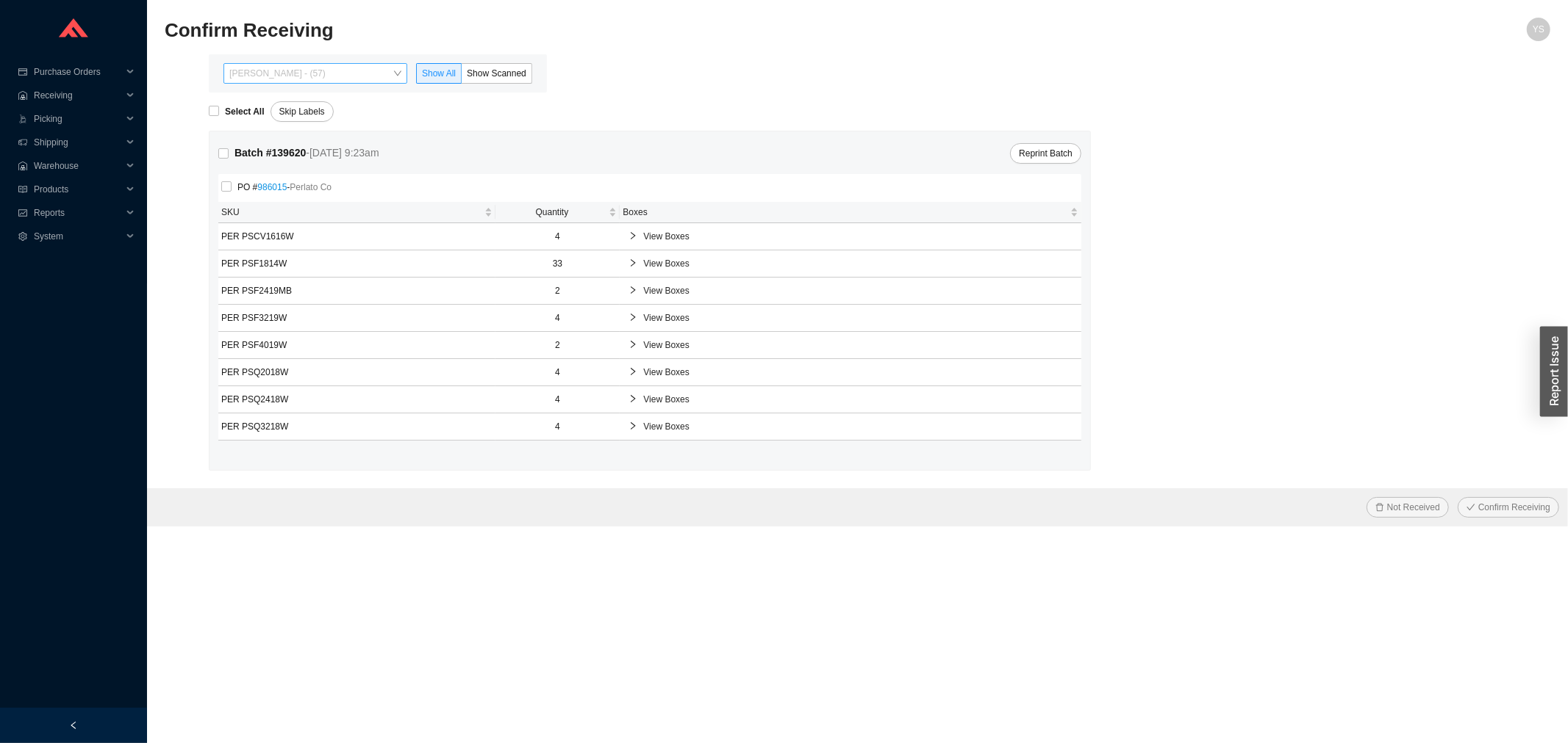
click at [285, 64] on span "[PERSON_NAME] - (57)" at bounding box center [315, 73] width 172 height 19
click at [287, 121] on div "Angel Negron - (63)" at bounding box center [317, 121] width 172 height 13
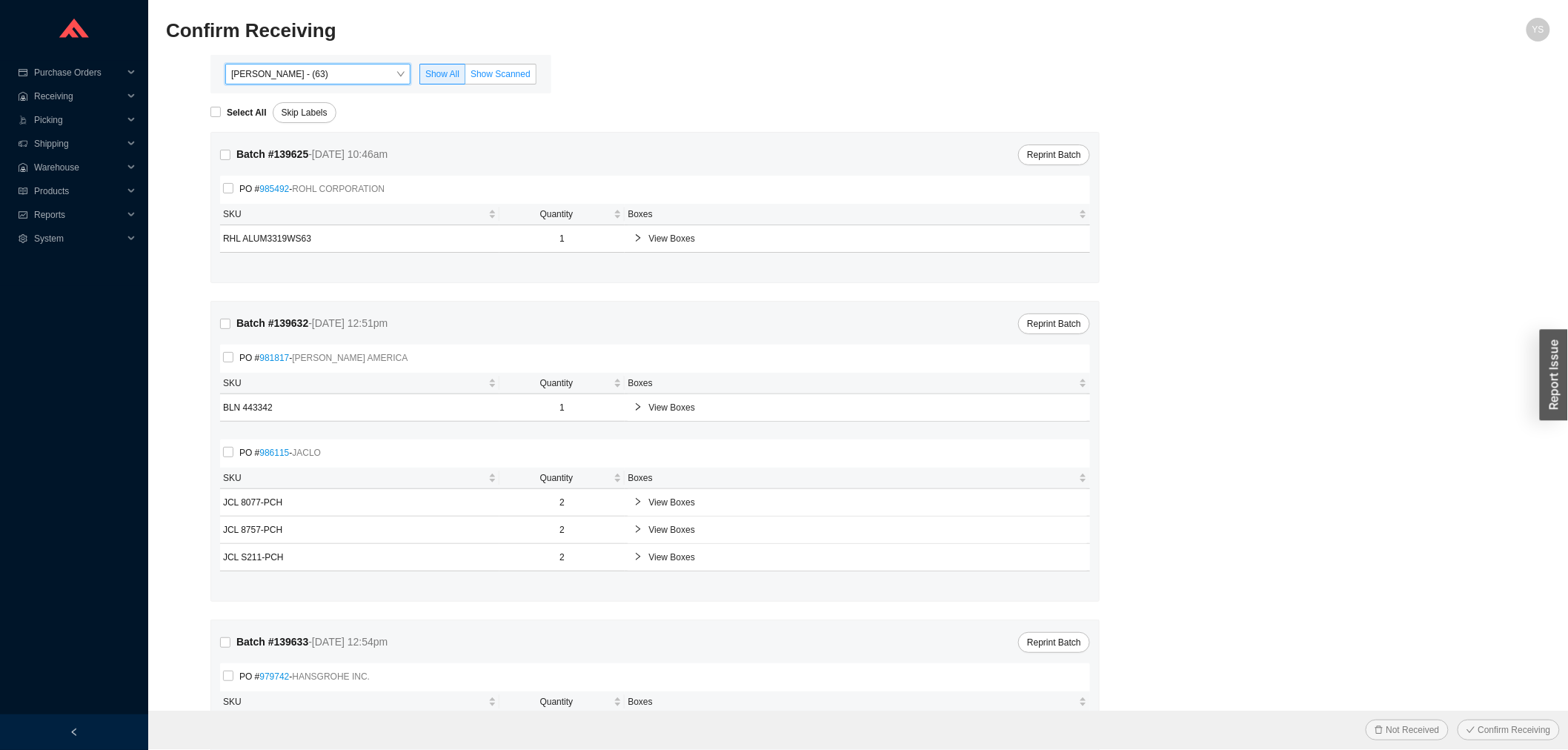
click at [488, 71] on span "Show Scanned" at bounding box center [500, 74] width 60 height 11
click at [465, 77] on input "Show Scanned" at bounding box center [465, 77] width 0 height 0
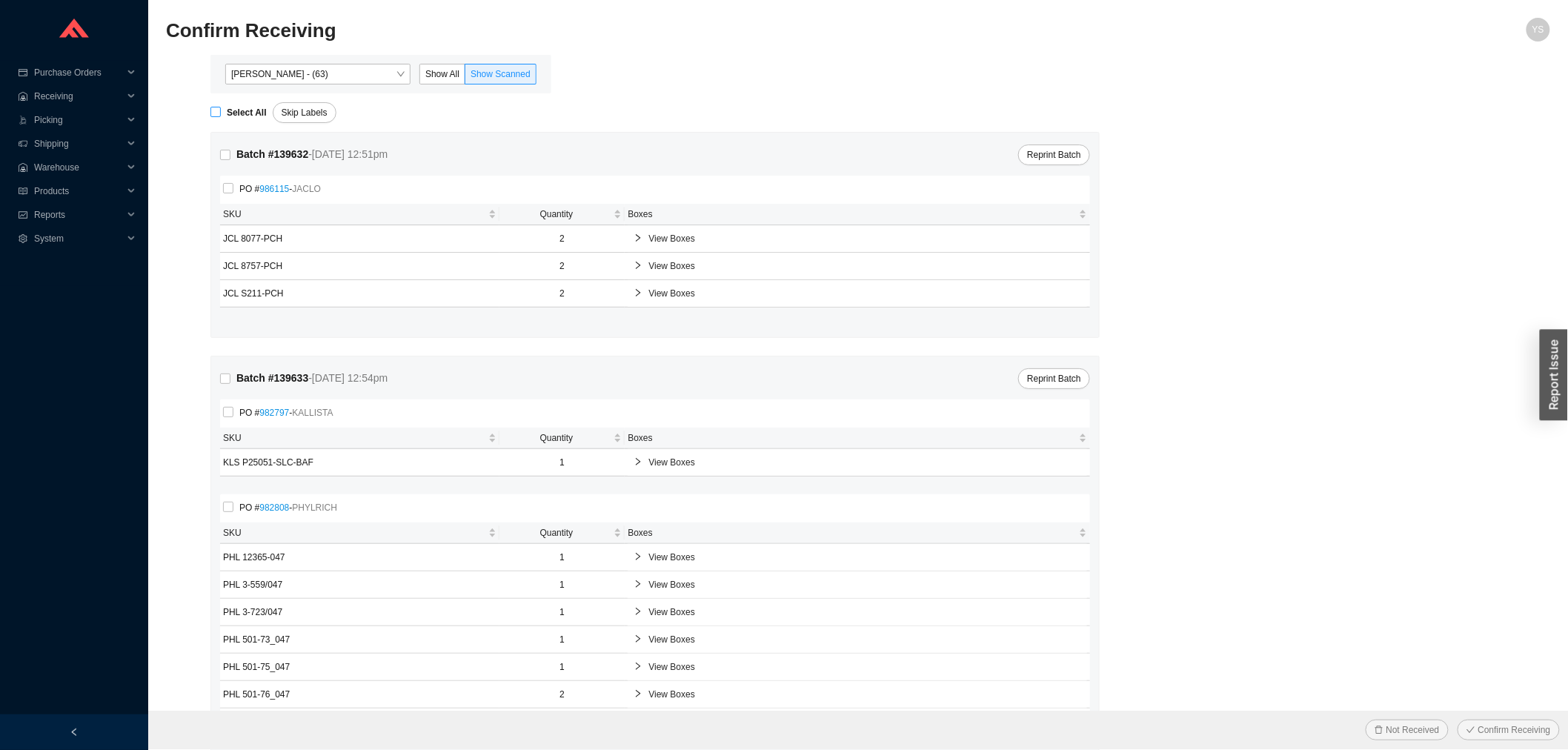
click at [246, 107] on strong "Select All" at bounding box center [247, 113] width 40 height 11
click at [221, 107] on input "Select All" at bounding box center [216, 112] width 11 height 11
checkbox input "true"
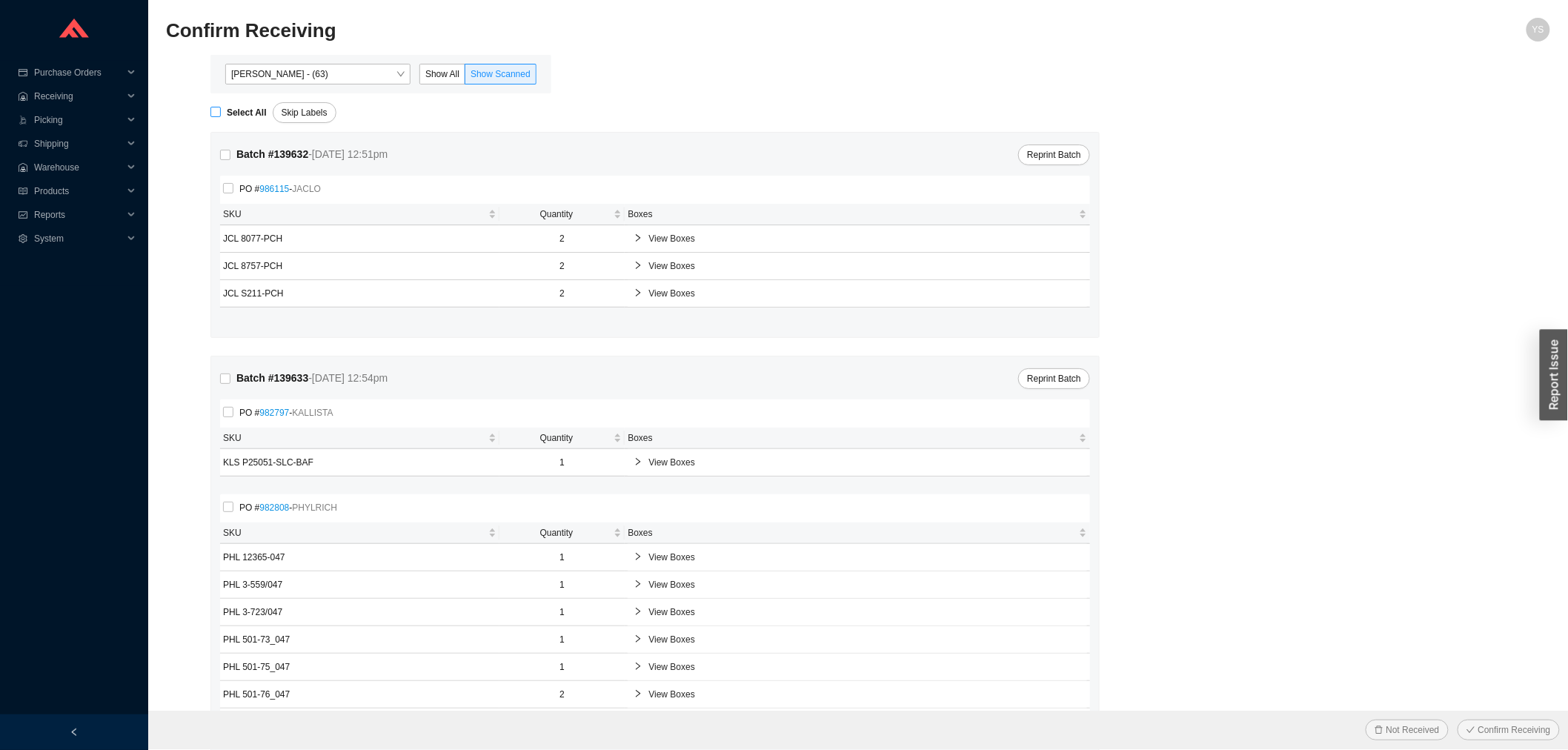
checkbox input "true"
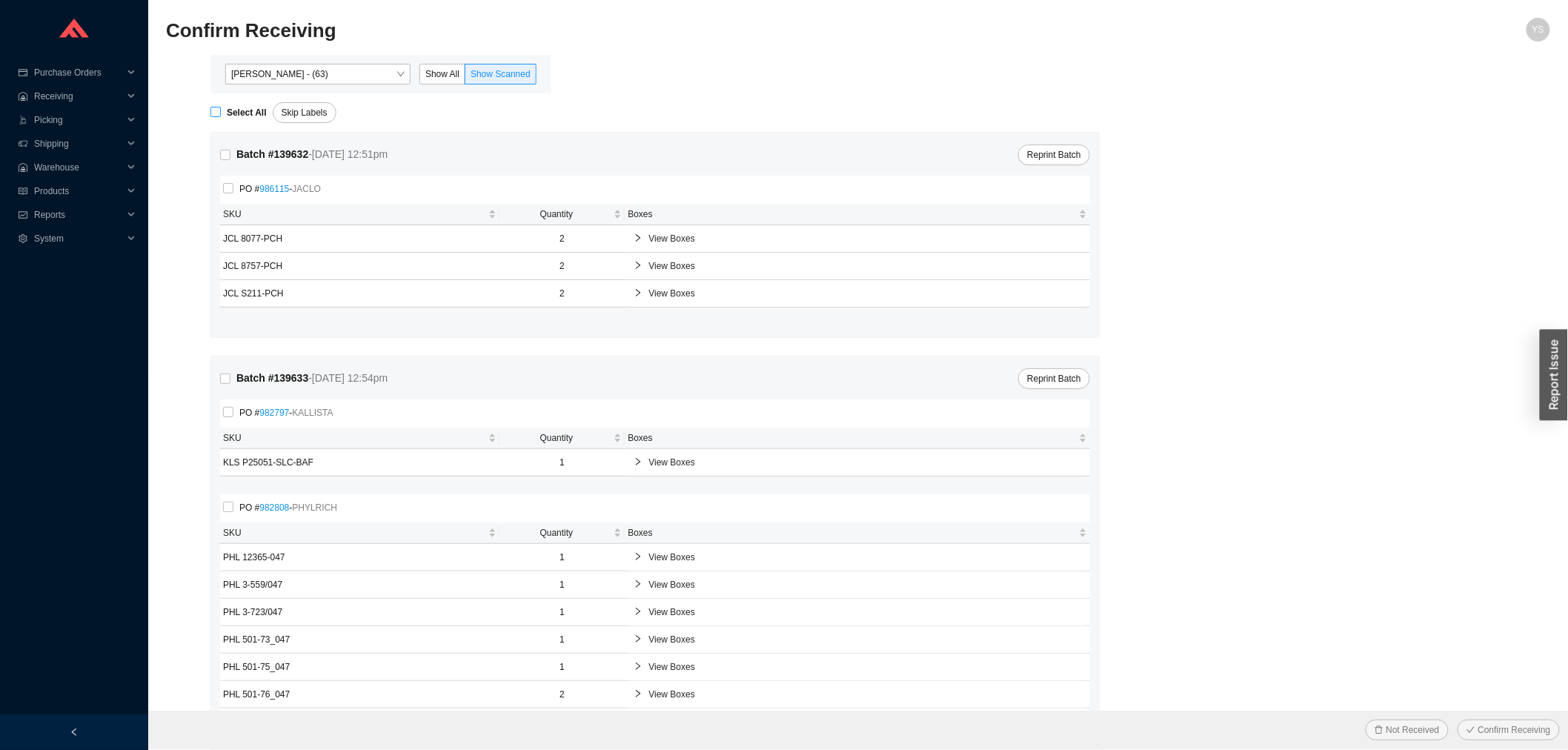
checkbox input "true"
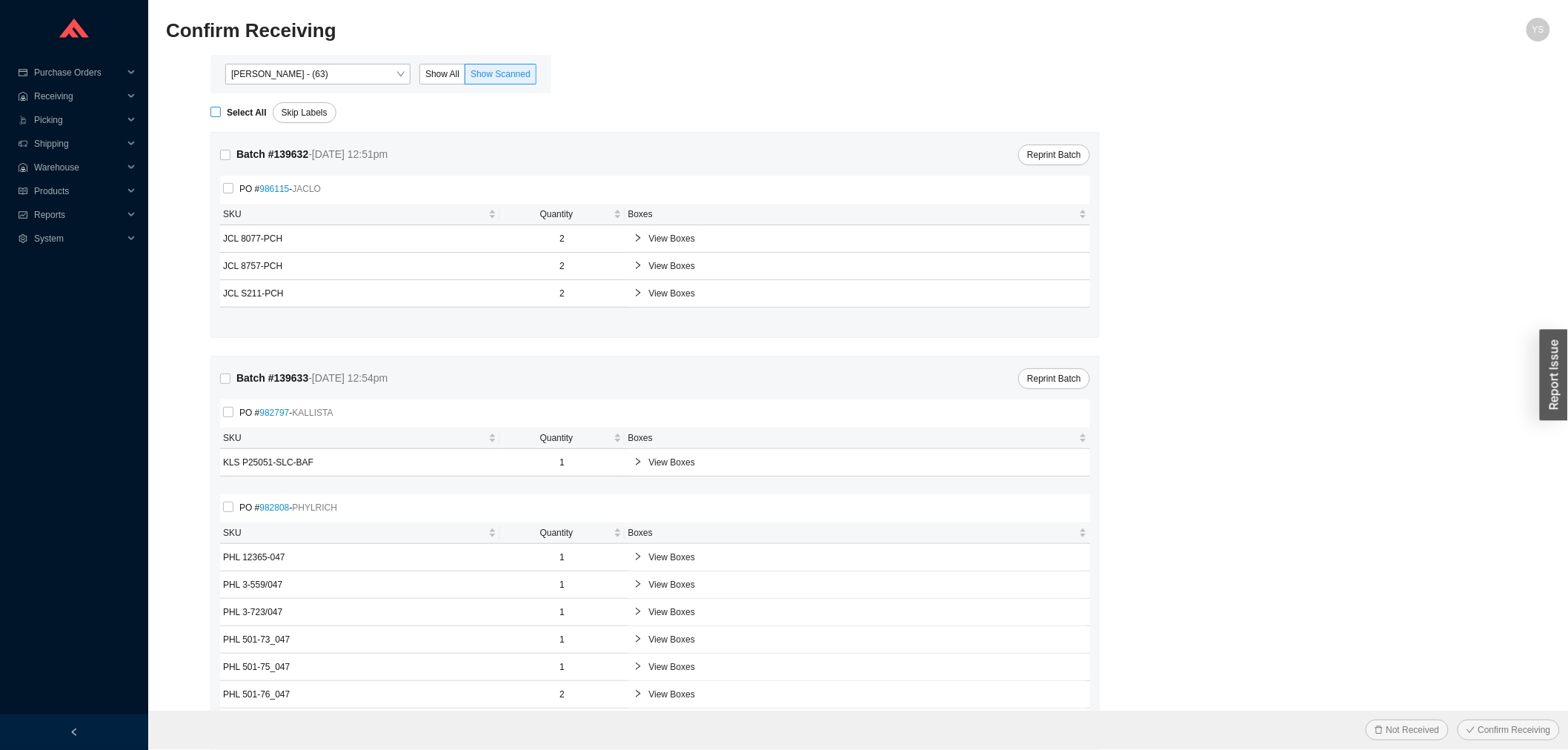
checkbox input "true"
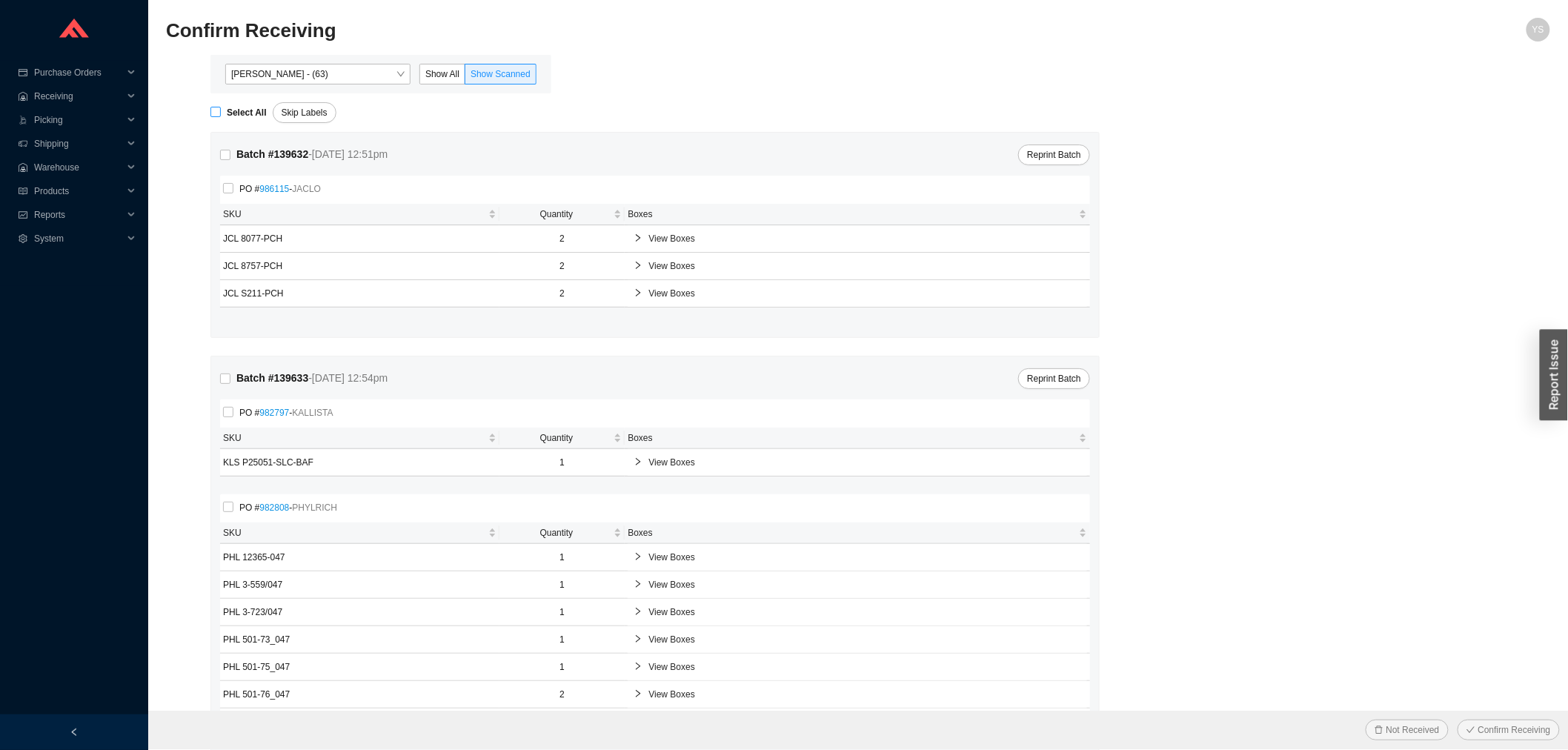
checkbox input "true"
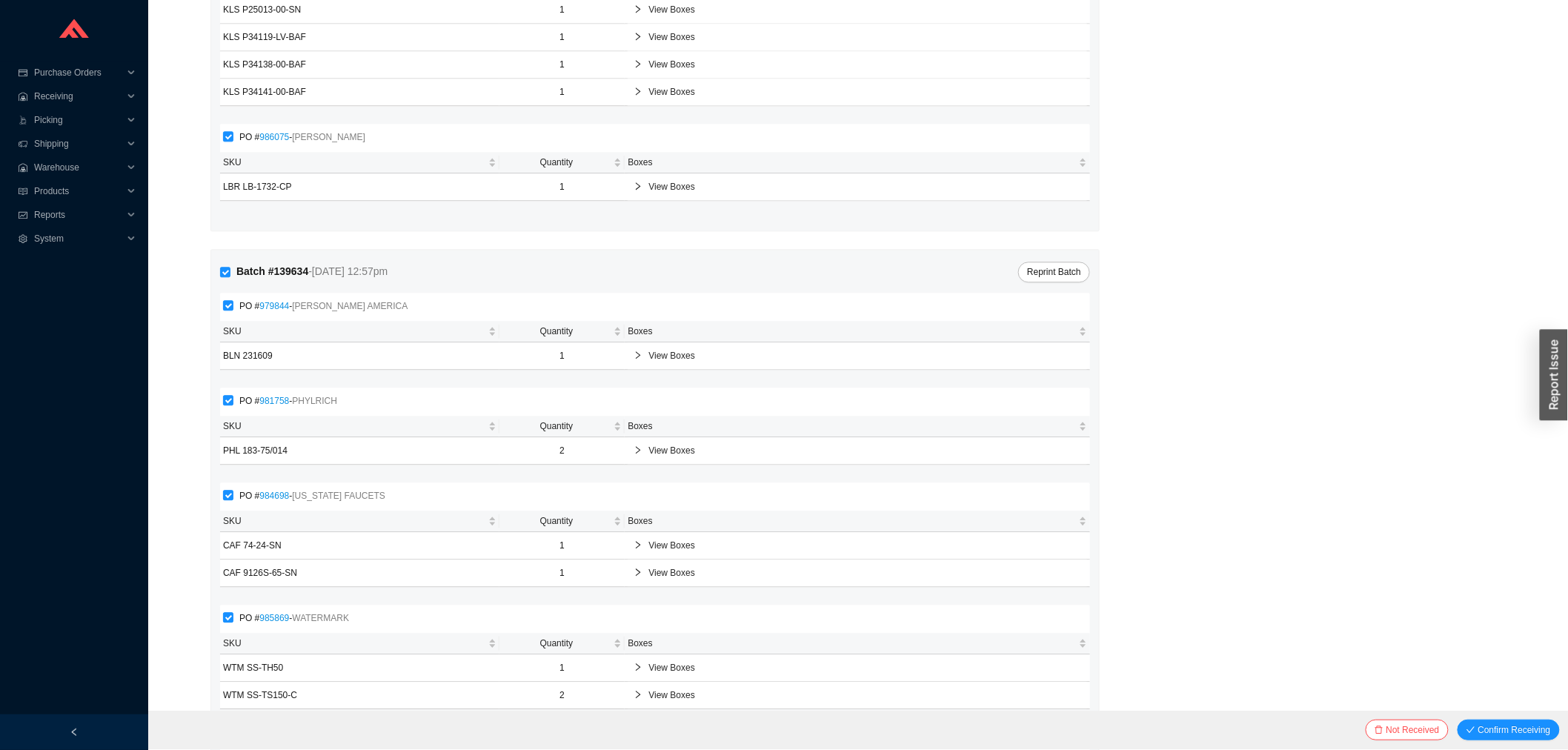
scroll to position [1575, 0]
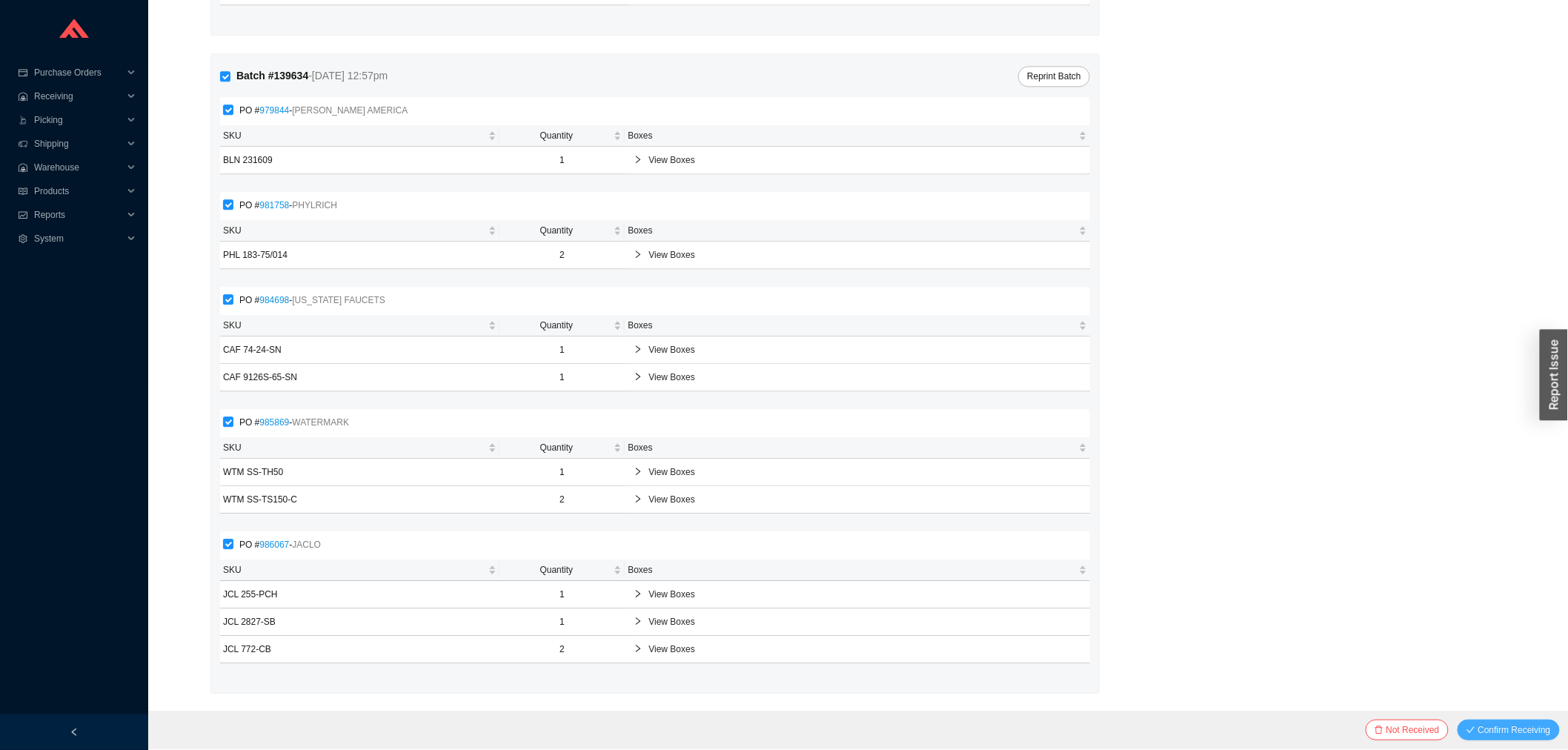
click at [1522, 730] on span "Confirm Receiving" at bounding box center [1515, 730] width 73 height 15
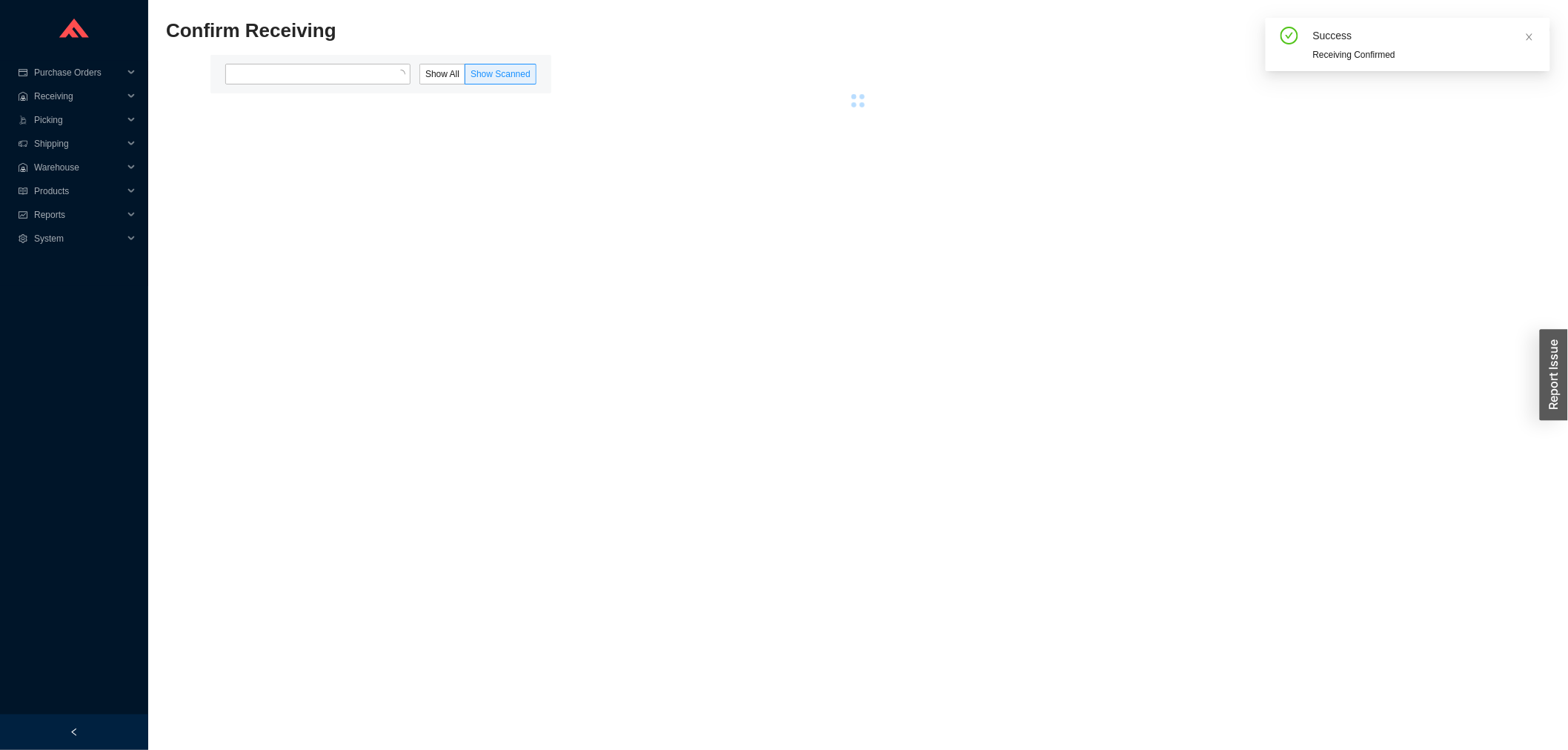
scroll to position [0, 0]
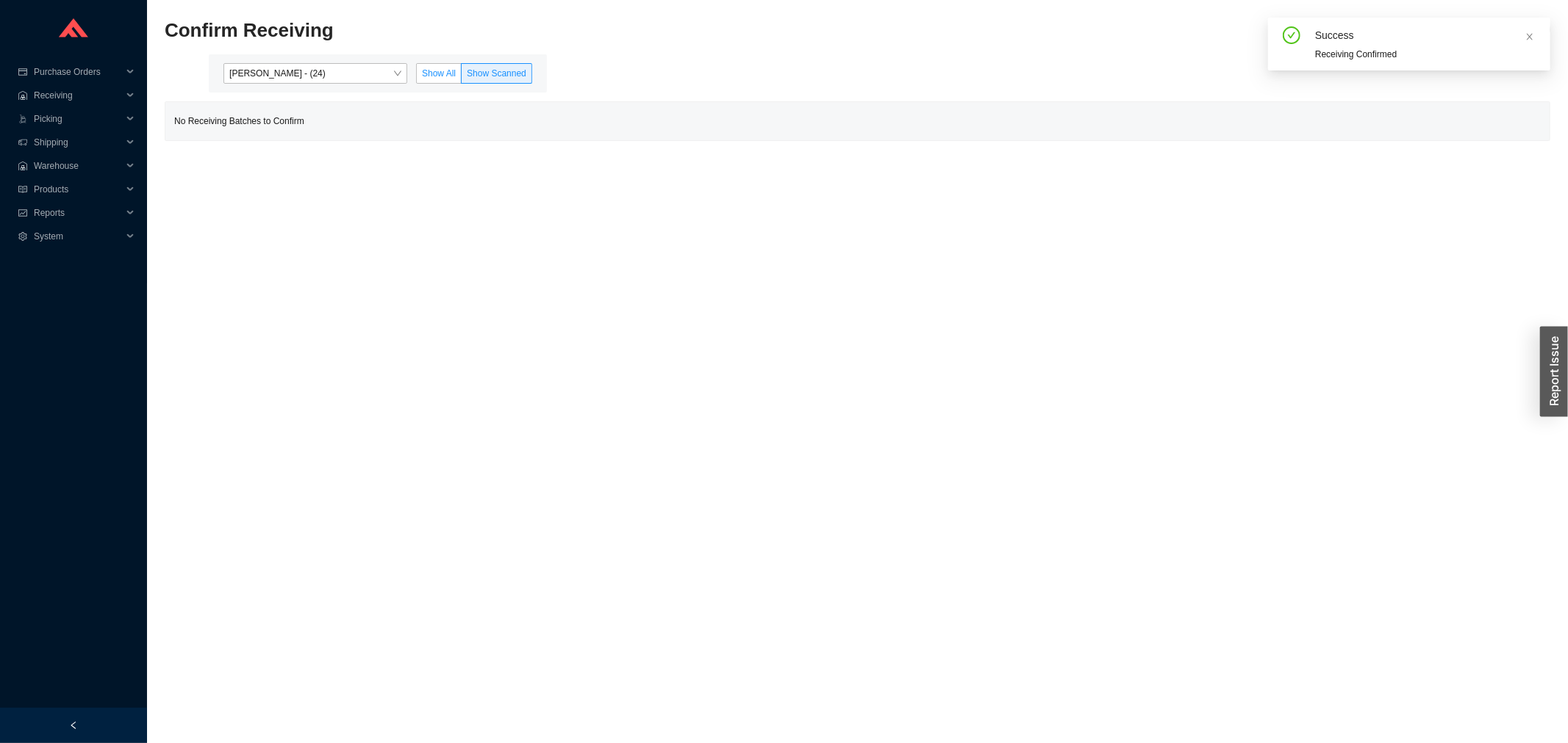
click at [434, 63] on label "Show All" at bounding box center [439, 73] width 46 height 20
click at [417, 76] on input "Show All" at bounding box center [417, 76] width 0 height 0
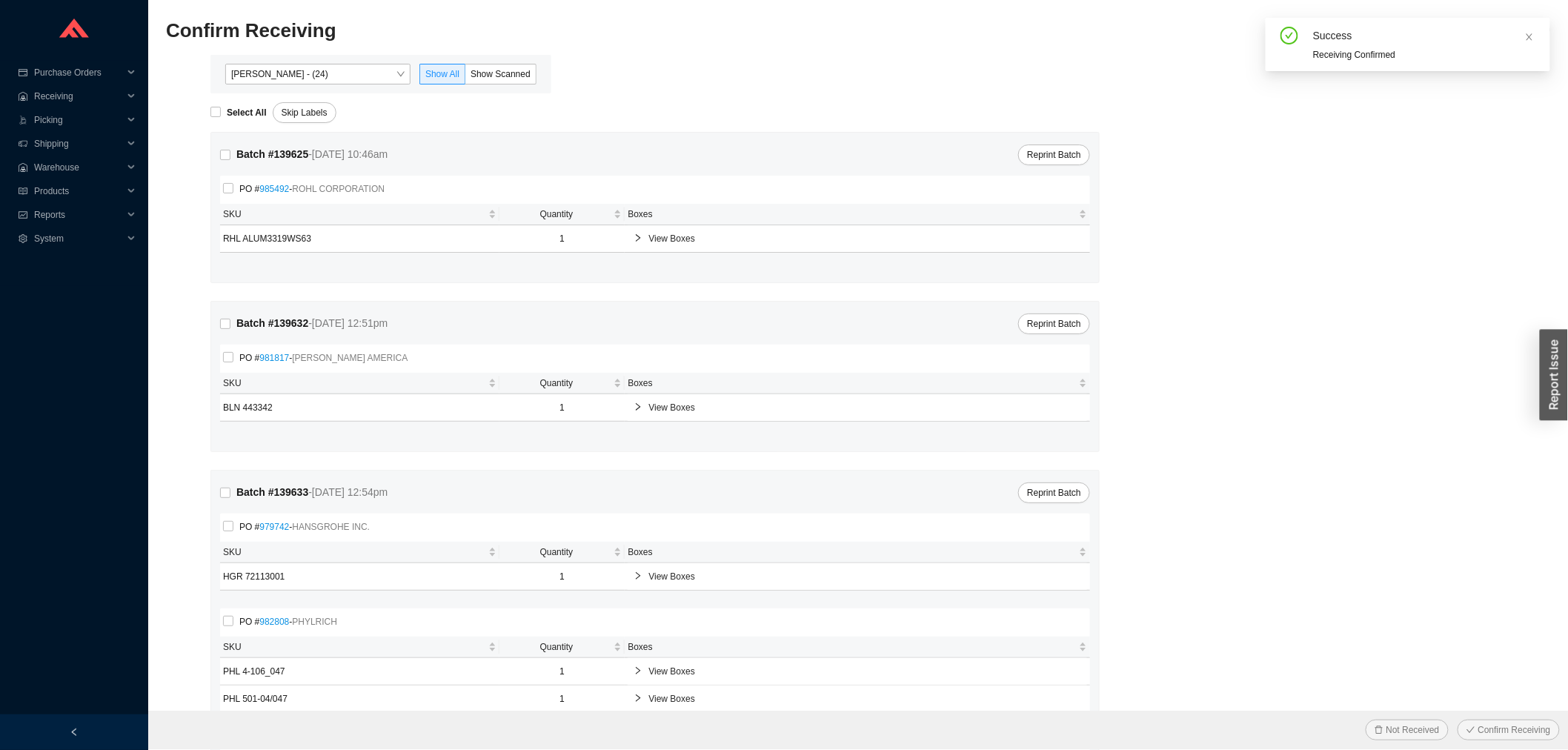
click at [682, 232] on span "View Boxes" at bounding box center [865, 239] width 433 height 15
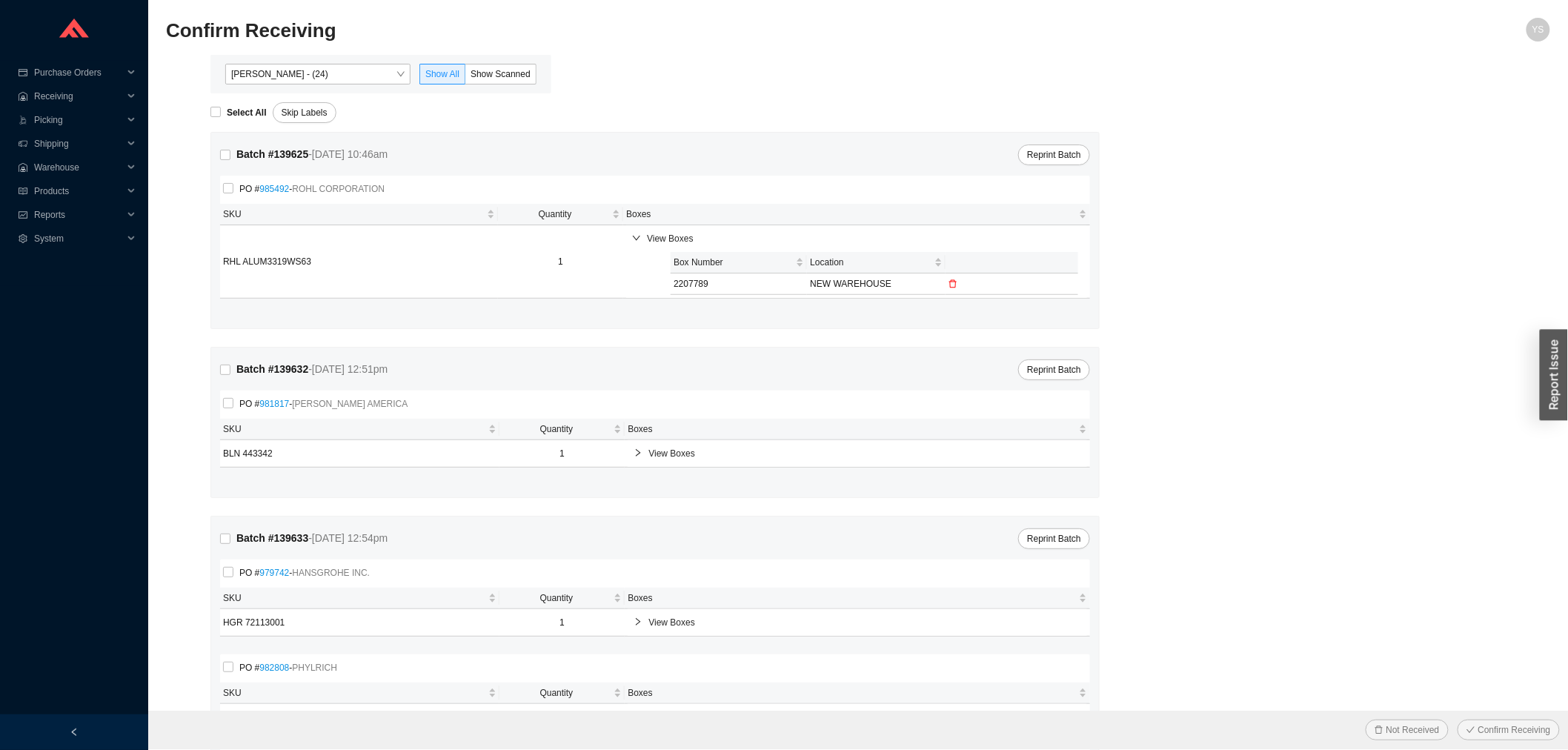
click at [953, 283] on icon "delete" at bounding box center [953, 284] width 9 height 9
click at [939, 247] on span "Yes" at bounding box center [939, 248] width 15 height 15
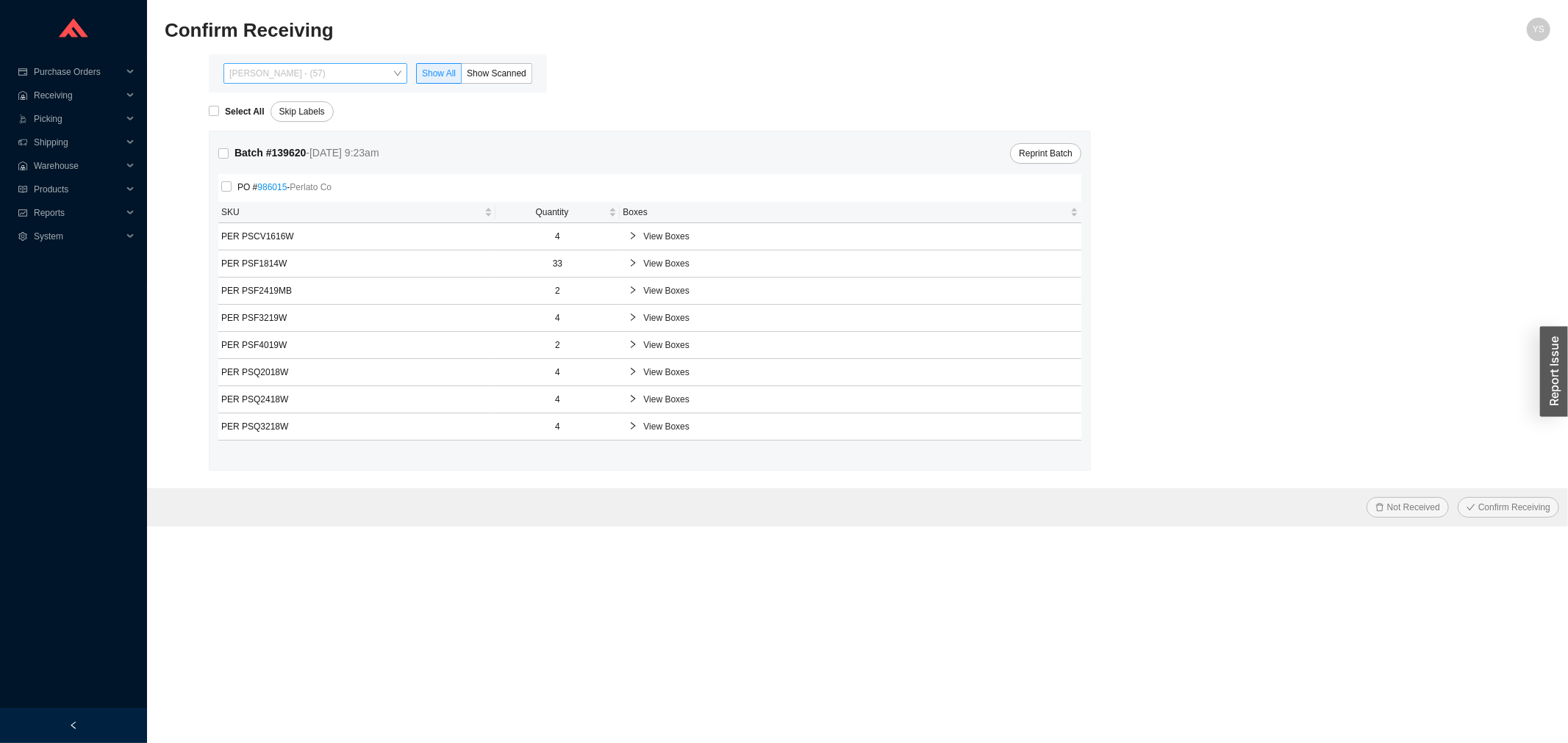
click at [313, 68] on span "[PERSON_NAME] - (57)" at bounding box center [315, 73] width 172 height 19
click at [311, 120] on div "[PERSON_NAME] - (23)" at bounding box center [317, 121] width 172 height 13
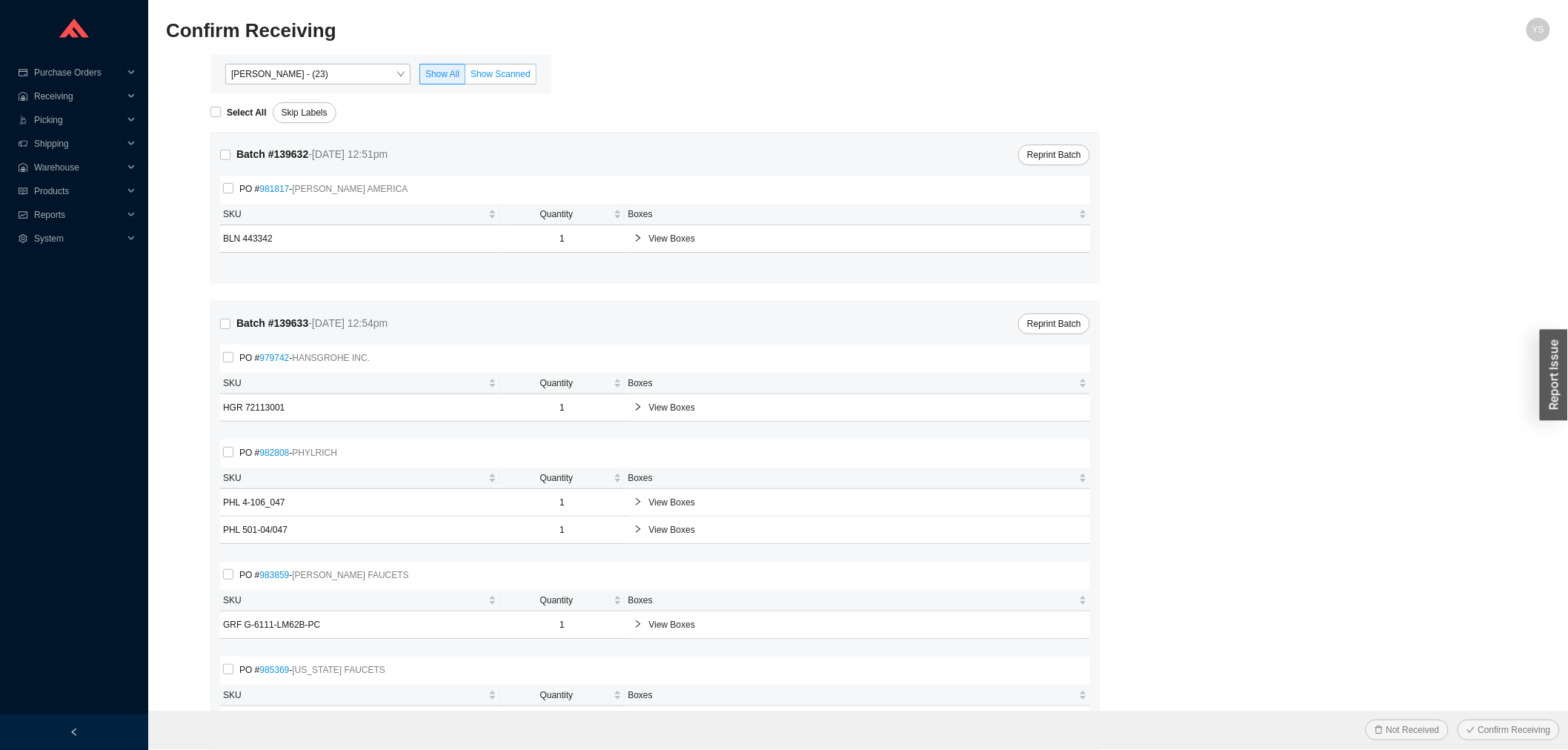
click at [500, 73] on span "Show Scanned" at bounding box center [500, 74] width 60 height 11
click at [465, 77] on input "Show Scanned" at bounding box center [465, 77] width 0 height 0
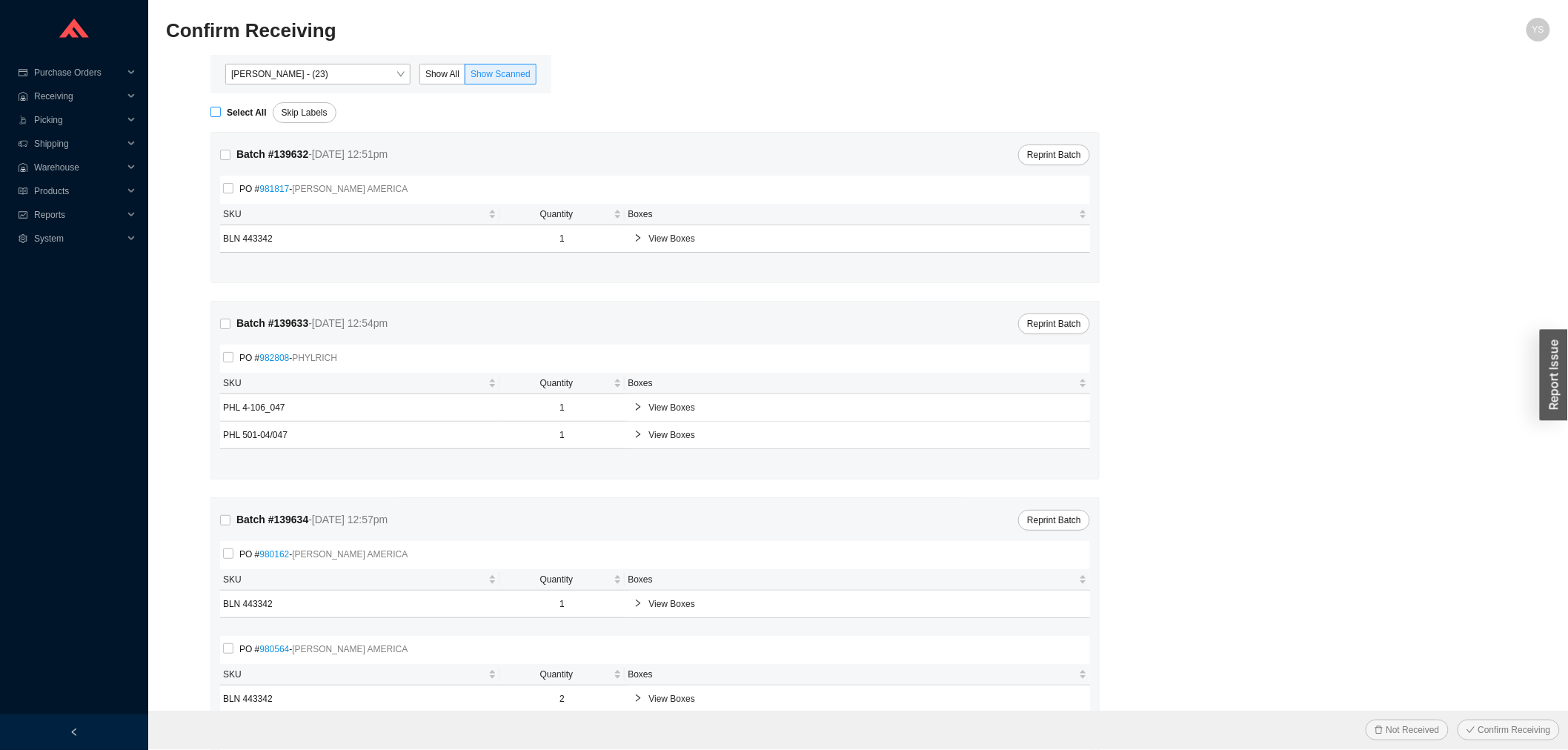
click at [231, 107] on strong "Select All" at bounding box center [247, 113] width 40 height 11
click at [221, 107] on input "Select All" at bounding box center [216, 112] width 11 height 11
checkbox input "true"
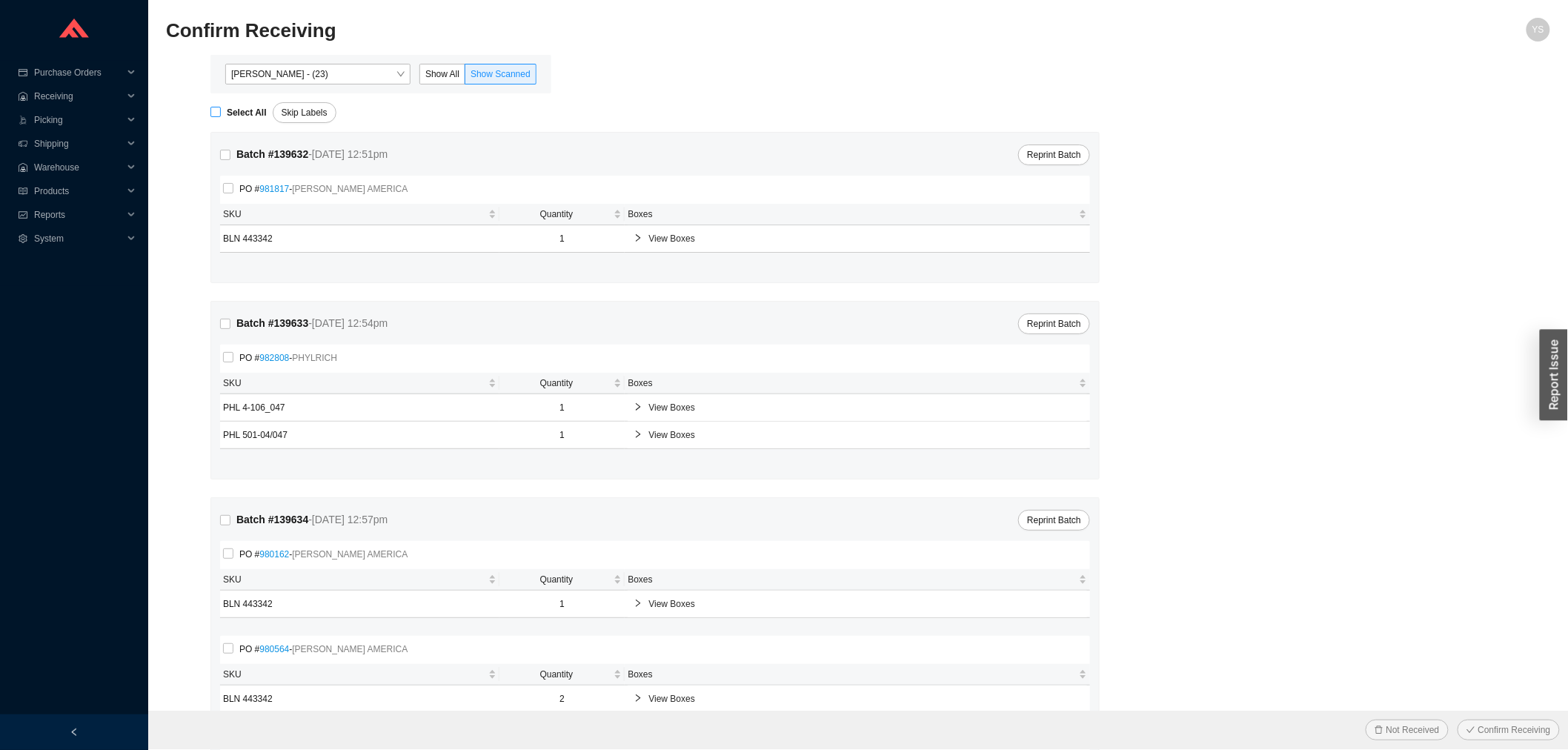
checkbox input "true"
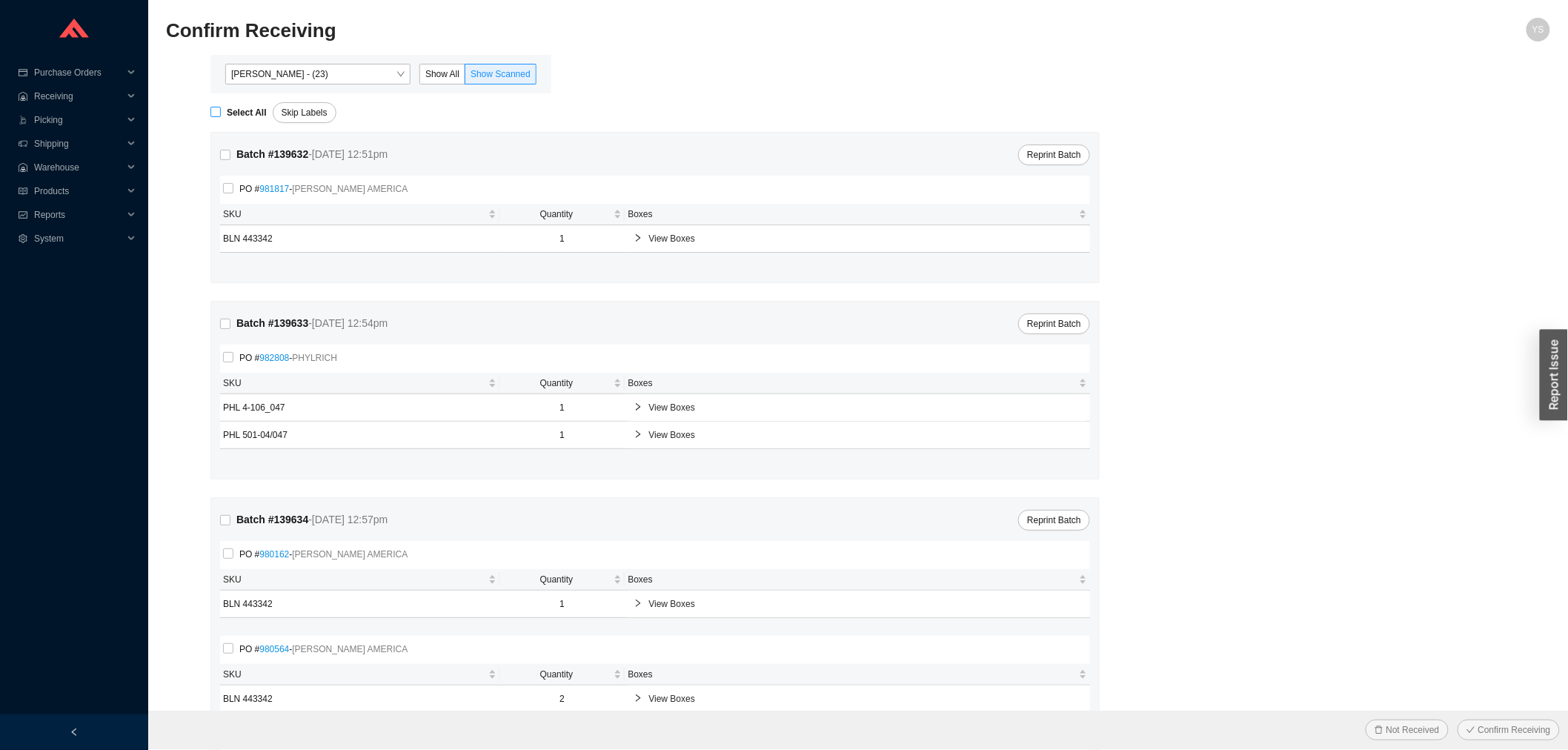
checkbox input "true"
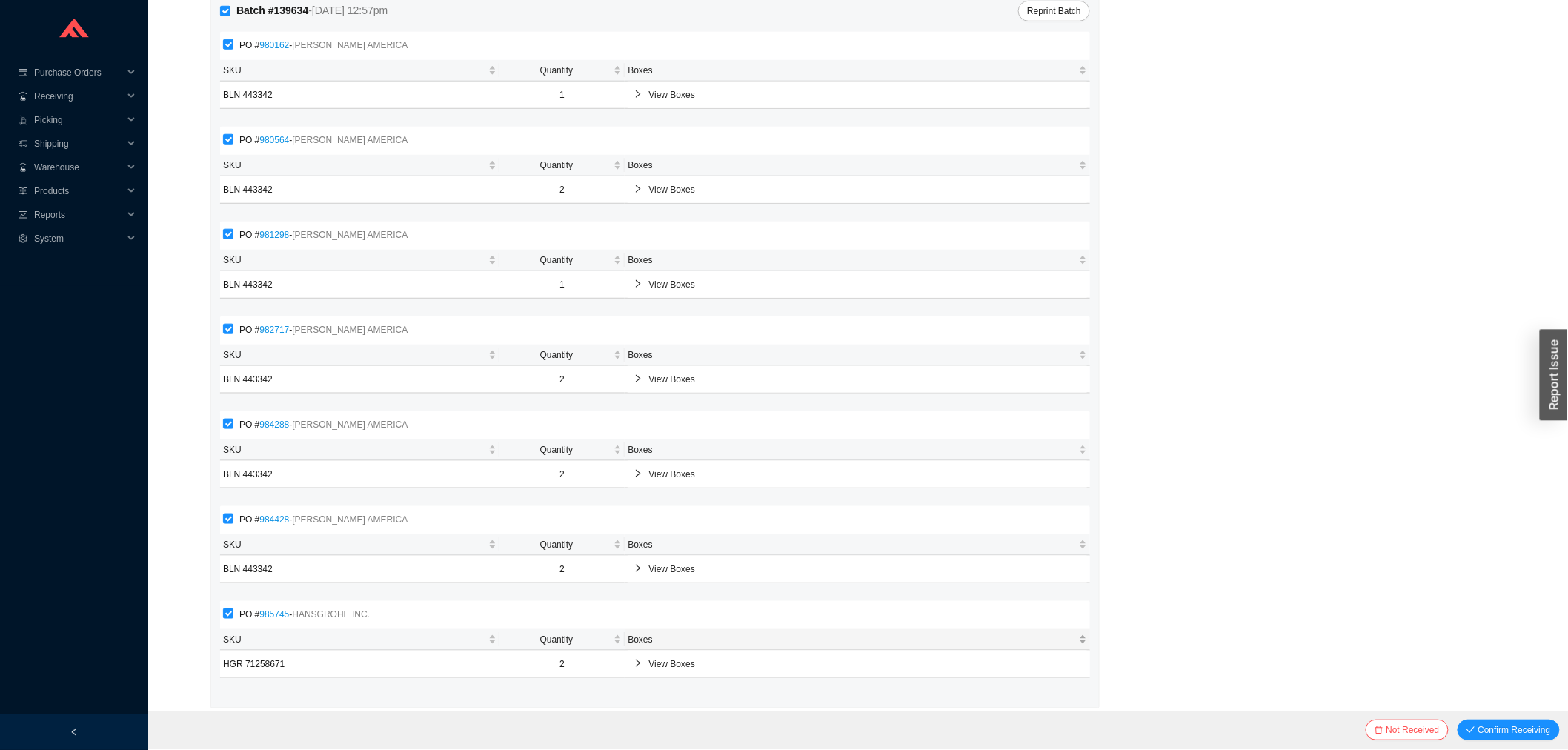
scroll to position [525, 0]
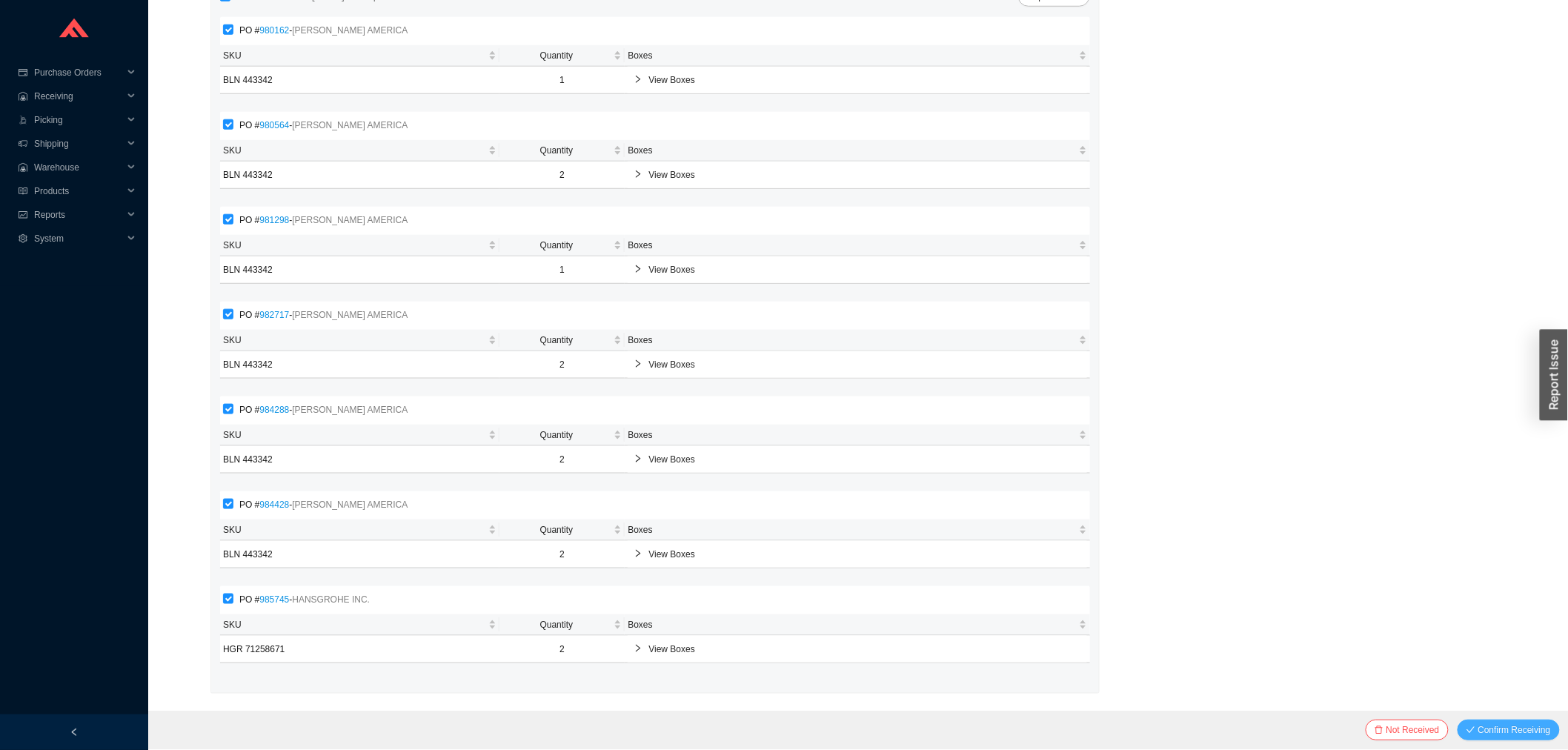
click at [1490, 729] on span "Confirm Receiving" at bounding box center [1515, 730] width 73 height 15
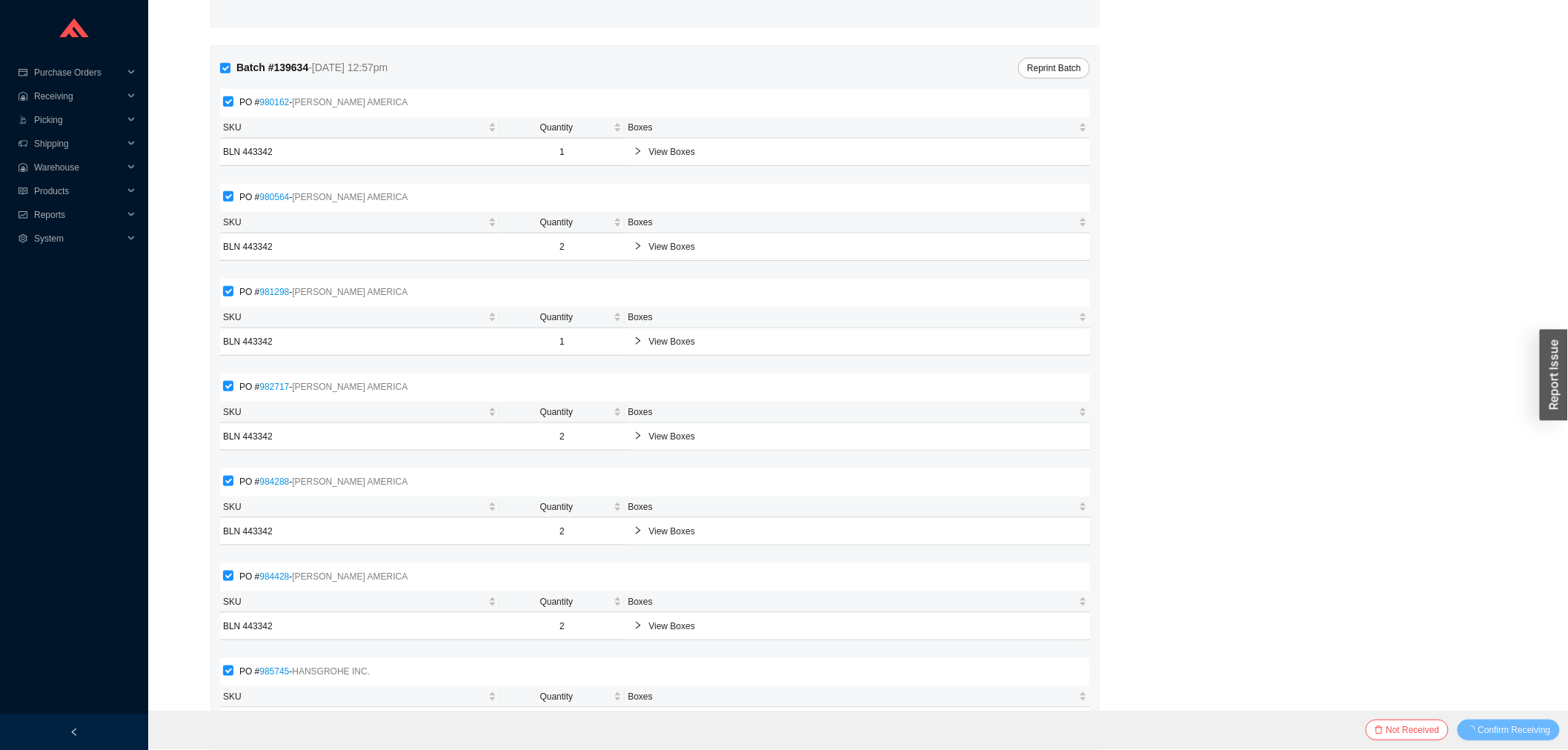
scroll to position [0, 0]
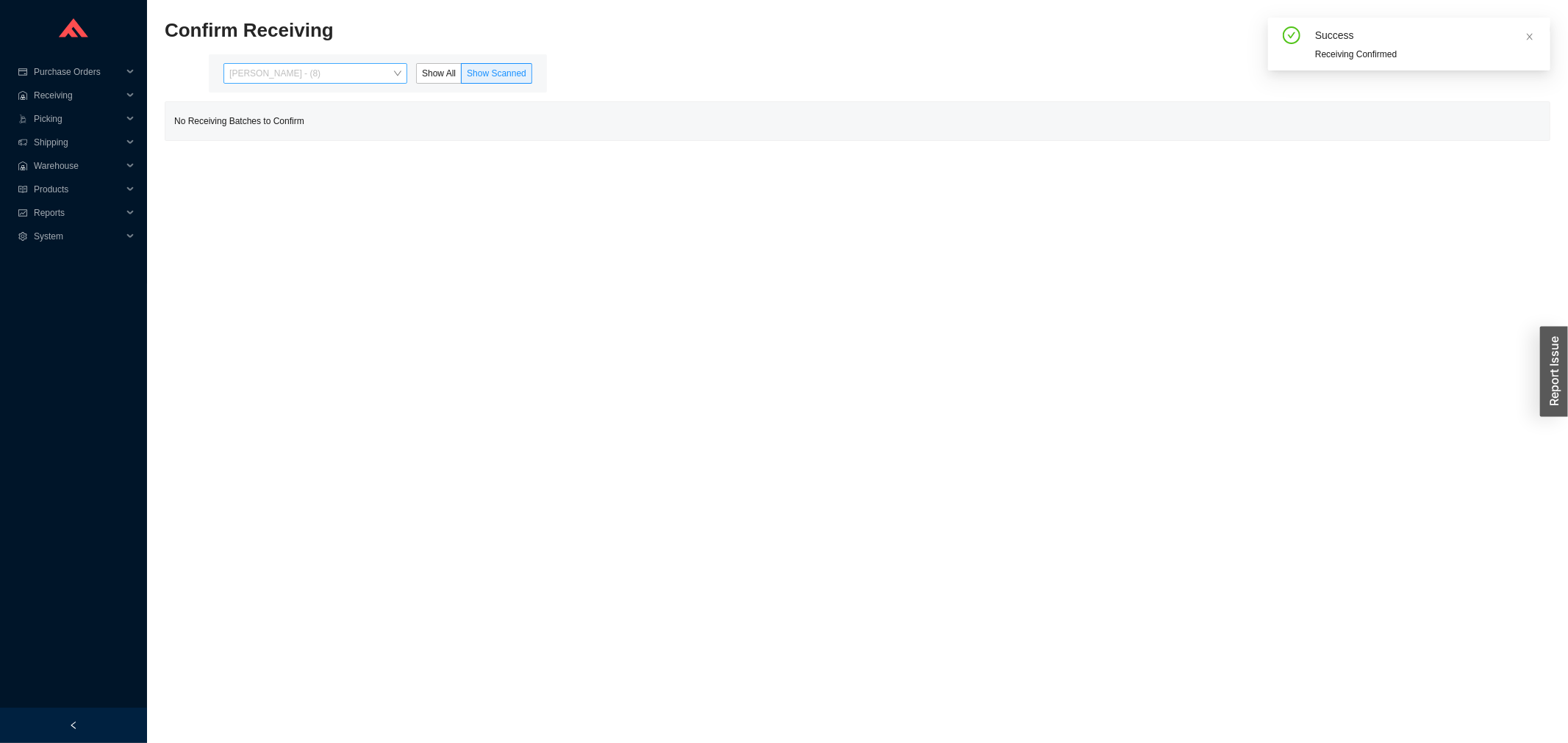
click at [338, 70] on span "[PERSON_NAME] - (8)" at bounding box center [315, 73] width 172 height 19
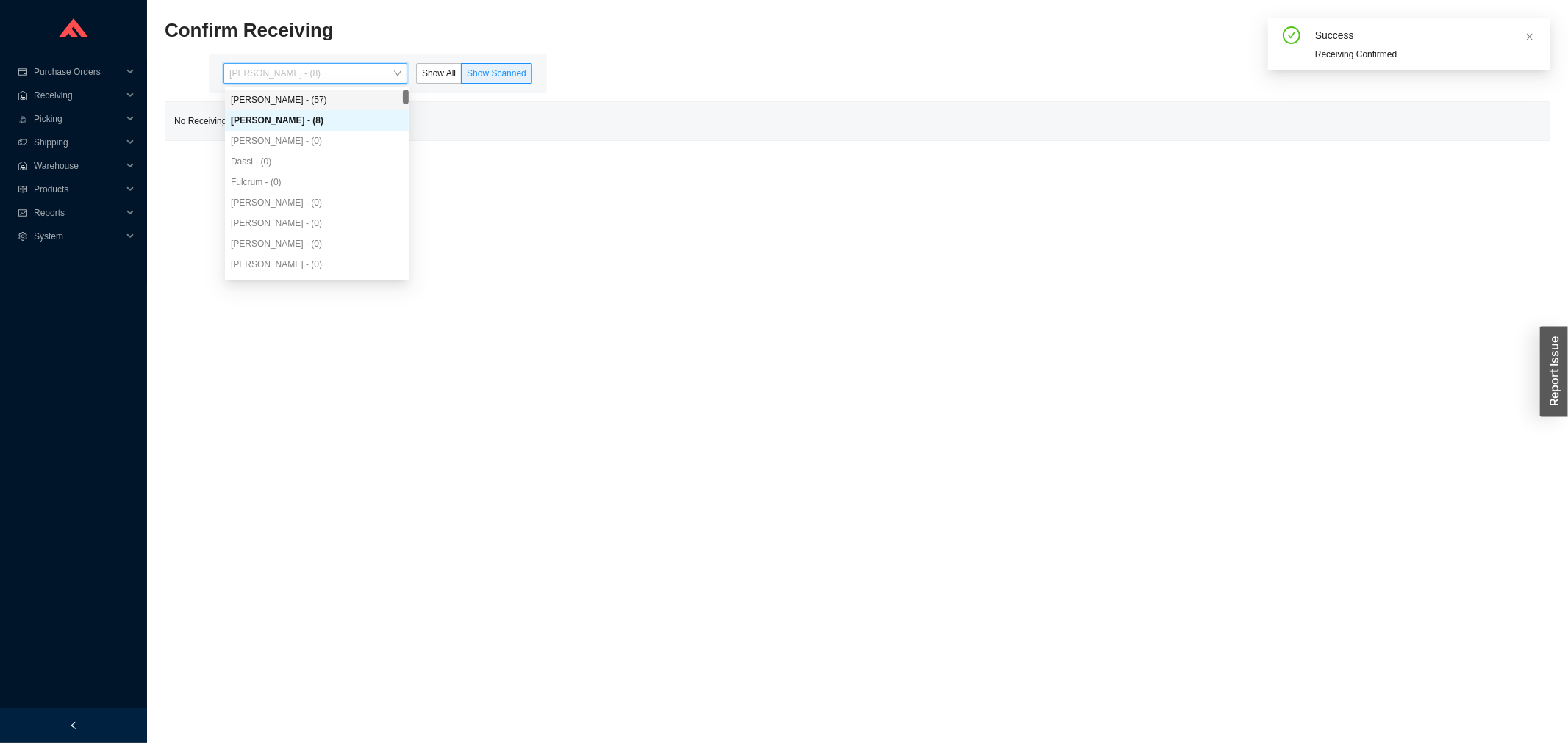
click at [288, 100] on div "[PERSON_NAME] - (57)" at bounding box center [317, 100] width 172 height 13
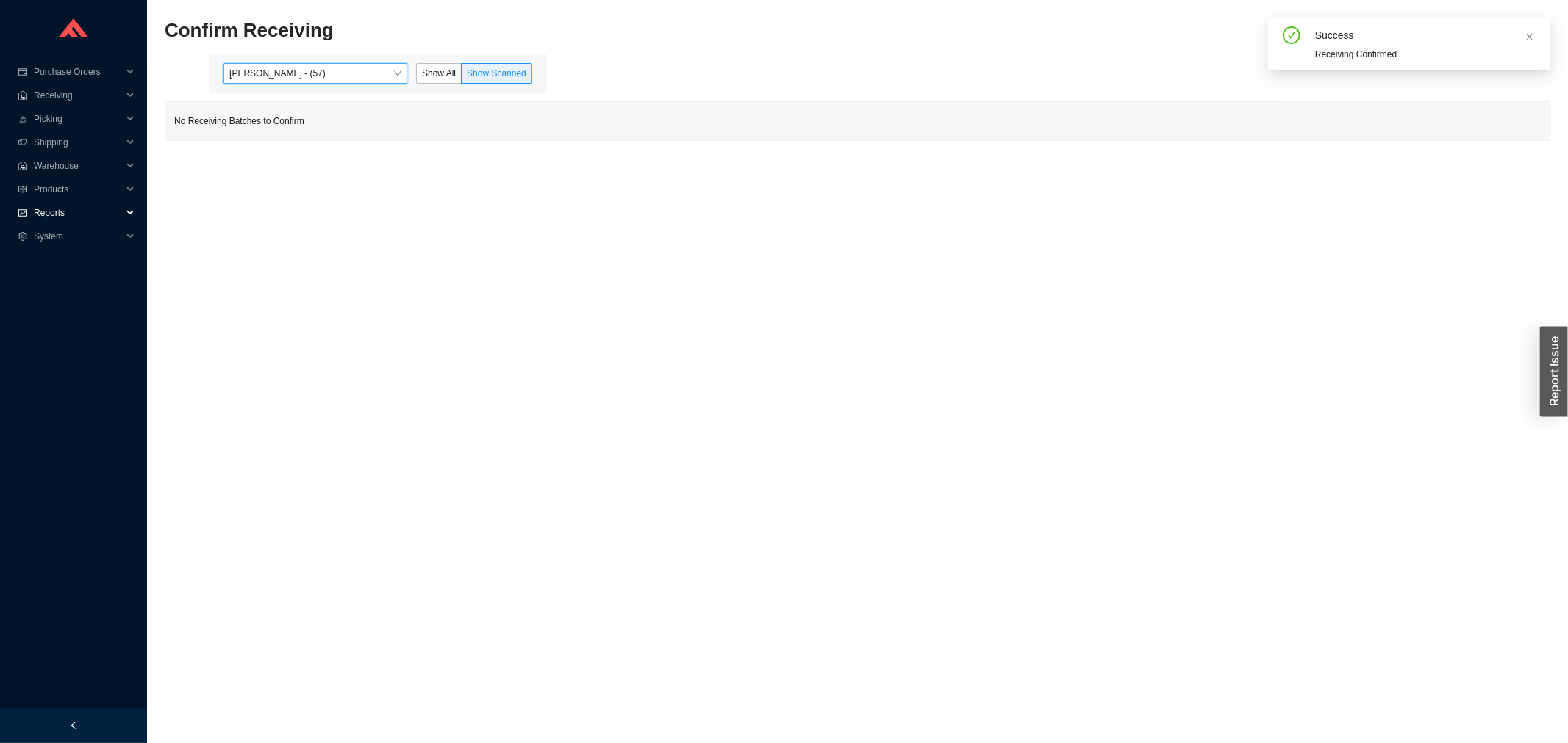
click at [40, 204] on span "Reports" at bounding box center [78, 212] width 89 height 23
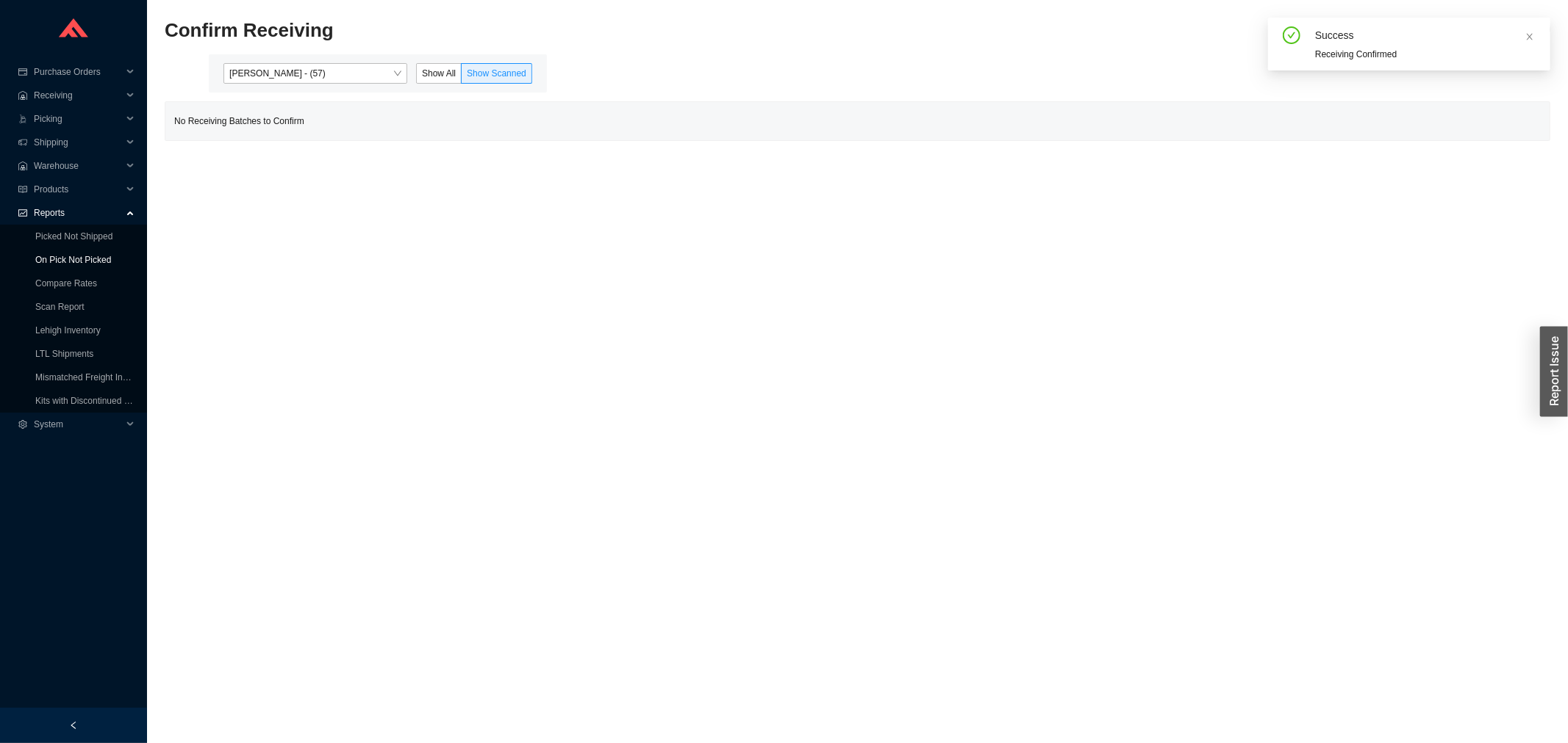
click at [68, 257] on link "On Pick Not Picked" at bounding box center [73, 260] width 76 height 10
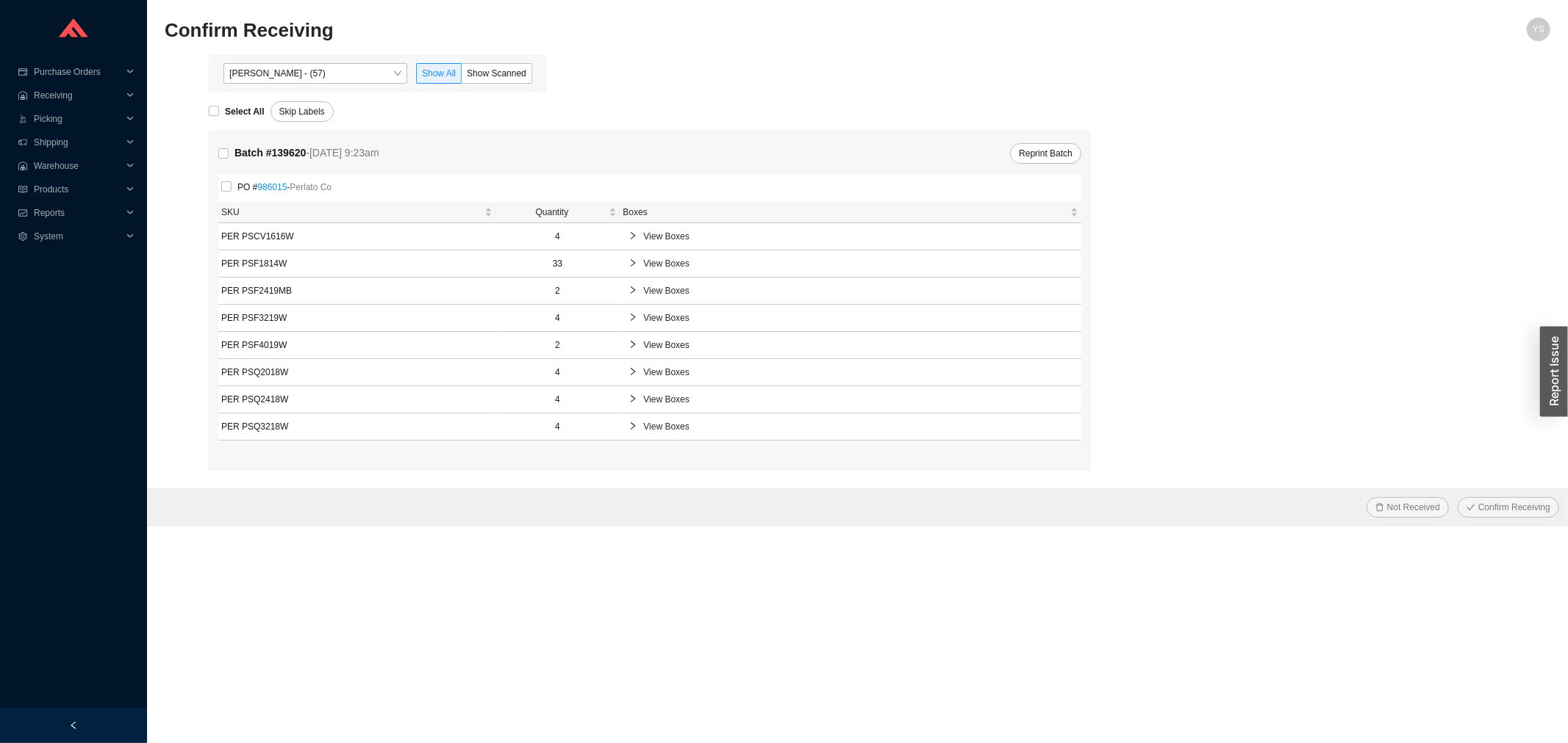
click at [302, 76] on span "[PERSON_NAME] - (57)" at bounding box center [315, 73] width 172 height 19
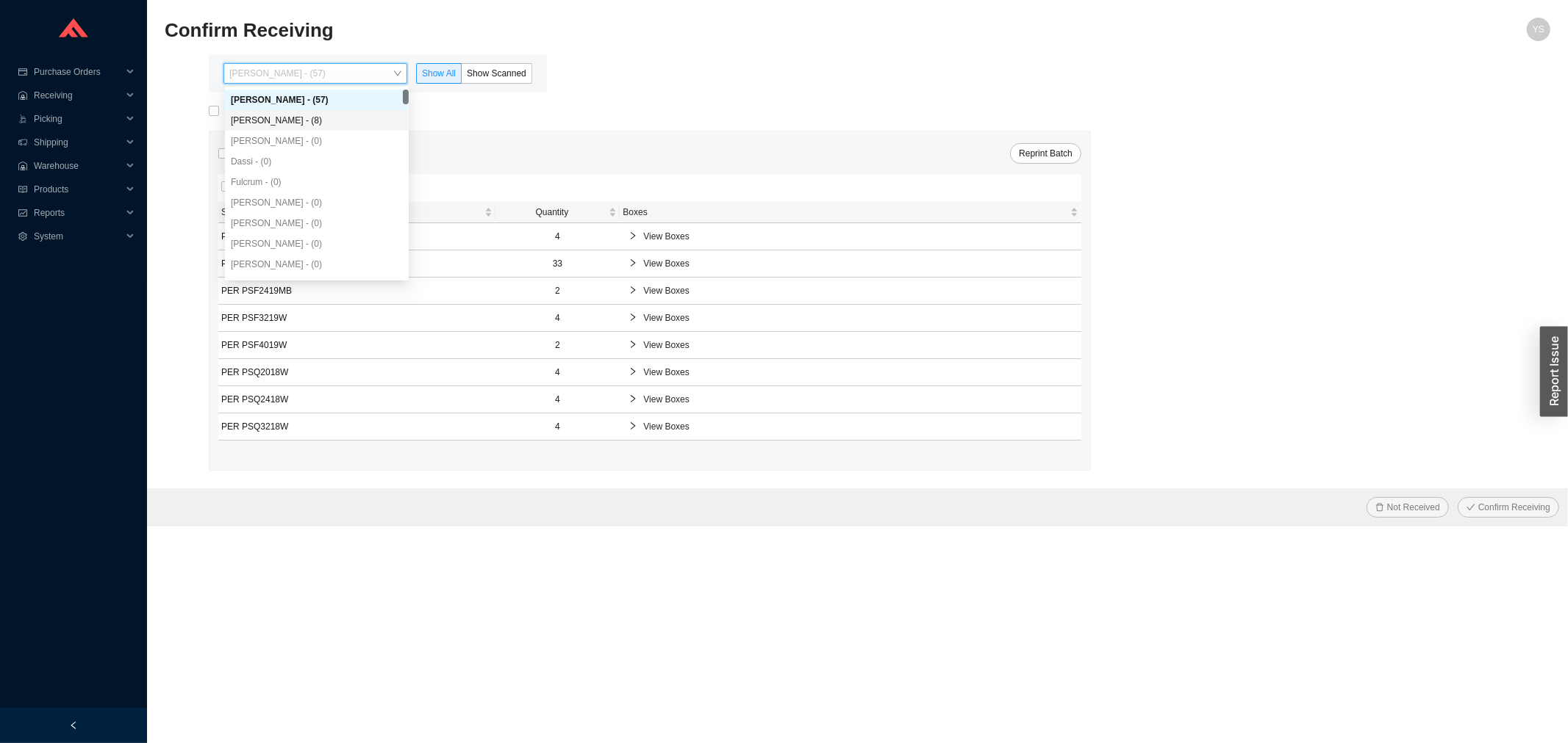
click at [302, 115] on div "[PERSON_NAME] - (8)" at bounding box center [317, 121] width 172 height 13
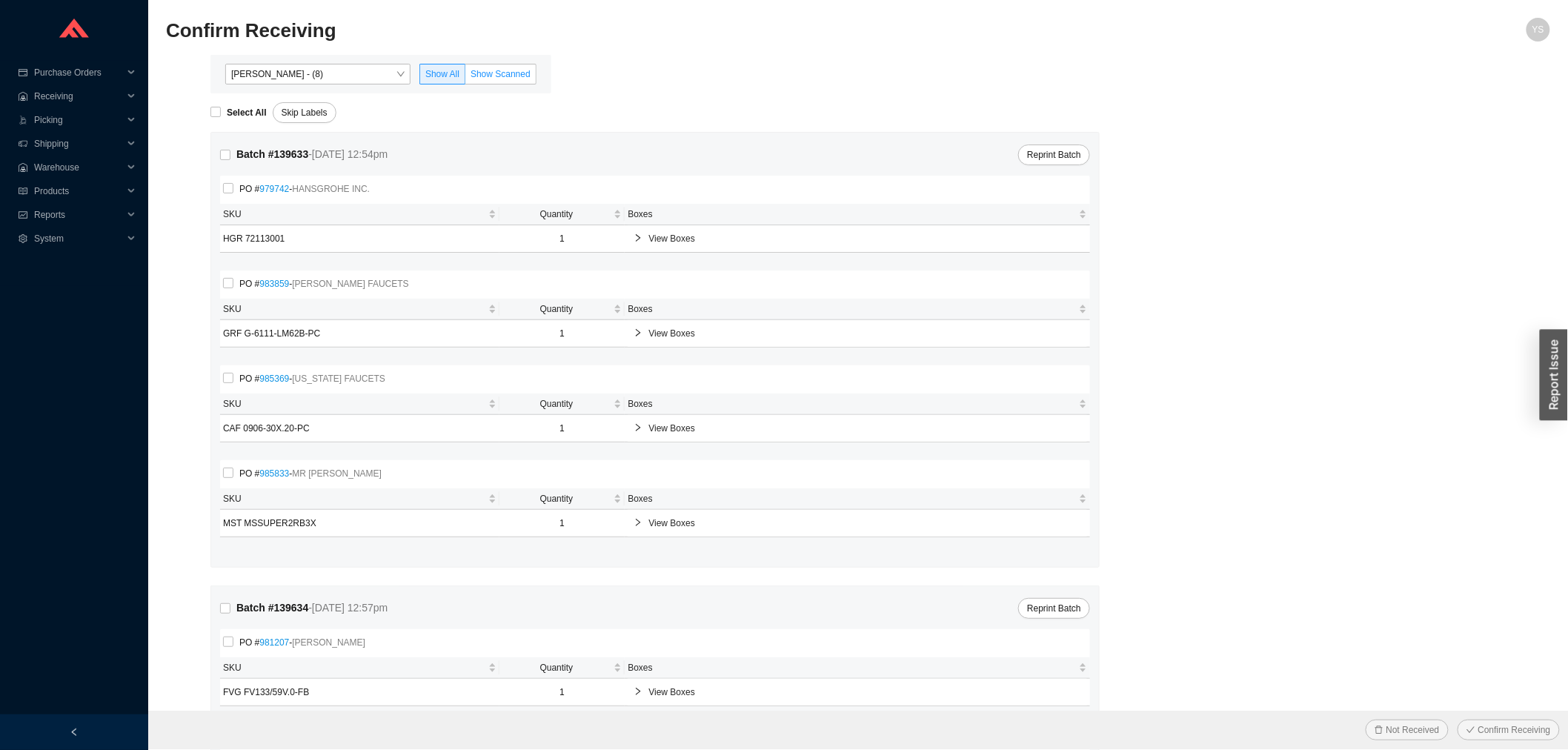
drag, startPoint x: 543, startPoint y: 65, endPoint x: 520, endPoint y: 72, distance: 24.0
click at [541, 65] on div "Angel Negron - (8) Show All Show Scanned" at bounding box center [380, 73] width 341 height 39
click at [520, 72] on span "Show Scanned" at bounding box center [500, 74] width 60 height 11
click at [465, 77] on input "Show Scanned" at bounding box center [465, 77] width 0 height 0
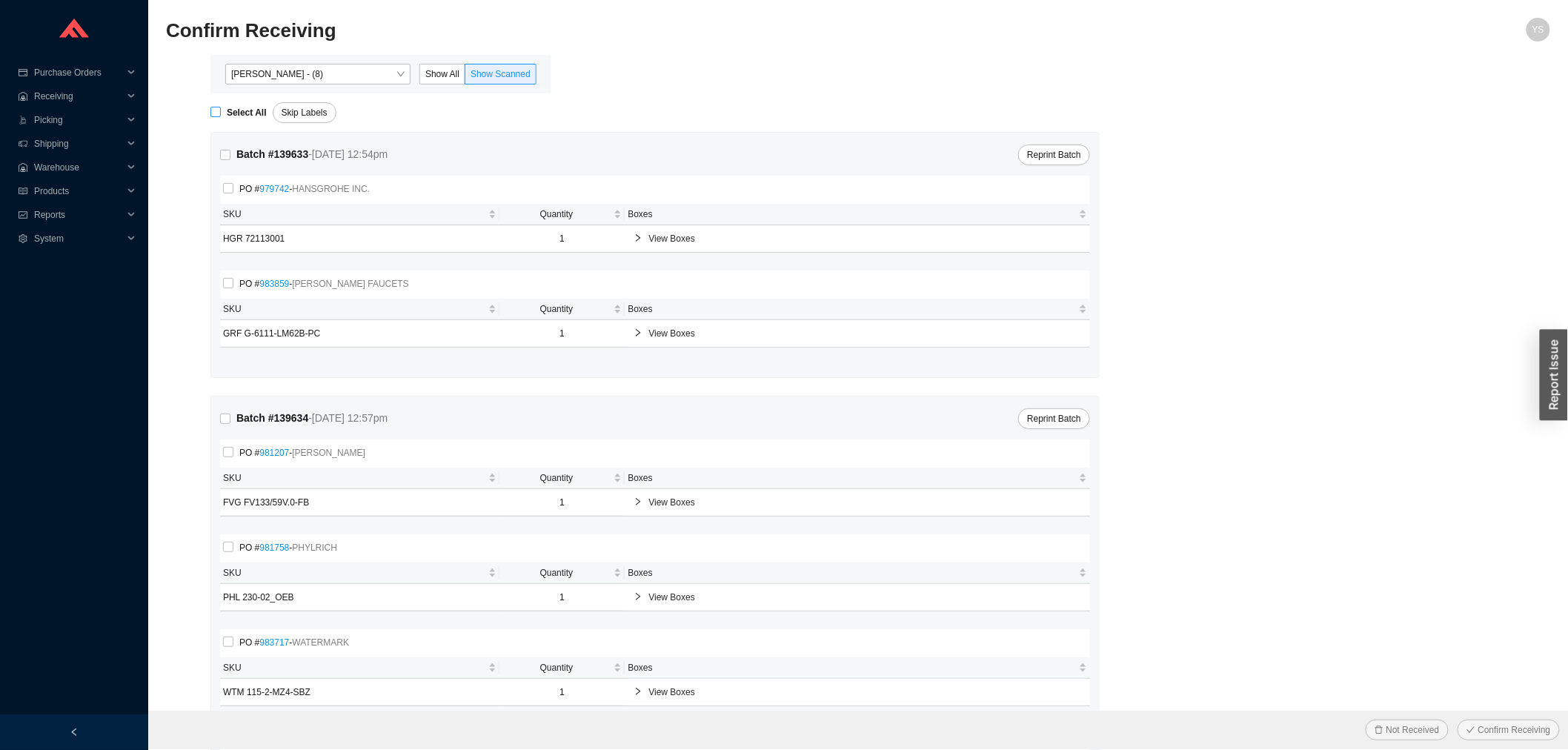
click at [225, 114] on span "Select All" at bounding box center [247, 113] width 52 height 15
click at [221, 114] on input "Select All" at bounding box center [216, 112] width 11 height 11
checkbox input "true"
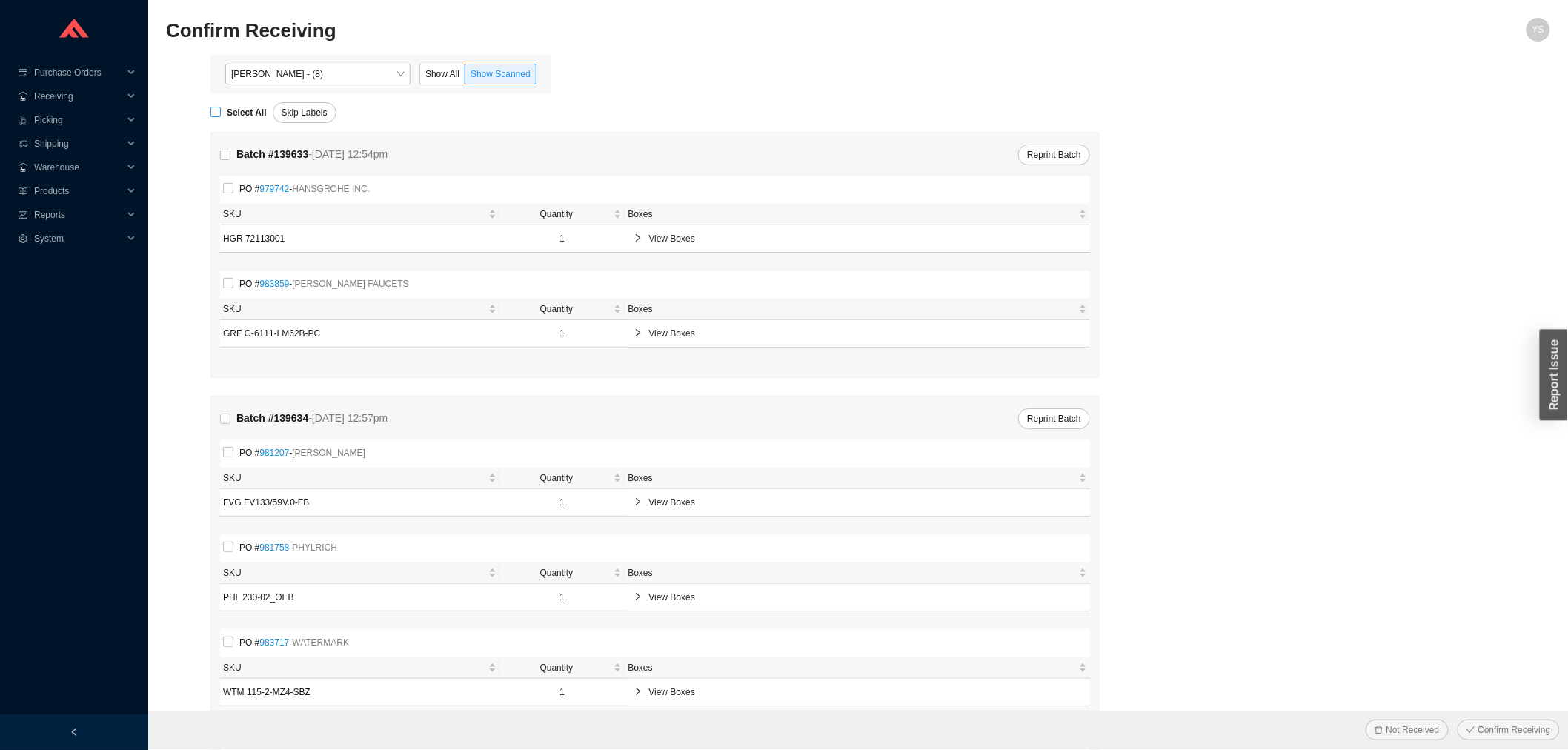
checkbox input "true"
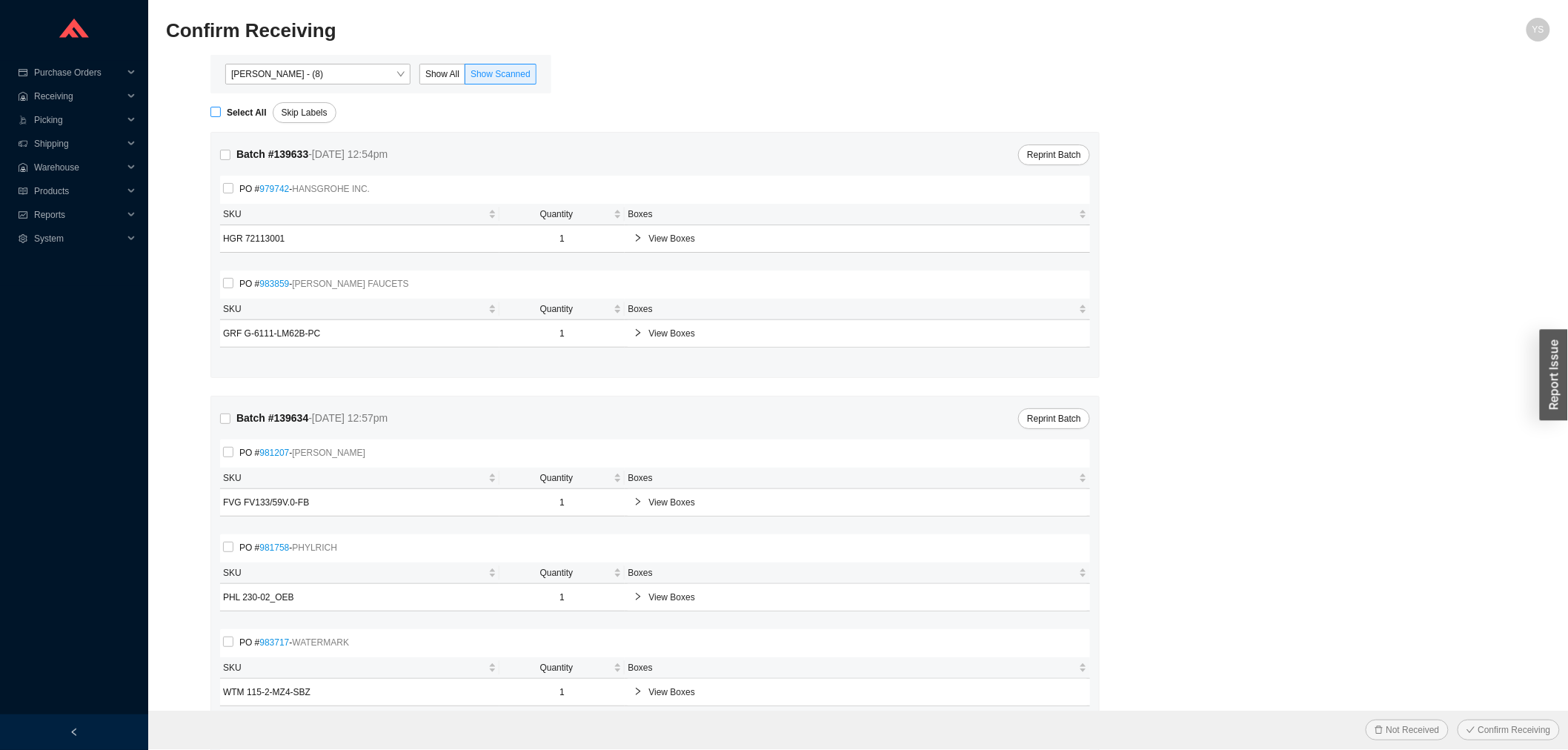
checkbox input "true"
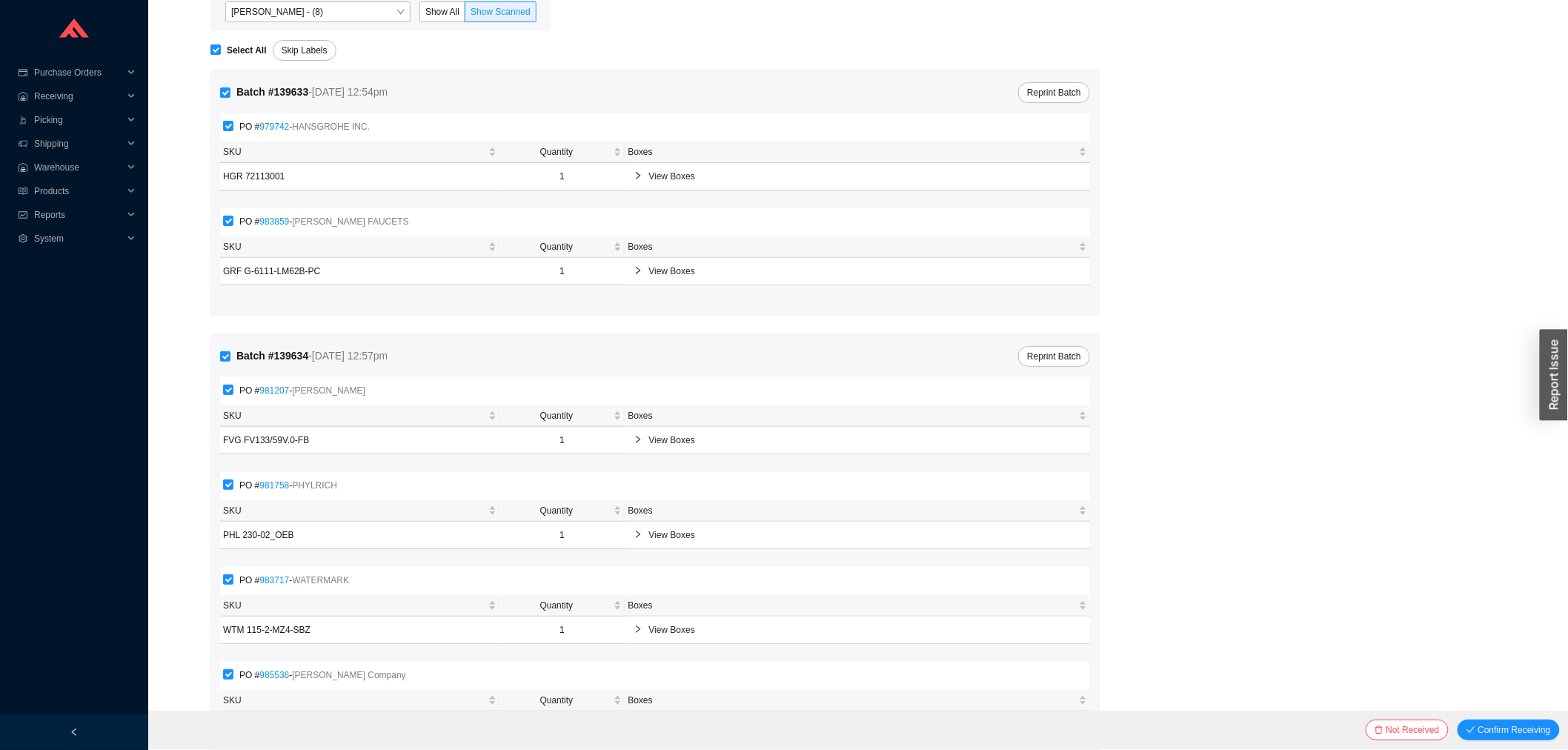
scroll to position [138, 0]
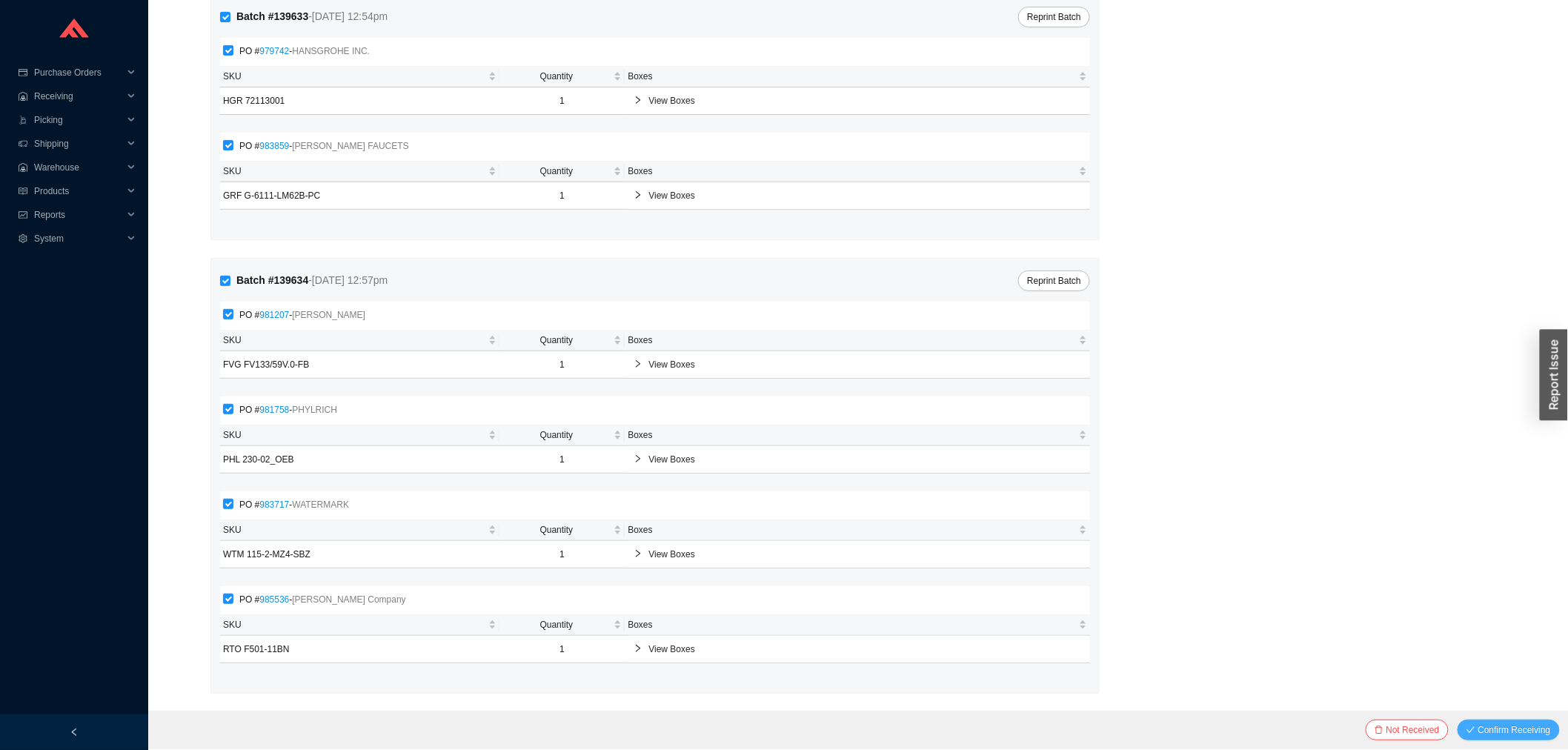
click at [1484, 724] on span "Confirm Receiving" at bounding box center [1515, 730] width 73 height 15
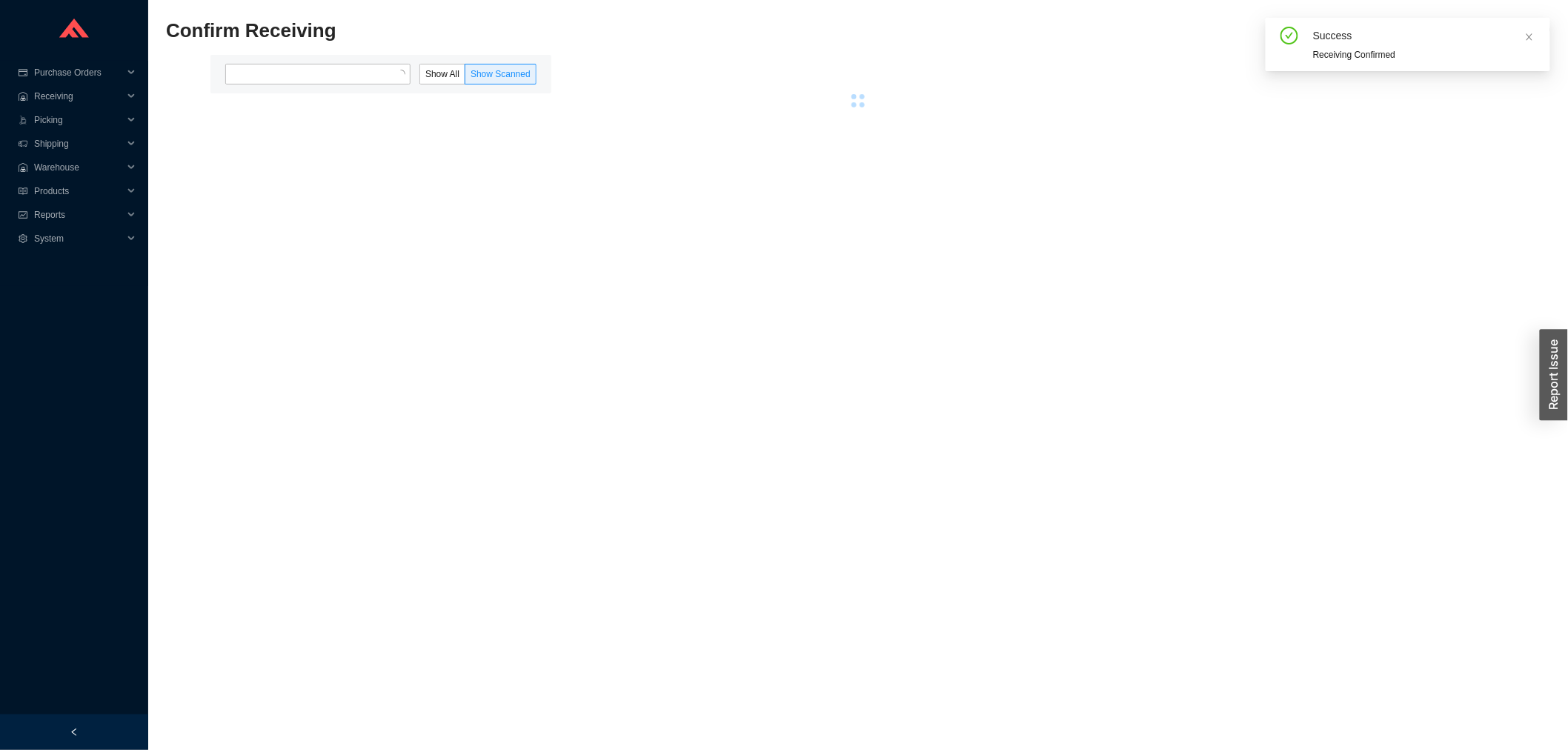
scroll to position [0, 0]
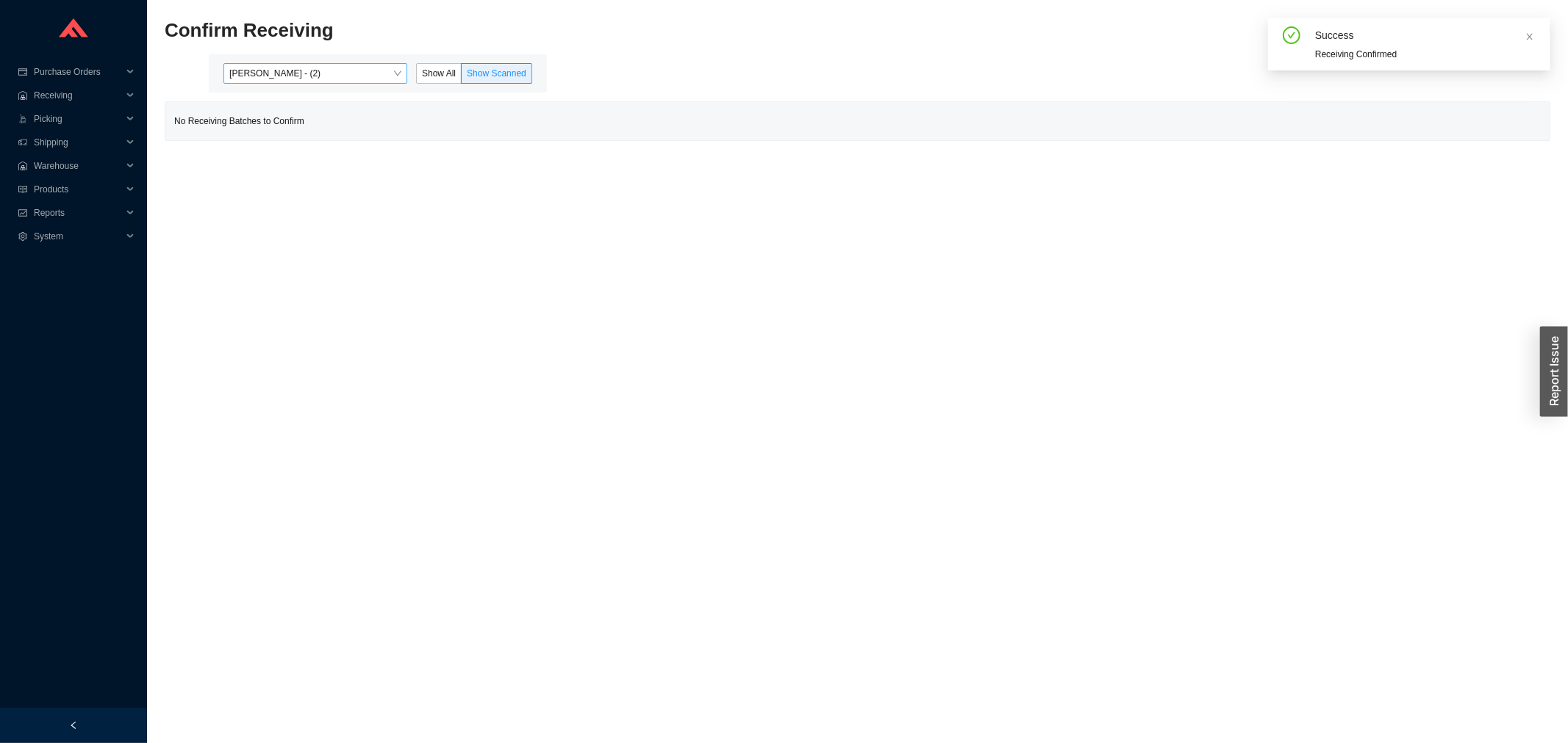
click at [313, 75] on span "Angel Negron - (2)" at bounding box center [315, 73] width 172 height 19
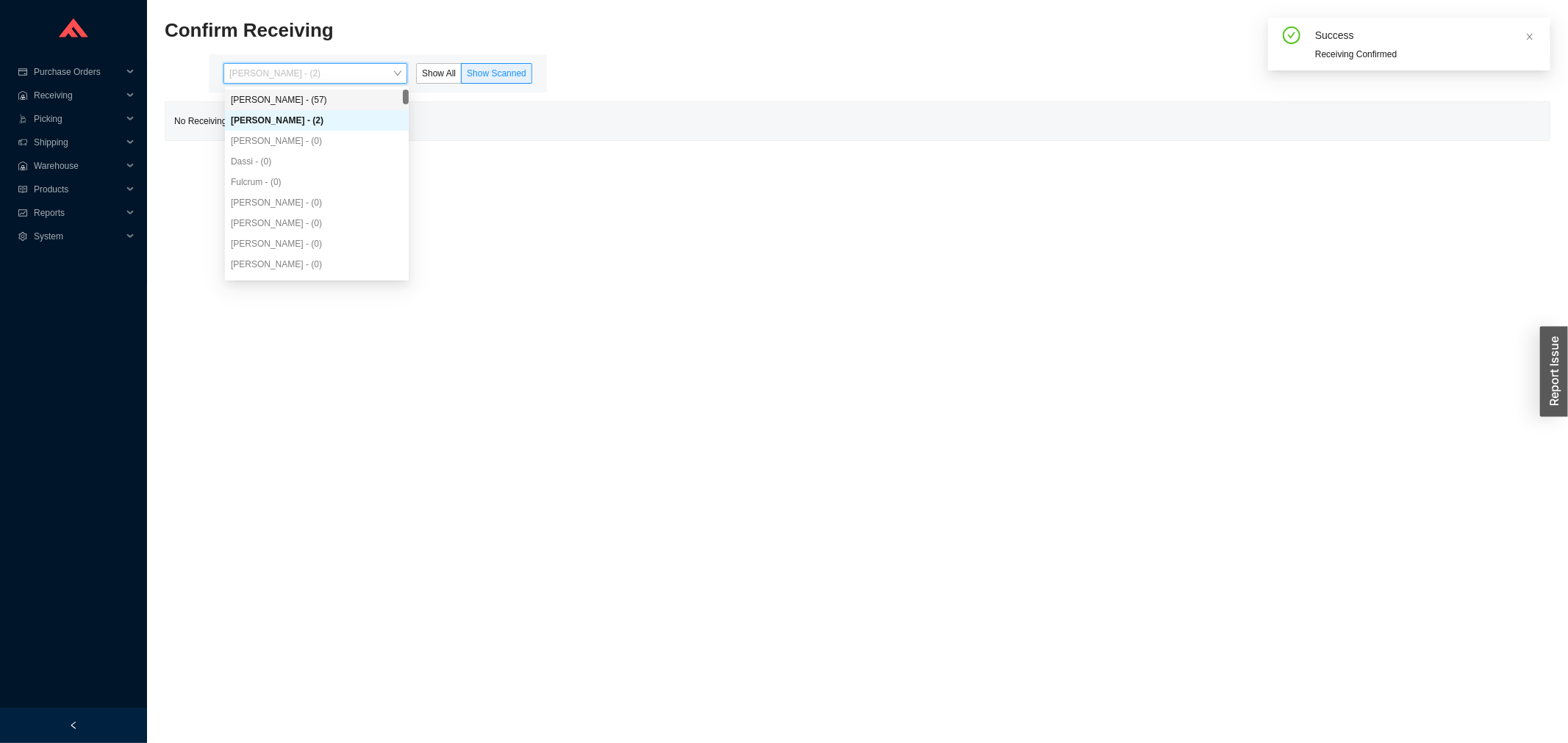
click at [302, 98] on div "Yossi Siff - (57)" at bounding box center [317, 100] width 172 height 13
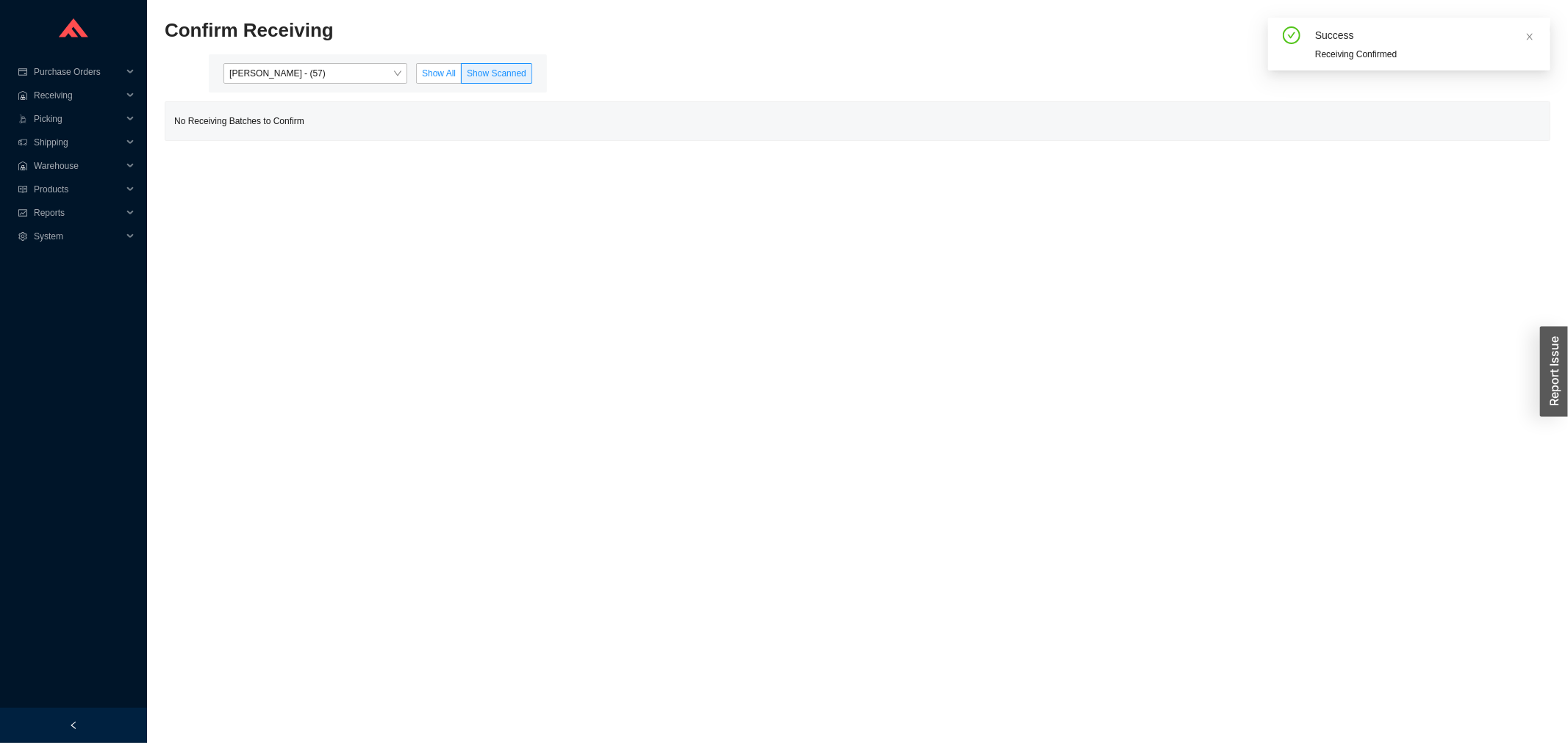
click at [444, 76] on span "Show All" at bounding box center [438, 73] width 34 height 10
click at [417, 76] on input "Show All" at bounding box center [417, 76] width 0 height 0
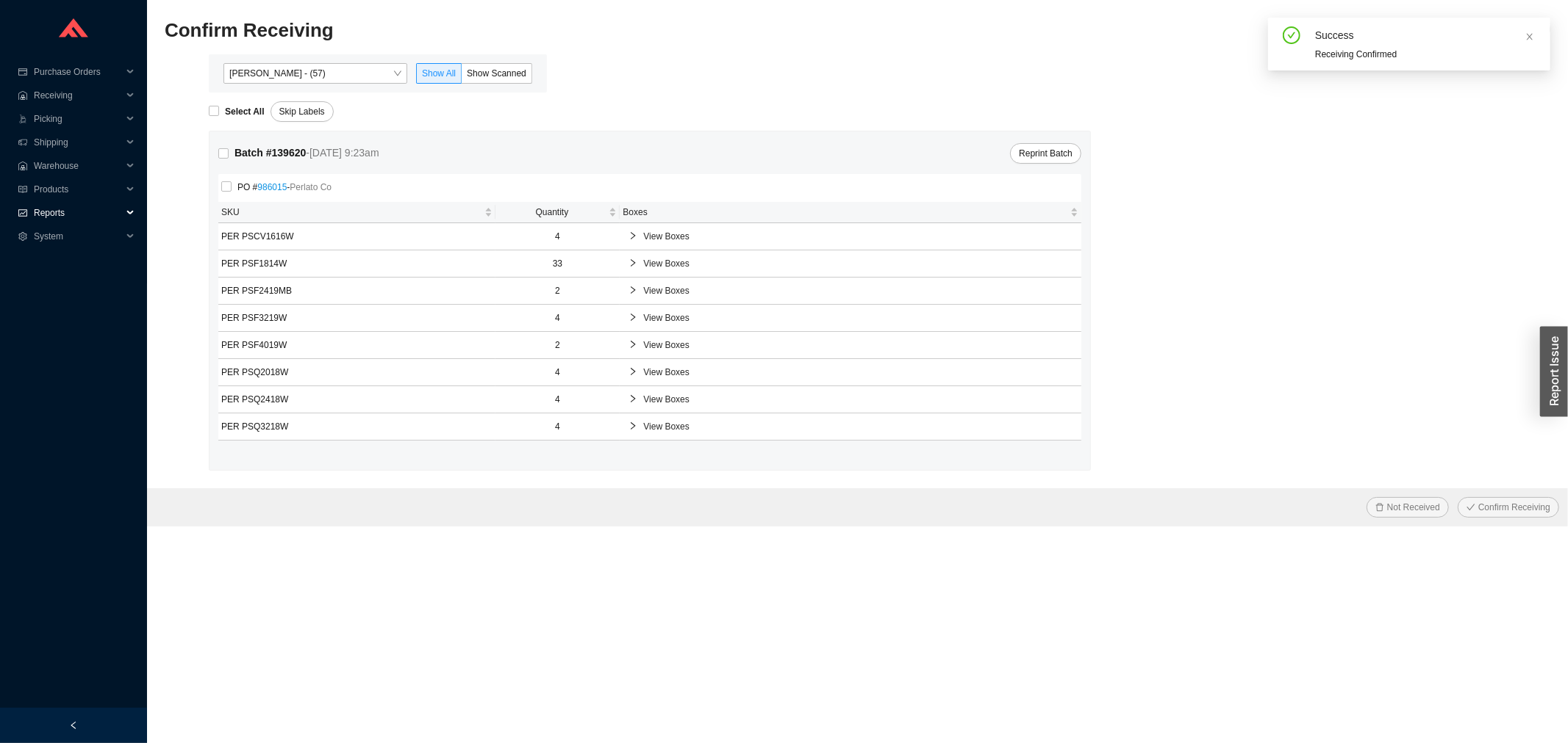
click at [91, 209] on span "Reports" at bounding box center [78, 212] width 89 height 23
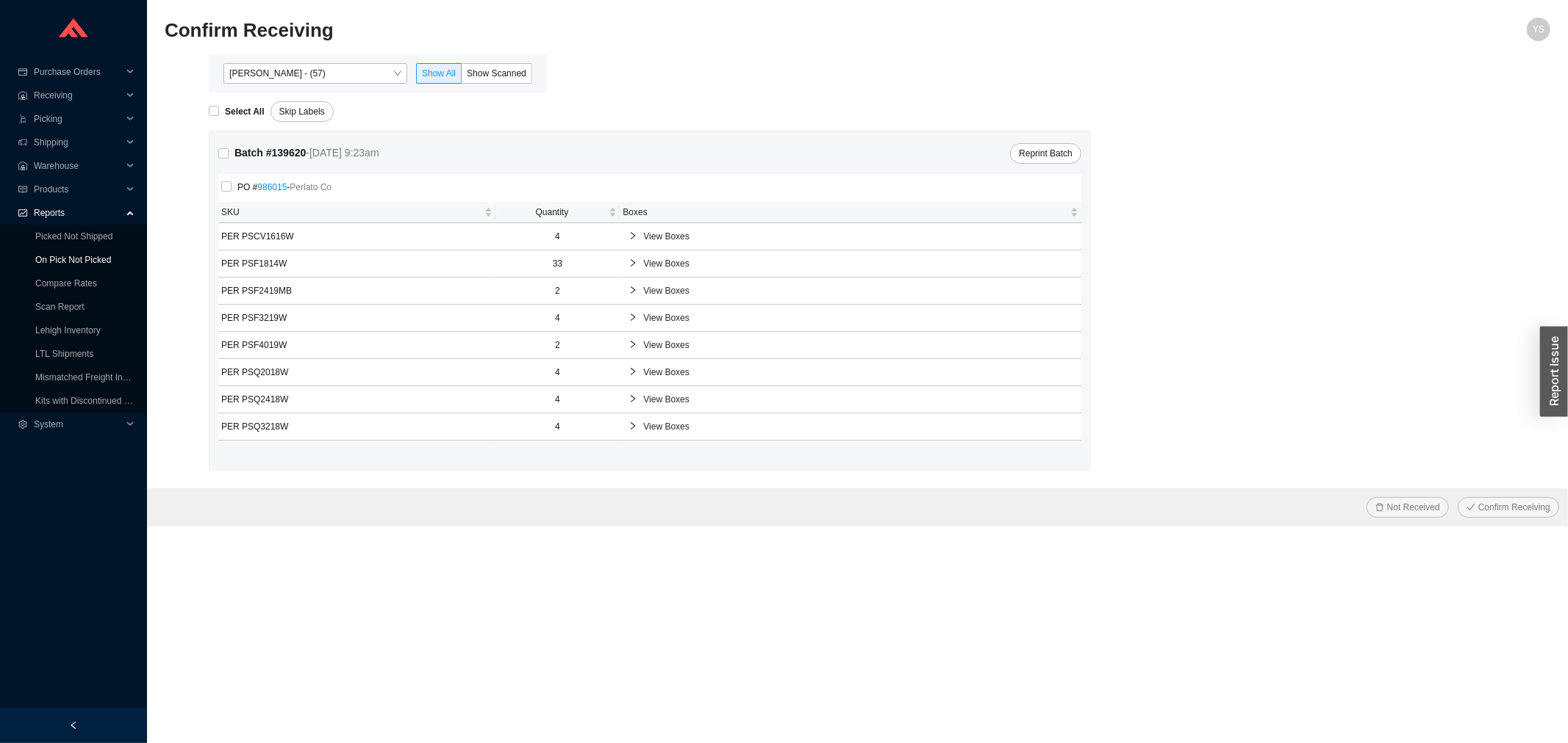
click at [71, 256] on link "On Pick Not Picked" at bounding box center [73, 260] width 76 height 10
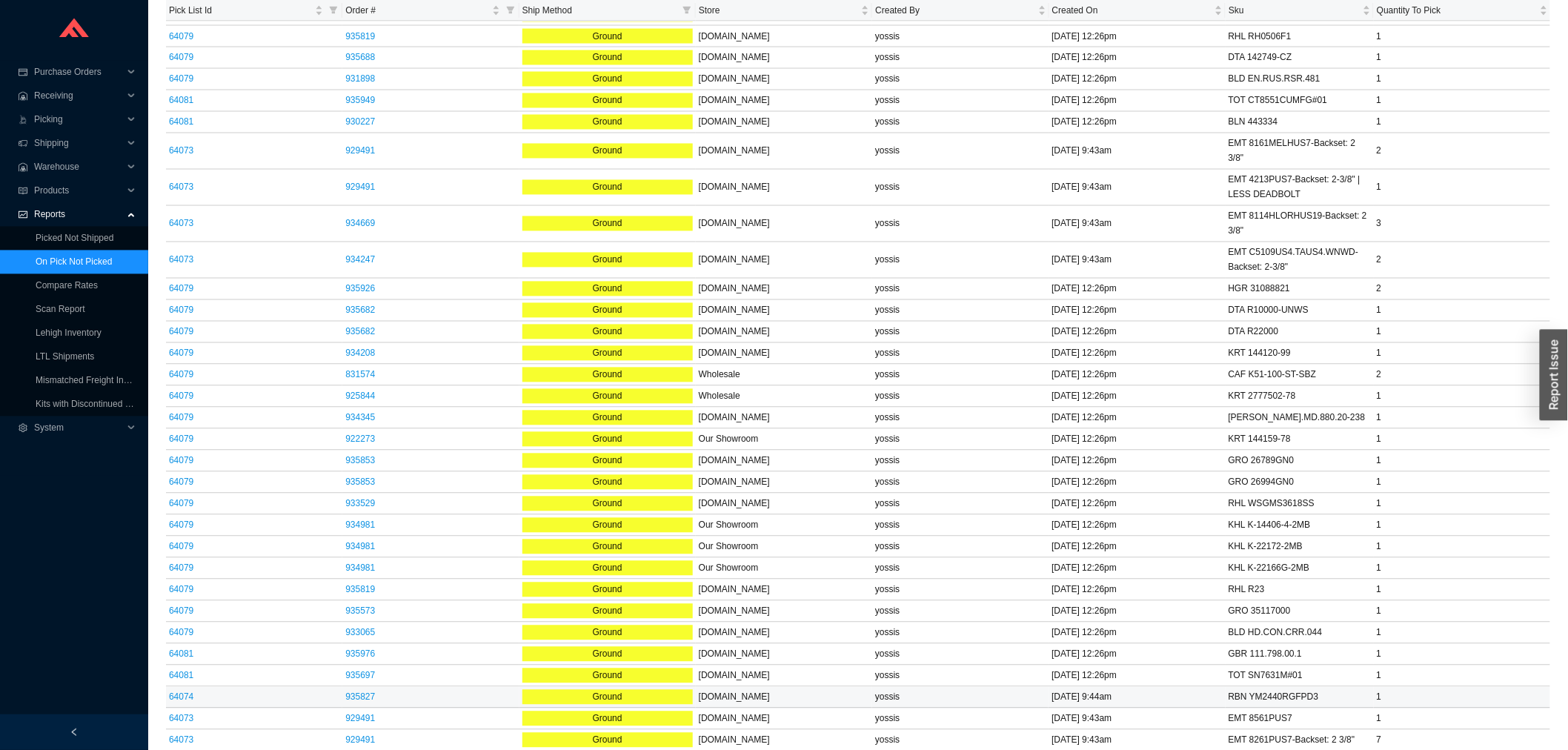
scroll to position [1474, 0]
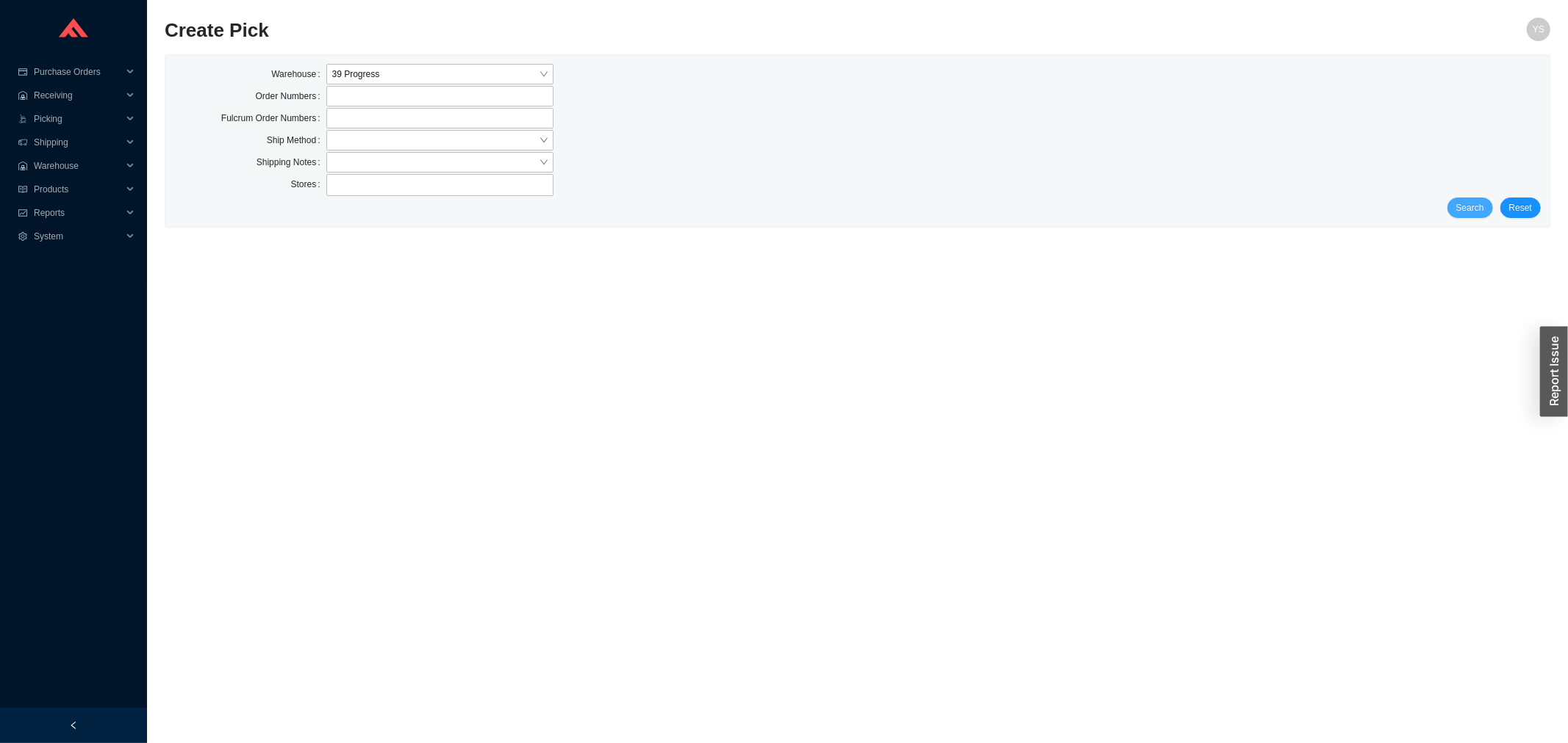
click at [1464, 205] on span "Search" at bounding box center [1470, 208] width 28 height 15
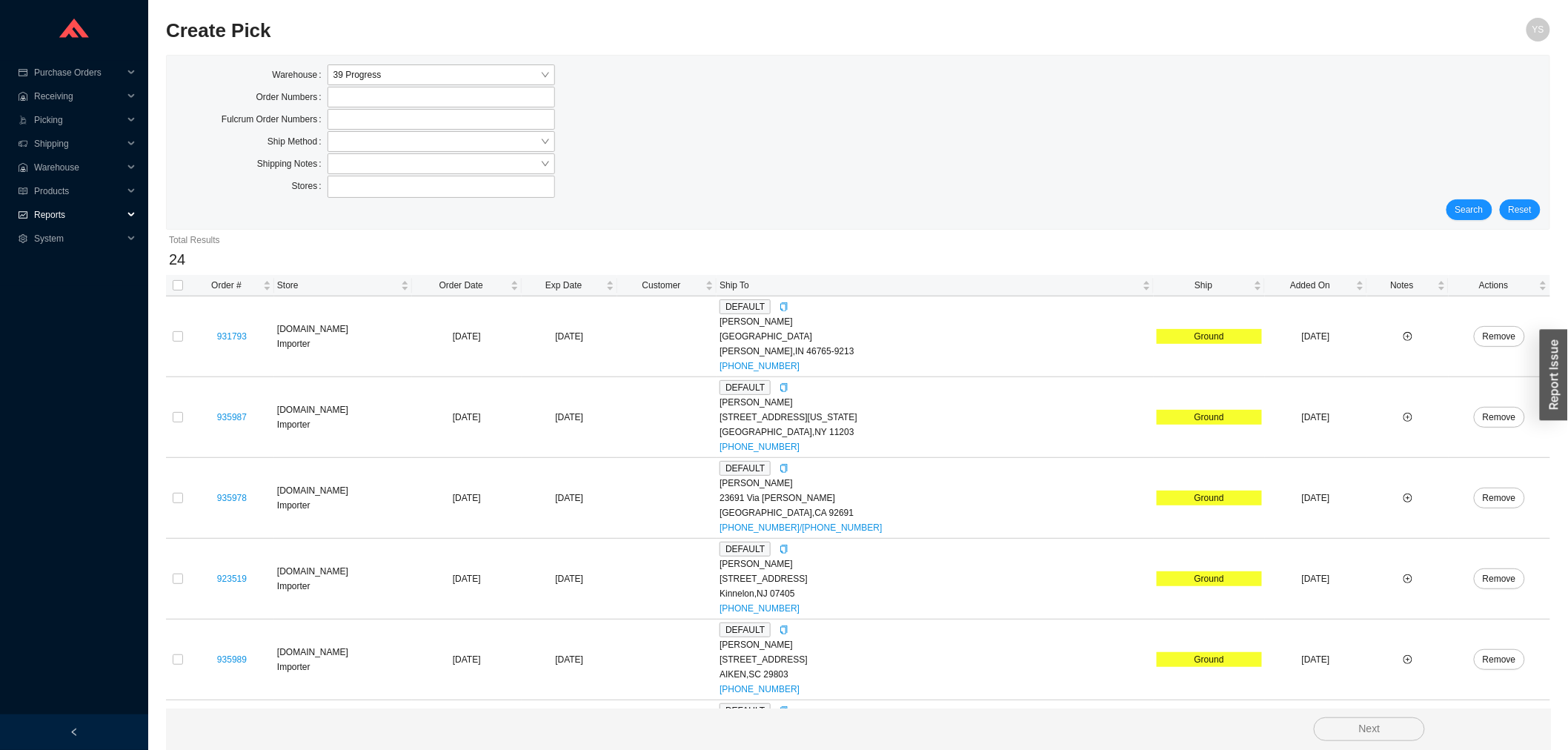
click at [76, 216] on span "Reports" at bounding box center [79, 214] width 89 height 23
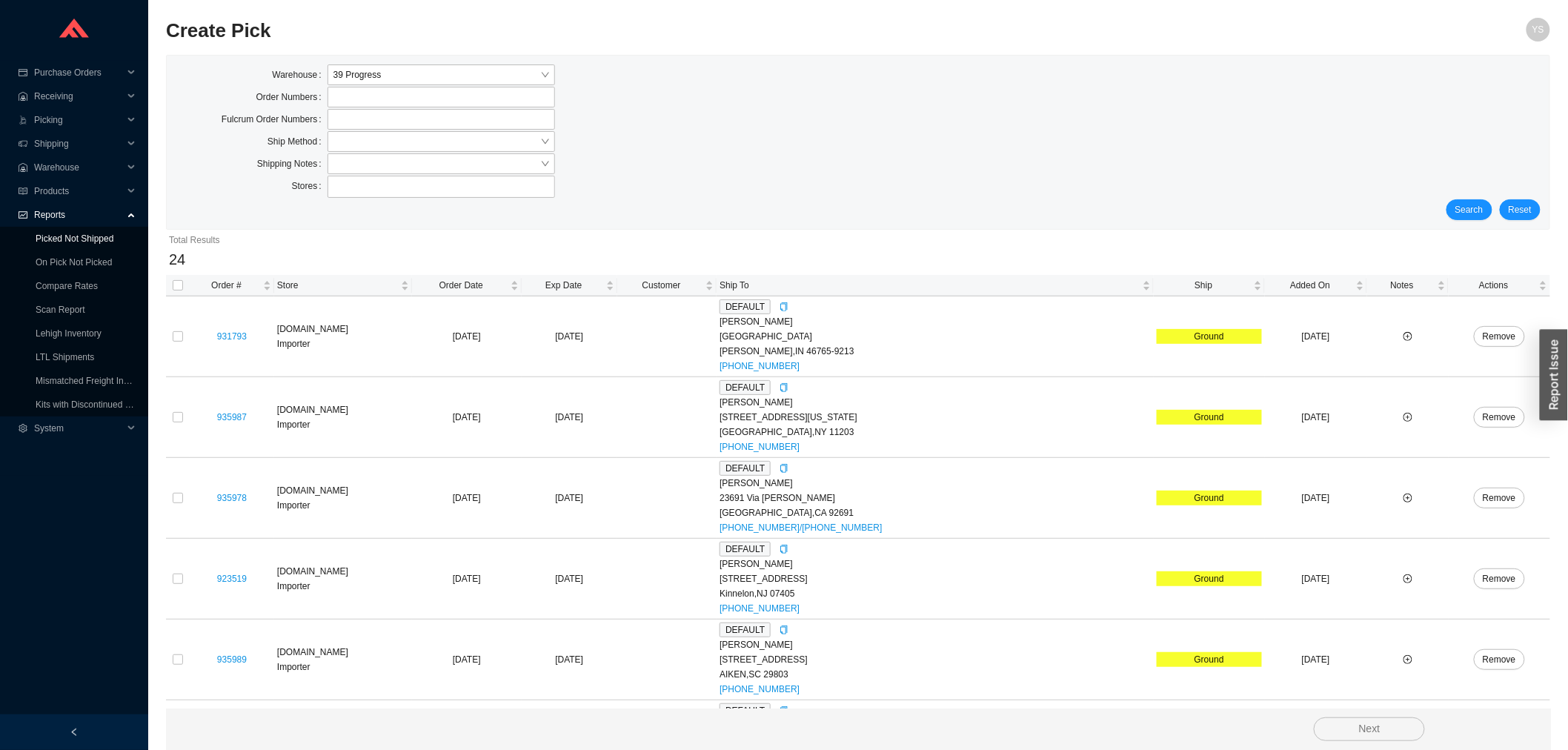
click at [76, 244] on link "Picked Not Shipped" at bounding box center [74, 239] width 78 height 11
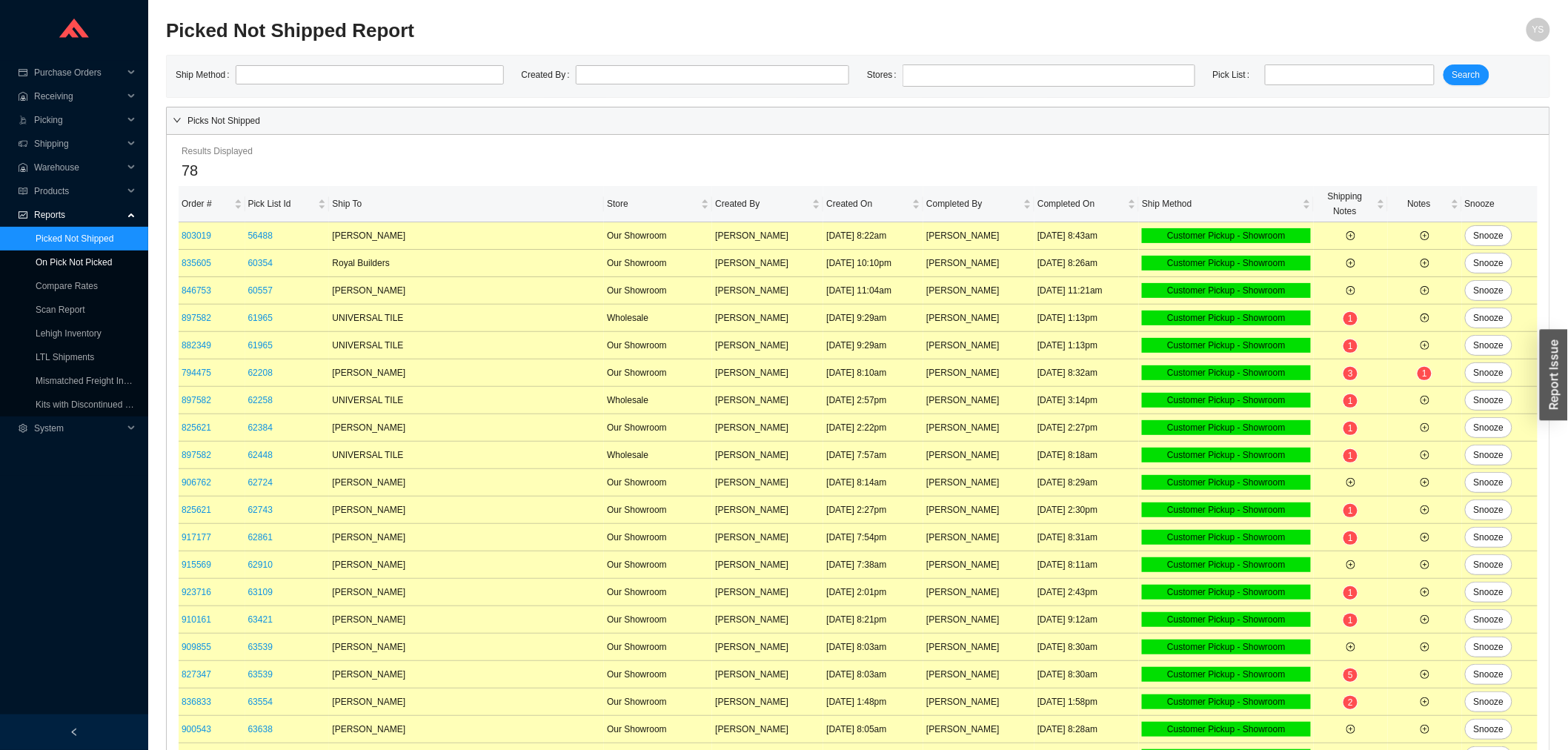
click at [77, 257] on link "On Pick Not Picked" at bounding box center [73, 263] width 76 height 11
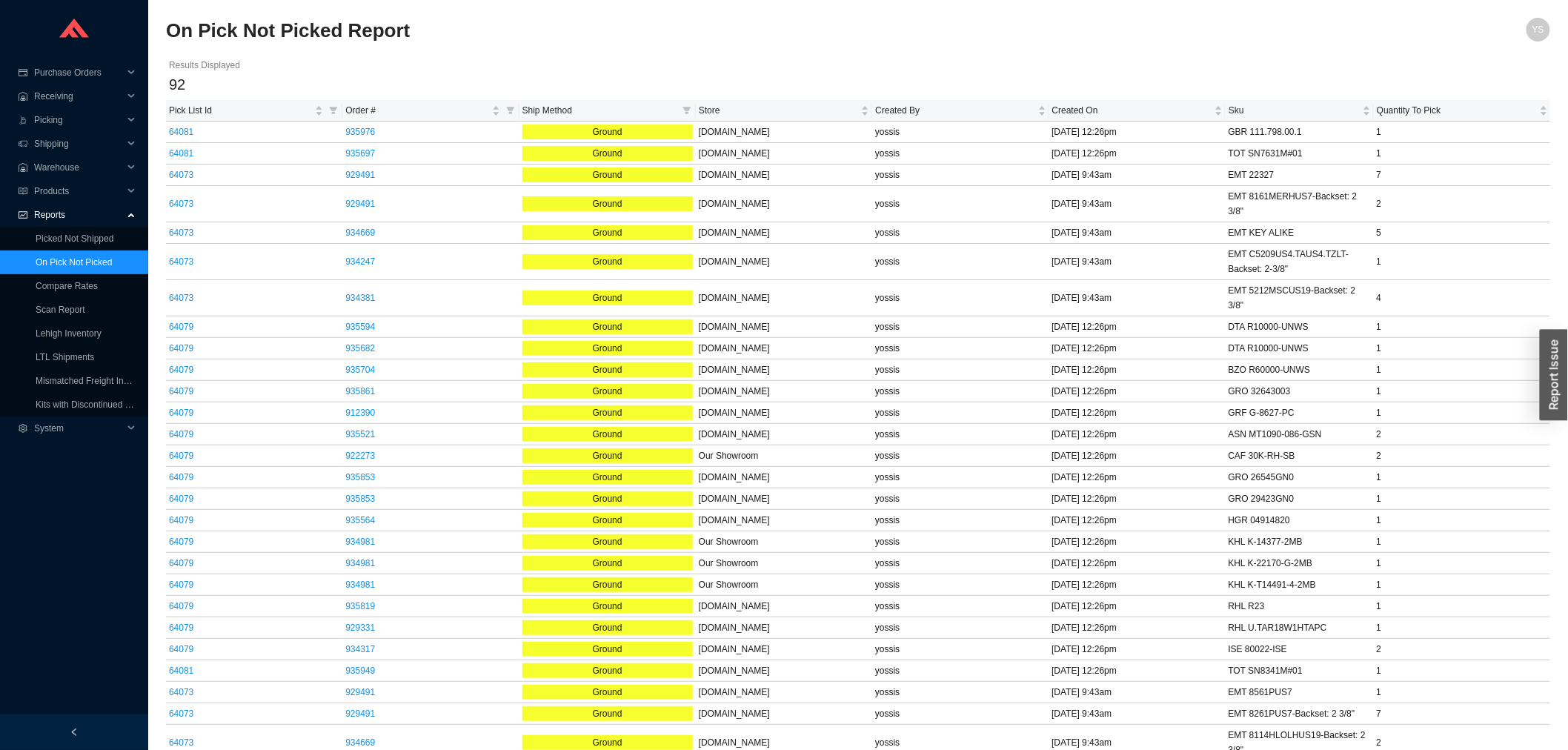
click at [89, 223] on span "Reports" at bounding box center [79, 214] width 89 height 23
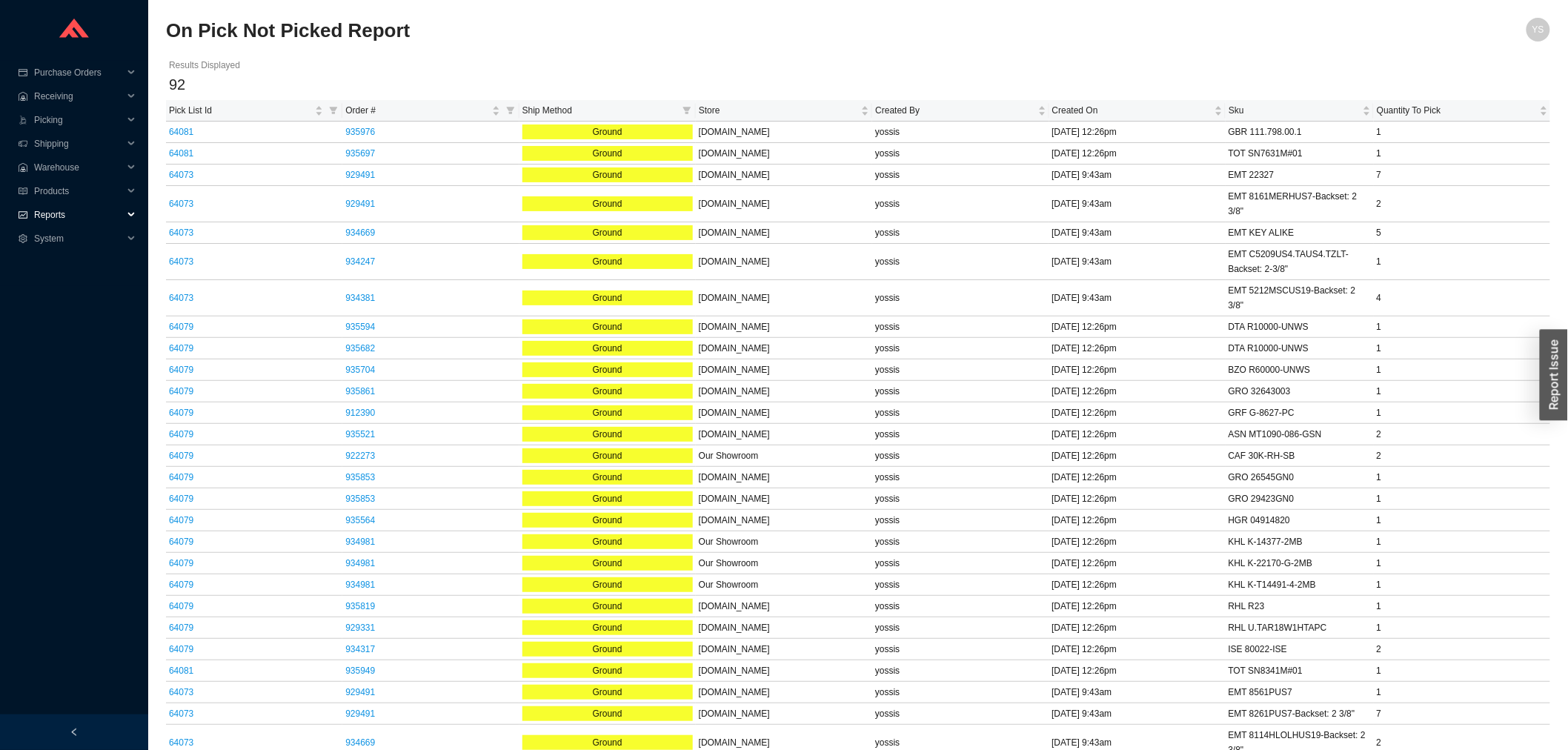
click at [89, 223] on span "Reports" at bounding box center [79, 214] width 89 height 23
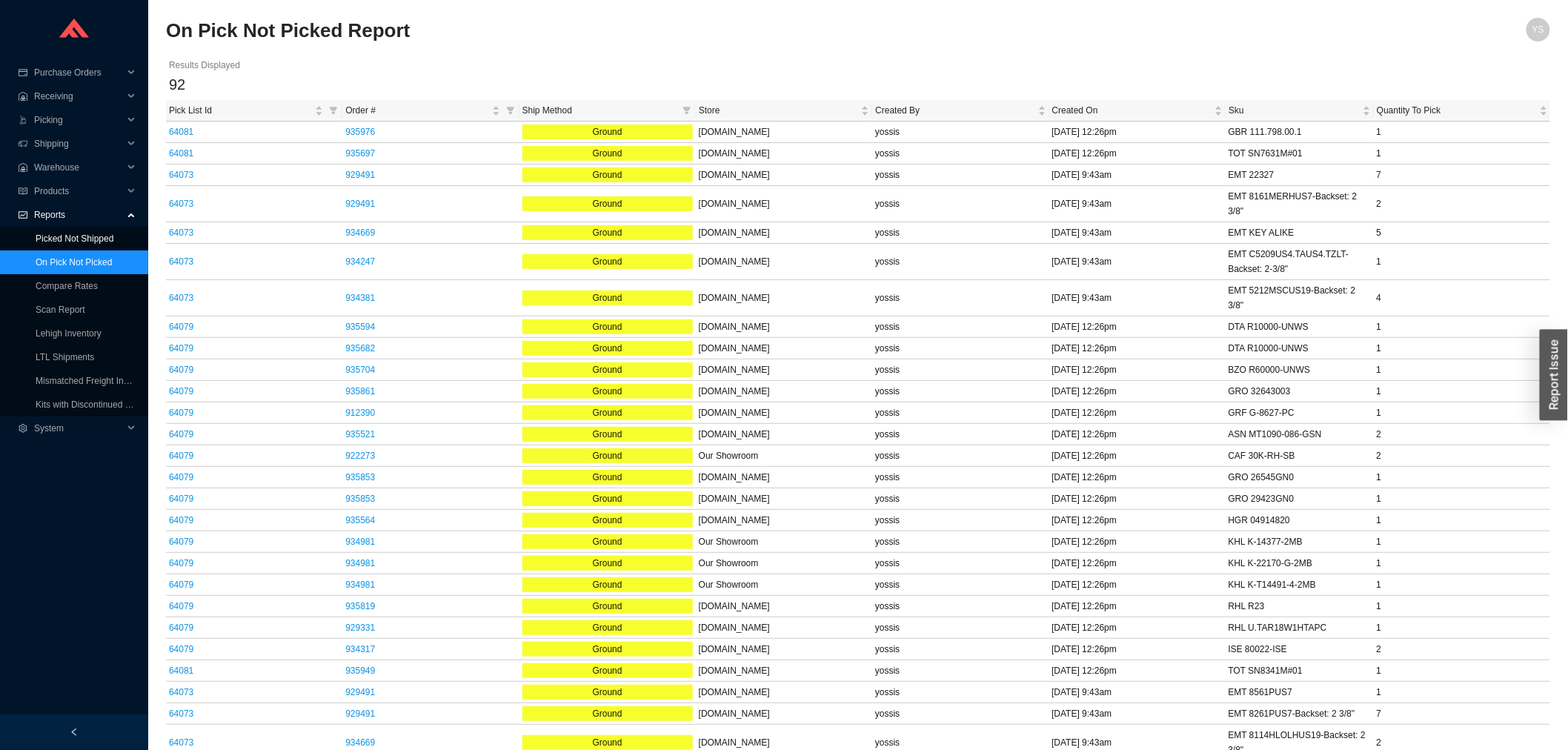
click at [85, 238] on link "Picked Not Shipped" at bounding box center [74, 239] width 78 height 11
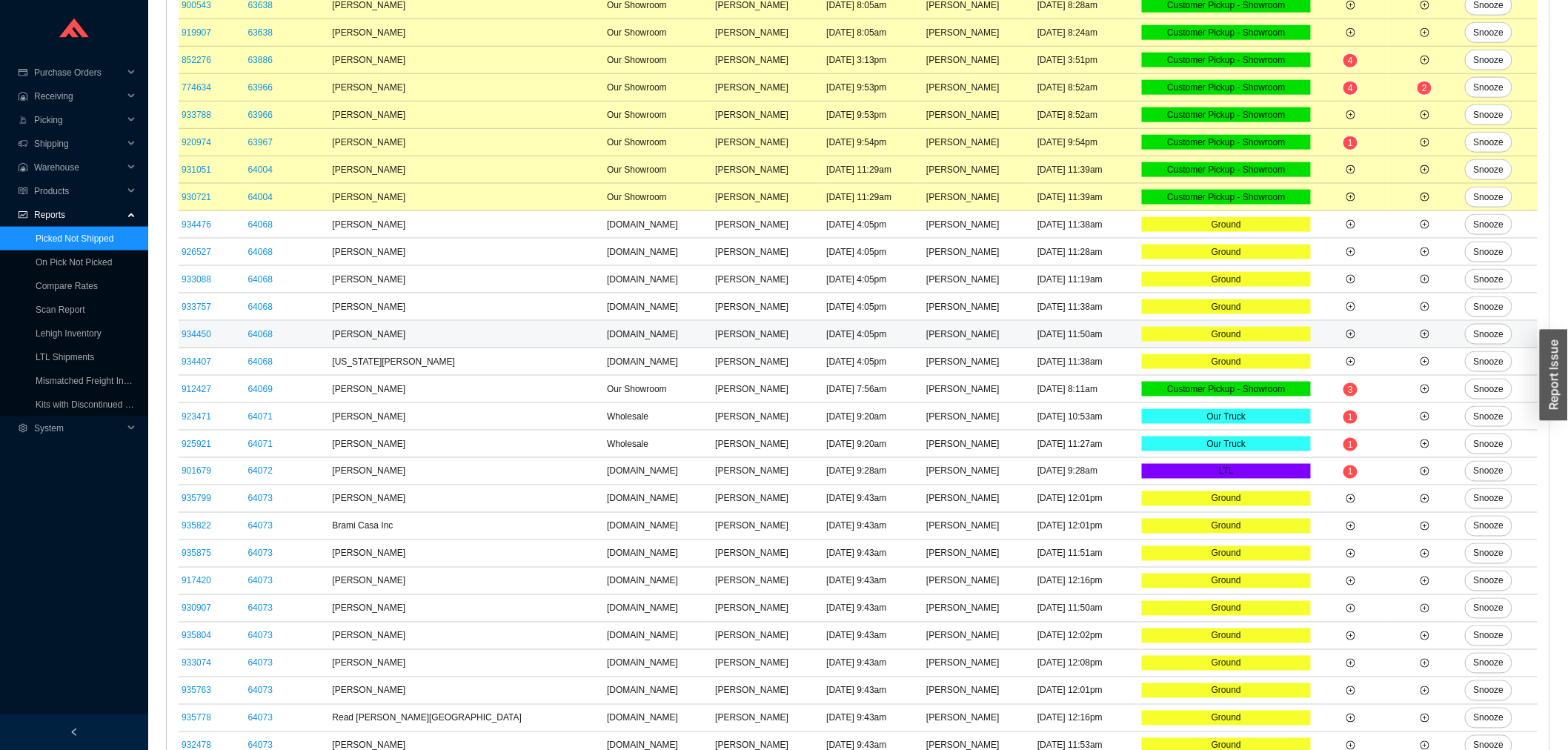
scroll to position [992, 0]
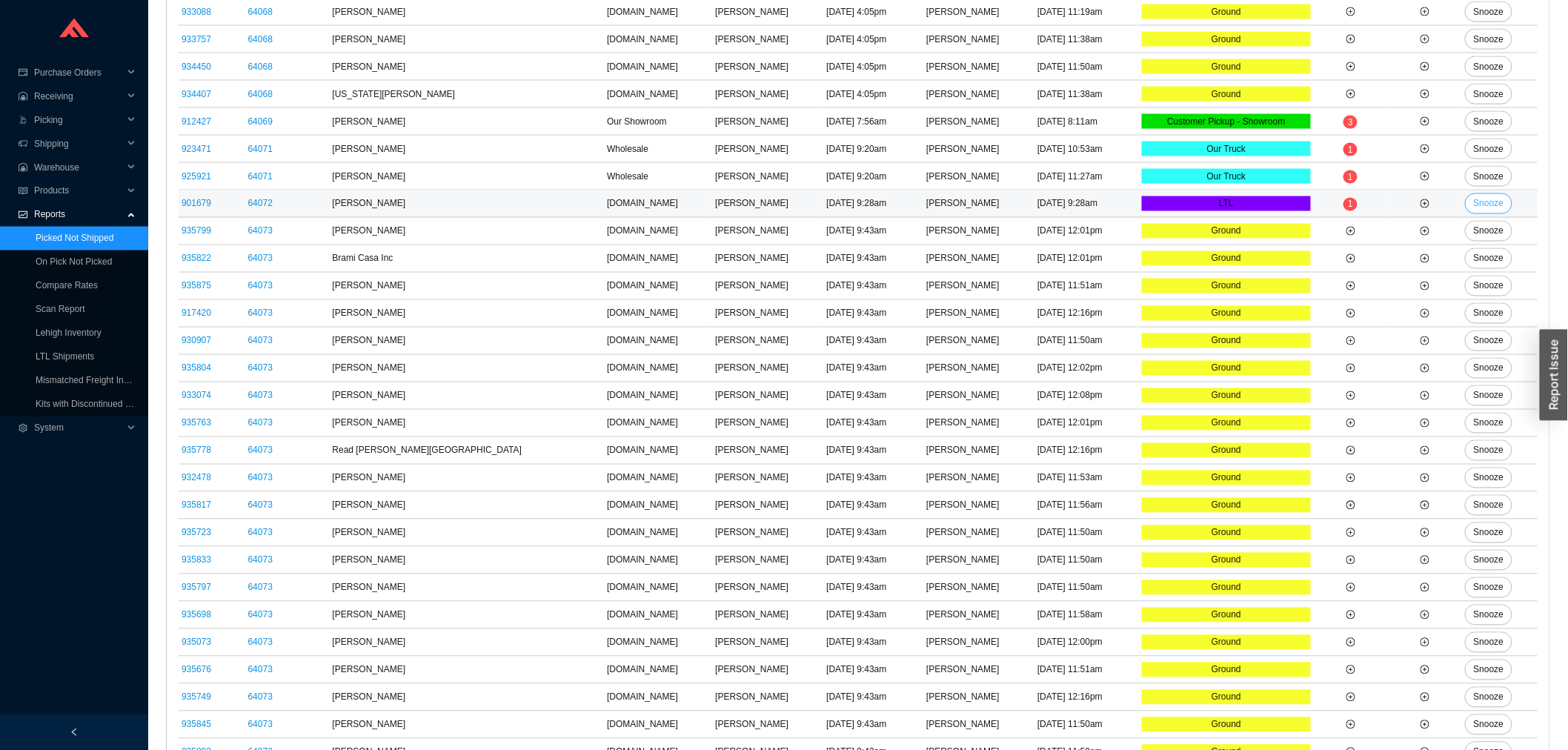
click at [1492, 204] on button "Snooze" at bounding box center [1489, 204] width 48 height 20
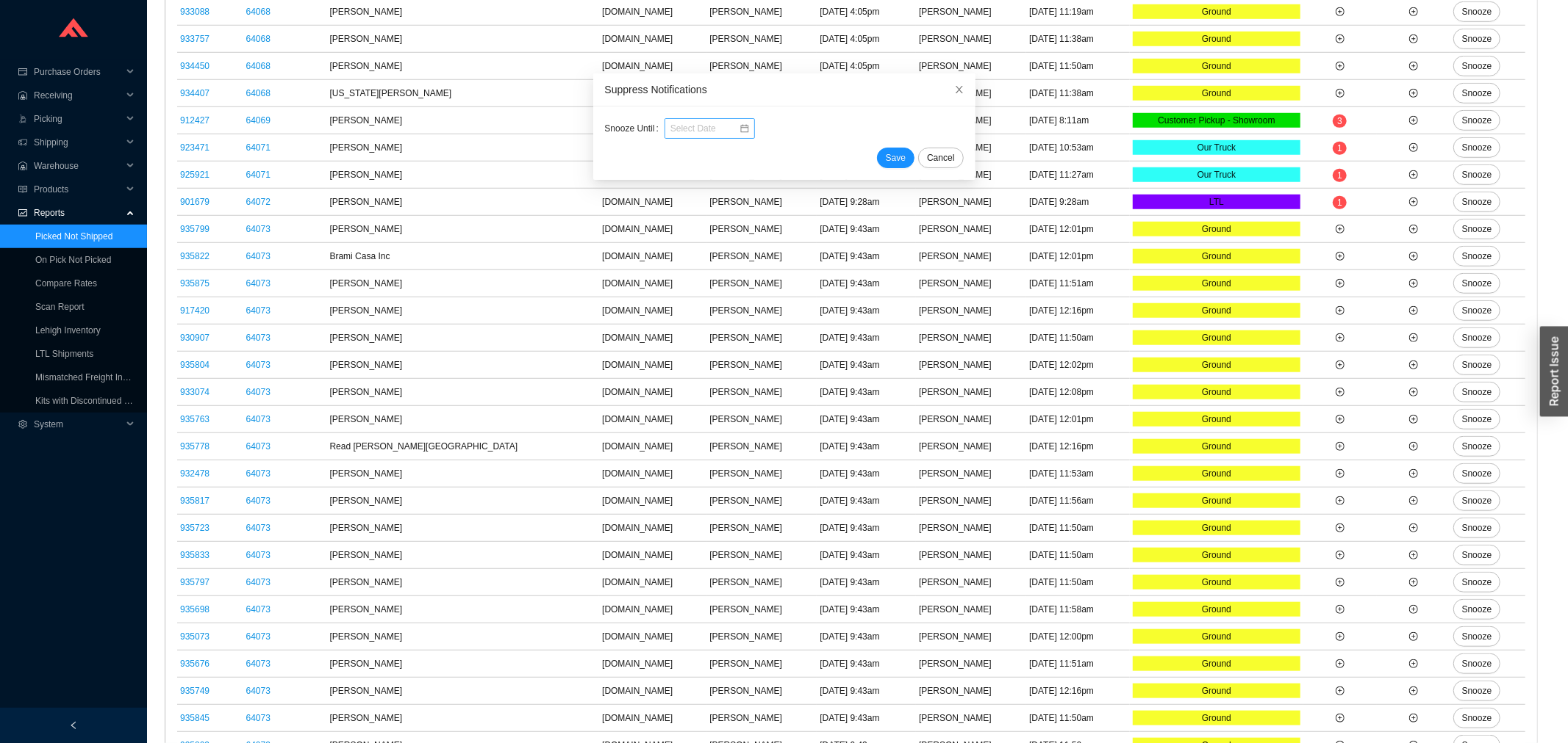
click at [692, 123] on input at bounding box center [704, 129] width 68 height 15
type input "[DATE]"
click at [750, 302] on div "3" at bounding box center [746, 307] width 17 height 16
click at [877, 165] on button "Save" at bounding box center [896, 157] width 38 height 20
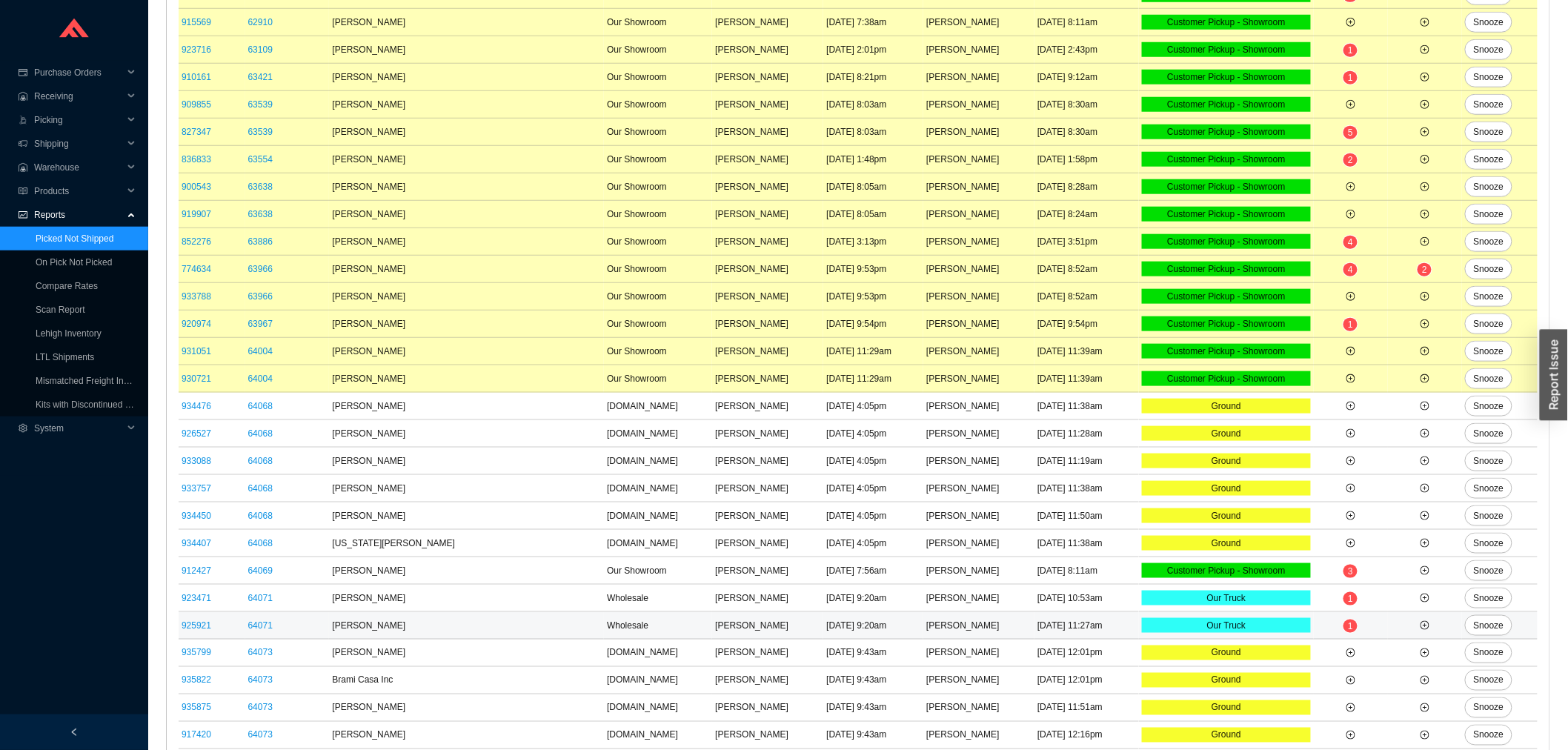
scroll to position [498, 0]
